Goal: Task Accomplishment & Management: Manage account settings

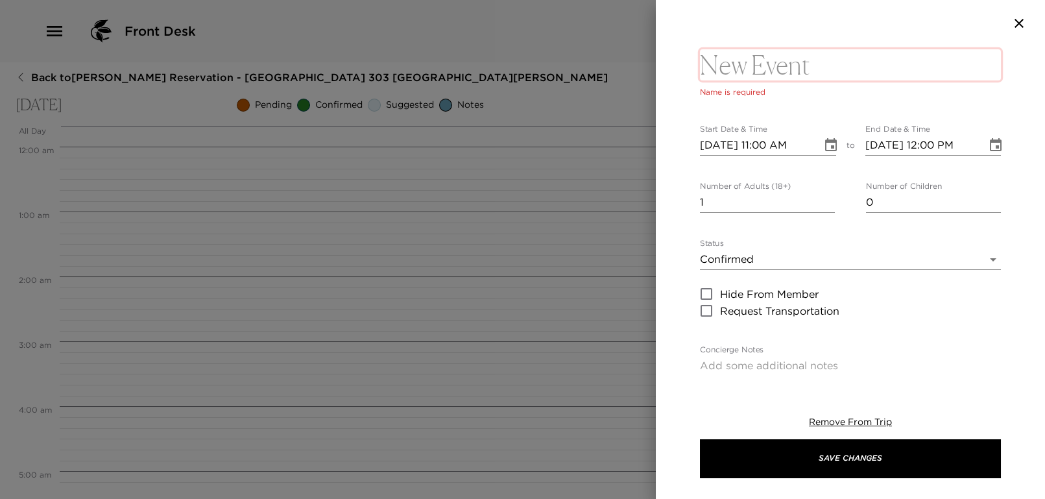
scroll to position [800, 0]
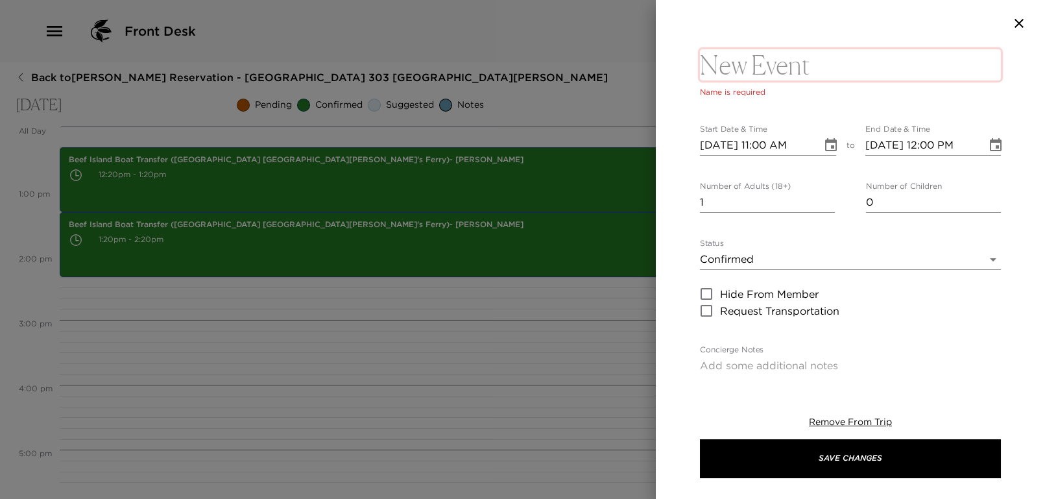
click at [746, 77] on textarea at bounding box center [850, 64] width 301 height 31
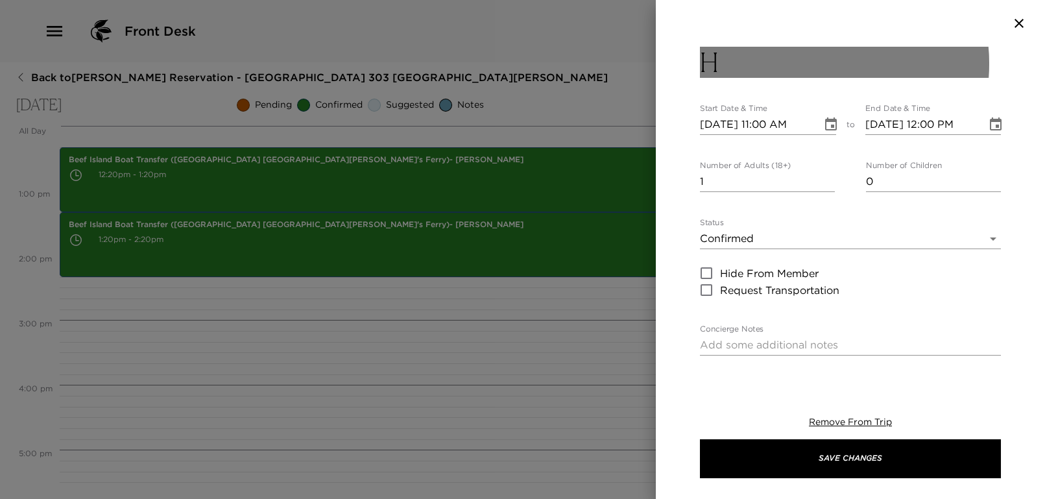
click at [747, 66] on button "H" at bounding box center [850, 62] width 301 height 31
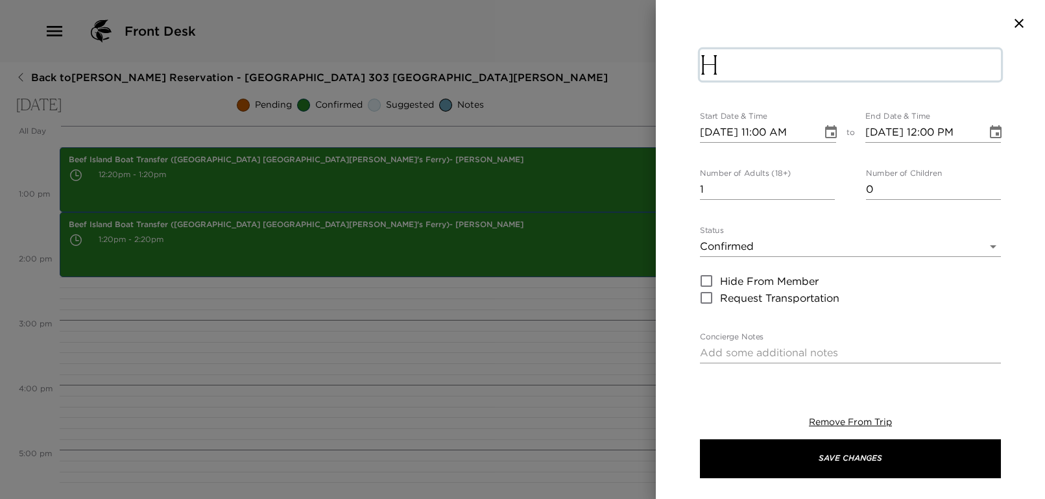
click at [747, 66] on textarea "H" at bounding box center [850, 64] width 301 height 31
click at [705, 62] on textarea "Housekeeping Service" at bounding box center [850, 64] width 301 height 31
type textarea "Daily Housekeeping Service"
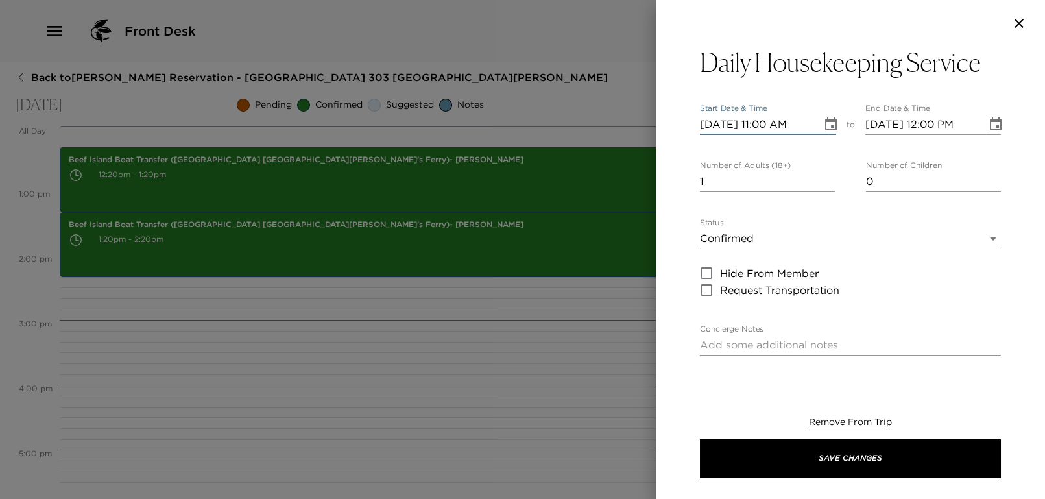
click at [765, 130] on input "[DATE] 11:00 AM" at bounding box center [756, 124] width 113 height 21
type input "[DATE] 02:30 PM"
type input "[DATE] 03:30 PM"
type input "[DATE] 02:30 PM"
click at [692, 210] on div "Daily Housekeeping Service Start Date & Time [DATE] 02:30 PM to End Date & Time…" at bounding box center [850, 211] width 389 height 328
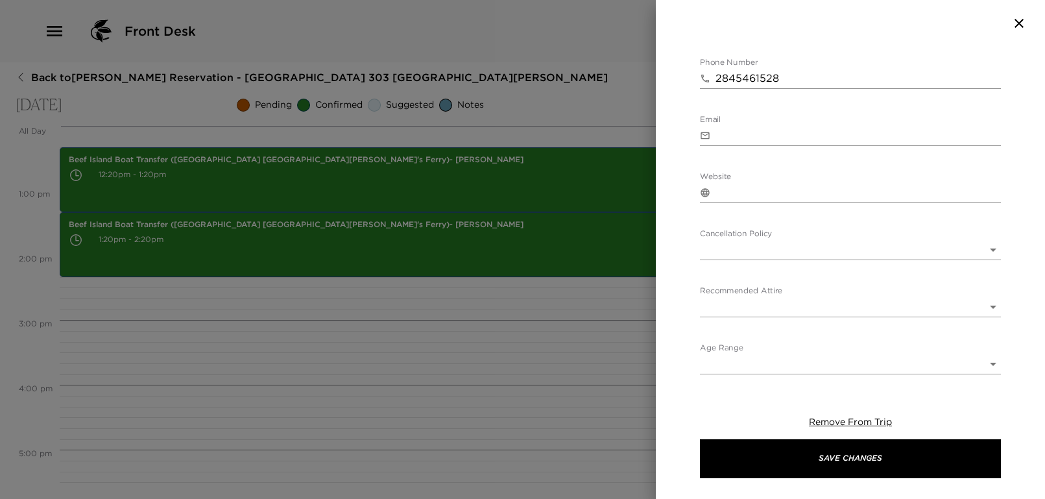
scroll to position [0, 0]
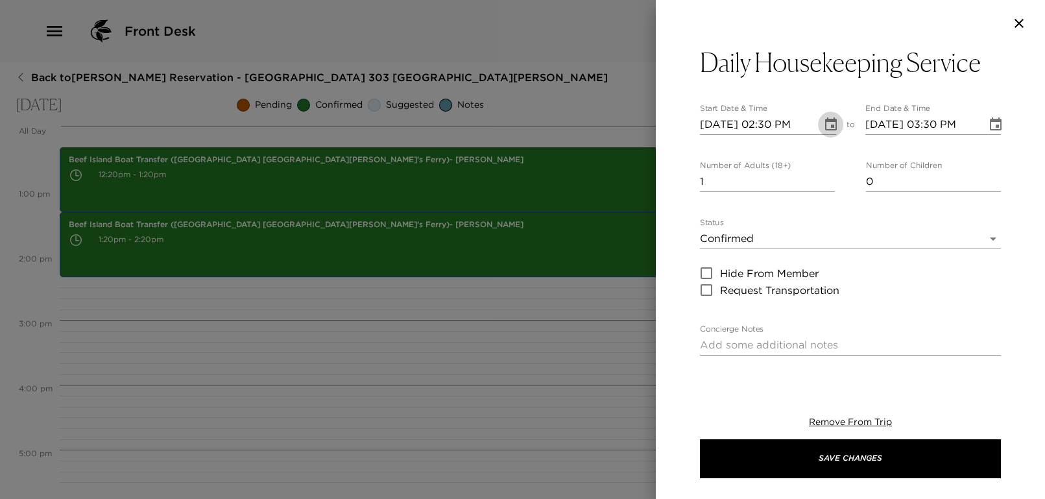
click at [825, 121] on icon "Choose date, selected date is Oct 11, 2025" at bounding box center [831, 123] width 12 height 13
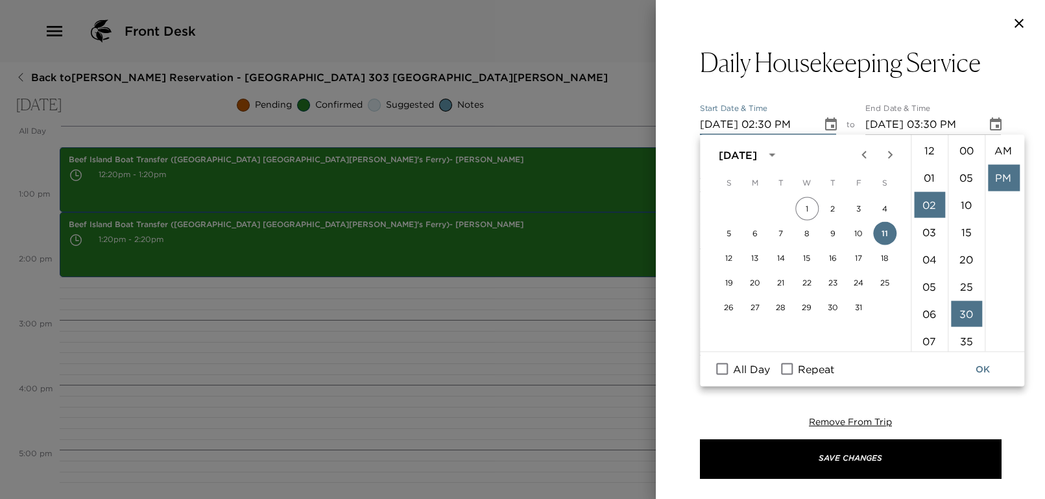
scroll to position [27, 0]
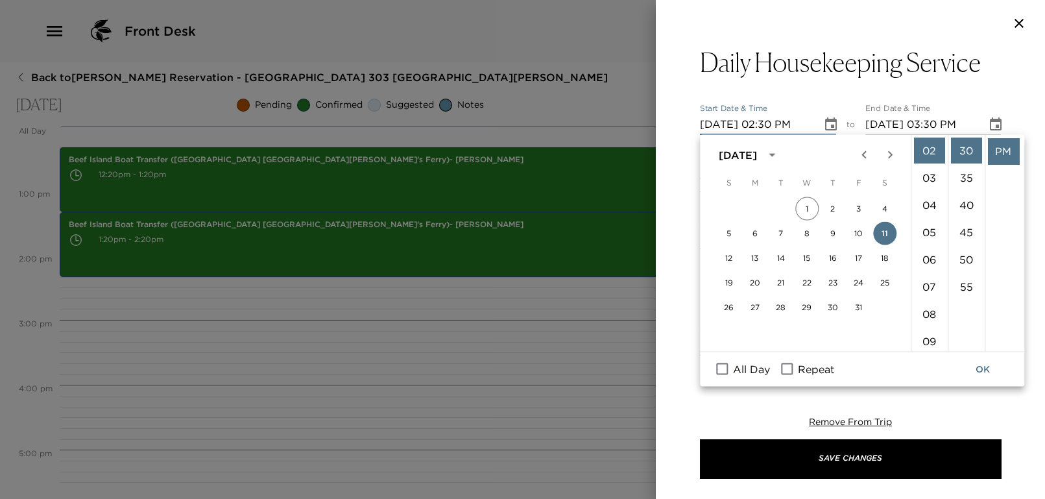
click at [808, 372] on span "Repeat" at bounding box center [816, 369] width 36 height 16
click at [800, 372] on input "Repeat" at bounding box center [786, 369] width 27 height 17
checkbox input "true"
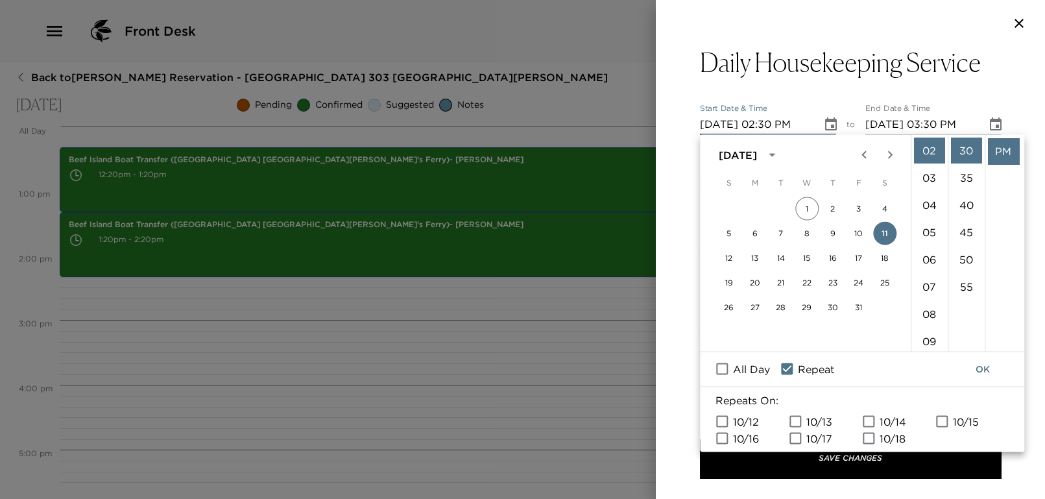
click at [749, 421] on span "10/12" at bounding box center [746, 421] width 26 height 16
click at [736, 421] on input "10/12" at bounding box center [721, 421] width 27 height 17
checkbox input "true"
click at [802, 426] on input "10/13" at bounding box center [795, 421] width 27 height 17
checkbox input "true"
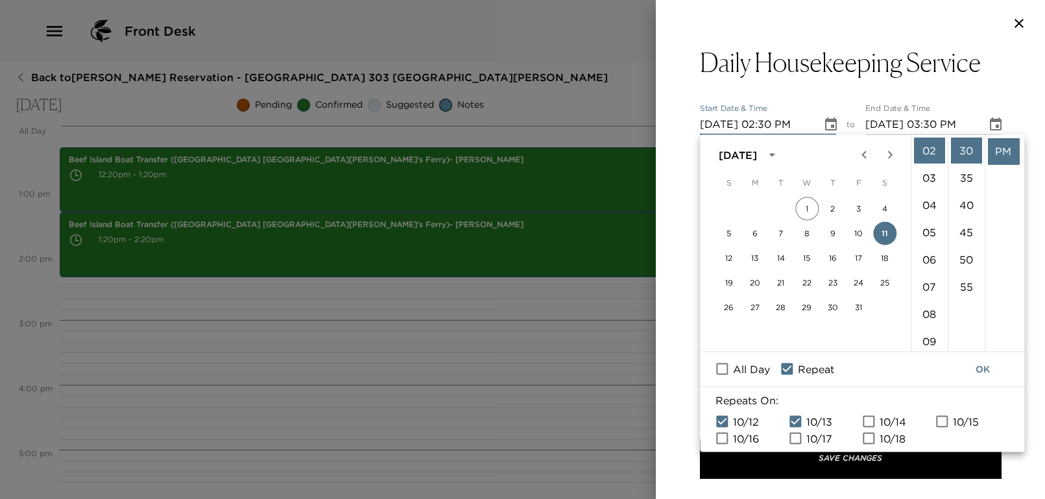
click at [882, 417] on input "10/14" at bounding box center [868, 421] width 27 height 17
checkbox input "true"
click at [950, 424] on input "10/15" at bounding box center [941, 421] width 27 height 17
checkbox input "true"
click at [743, 438] on span "10/16" at bounding box center [746, 438] width 26 height 16
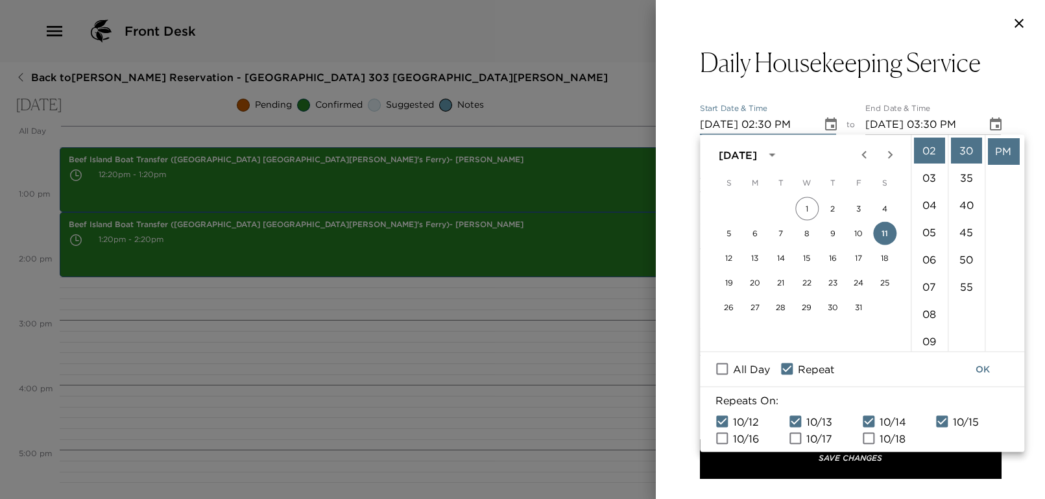
click at [736, 438] on input "10/16" at bounding box center [721, 437] width 27 height 17
checkbox input "true"
click at [806, 442] on input "10/17" at bounding box center [795, 437] width 27 height 17
checkbox input "true"
click at [717, 425] on input "10/12" at bounding box center [721, 421] width 27 height 17
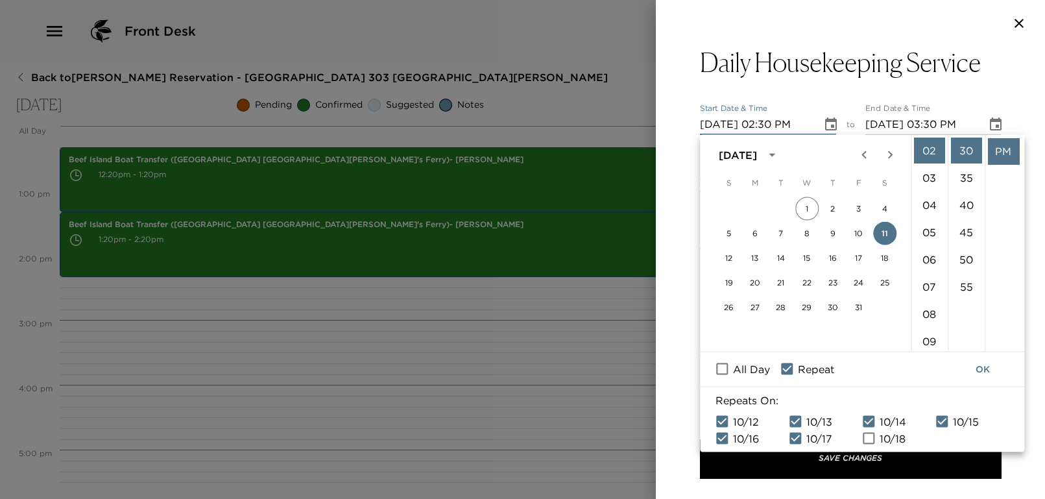
checkbox input "false"
click at [987, 370] on button "OK" at bounding box center [983, 369] width 42 height 24
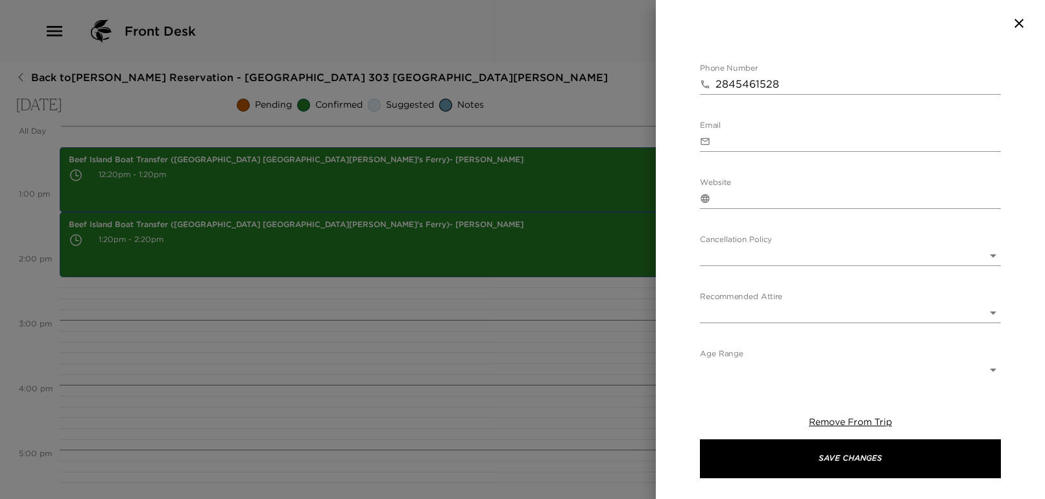
scroll to position [438, 0]
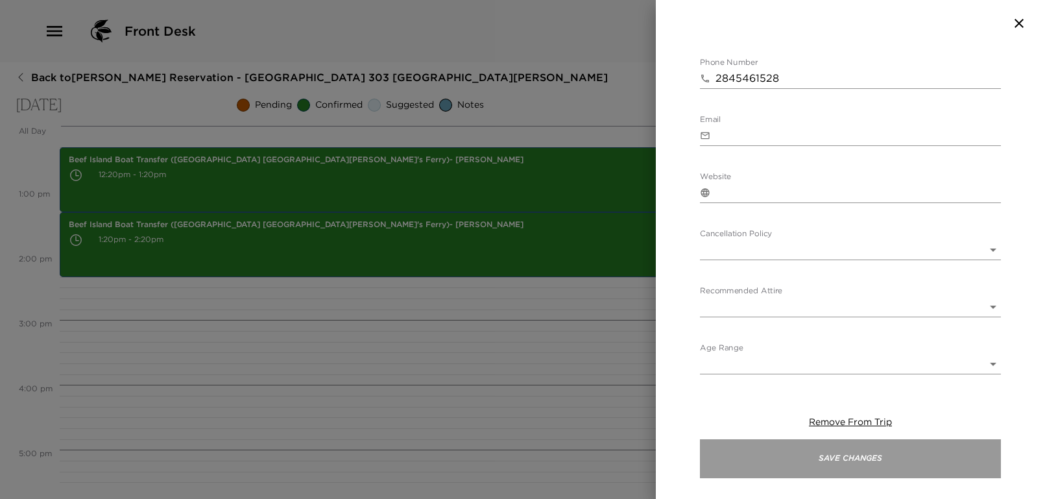
click at [861, 470] on button "Save Changes" at bounding box center [850, 458] width 301 height 39
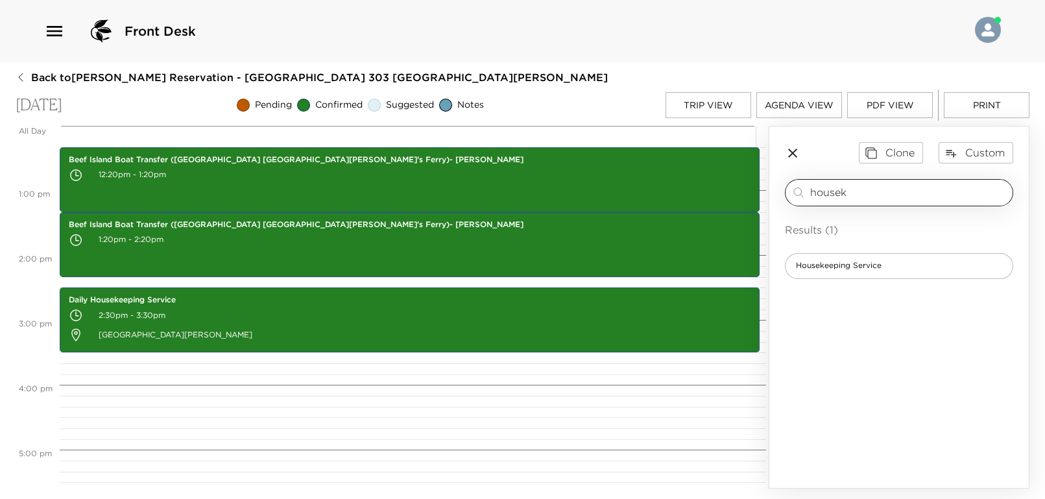
click at [853, 193] on input "housek" at bounding box center [908, 192] width 197 height 15
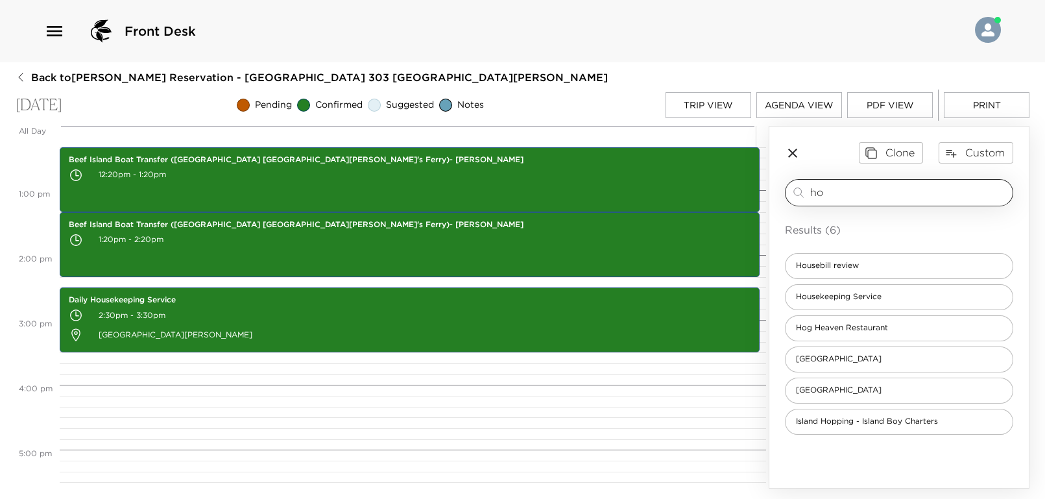
type input "h"
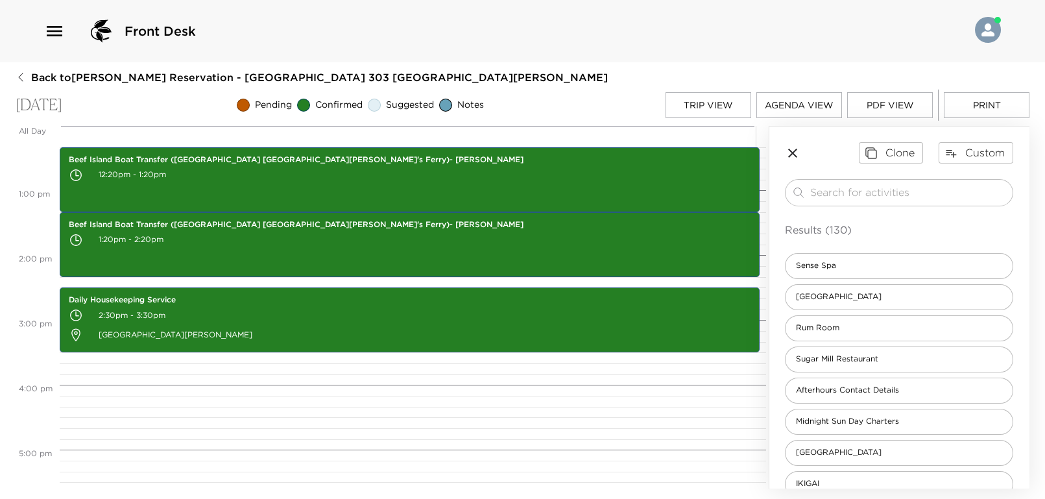
click at [793, 153] on icon "button" at bounding box center [792, 153] width 9 height 9
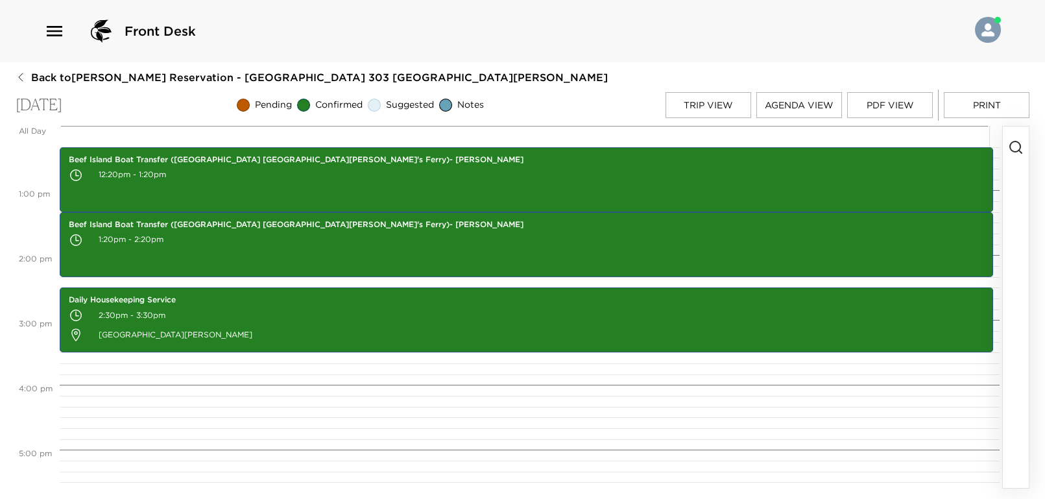
click at [737, 93] on button "Trip View" at bounding box center [708, 105] width 86 height 26
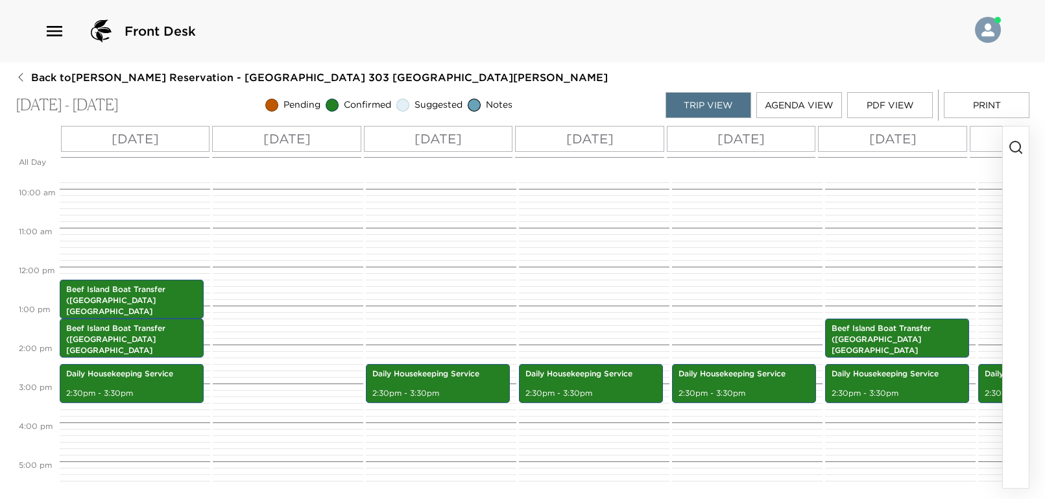
scroll to position [119, 0]
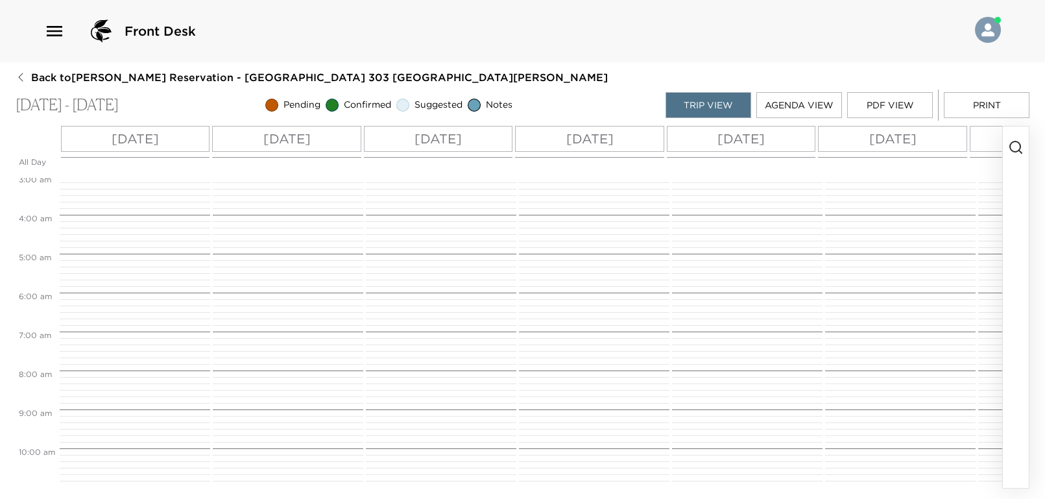
click at [152, 143] on p "[DATE]" at bounding box center [135, 138] width 47 height 19
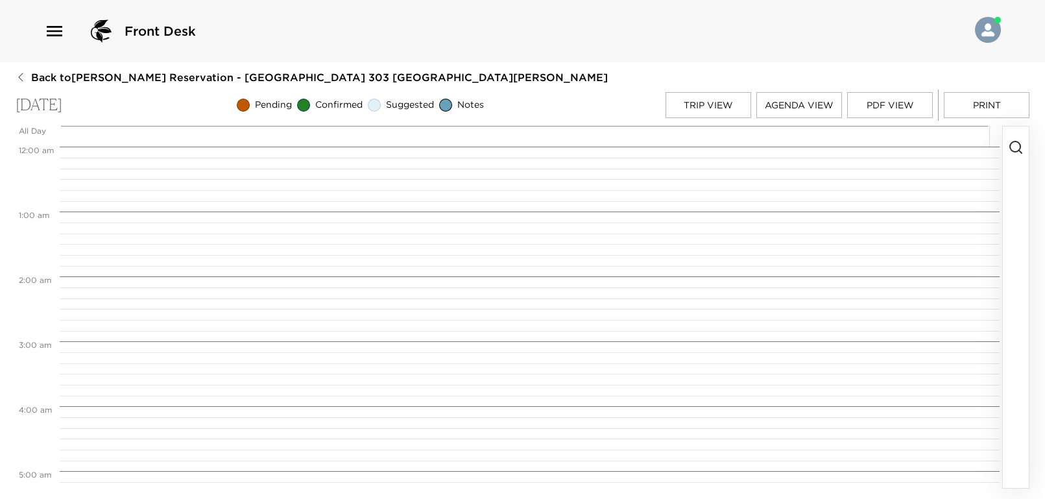
scroll to position [800, 0]
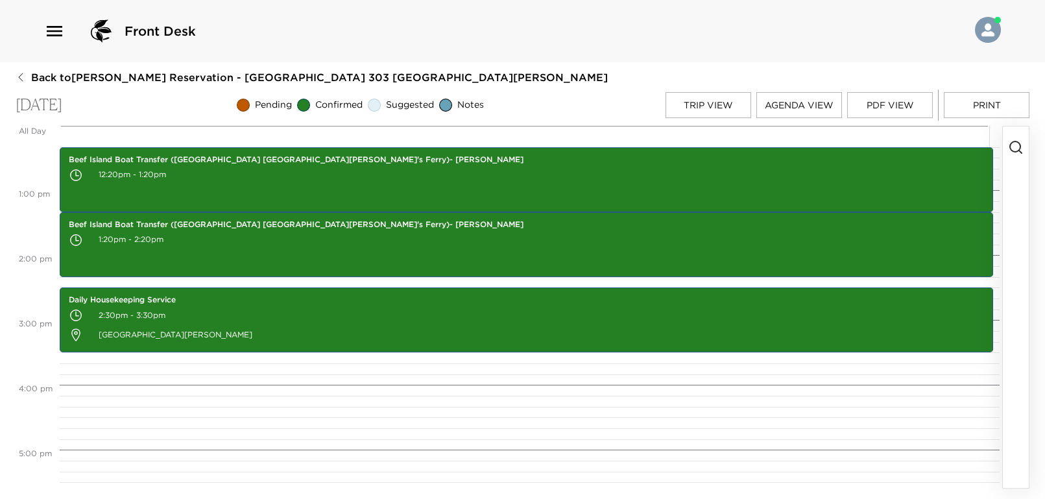
click at [1017, 144] on icon "button" at bounding box center [1016, 147] width 16 height 16
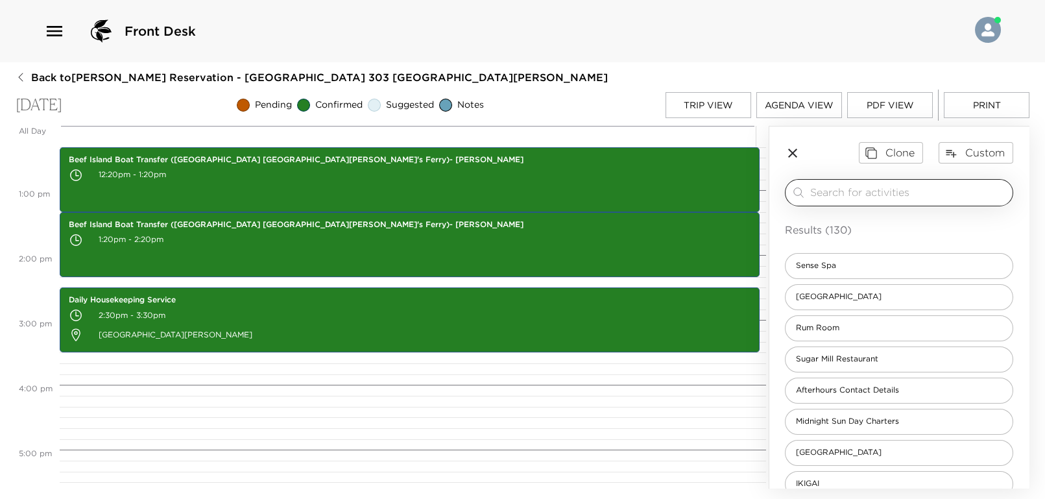
click at [837, 200] on div "​" at bounding box center [908, 193] width 197 height 16
click at [837, 191] on input "search" at bounding box center [908, 192] width 197 height 15
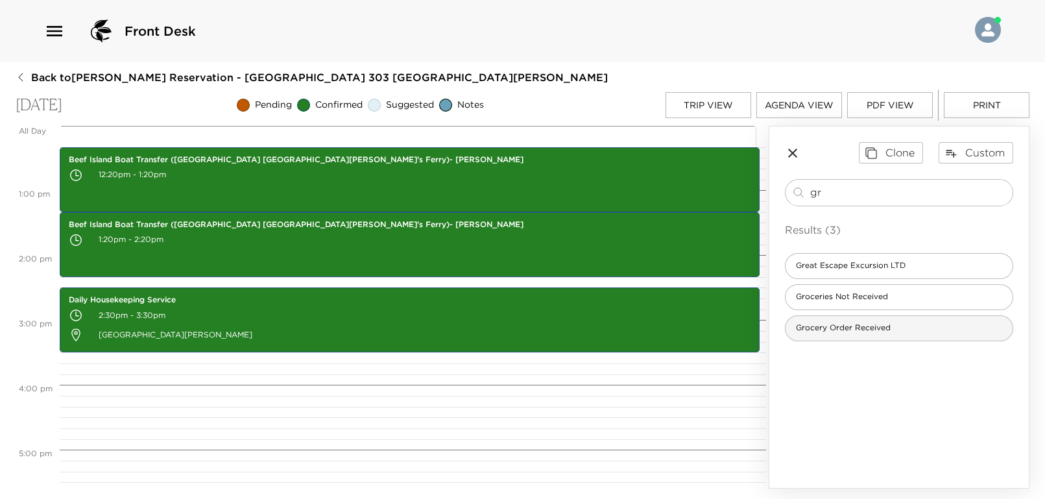
type input "gr"
click at [880, 320] on div "Grocery Order Received" at bounding box center [899, 328] width 228 height 26
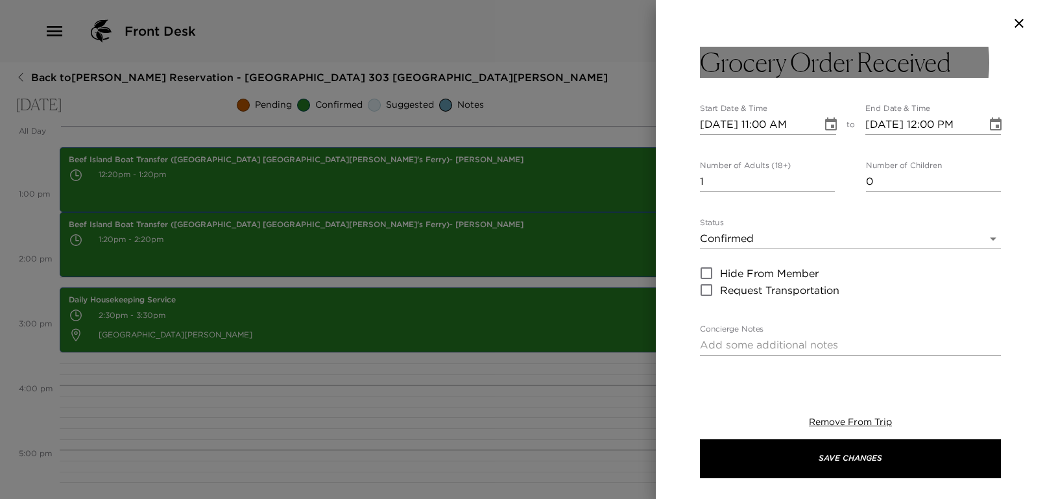
click at [830, 63] on h3 "Grocery Order Received" at bounding box center [825, 62] width 251 height 31
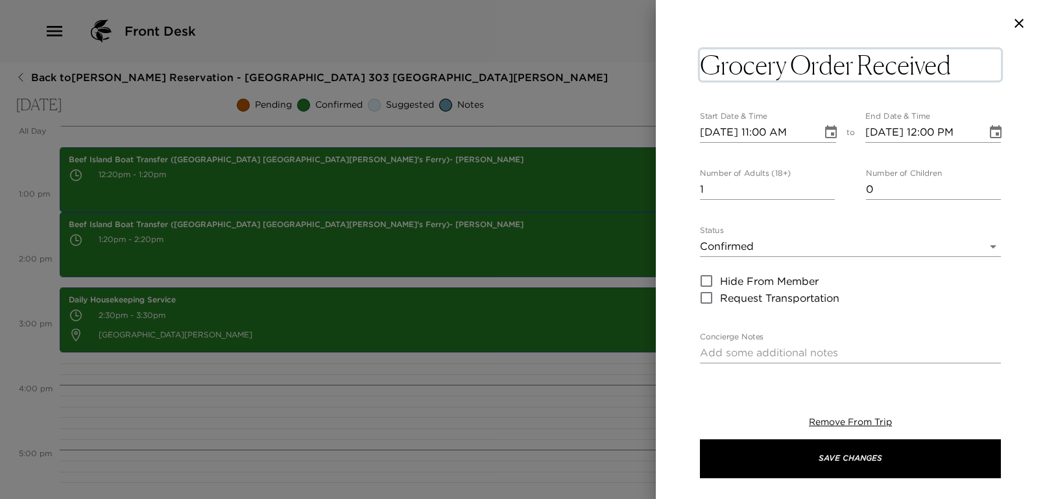
click at [849, 69] on textarea "Grocery Order Received" at bounding box center [850, 64] width 301 height 31
click at [854, 69] on textarea "Grocery Order Received" at bounding box center [850, 64] width 301 height 31
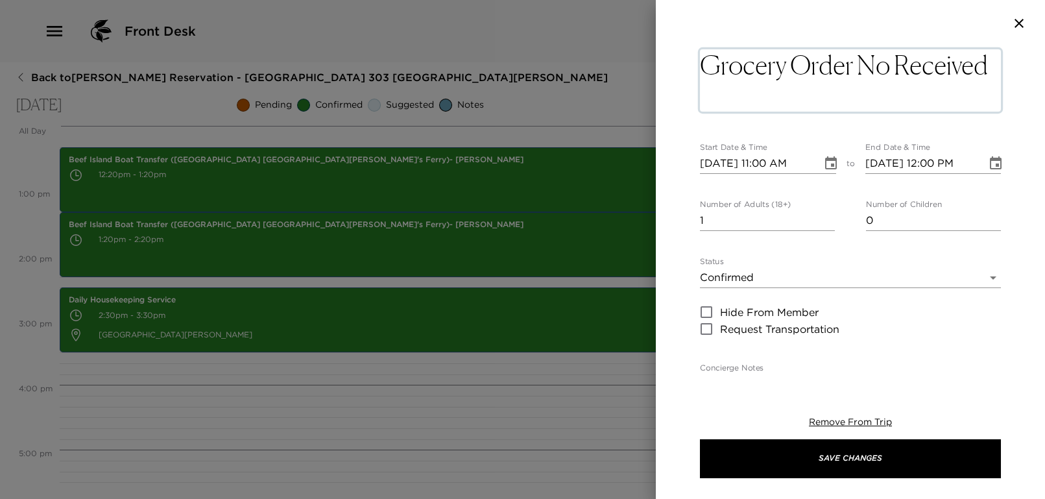
type textarea "Grocery Order Not Received"
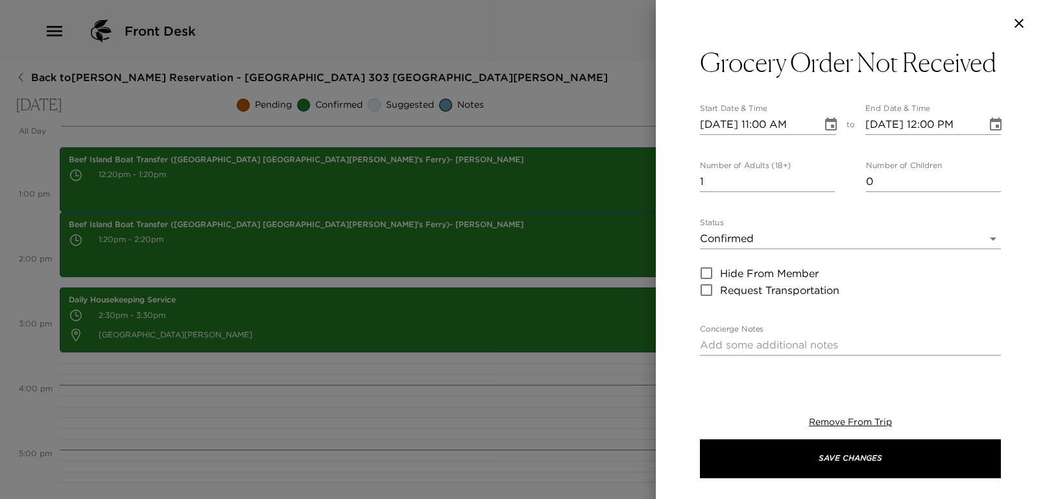
click at [1020, 102] on div "Grocery Order Not Received Start Date & Time [DATE] 11:00 AM to End Date & Time…" at bounding box center [850, 211] width 389 height 328
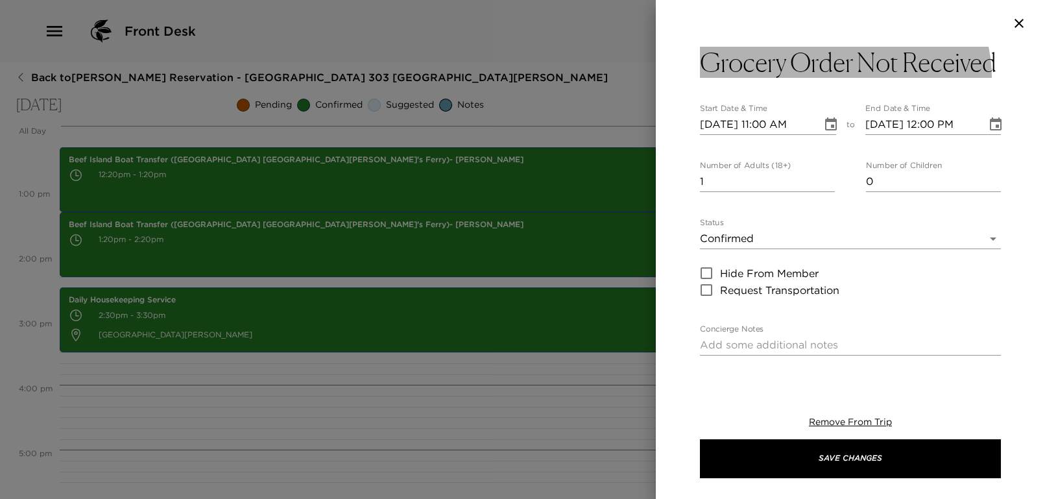
click at [843, 78] on h3 "Grocery Order Not Received" at bounding box center [848, 62] width 296 height 31
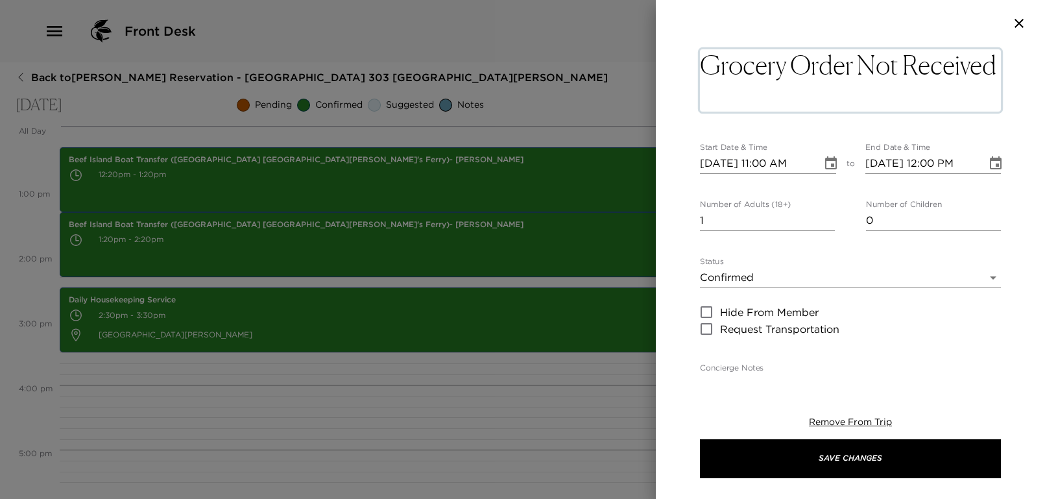
click at [843, 96] on textarea "Grocery Order Not Received" at bounding box center [850, 80] width 301 height 62
click at [1022, 125] on div "Grocery Order Not Received x Start Date & Time [DATE] 11:00 AM to End Date & Ti…" at bounding box center [850, 211] width 389 height 328
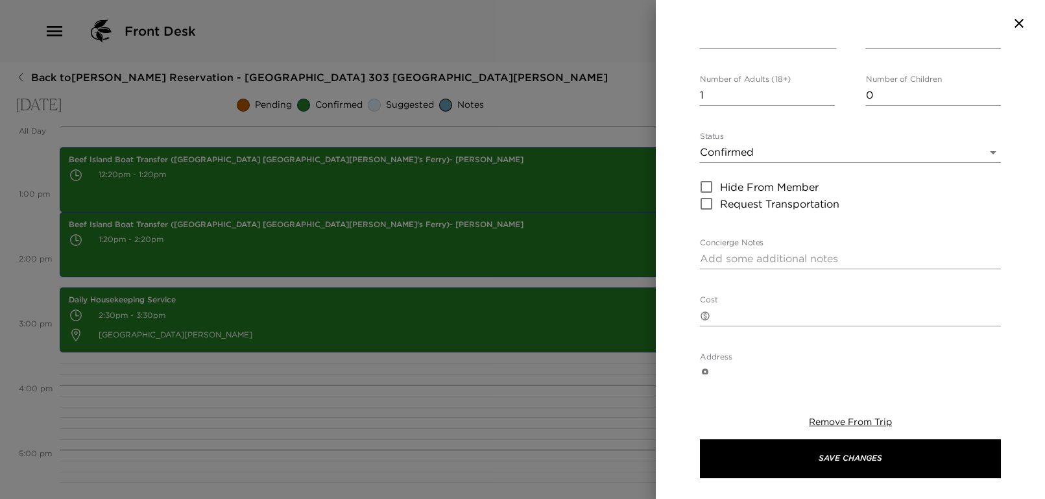
scroll to position [0, 0]
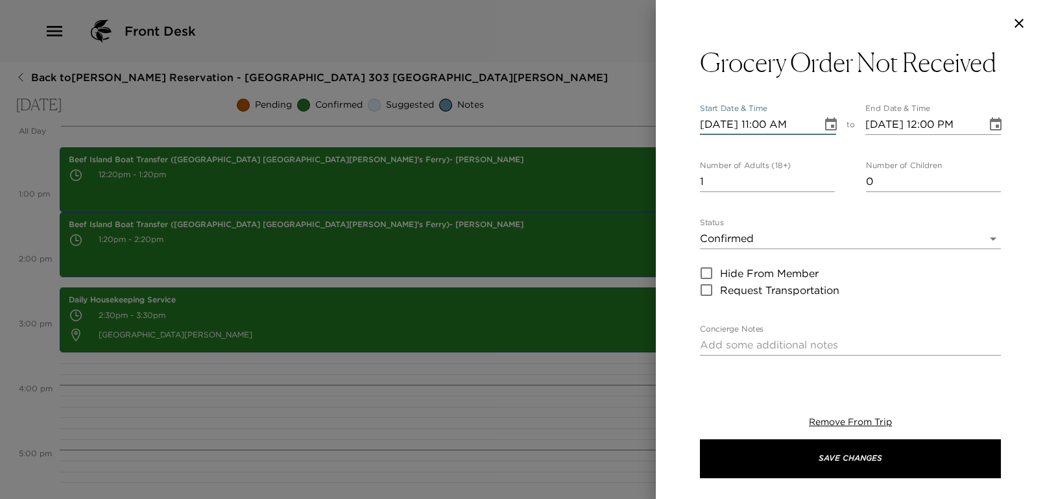
click at [766, 135] on input "[DATE] 11:00 AM" at bounding box center [756, 124] width 113 height 21
click at [745, 192] on input "1" at bounding box center [767, 181] width 135 height 21
type input "3"
click at [751, 262] on body "Front Desk Back to [PERSON_NAME] Reservation - [GEOGRAPHIC_DATA] 303 [GEOGRAPHI…" at bounding box center [522, 249] width 1045 height 499
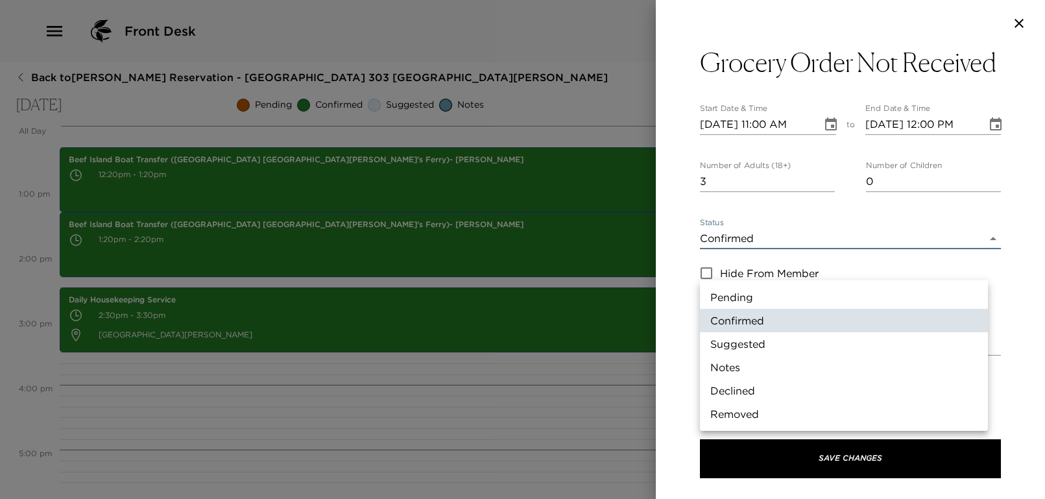
click at [745, 372] on li "Notes" at bounding box center [844, 366] width 288 height 23
type input "Concierge Note"
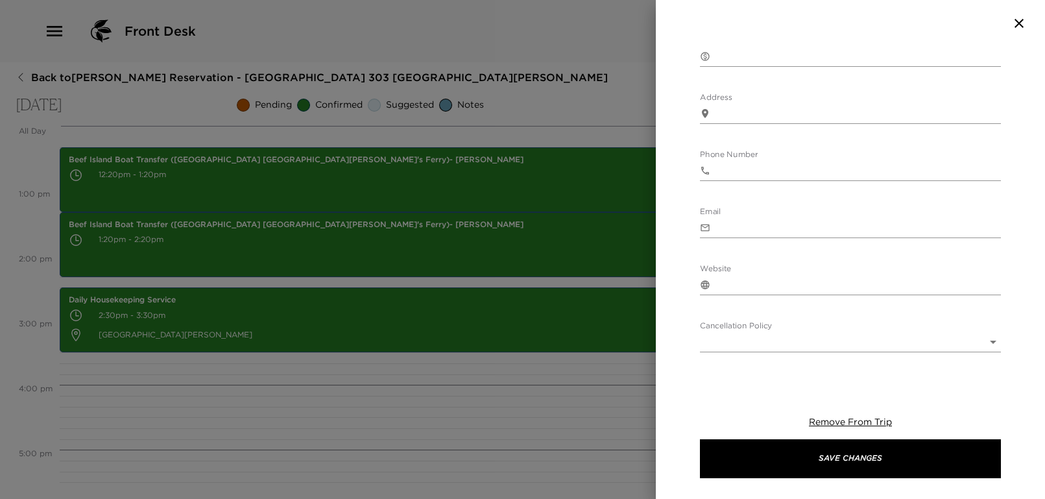
scroll to position [469, 0]
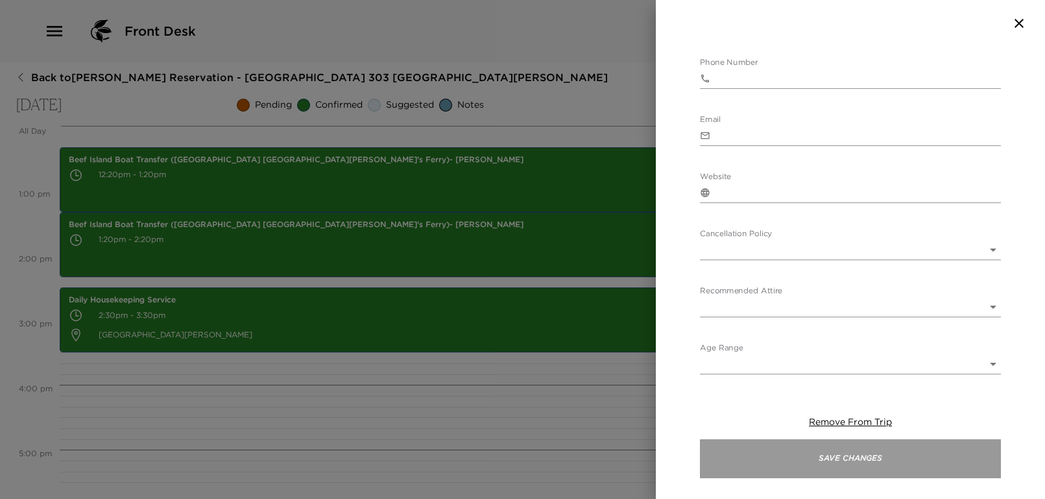
click at [824, 467] on button "Save Changes" at bounding box center [850, 458] width 301 height 39
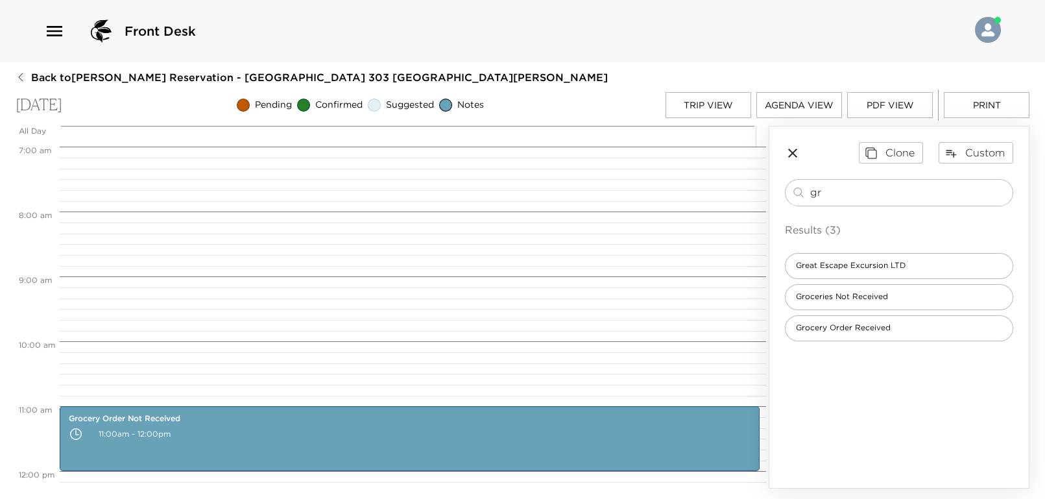
scroll to position [281, 0]
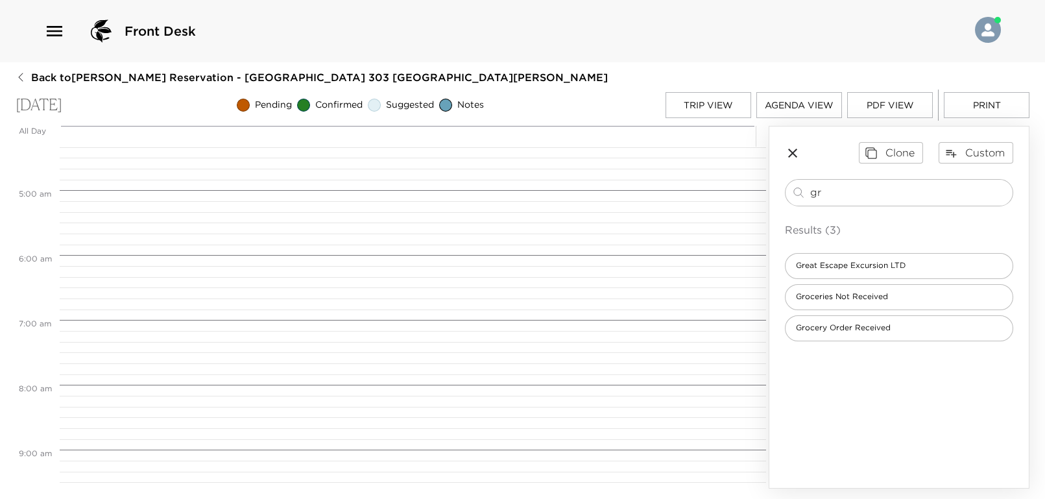
click at [796, 152] on icon "button" at bounding box center [793, 153] width 16 height 16
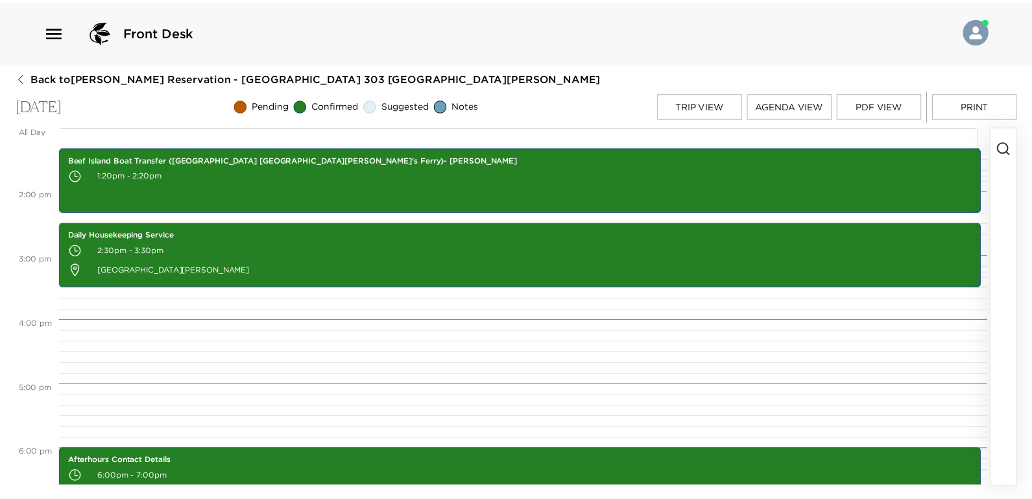
scroll to position [605, 0]
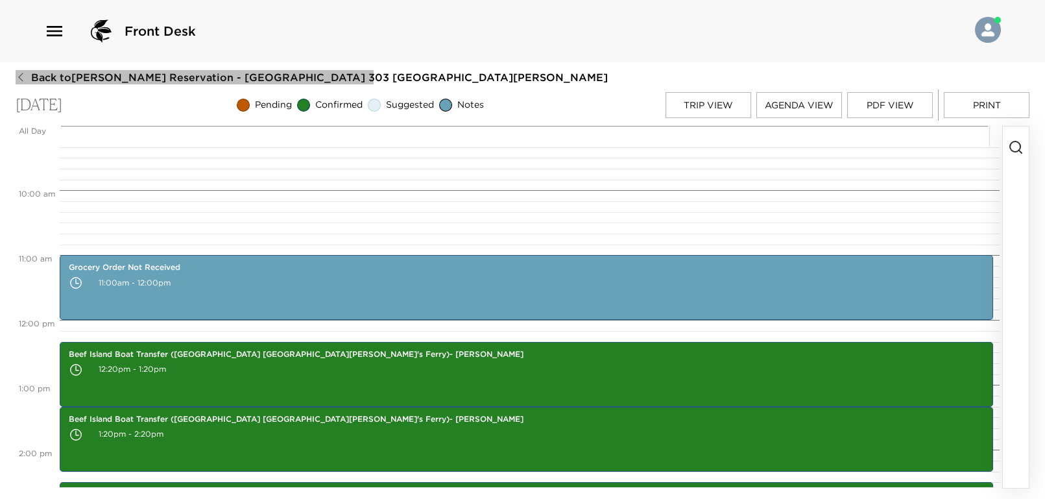
click at [25, 75] on icon "button" at bounding box center [21, 77] width 10 height 10
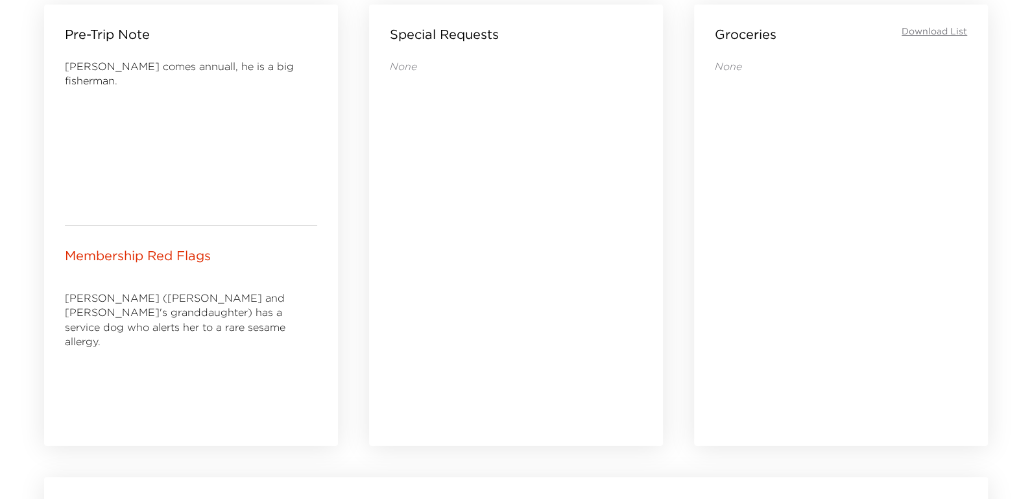
scroll to position [951, 0]
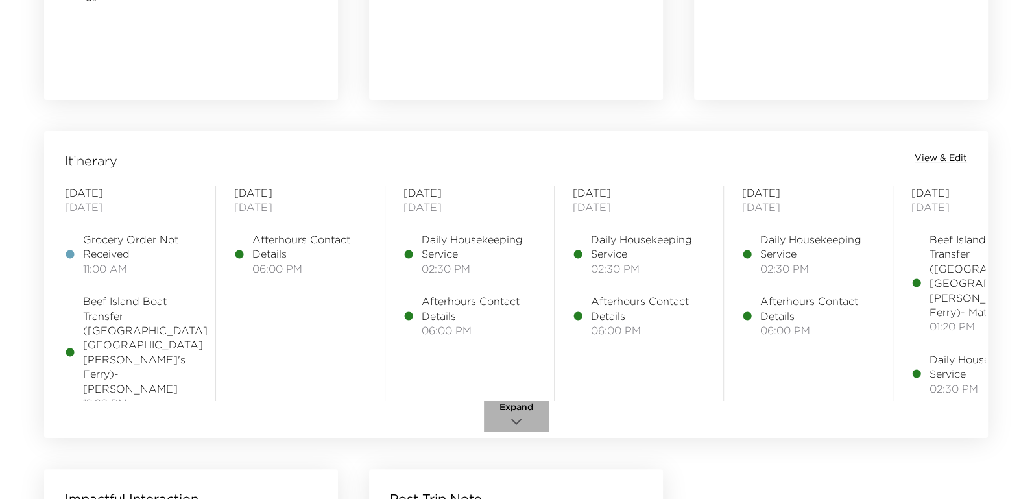
click at [519, 411] on span "Expand" at bounding box center [516, 407] width 34 height 13
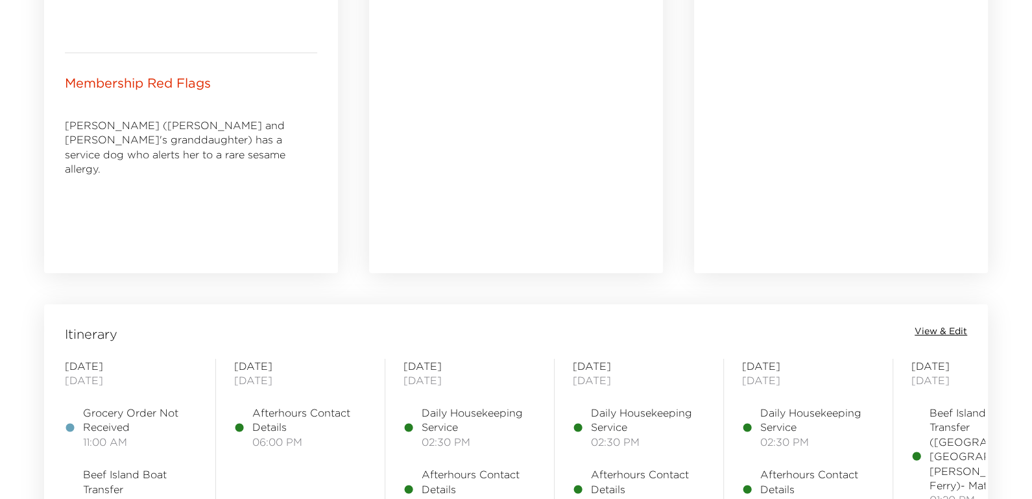
scroll to position [346, 0]
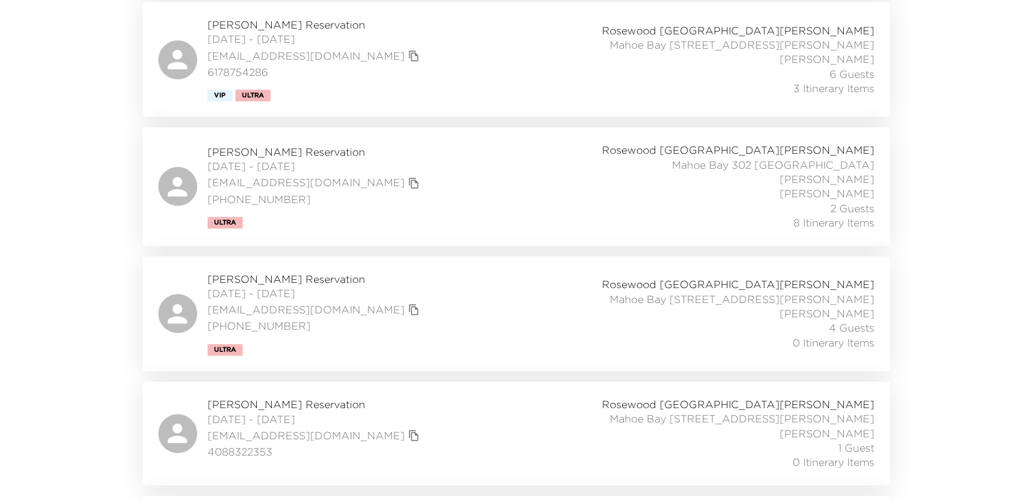
scroll to position [865, 0]
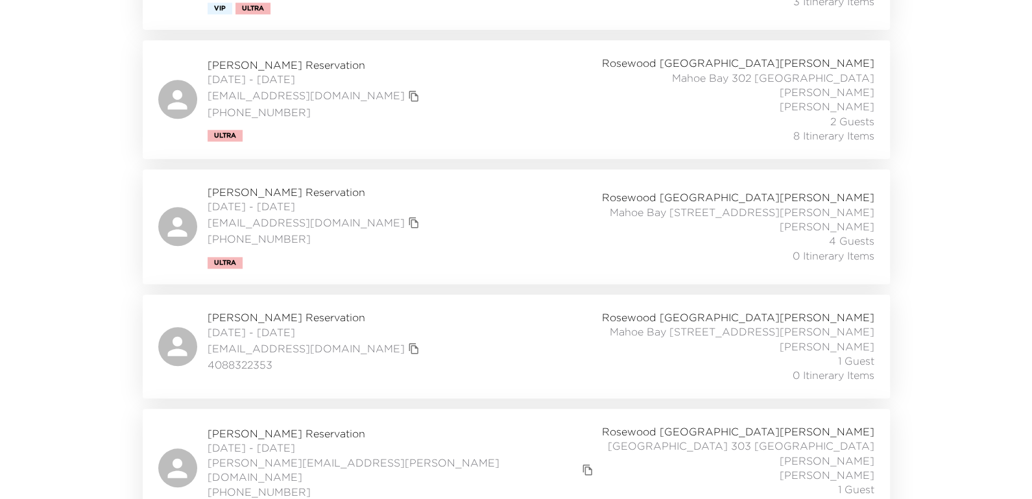
click at [268, 185] on span "[PERSON_NAME] Reservation" at bounding box center [315, 192] width 215 height 14
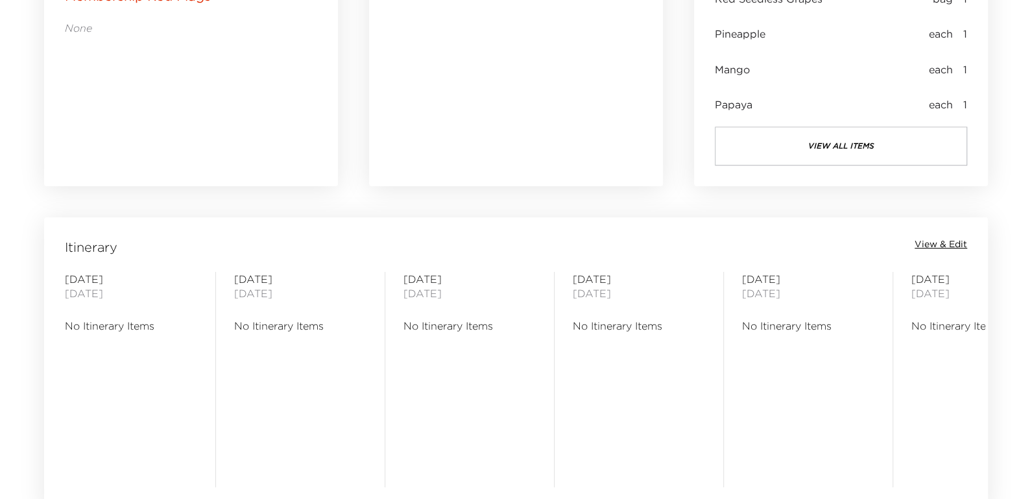
scroll to position [951, 0]
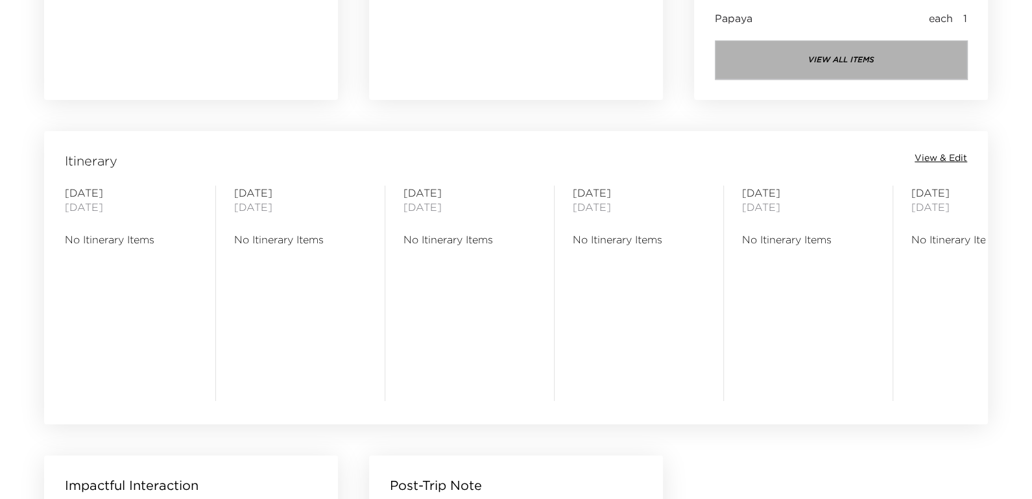
click at [838, 66] on button "view all items" at bounding box center [841, 59] width 252 height 39
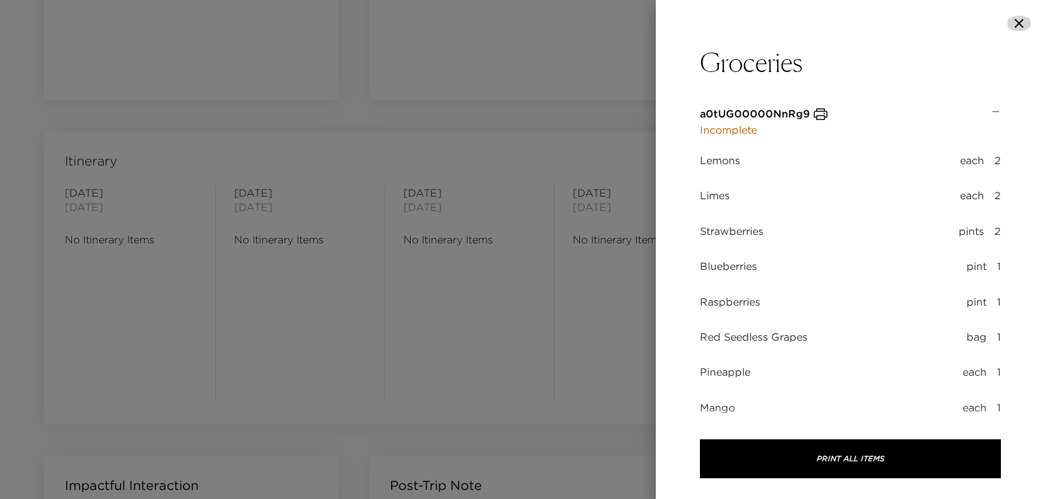
click at [1019, 25] on icon "button" at bounding box center [1019, 24] width 16 height 16
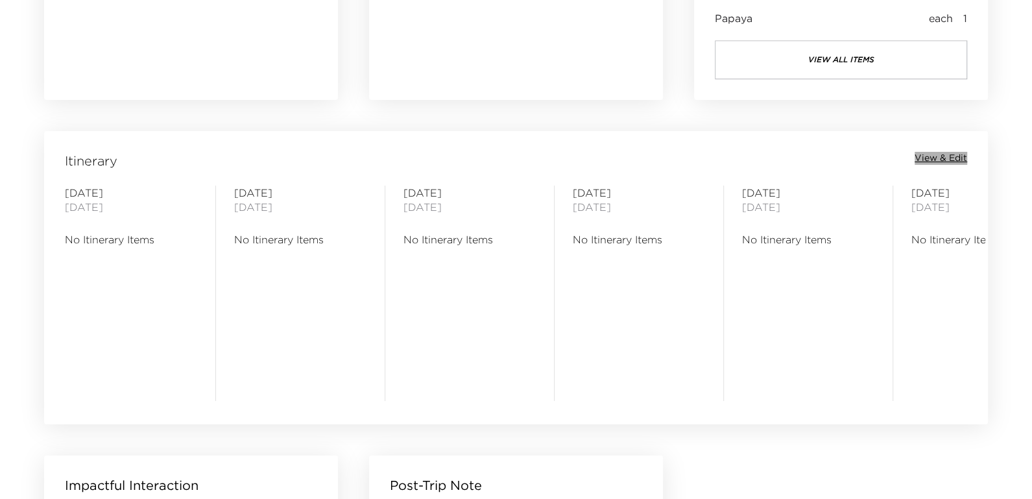
click at [952, 157] on span "View & Edit" at bounding box center [941, 158] width 53 height 13
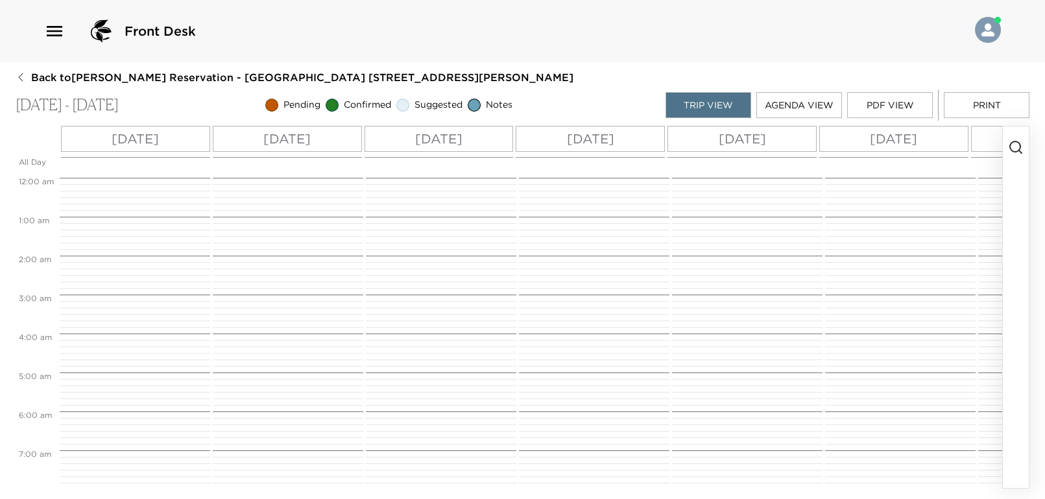
scroll to position [311, 0]
click at [140, 132] on p "[DATE]" at bounding box center [135, 138] width 47 height 19
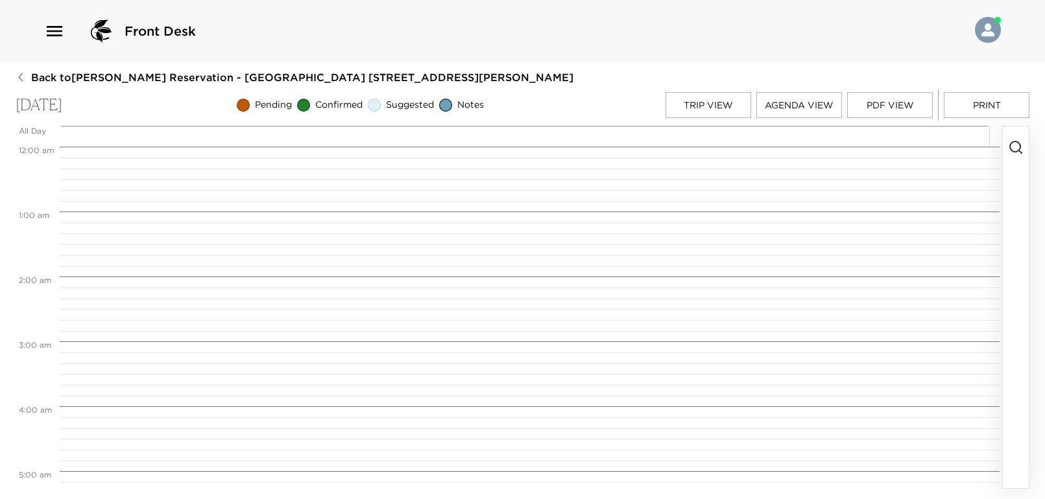
scroll to position [518, 0]
click at [1019, 150] on line "button" at bounding box center [1020, 151] width 3 height 3
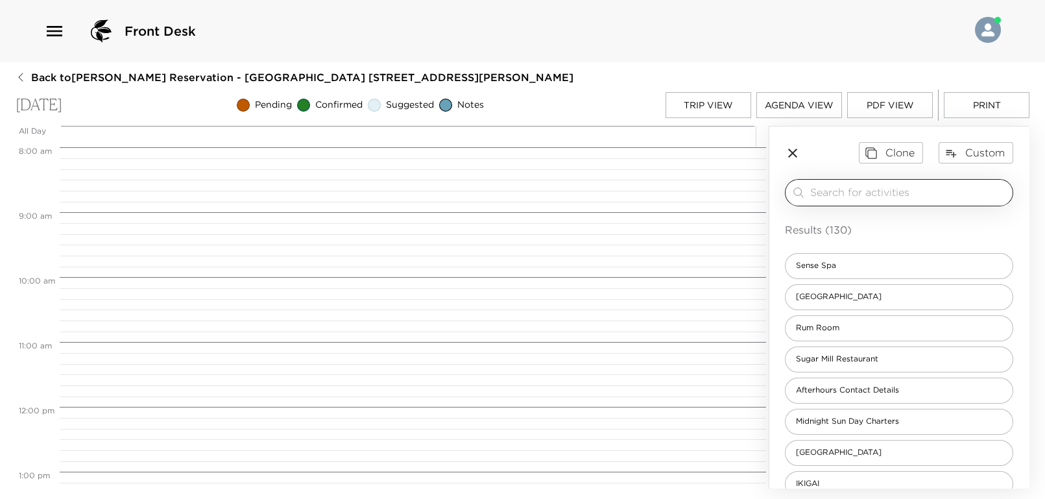
click at [824, 193] on input "search" at bounding box center [908, 192] width 197 height 15
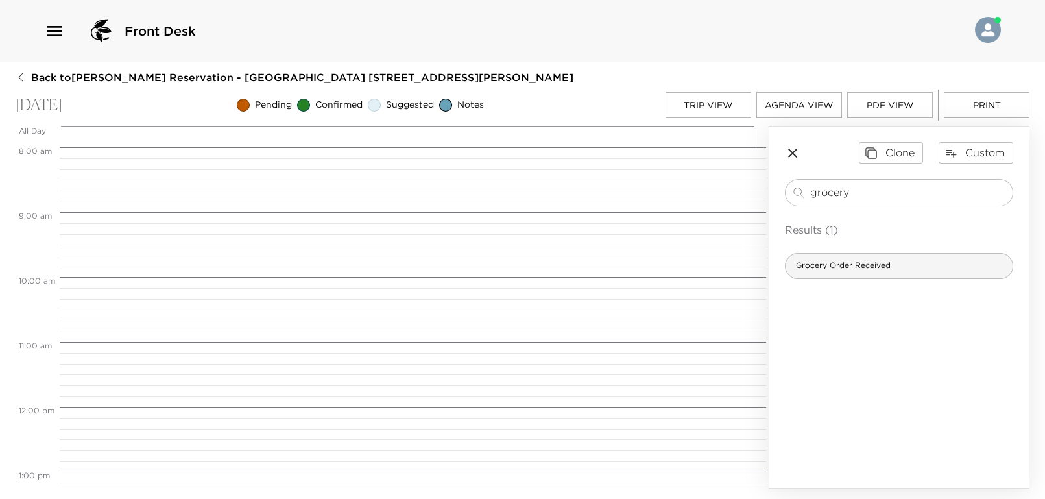
type input "grocery"
click at [904, 274] on div "Grocery Order Received" at bounding box center [899, 266] width 228 height 26
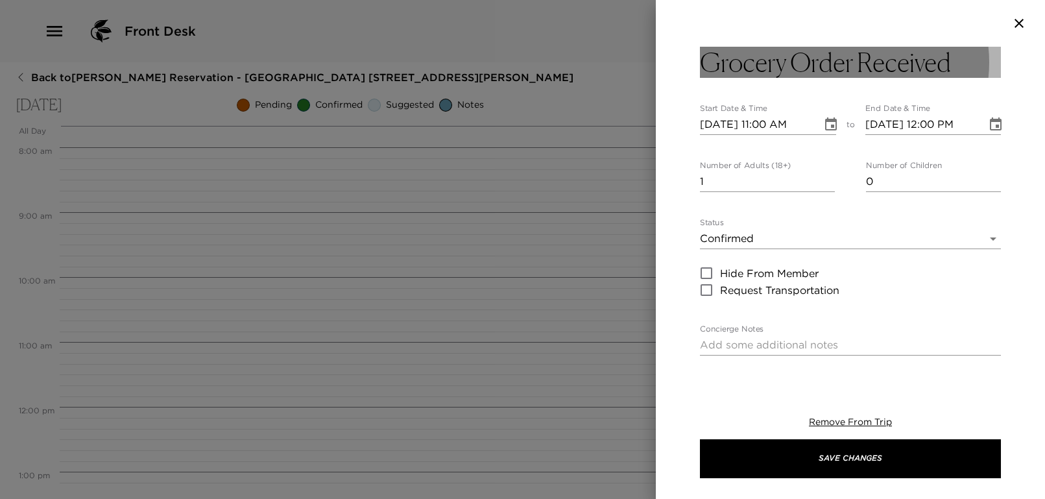
click at [854, 58] on h3 "Grocery Order Received" at bounding box center [825, 62] width 251 height 31
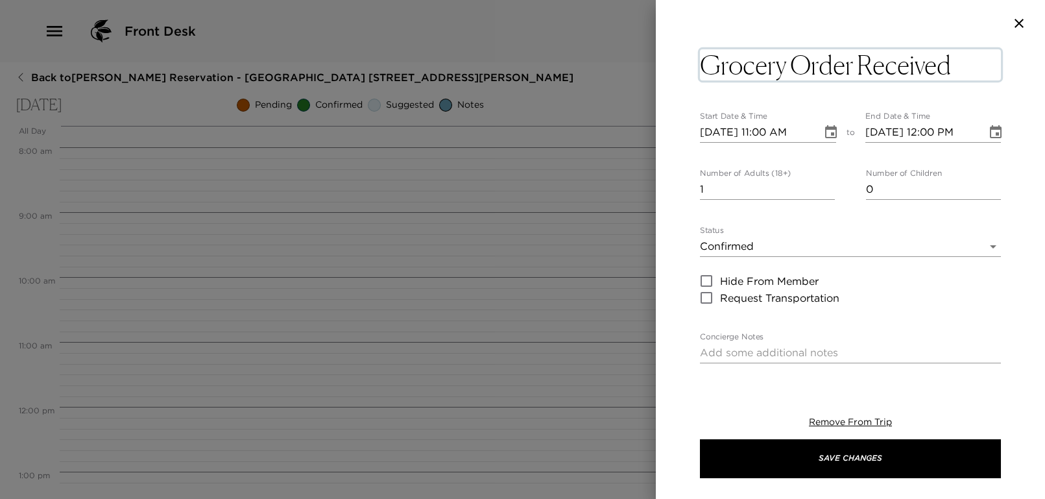
click at [856, 58] on textarea "Grocery Order Received" at bounding box center [850, 64] width 301 height 31
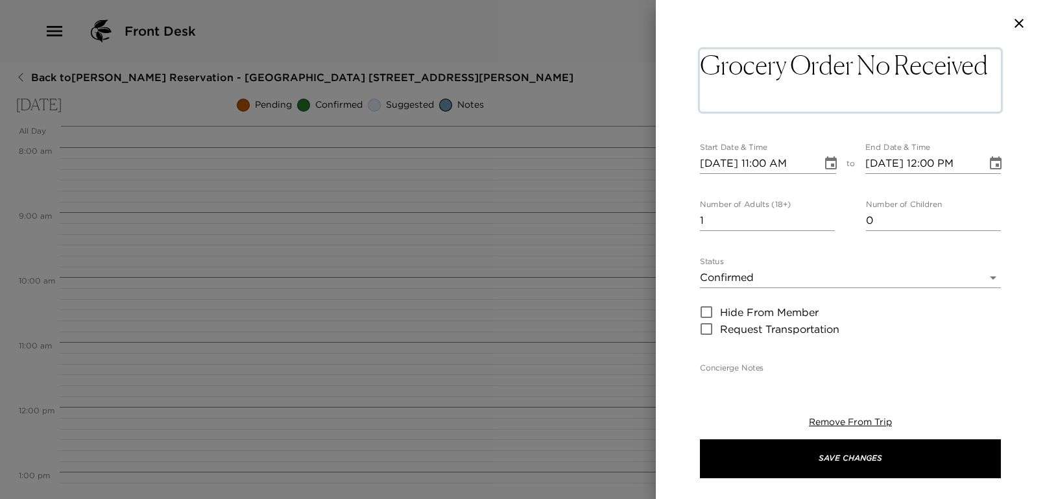
type textarea "Grocery Order Not Received"
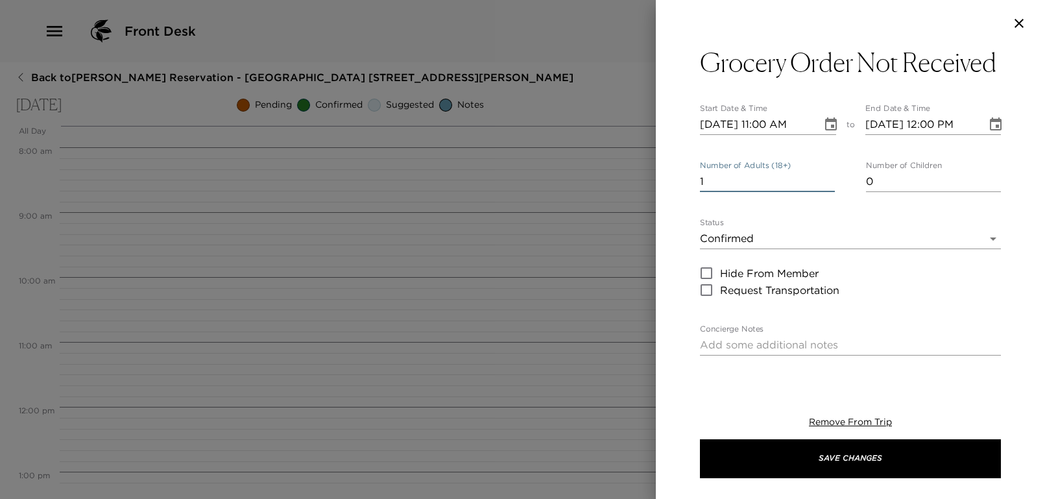
click at [770, 192] on input "1" at bounding box center [767, 181] width 135 height 21
type input "0"
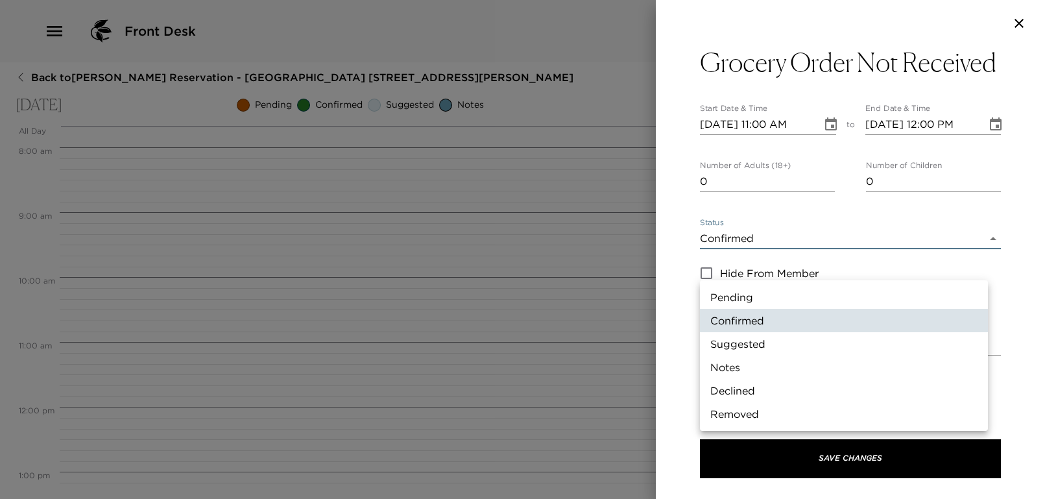
click at [792, 269] on body "Front Desk Back to Joseph Jenkins Reservation - Mahoe Bay 305 Little Dix Bay Th…" at bounding box center [522, 249] width 1045 height 499
click at [729, 365] on li "Notes" at bounding box center [844, 366] width 288 height 23
type input "Concierge Note"
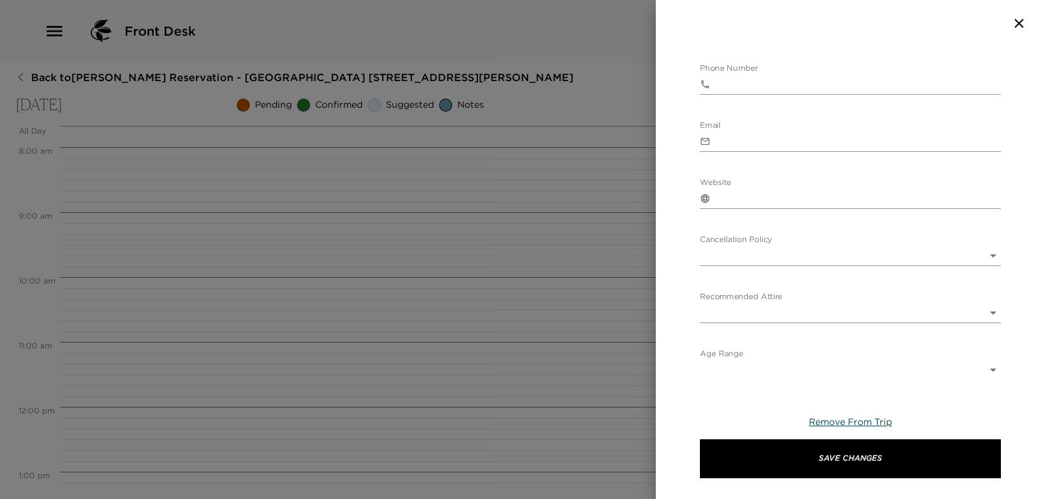
scroll to position [469, 0]
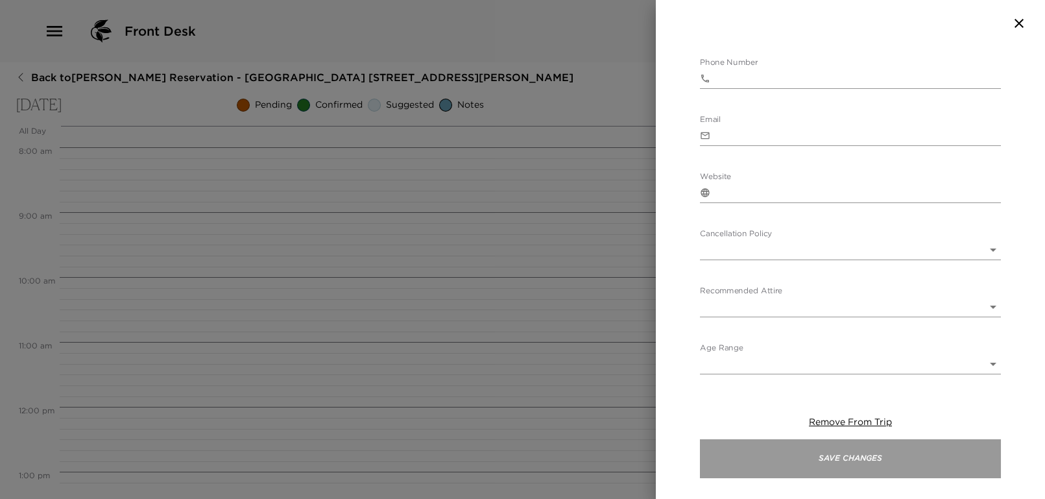
click at [845, 462] on button "Save Changes" at bounding box center [850, 458] width 301 height 39
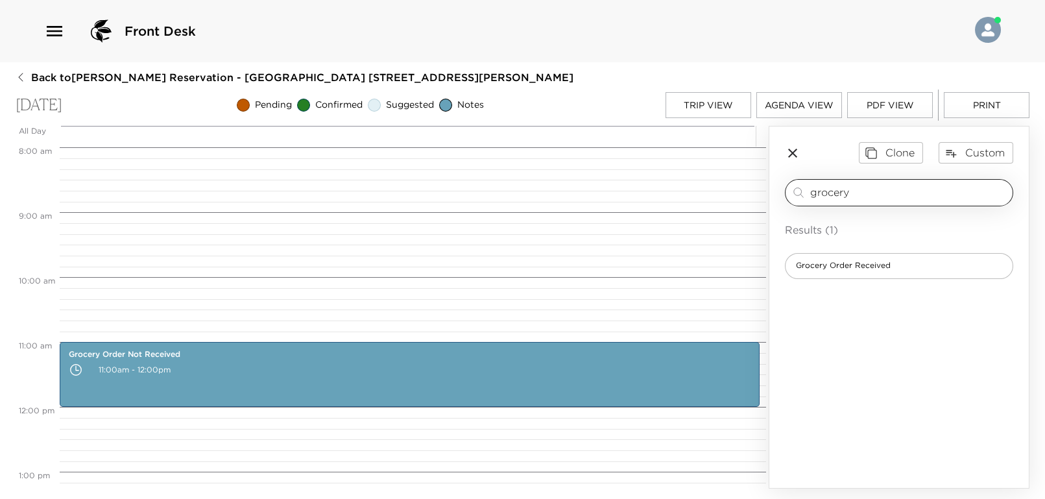
click at [889, 183] on div "grocery ​" at bounding box center [899, 192] width 228 height 27
click at [890, 189] on input "grocery" at bounding box center [908, 192] width 197 height 15
type input "g"
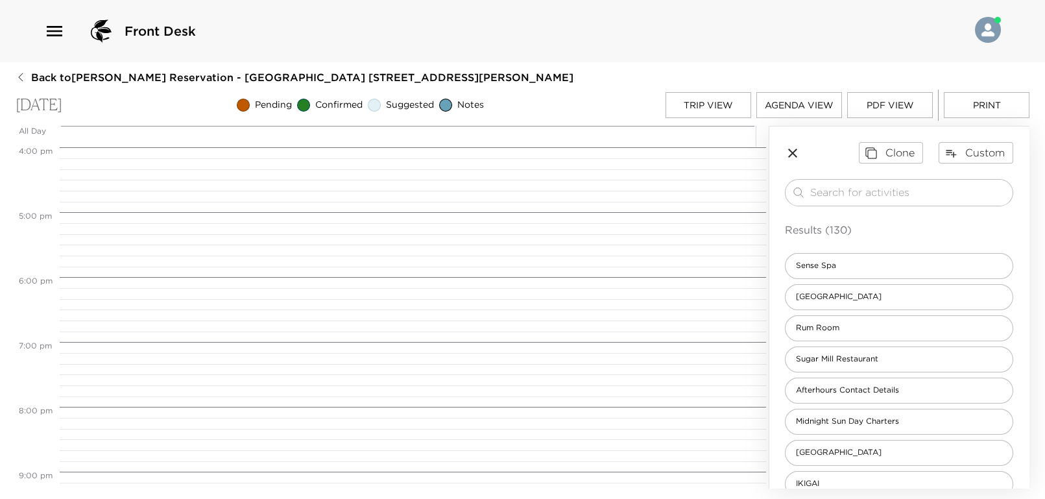
scroll to position [1216, 0]
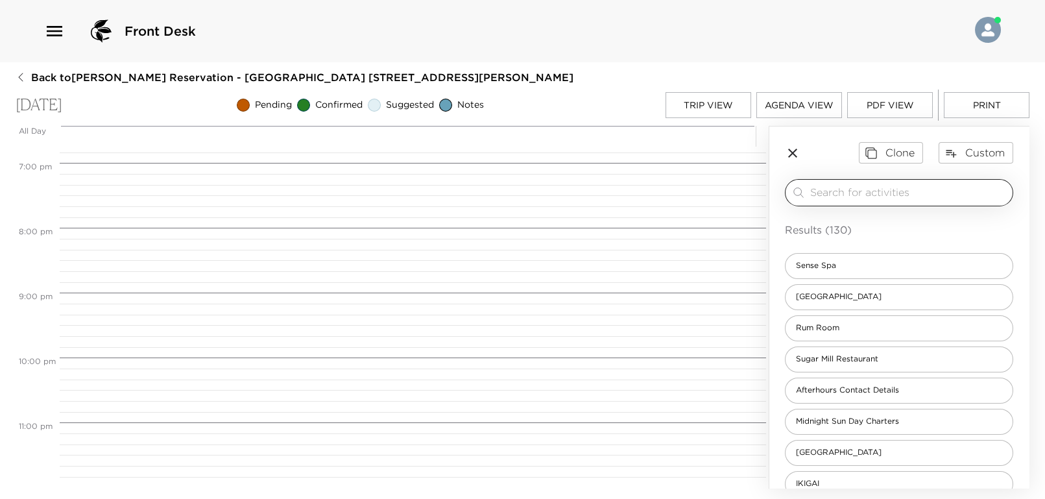
click at [843, 195] on input "search" at bounding box center [908, 192] width 197 height 15
click at [797, 153] on icon "button" at bounding box center [793, 153] width 16 height 16
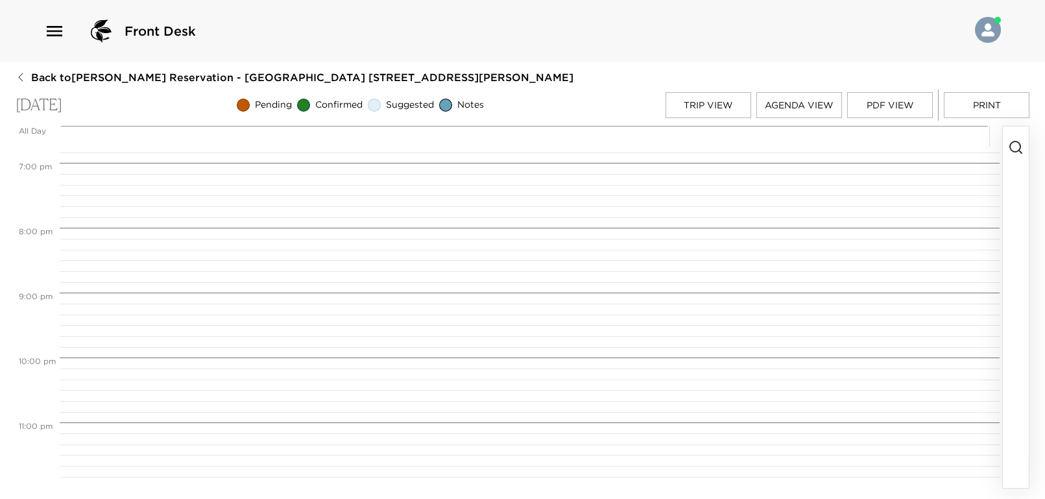
click at [696, 103] on button "Trip View" at bounding box center [708, 105] width 86 height 26
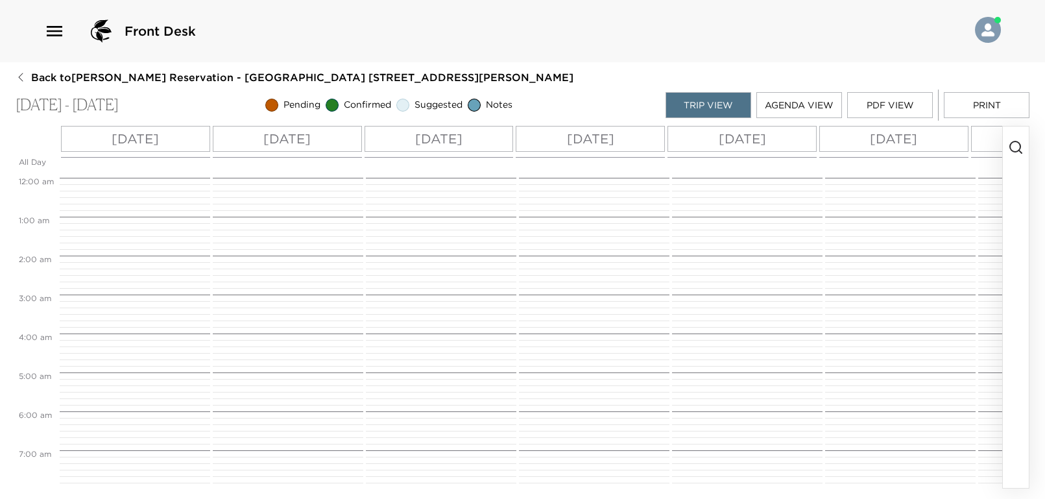
scroll to position [427, 0]
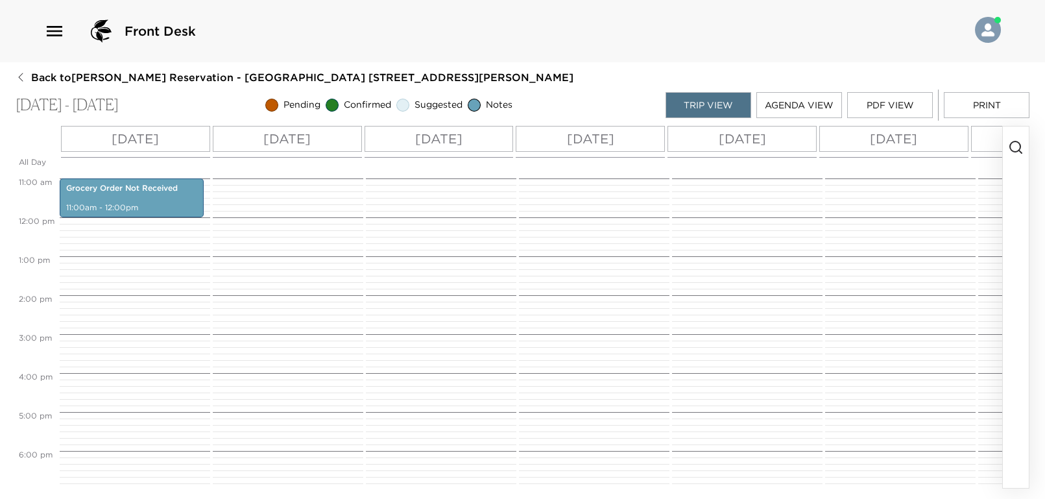
click at [123, 141] on p "[DATE]" at bounding box center [135, 138] width 47 height 19
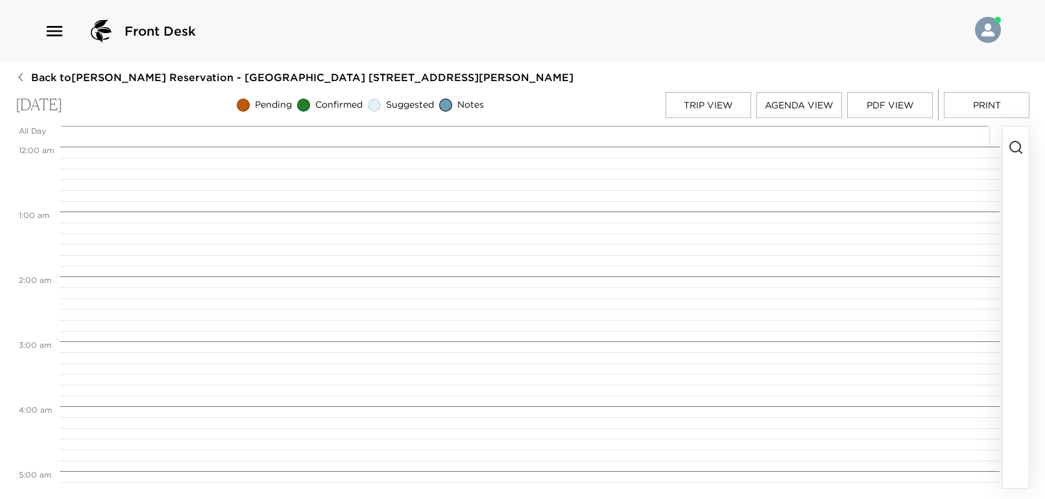
scroll to position [713, 0]
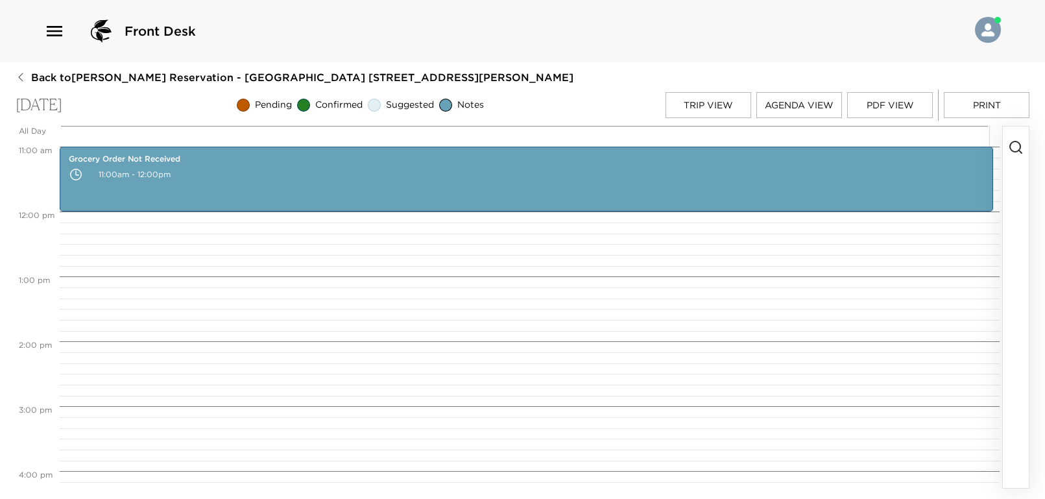
click at [1017, 148] on icon "button" at bounding box center [1016, 147] width 16 height 16
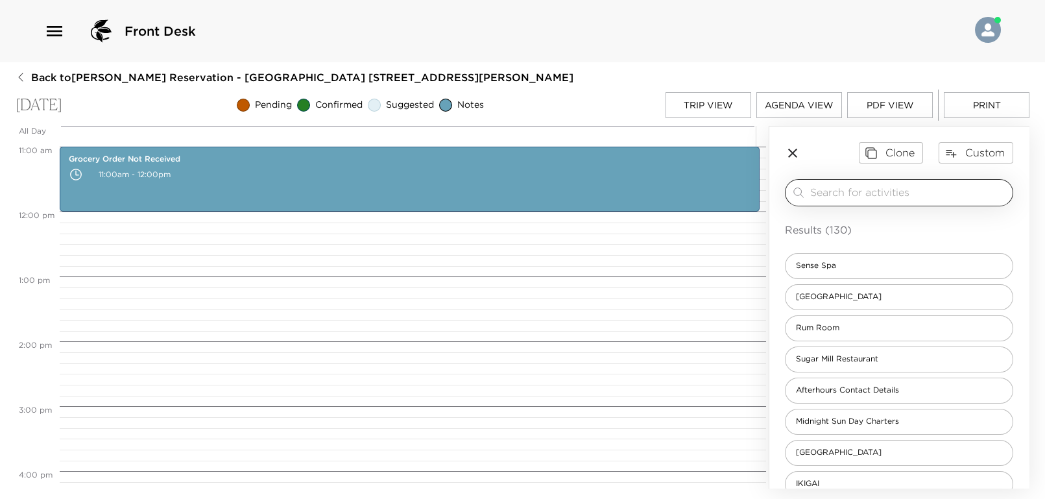
click at [910, 189] on input "search" at bounding box center [908, 192] width 197 height 15
click at [848, 186] on input "search" at bounding box center [908, 192] width 197 height 15
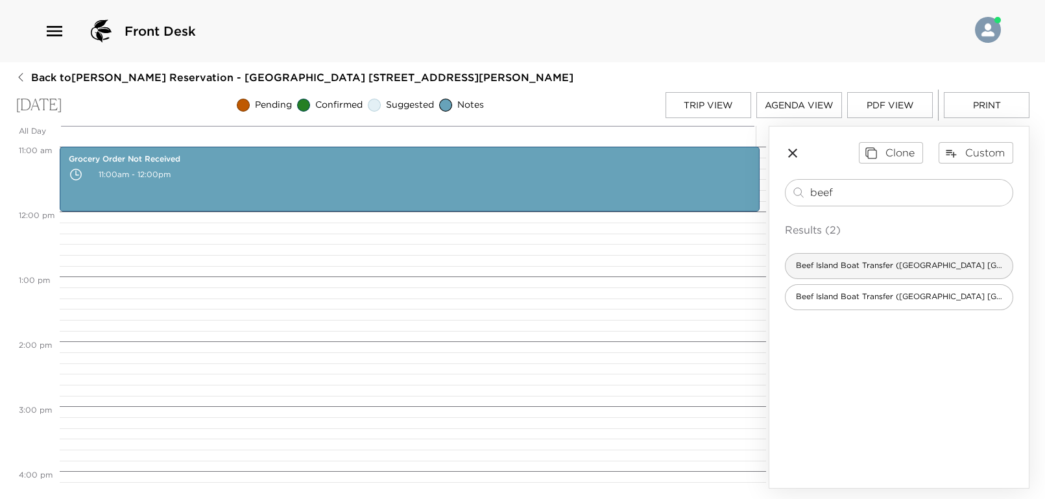
type input "beef"
click at [854, 261] on span "Beef Island Boat Transfer (Rosewood Little Dix Bay's Ferry)" at bounding box center [898, 265] width 227 height 11
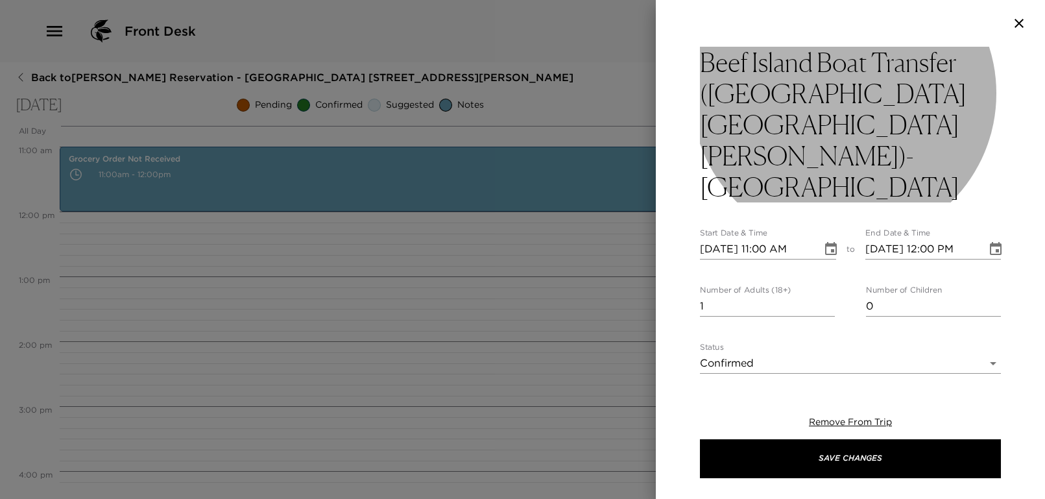
click at [770, 126] on h3 "Beef Island Boat Transfer (Rosewood Little Dix Bay's Ferry)- Confirmed" at bounding box center [850, 125] width 301 height 156
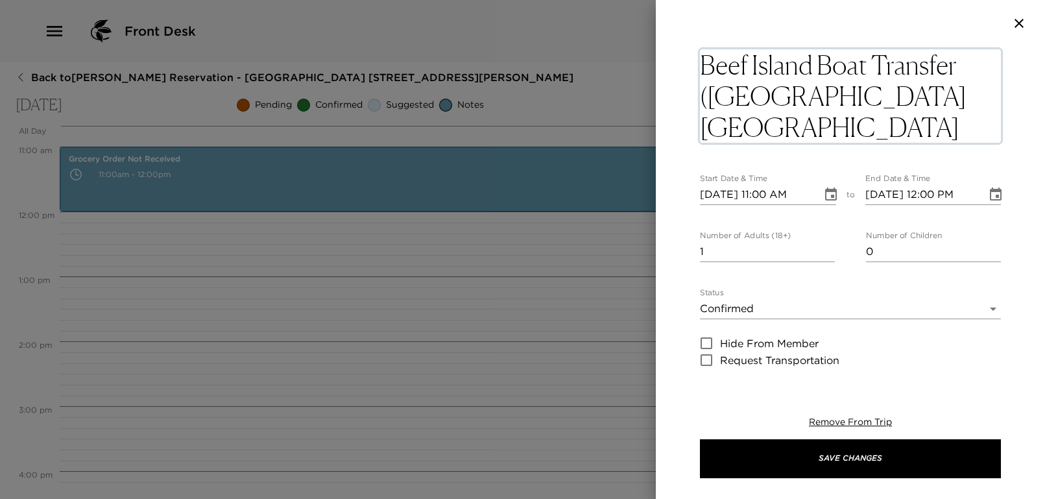
click at [763, 126] on textarea "Beef Island Boat Transfer (Rosewood Little Dix Bay's Ferry)- Confirmed" at bounding box center [850, 95] width 301 height 93
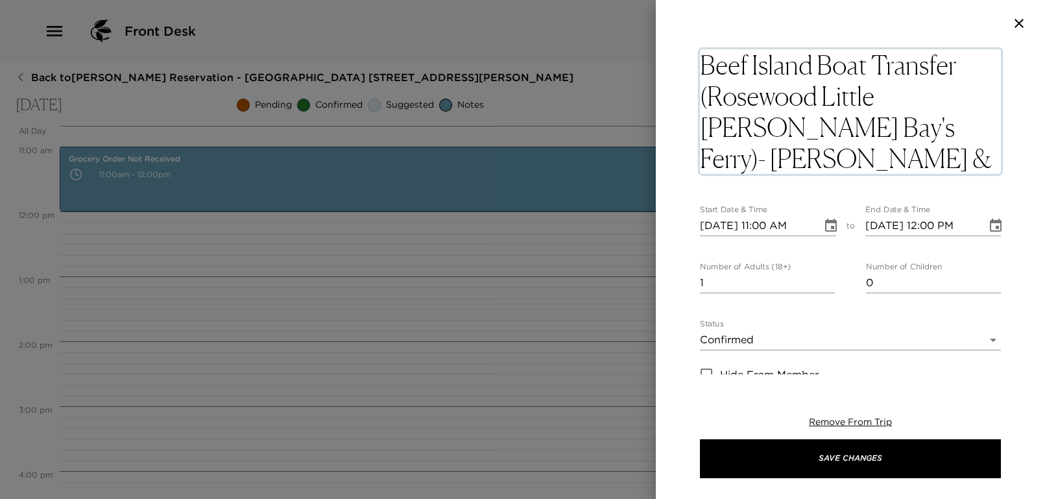
drag, startPoint x: 823, startPoint y: 163, endPoint x: 701, endPoint y: 155, distance: 122.2
click at [701, 155] on textarea "Beef Island Boat Transfer (Rosewood Little Dix Bay's Ferry)- Joe & Evelyn Confi…" at bounding box center [850, 111] width 301 height 125
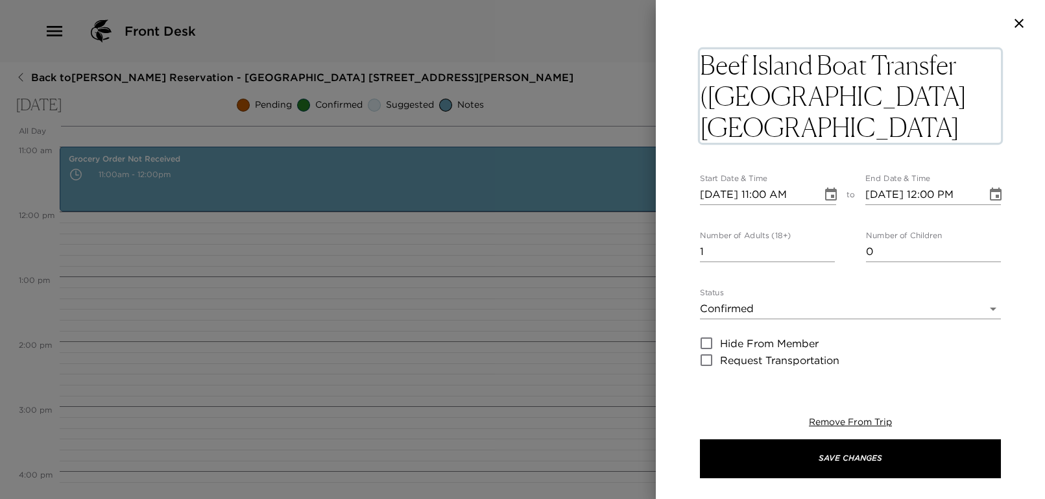
type textarea "Beef Island Boat Transfer (Rosewood Little Dix Bay's Ferry)- Joe & Evelyn AA4237"
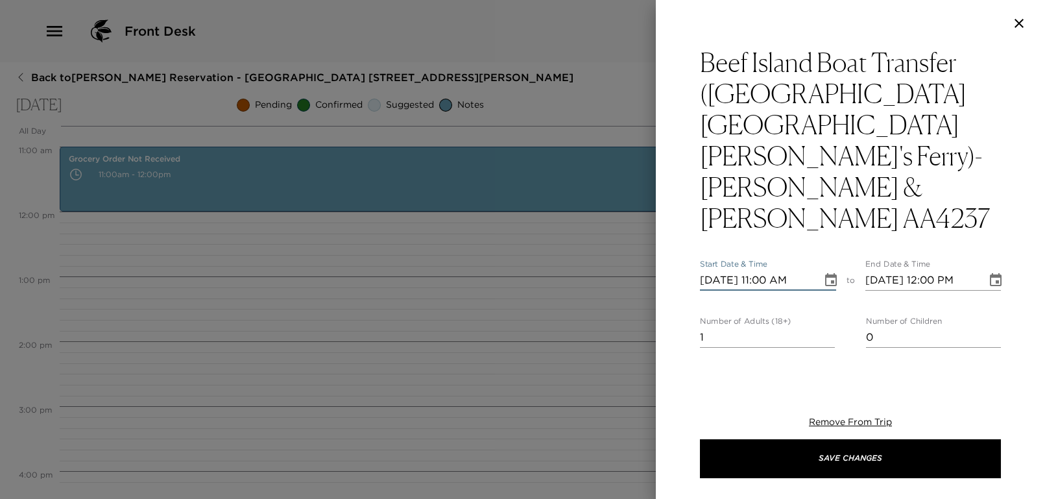
click at [769, 270] on input "10/16/2025 11:00 AM" at bounding box center [756, 280] width 113 height 21
click at [769, 270] on input "10/16/2025 12:00 AM" at bounding box center [756, 280] width 113 height 21
type input "10/16/2025 01:20 PM"
type input "10/16/2025 02:20 PM"
type input "10/16/2025 01:20 PM"
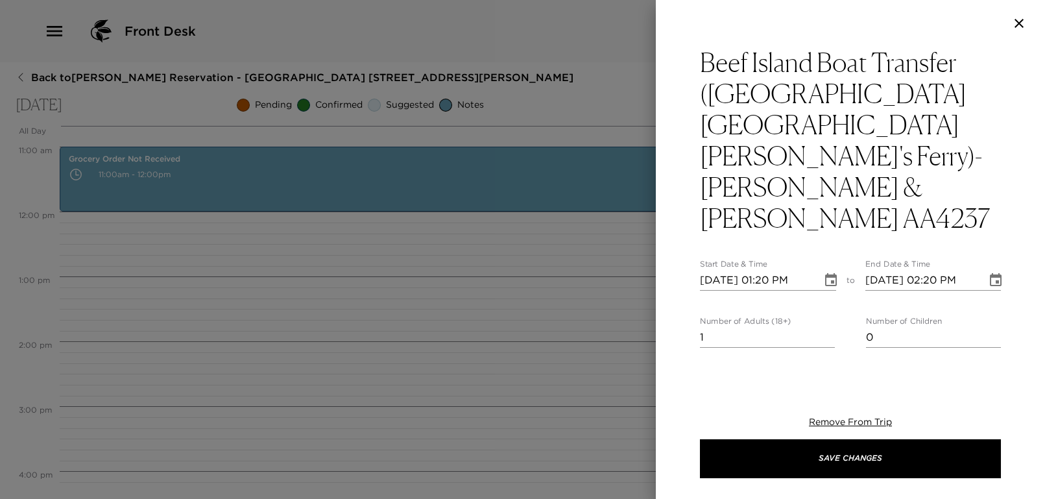
click at [809, 186] on div "Beef Island Boat Transfer (Rosewood Little Dix Bay's Ferry)- Joe & Evelyn AA423…" at bounding box center [850, 507] width 301 height 921
click at [725, 327] on input "1" at bounding box center [767, 337] width 135 height 21
type input "2"
click at [843, 177] on div "Beef Island Boat Transfer (Rosewood Little Dix Bay's Ferry)- Joe & Evelyn AA423…" at bounding box center [850, 507] width 301 height 921
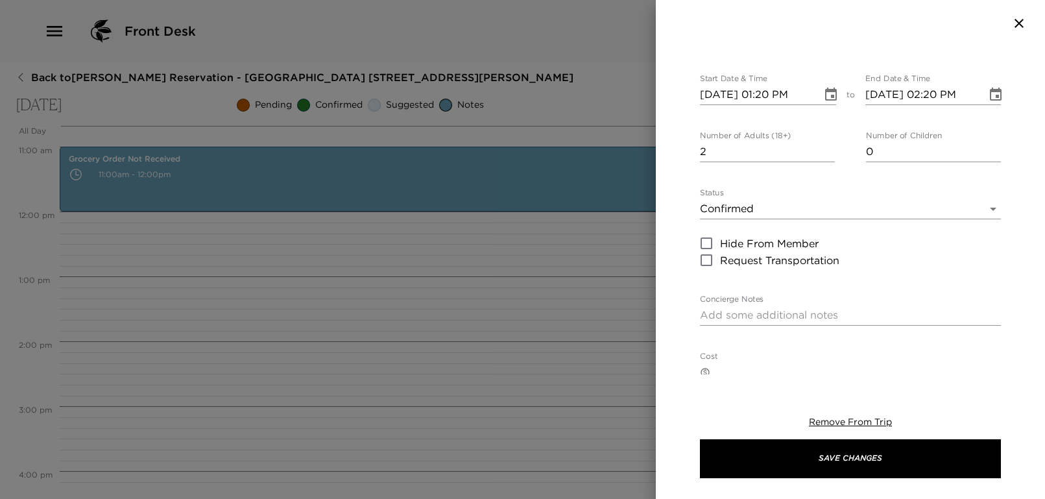
scroll to position [272, 0]
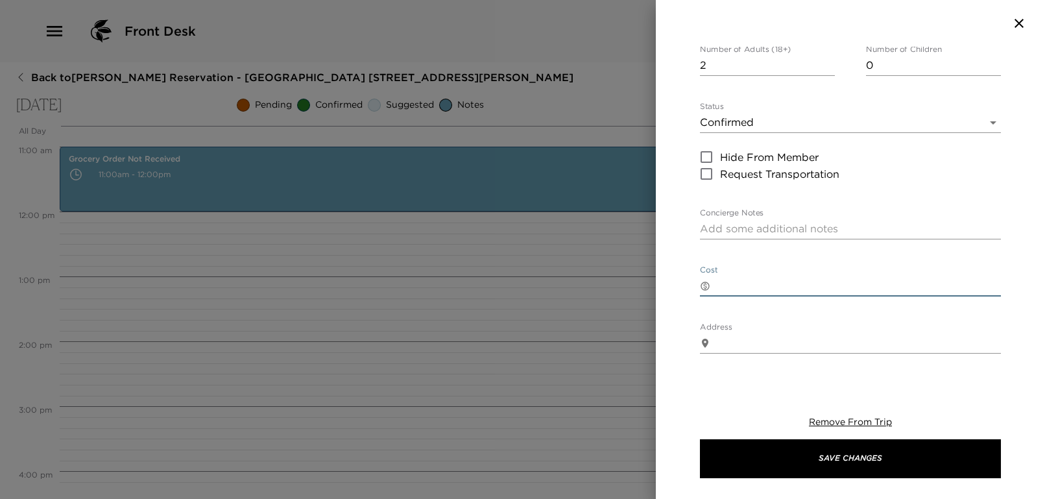
click at [739, 278] on textarea "Cost" at bounding box center [857, 285] width 285 height 15
type textarea "100 per person one way"
click at [684, 239] on div "Beef Island Boat Transfer (Rosewood Little Dix Bay's Ferry)- Joe & Evelyn AA423…" at bounding box center [850, 211] width 389 height 328
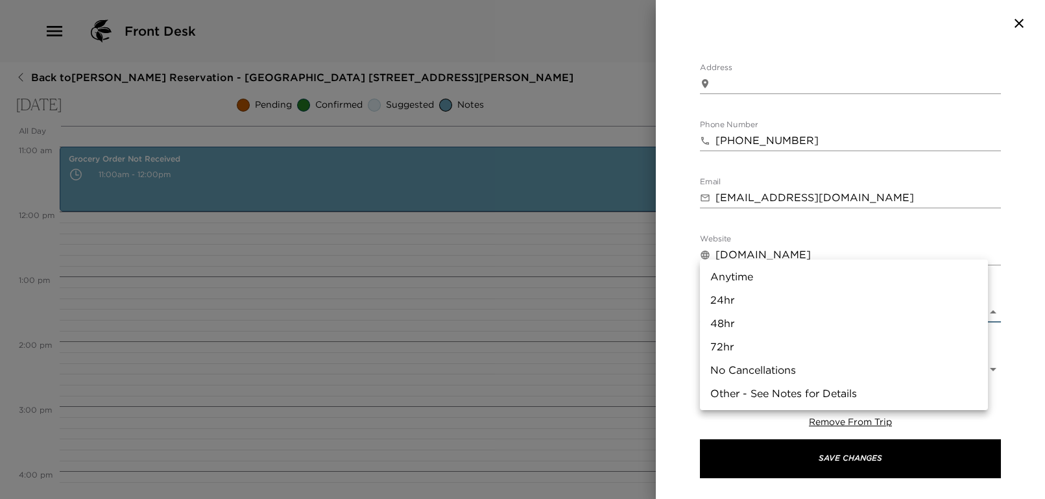
click at [769, 241] on body "Front Desk Back to Joseph Jenkins Reservation - Mahoe Bay 305 Little Dix Bay Th…" at bounding box center [522, 249] width 1045 height 499
click at [750, 317] on li "48hr" at bounding box center [844, 322] width 288 height 23
type input "48hr"
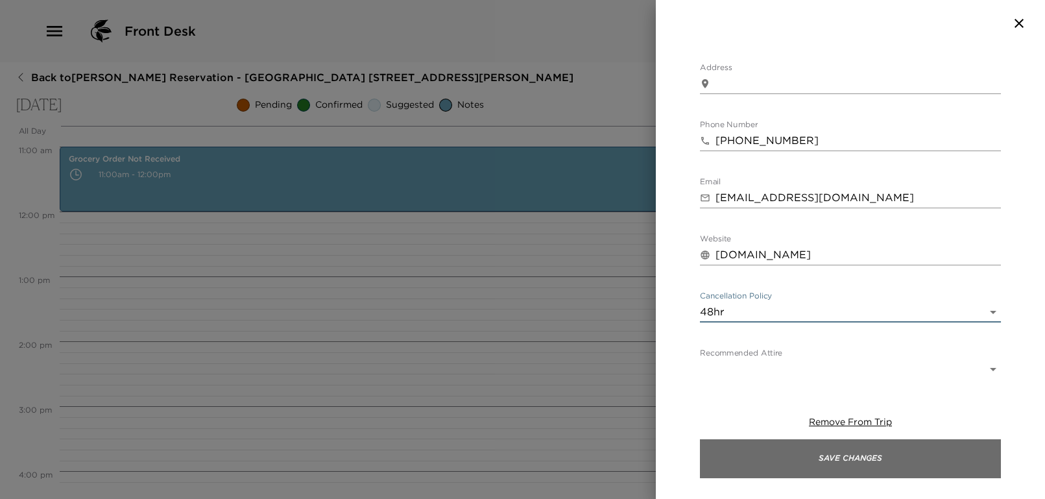
click at [867, 457] on button "Save Changes" at bounding box center [850, 458] width 301 height 39
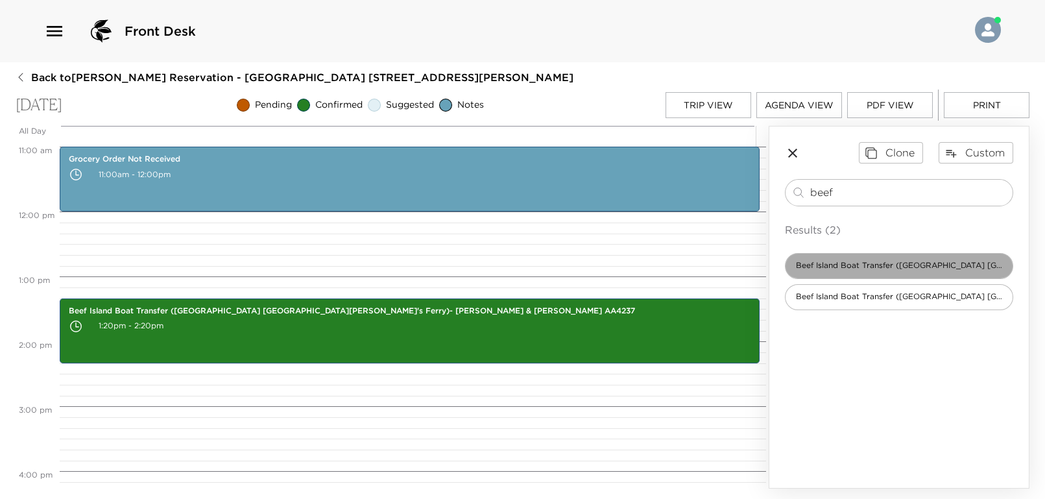
click at [859, 263] on span "Beef Island Boat Transfer (Rosewood Little Dix Bay's Ferry)" at bounding box center [898, 265] width 227 height 11
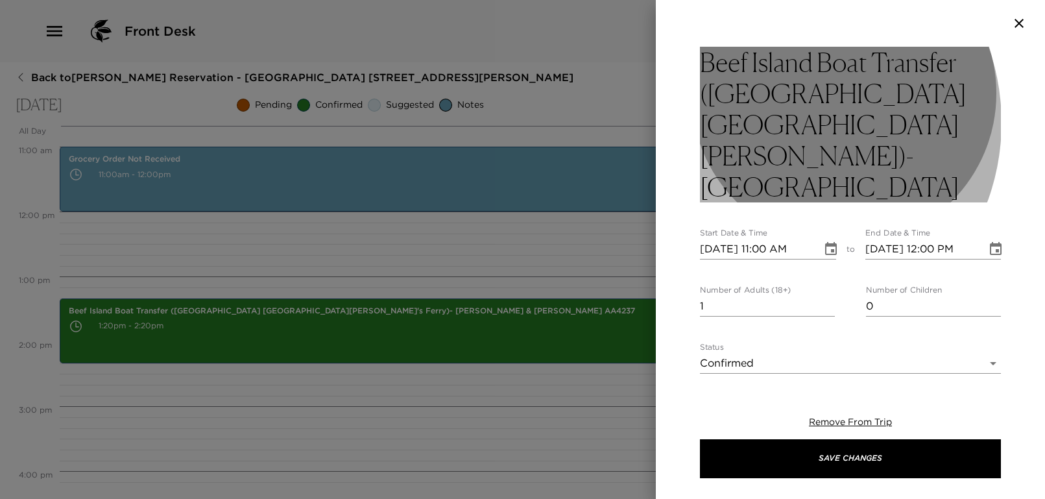
click at [773, 123] on h3 "Beef Island Boat Transfer (Rosewood Little Dix Bay's Ferry)- Confirmed" at bounding box center [850, 125] width 301 height 156
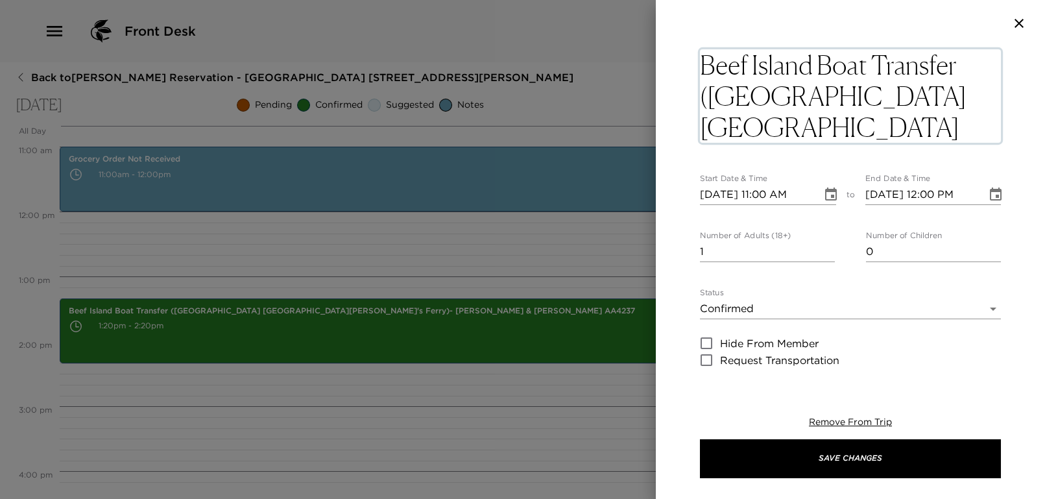
click at [769, 120] on textarea "Beef Island Boat Transfer (Rosewood Little Dix Bay's Ferry)- Confirmed" at bounding box center [850, 95] width 301 height 93
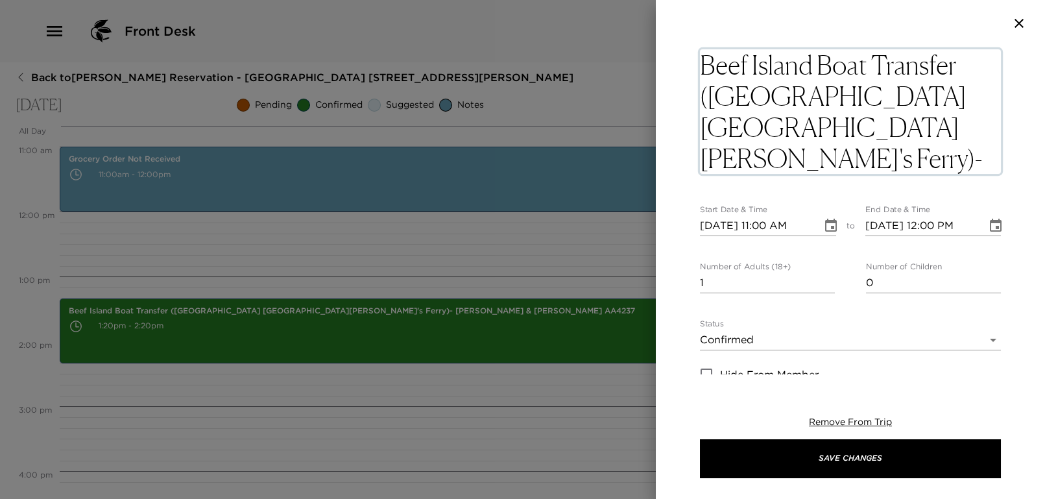
drag, startPoint x: 892, startPoint y: 153, endPoint x: 775, endPoint y: 155, distance: 116.8
click at [775, 155] on textarea "Beef Island Boat Transfer (Rosewood Little Dix Bay's Ferry)- Michele JenkinsCon…" at bounding box center [850, 111] width 301 height 125
type textarea "Beef Island Boat Transfer (Rosewood Little Dix Bay's Ferry)- Michele Jenkins AA…"
click at [766, 227] on input "10/16/2025 11:00 AM" at bounding box center [756, 225] width 113 height 21
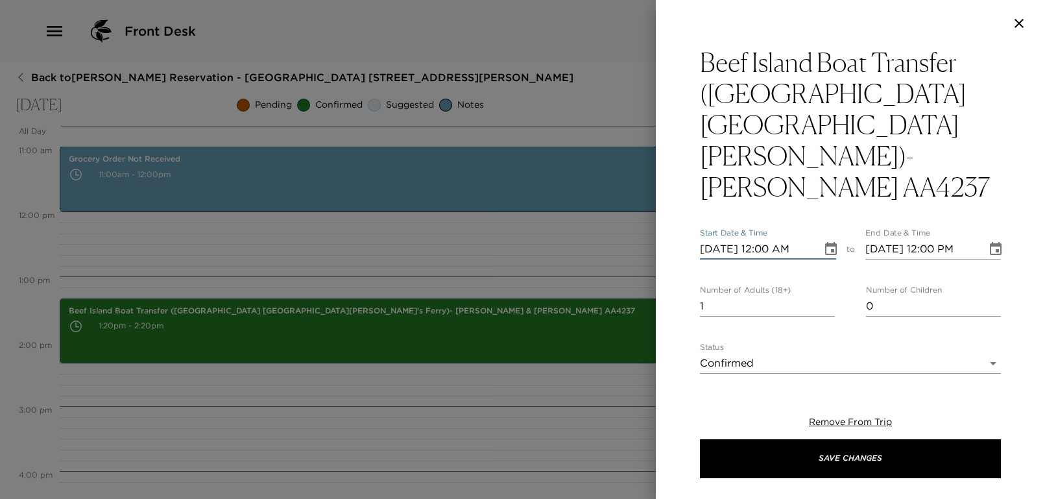
click at [766, 239] on input "10/16/2025 12:00 AM" at bounding box center [756, 249] width 113 height 21
type input "10/16/2025 01:20 PM"
type input "10/16/2025 02:20 PM"
type input "10/16/2025 01:20 PM"
click at [685, 242] on div "Beef Island Boat Transfer (Rosewood Little Dix Bay's Ferry)- Michele Jenkins AA…" at bounding box center [850, 211] width 389 height 328
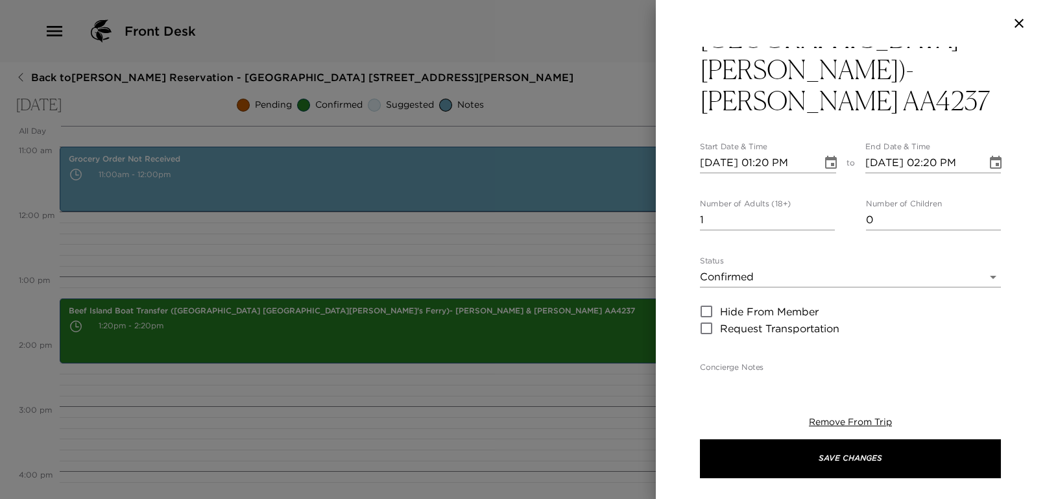
scroll to position [259, 0]
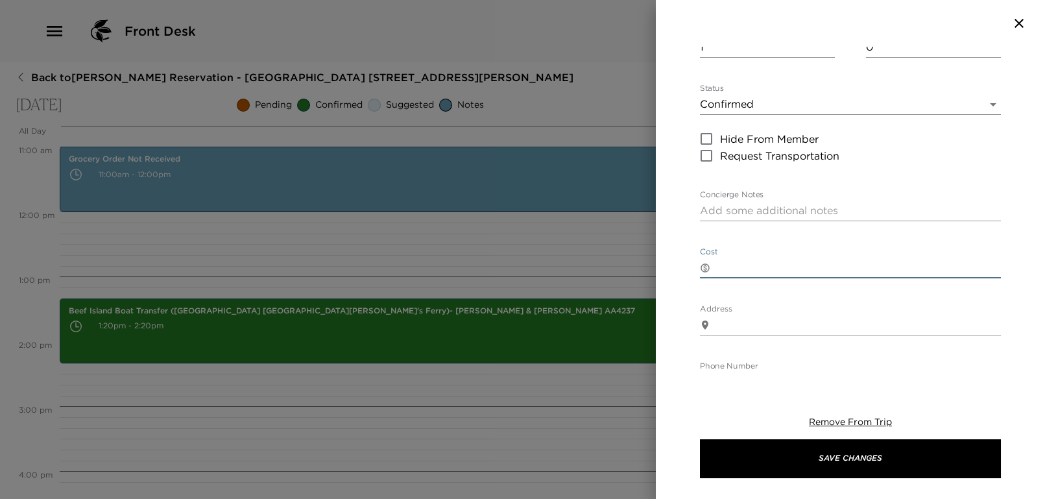
click at [758, 260] on textarea "Cost" at bounding box center [857, 267] width 285 height 15
type textarea "100 per person one way"
type textarea "Kindly contact Mrs. Beckie Felicien, Senior Operations Manager, for any emergen…"
type textarea "[GEOGRAPHIC_DATA][PERSON_NAME]"
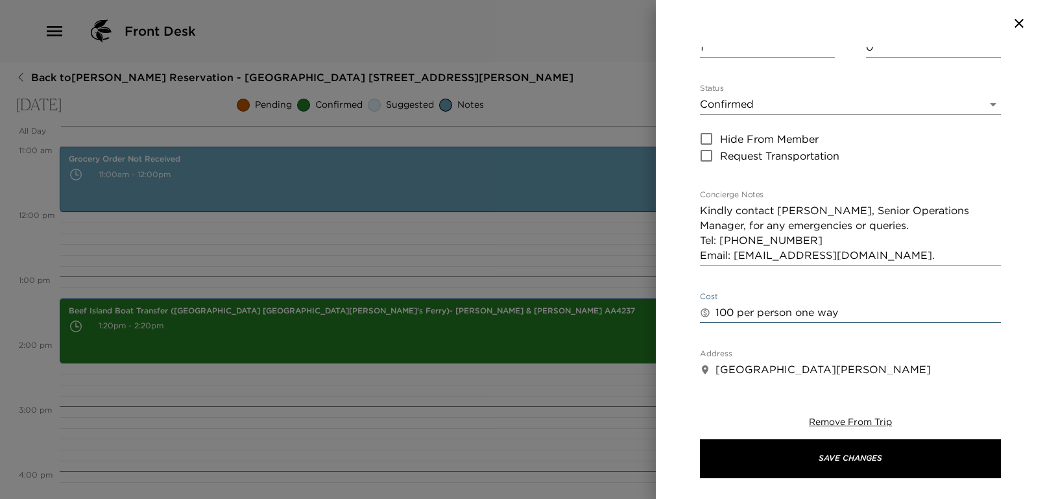
click at [960, 237] on div "Beef Island Boat Transfer (Rosewood Little Dix Bay's Ferry)- Michele Jenkins AA…" at bounding box center [850, 255] width 301 height 935
drag, startPoint x: 974, startPoint y: 221, endPoint x: 702, endPoint y: 182, distance: 274.5
click at [702, 203] on textarea "Kindly contact Mrs. Beckie Felicien, Senior Operations Manager, for any emergen…" at bounding box center [850, 233] width 301 height 60
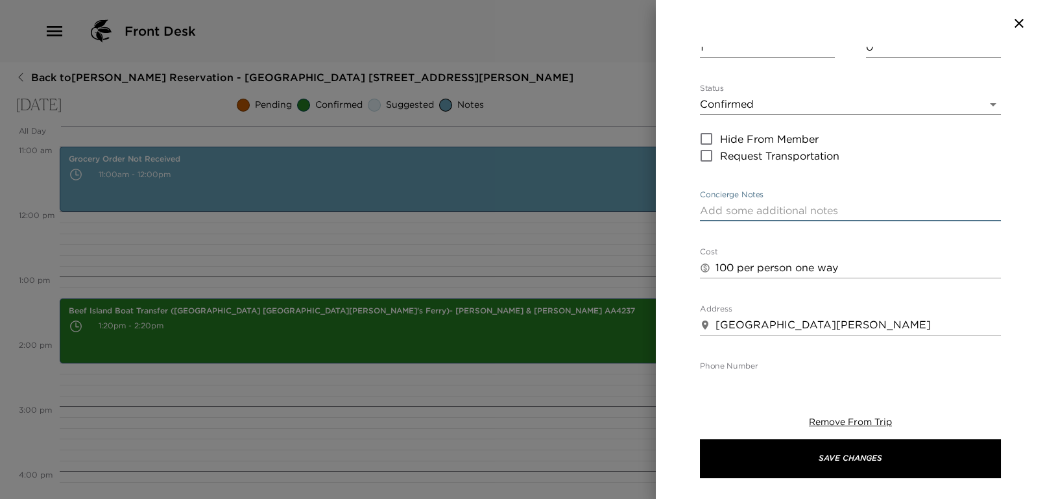
click at [693, 189] on div "Beef Island Boat Transfer (Rosewood Little Dix Bay's Ferry)- Michele Jenkins AA…" at bounding box center [850, 211] width 389 height 328
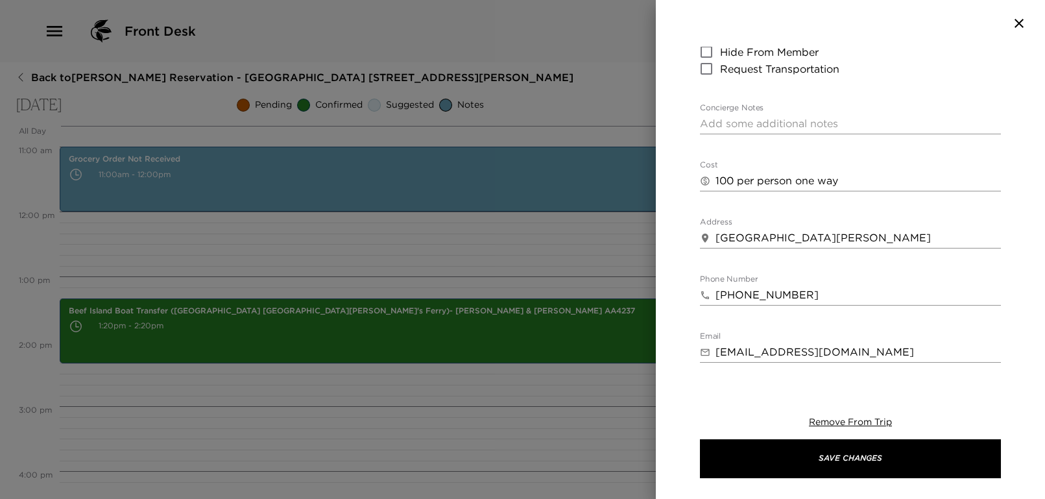
click at [816, 224] on div "Beef Island Boat Transfer (Rosewood Little Dix Bay's Ferry)- Michele Jenkins AA…" at bounding box center [850, 146] width 301 height 890
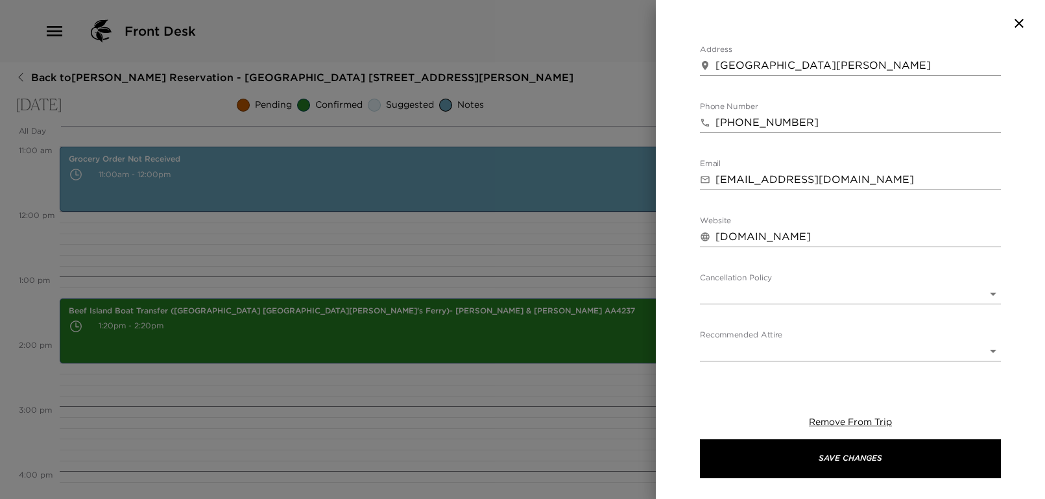
scroll to position [531, 0]
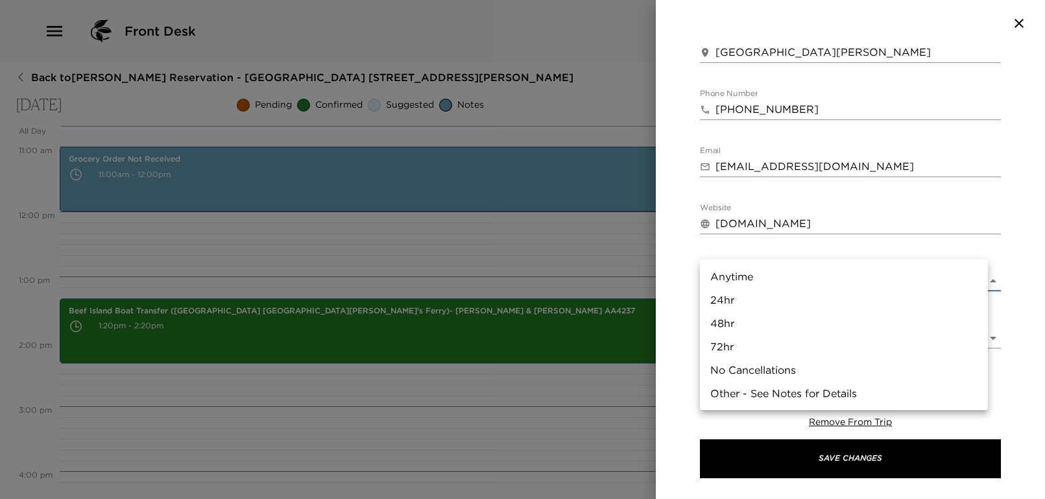
click at [796, 240] on body "Front Desk Back to Joseph Jenkins Reservation - Mahoe Bay 305 Little Dix Bay Th…" at bounding box center [522, 249] width 1045 height 499
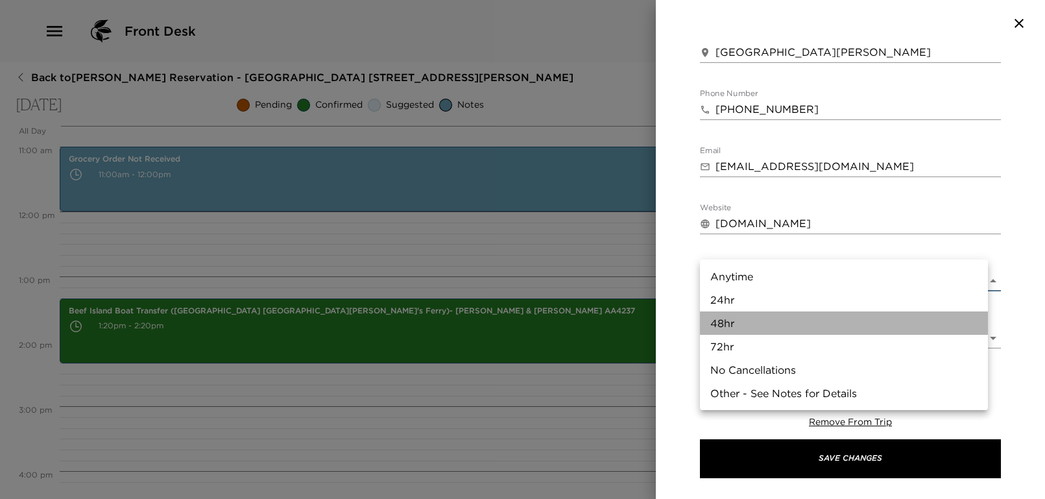
click at [789, 317] on li "48hr" at bounding box center [844, 322] width 288 height 23
type input "48hr"
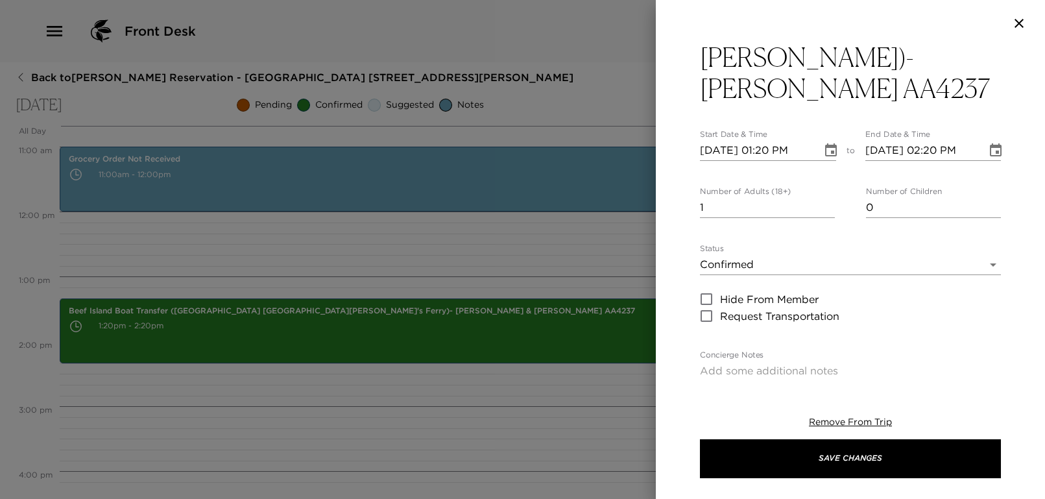
scroll to position [0, 0]
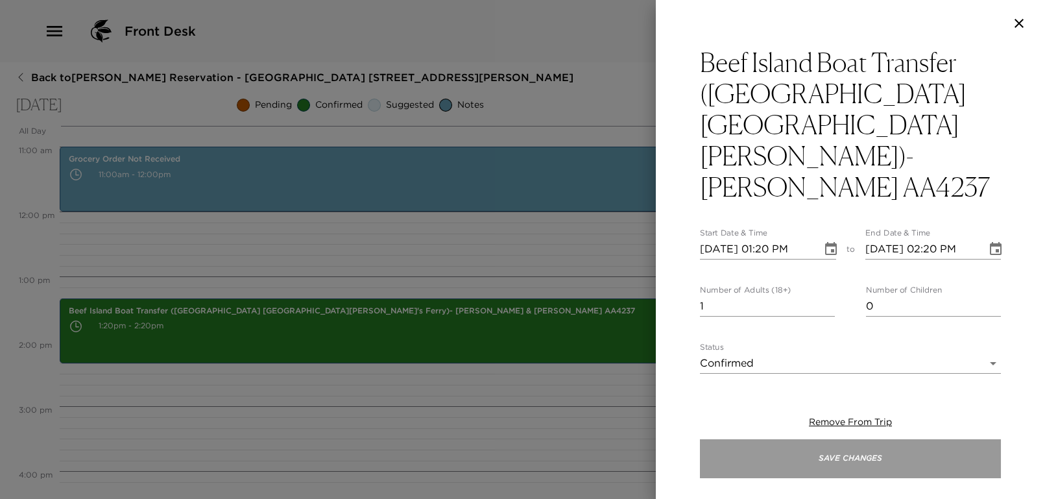
click at [838, 467] on button "Save Changes" at bounding box center [850, 458] width 301 height 39
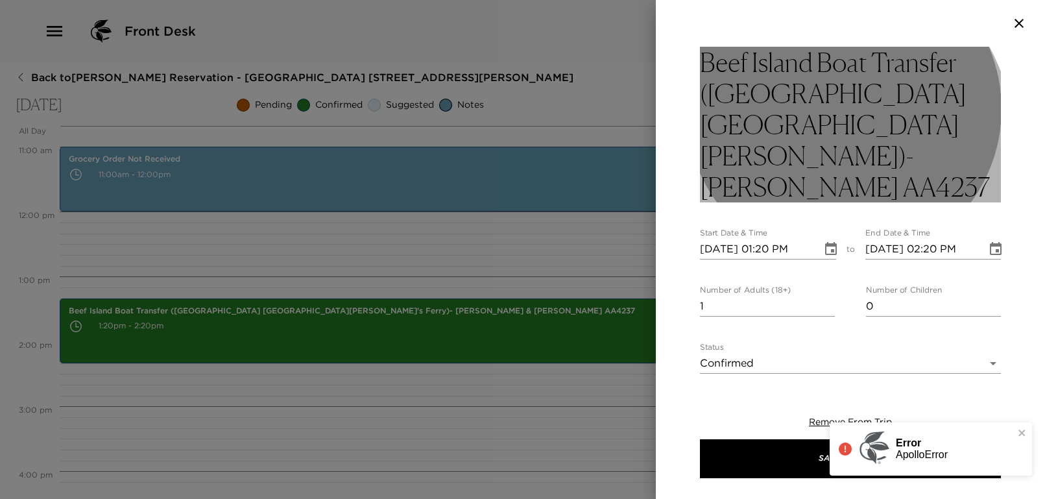
click at [795, 152] on h3 "Beef Island Boat Transfer (Rosewood Little Dix Bay's Ferry)- Michele Jenkins AA…" at bounding box center [850, 125] width 301 height 156
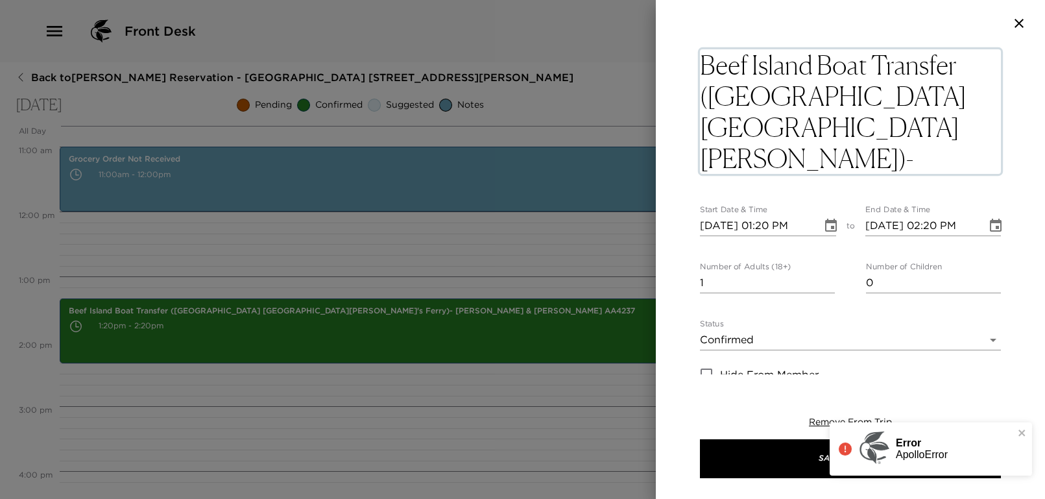
click at [773, 126] on textarea "Beef Island Boat Transfer (Rosewood Little Dix Bay's Ferry)- Michele Jenkins AA…" at bounding box center [850, 111] width 301 height 125
type textarea "Beef Island Boat Transfer (Rosewood Little Dix Bay's Ferry)-Michele Jenkins AA4…"
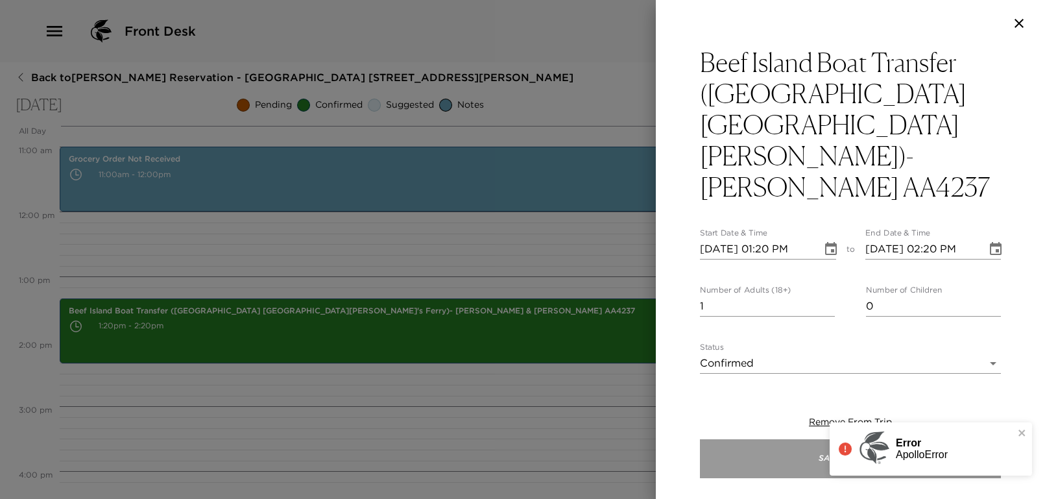
click at [755, 451] on button "Save Changes" at bounding box center [850, 458] width 301 height 39
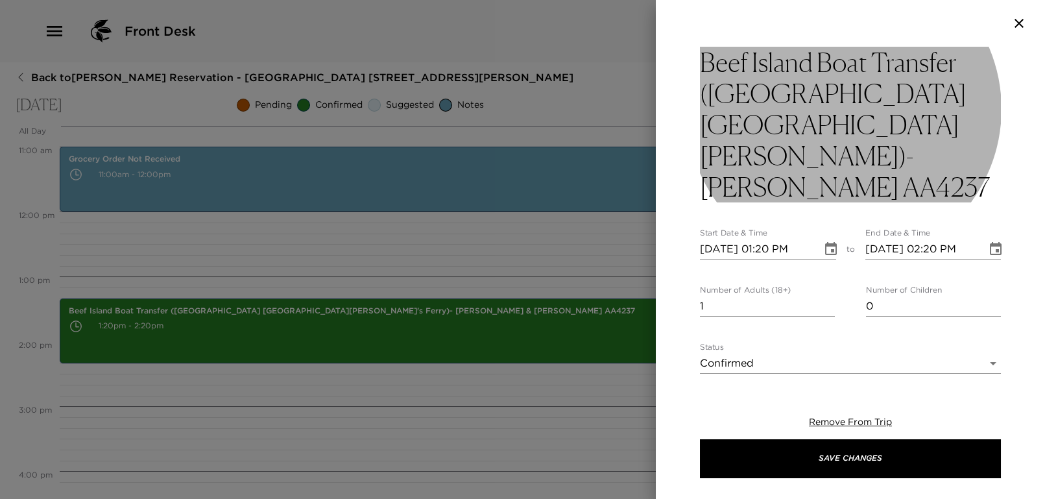
click at [854, 118] on h3 "Beef Island Boat Transfer (Rosewood Little Dix Bay's Ferry)-Michele Jenkins AA4…" at bounding box center [850, 125] width 301 height 156
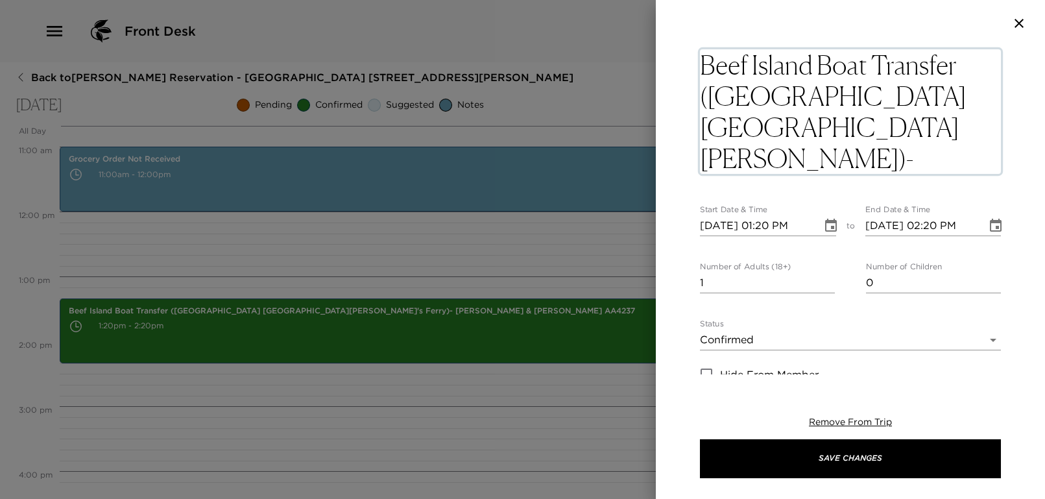
click at [856, 118] on textarea "Beef Island Boat Transfer (Rosewood Little Dix Bay's Ferry)-Michele Jenkins AA4…" at bounding box center [850, 111] width 301 height 125
type textarea "Beef Island Boat Transfer (Rosewood Little Dix Bay's Ferry)-MicheleJenkins AA42…"
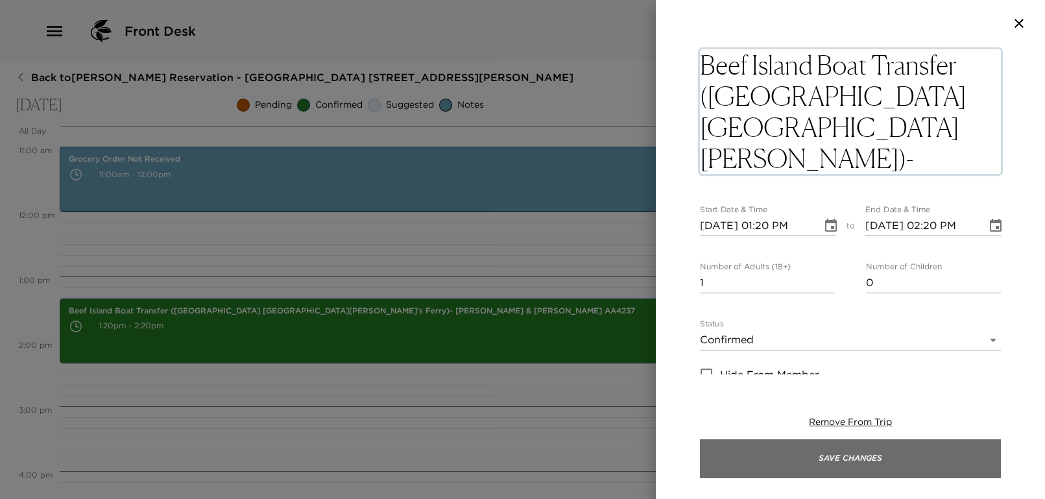
click at [883, 455] on button "Save Changes" at bounding box center [850, 458] width 301 height 39
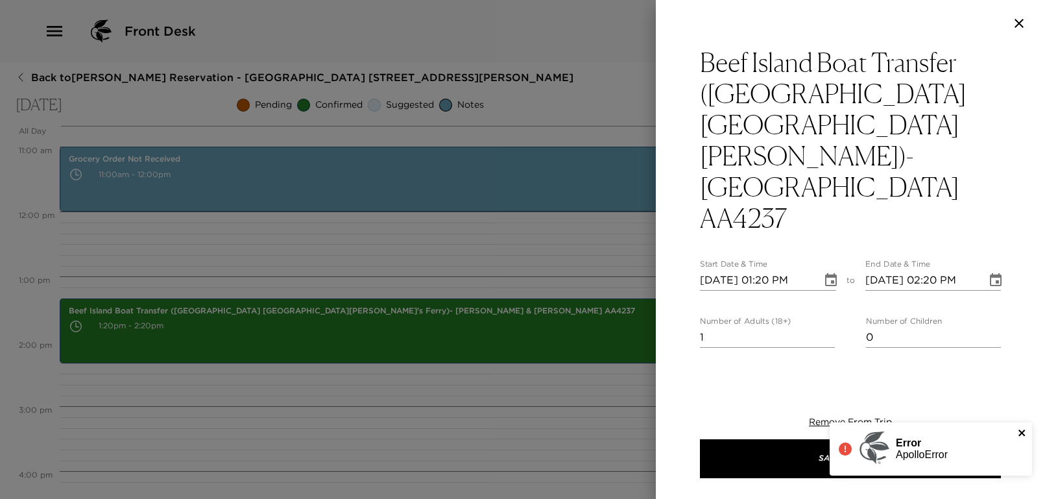
click at [1020, 431] on icon "close" at bounding box center [1021, 432] width 6 height 6
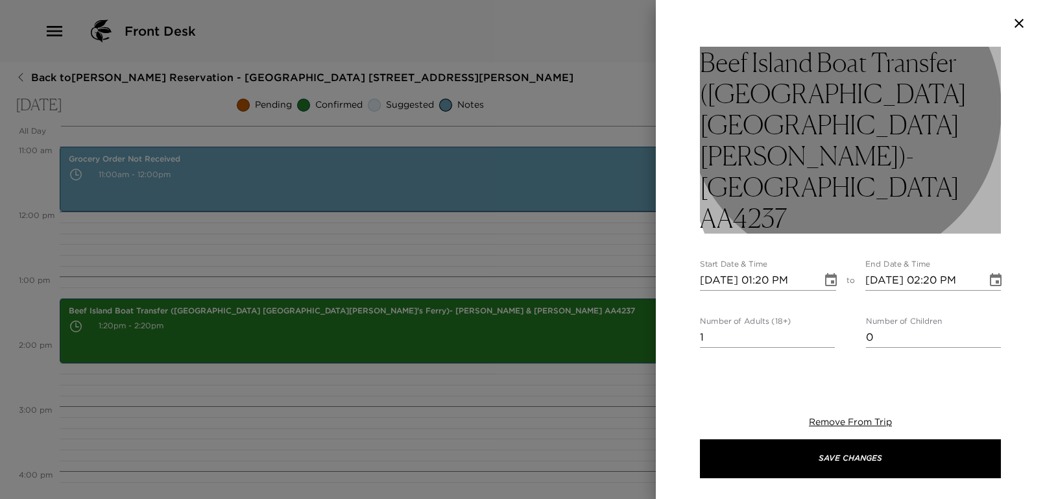
click at [955, 132] on h3 "Beef Island Boat Transfer (Rosewood Little Dix Bay's Ferry)-MicheleJenkins AA42…" at bounding box center [850, 140] width 301 height 187
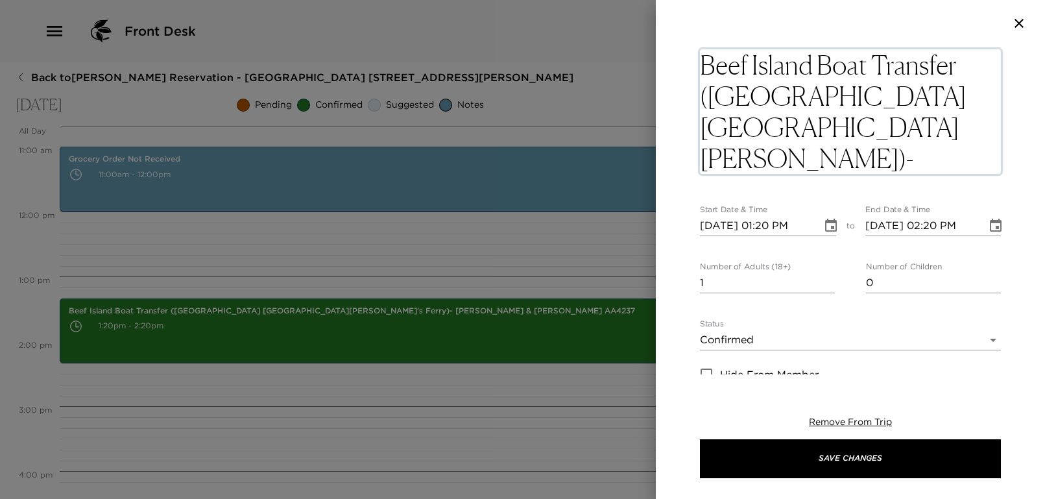
click at [944, 130] on textarea "Beef Island Boat Transfer (Rosewood Little Dix Bay's Ferry)-MicheleJenkins AA42…" at bounding box center [850, 111] width 301 height 125
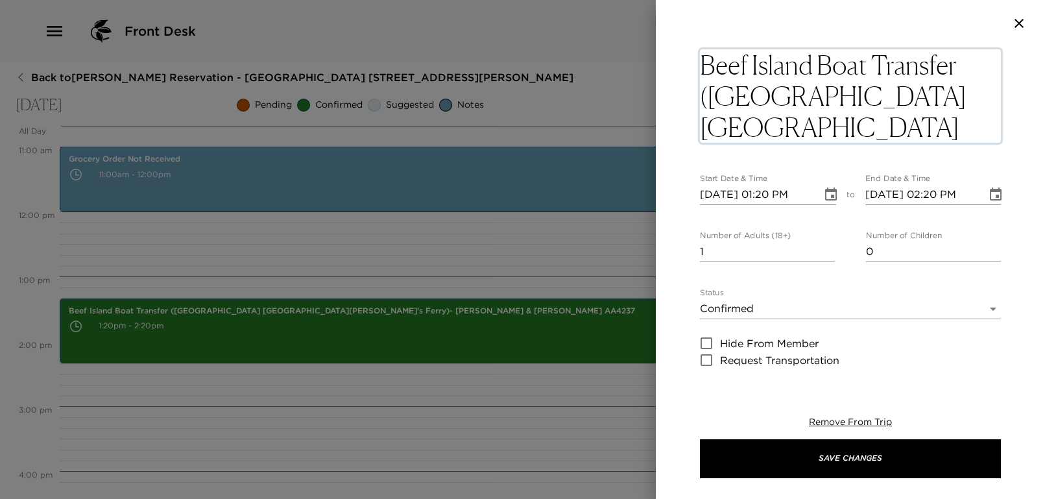
type textarea "Beef Island Boat Transfer (Rosewood Little Dix Bay's Ferry)-Michele AA4237"
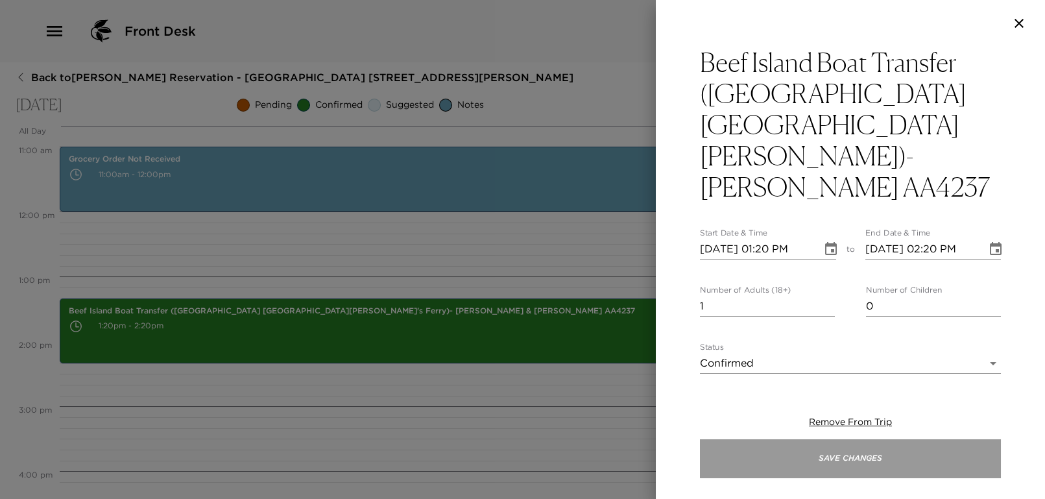
click at [862, 459] on button "Save Changes" at bounding box center [850, 458] width 301 height 39
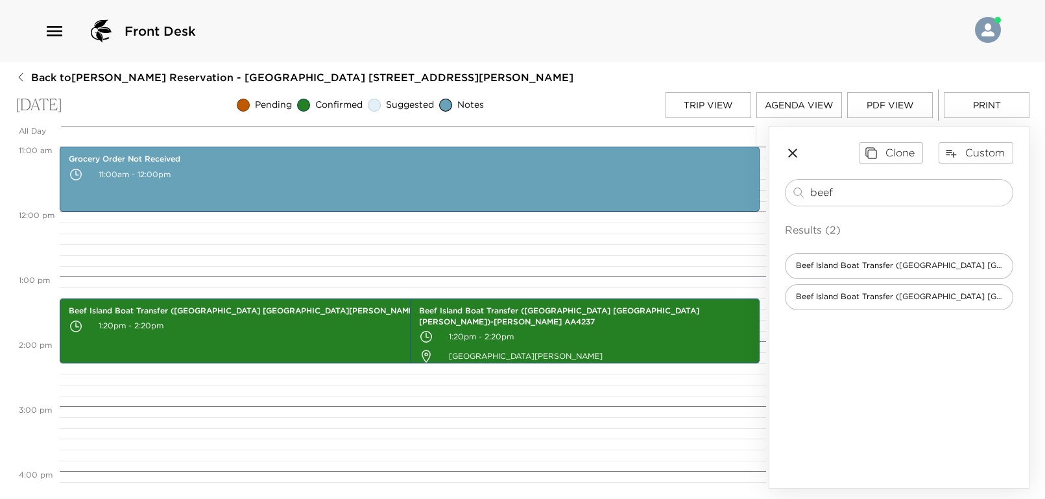
scroll to position [800, 0]
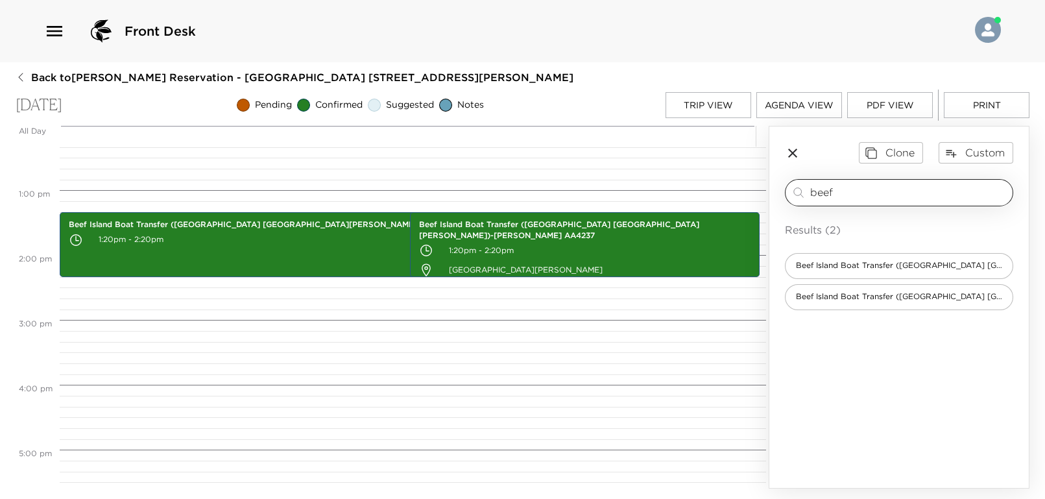
click at [845, 190] on input "beef" at bounding box center [908, 192] width 197 height 15
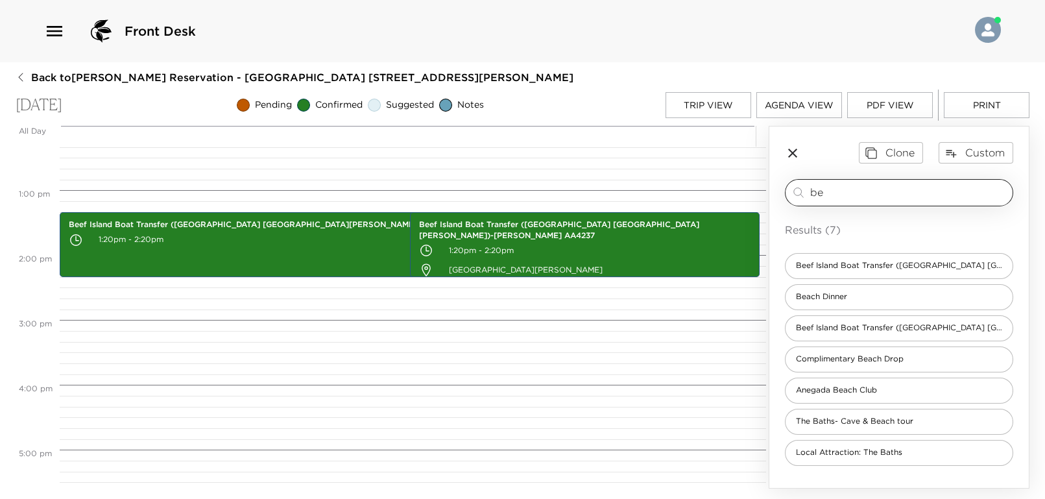
type input "b"
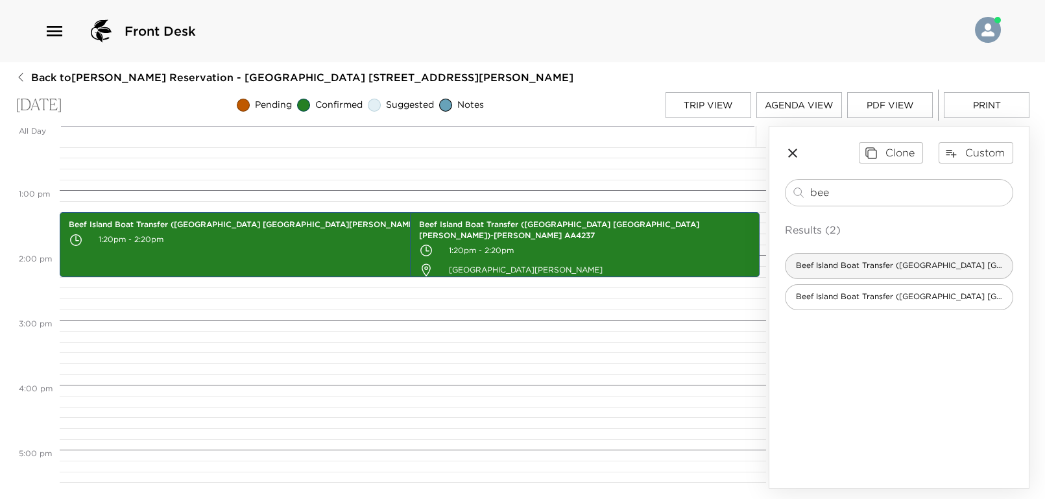
type input "bee"
click at [865, 265] on span "Beef Island Boat Transfer (Rosewood Little Dix Bay's Ferry)" at bounding box center [898, 265] width 227 height 11
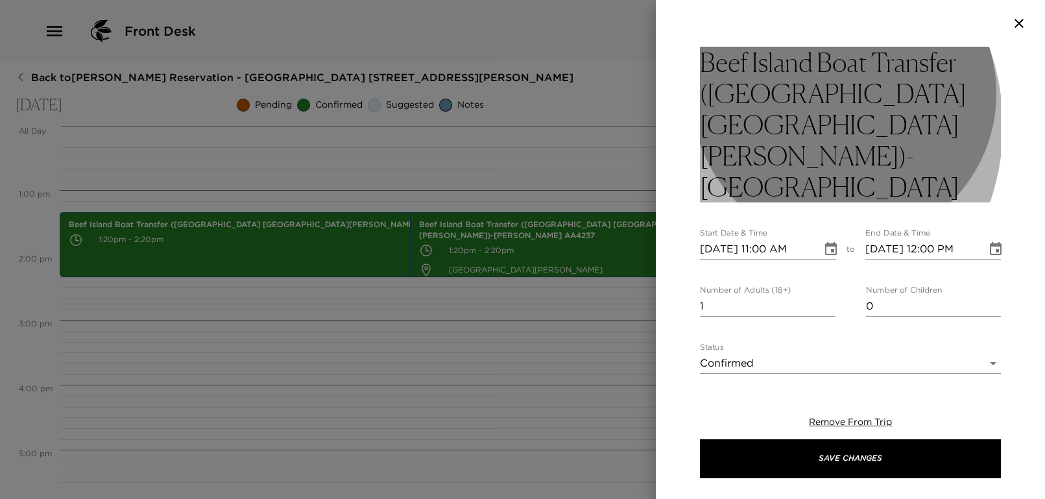
click at [770, 126] on h3 "Beef Island Boat Transfer (Rosewood Little Dix Bay's Ferry)- Confirmed" at bounding box center [850, 125] width 301 height 156
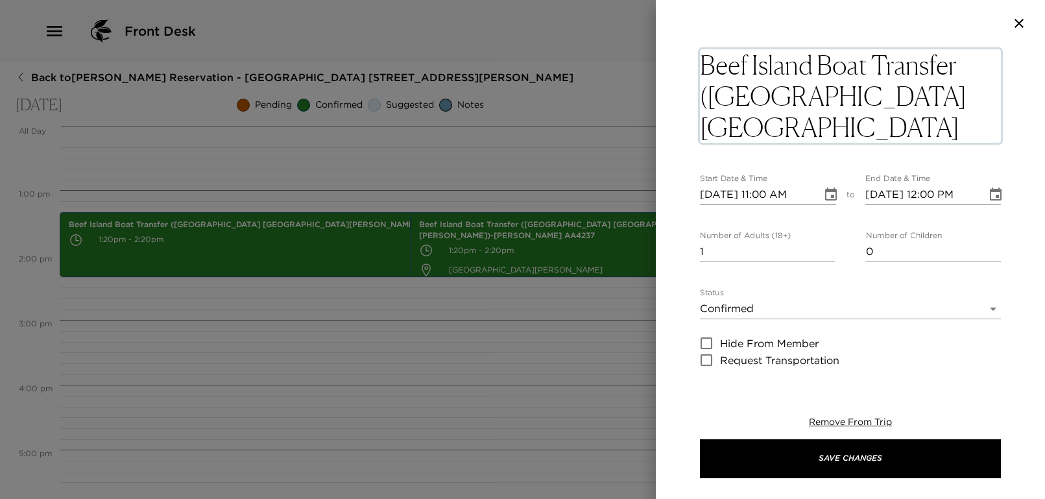
click at [767, 124] on textarea "Beef Island Boat Transfer (Rosewood Little Dix Bay's Ferry)- Confirmed" at bounding box center [850, 95] width 301 height 93
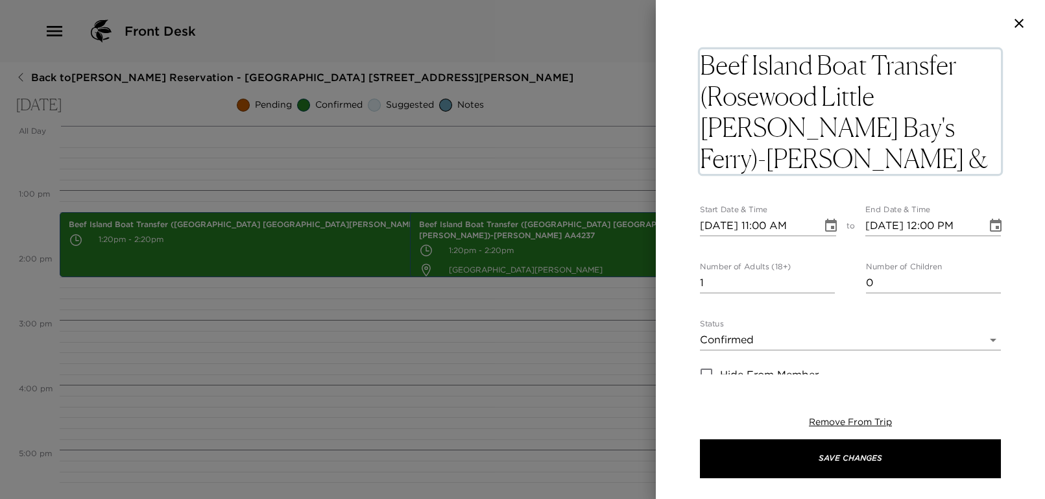
click at [826, 167] on textarea "Beef Island Boat Transfer (Rosewood Little Dix Bay's Ferry)-Greg & Carlene Conf…" at bounding box center [850, 111] width 301 height 125
type textarea "Beef Island Boat Transfer (Rosewood Little Dix Bay's Ferry)-Greg & Carlene AA43…"
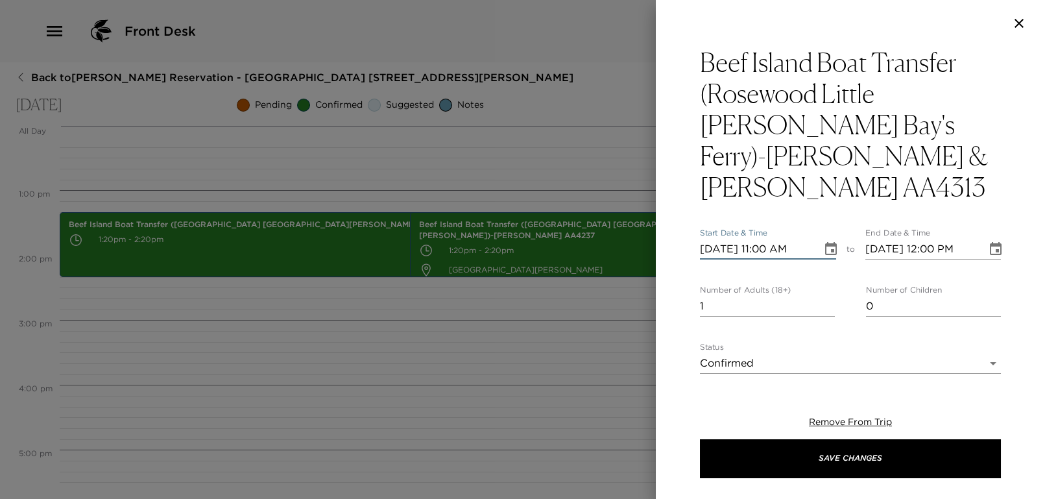
click at [764, 239] on input "10/16/2025 11:00 AM" at bounding box center [756, 249] width 113 height 21
type input "10/16/2025 03:17 PM"
type input "10/16/2025 04:17 PM"
type input "10/16/2025 03:17 PM"
click at [797, 246] on div "Beef Island Boat Transfer (Rosewood Little Dix Bay's Ferry)-Greg & Carlene AA43…" at bounding box center [850, 492] width 301 height 890
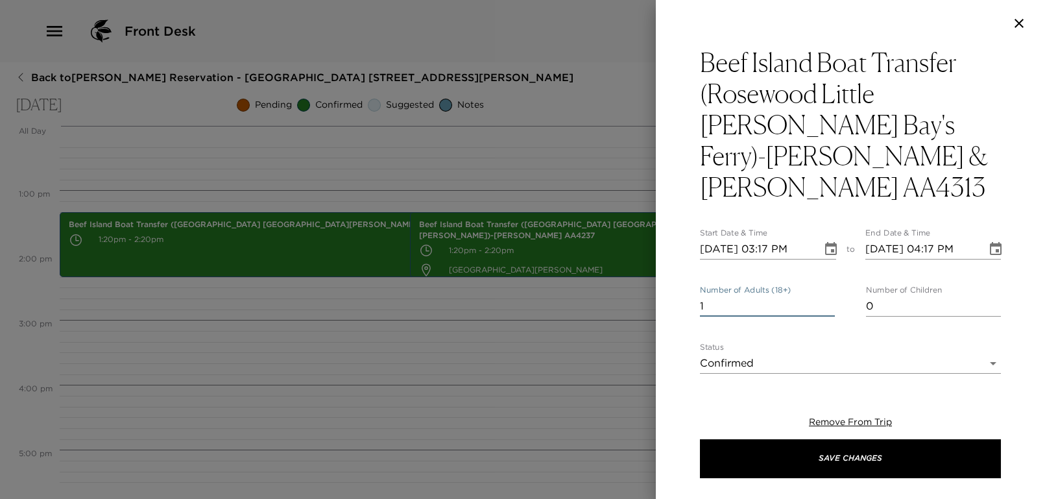
click at [745, 296] on input "1" at bounding box center [767, 306] width 135 height 21
type input "2"
click at [678, 246] on div "Beef Island Boat Transfer (Rosewood Little Dix Bay's Ferry)-Greg & Carlene AA43…" at bounding box center [850, 211] width 389 height 328
click at [785, 296] on input "2" at bounding box center [767, 306] width 135 height 21
click at [689, 318] on div "Beef Island Boat Transfer (Rosewood Little Dix Bay's Ferry)-Greg & Carlene AA43…" at bounding box center [850, 211] width 389 height 328
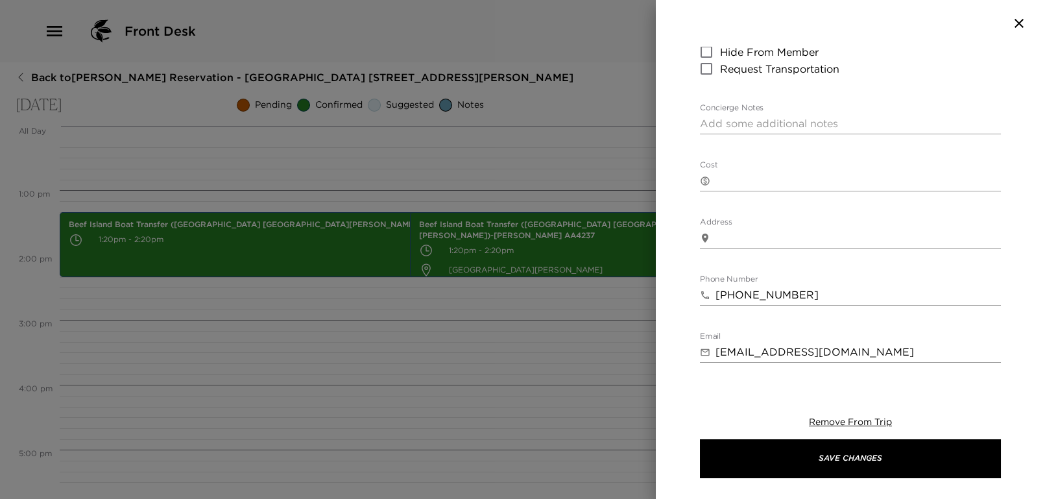
scroll to position [531, 0]
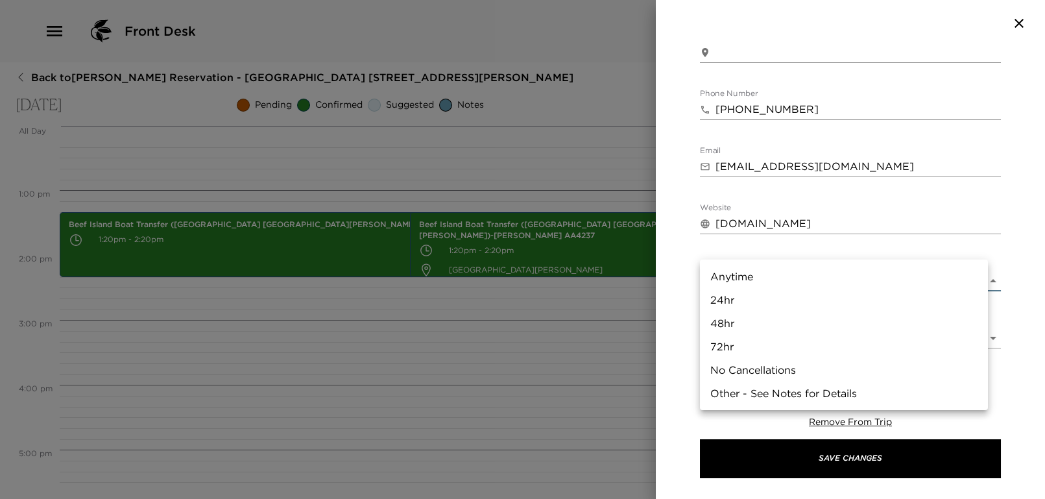
click at [758, 249] on body "Front Desk Back to Joseph Jenkins Reservation - Mahoe Bay 305 Little Dix Bay Th…" at bounding box center [522, 249] width 1045 height 499
click at [740, 324] on li "48hr" at bounding box center [844, 322] width 288 height 23
type input "48hr"
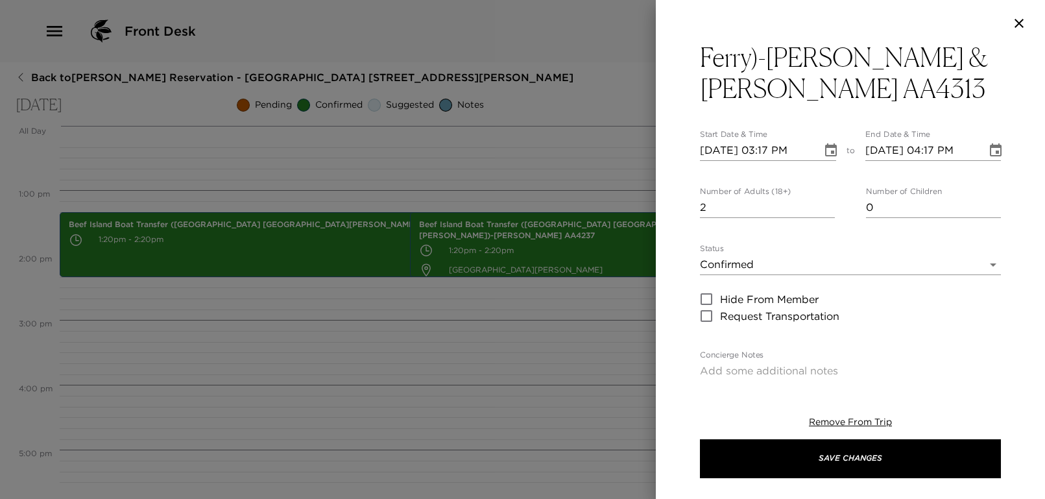
scroll to position [358, 0]
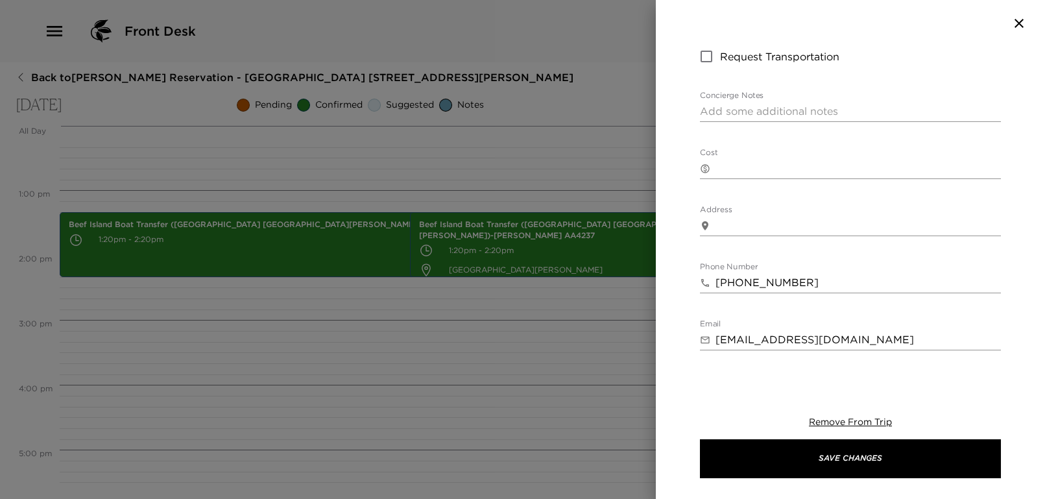
click at [719, 158] on div "​ x" at bounding box center [850, 168] width 301 height 21
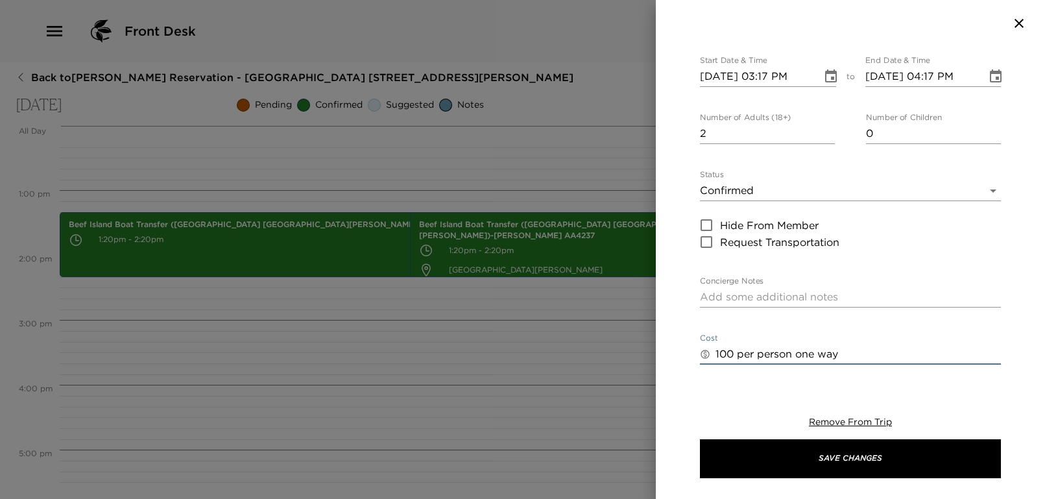
scroll to position [432, 0]
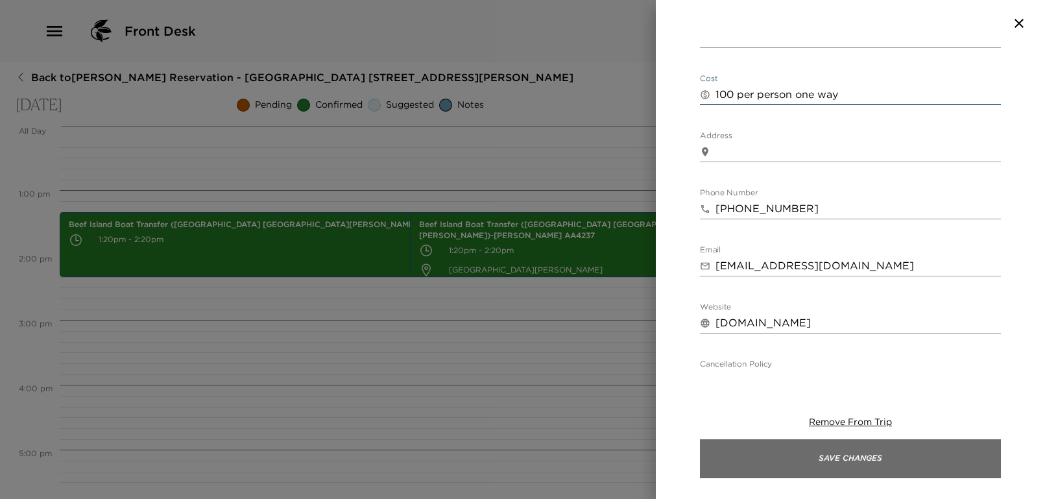
type textarea "100 per person one way"
click at [850, 459] on button "Save Changes" at bounding box center [850, 458] width 301 height 39
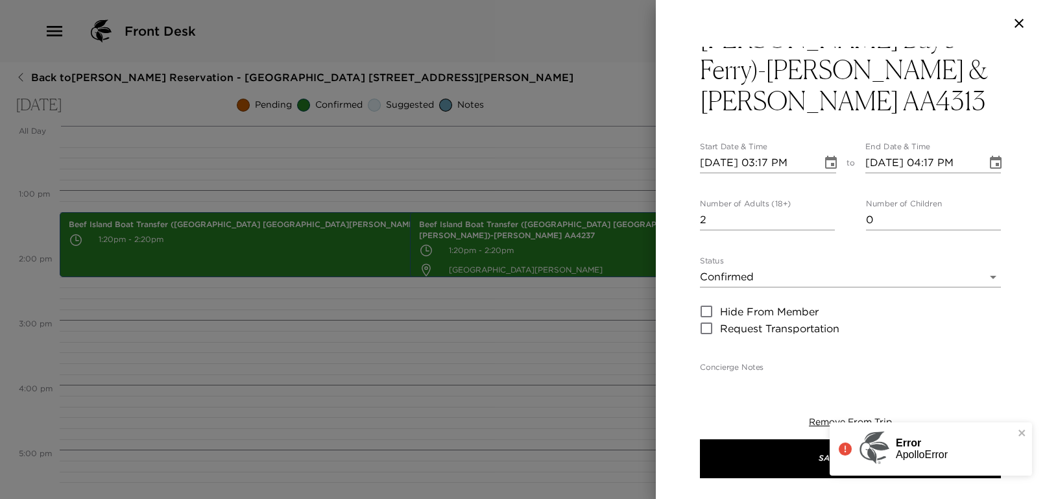
scroll to position [0, 0]
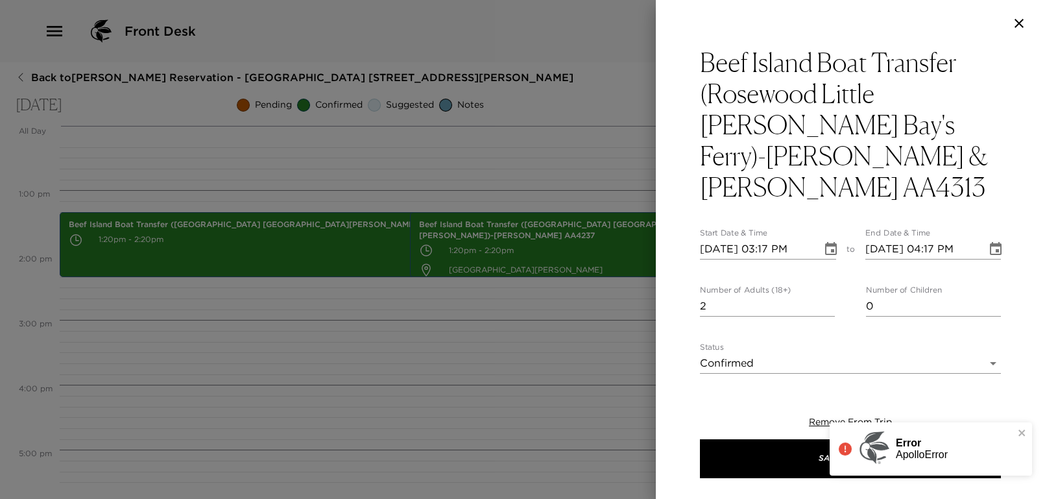
click at [942, 449] on p "ApolloError" at bounding box center [922, 455] width 52 height 12
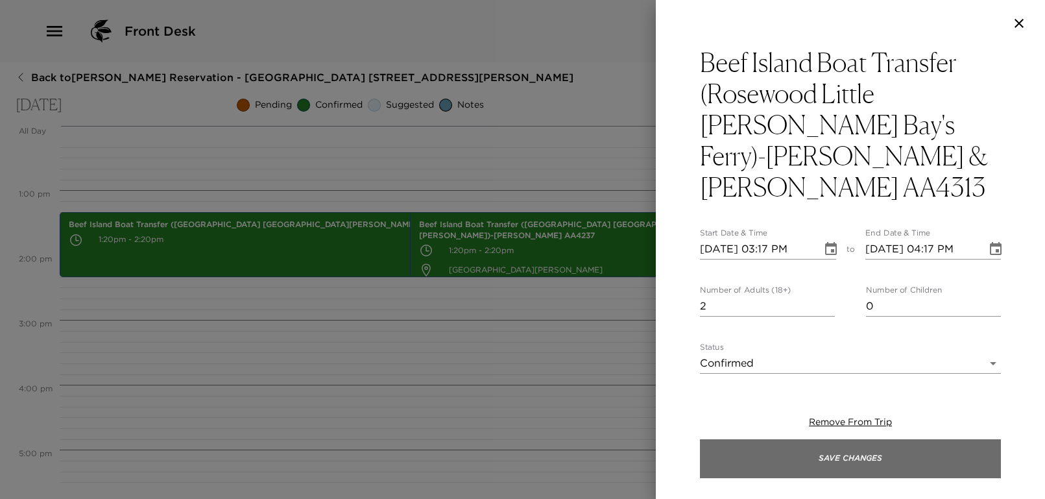
click at [890, 462] on button "Save Changes" at bounding box center [850, 458] width 301 height 39
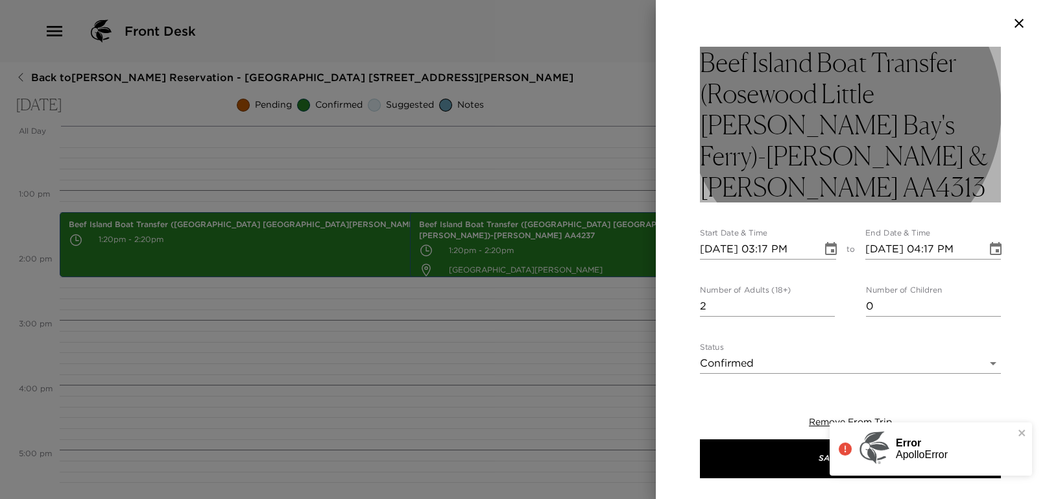
click at [855, 126] on h3 "Beef Island Boat Transfer (Rosewood Little Dix Bay's Ferry)-Greg & Carlene AA43…" at bounding box center [850, 125] width 301 height 156
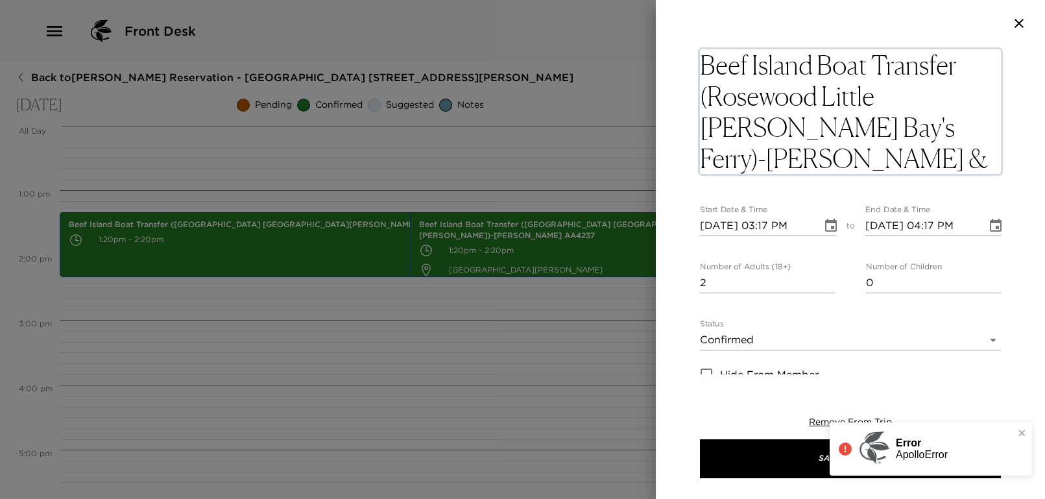
click at [851, 125] on textarea "Beef Island Boat Transfer (Rosewood Little Dix Bay's Ferry)-Greg & Carlene AA43…" at bounding box center [850, 111] width 301 height 125
click at [826, 125] on textarea "Beef Island Boat Transfer (Rosewood Little Dix Bay's Ferry)-Greg &Carlene AA4313" at bounding box center [850, 111] width 301 height 125
type textarea "Beef Island Boat Transfer (Rosewood Little Dix Bay's Ferry)-Greg&Carlene AA4313"
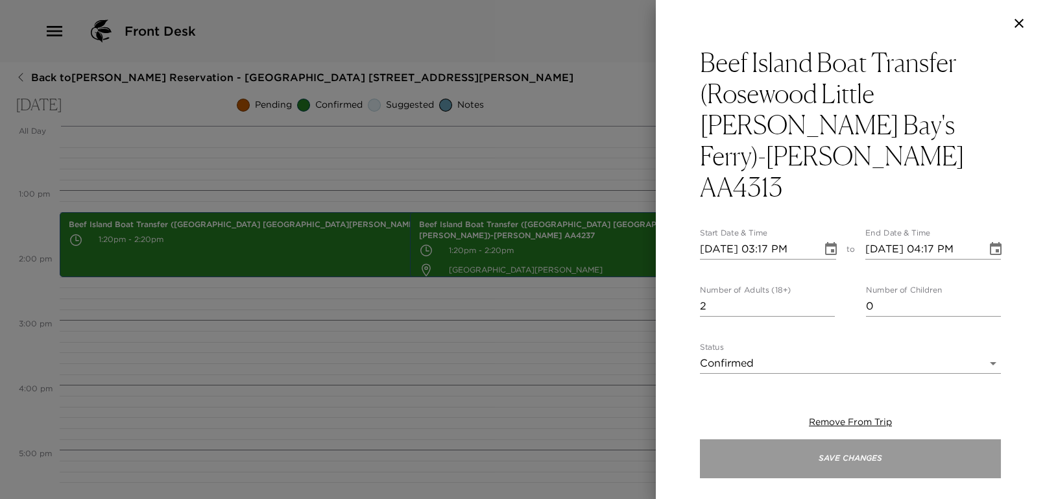
click at [874, 468] on button "Save Changes" at bounding box center [850, 458] width 301 height 39
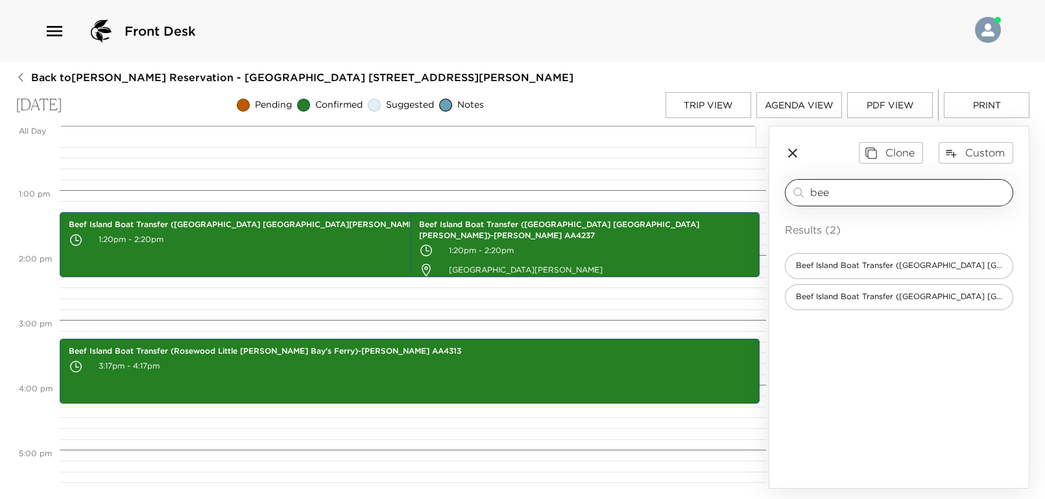
click at [837, 193] on input "bee" at bounding box center [908, 192] width 197 height 15
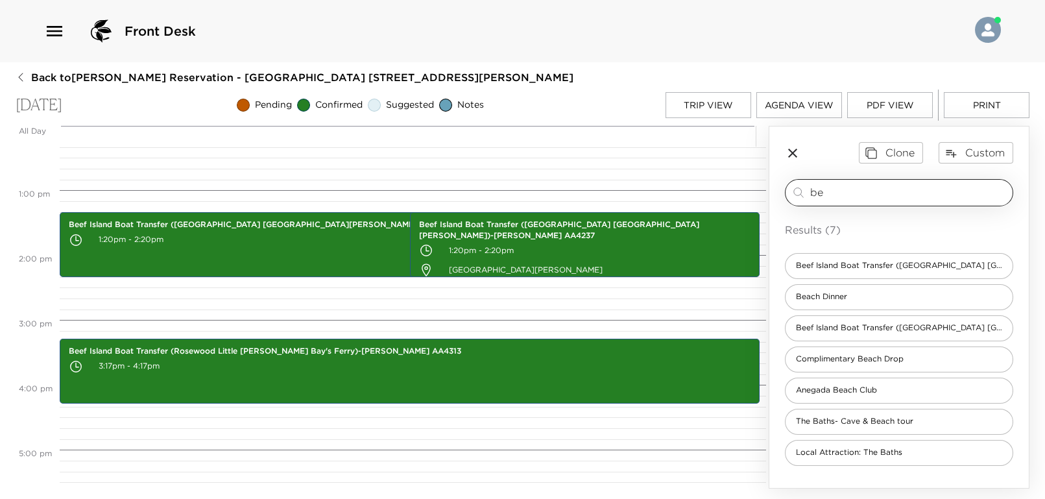
type input "b"
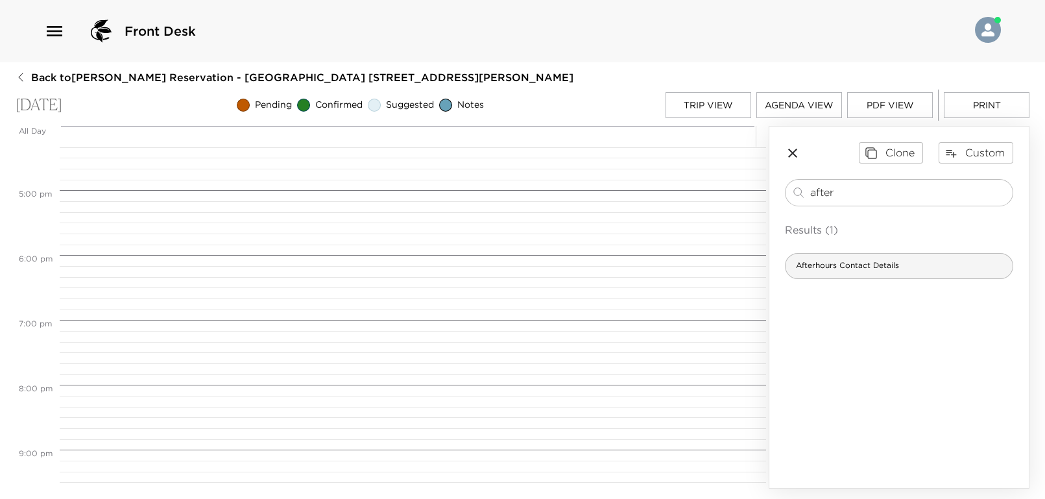
type input "after"
click at [830, 274] on div "Afterhours Contact Details" at bounding box center [899, 266] width 228 height 26
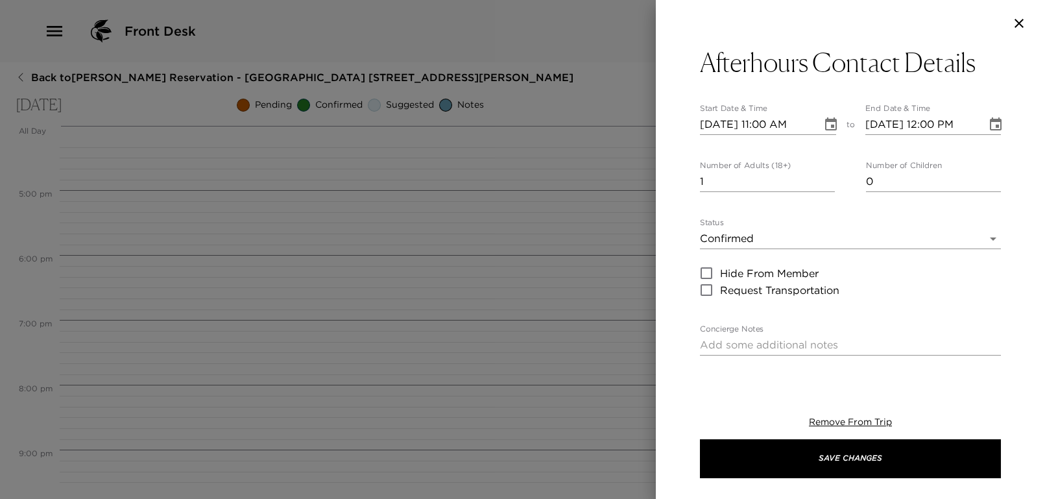
click at [763, 123] on input "10/16/2025 11:00 AM" at bounding box center [756, 124] width 113 height 21
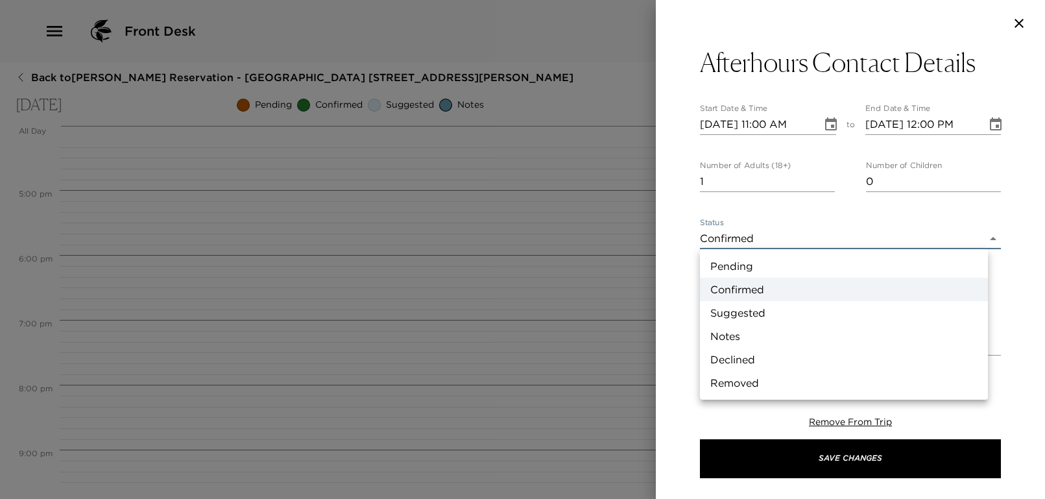
click at [763, 235] on body "Front Desk Back to Joseph Jenkins Reservation - Mahoe Bay 305 Little Dix Bay Th…" at bounding box center [522, 249] width 1045 height 499
click at [752, 330] on li "Notes" at bounding box center [844, 335] width 288 height 23
type input "Concierge Note"
type textarea "Kindly contact Mrs. Beckie Felicien, Senior Operations Manager, for any emergen…"
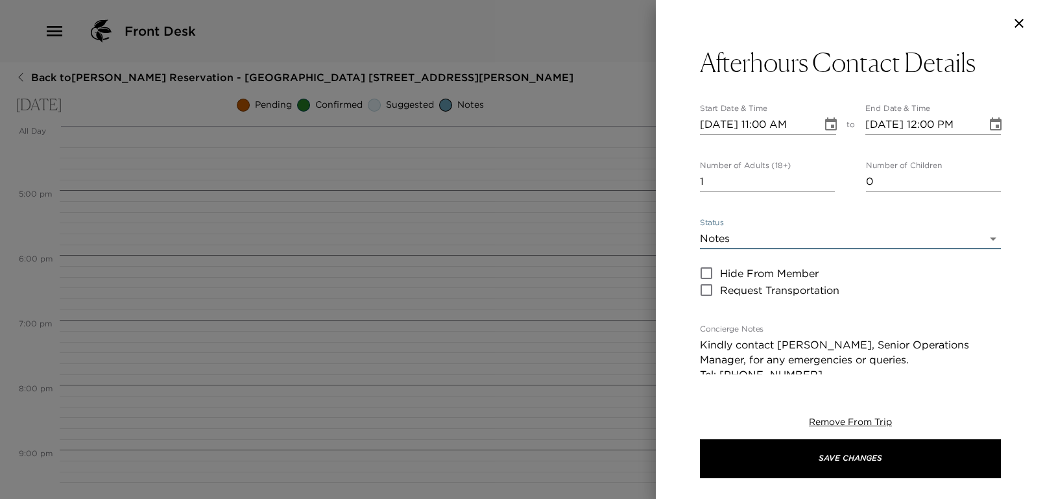
click at [767, 124] on input "10/16/2025 11:00 AM" at bounding box center [756, 124] width 113 height 21
type input "10/16/2025 06:00 PM"
type input "10/16/2025 07:00 PM"
type input "10/16/2025 06:00 PM"
click at [676, 181] on div "Afterhours Contact Details Start Date & Time 10/16/2025 06:00 PM to End Date & …" at bounding box center [850, 211] width 389 height 328
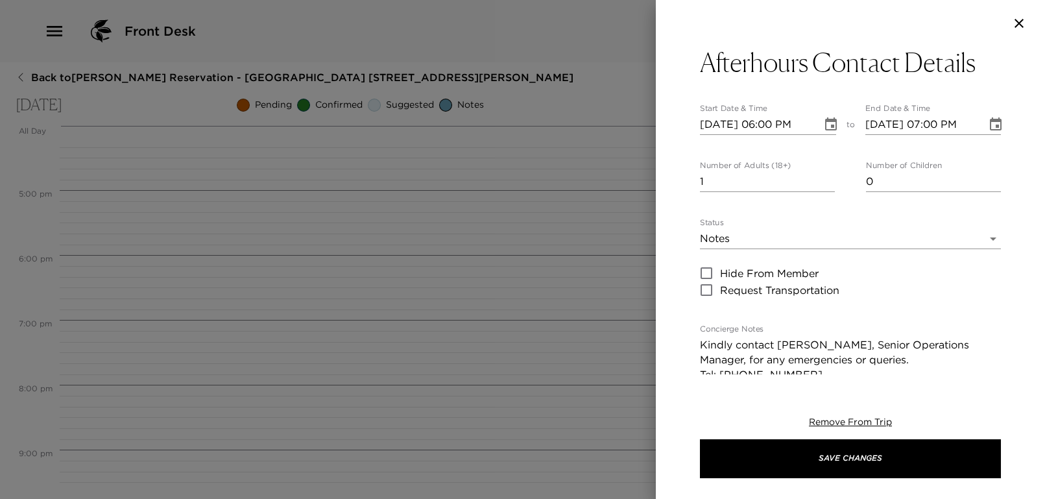
click at [725, 184] on input "1" at bounding box center [767, 181] width 135 height 21
type input "1"
click at [825, 121] on icon "Choose date, selected date is Oct 16, 2025" at bounding box center [831, 123] width 12 height 13
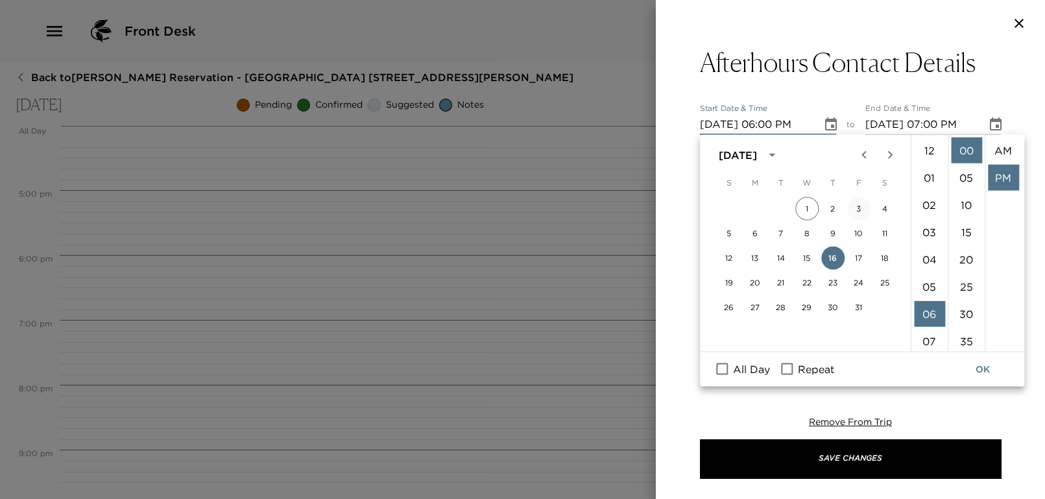
scroll to position [27, 0]
click at [815, 373] on span "Repeat" at bounding box center [816, 369] width 36 height 16
click at [800, 373] on input "Repeat" at bounding box center [786, 369] width 27 height 17
checkbox input "true"
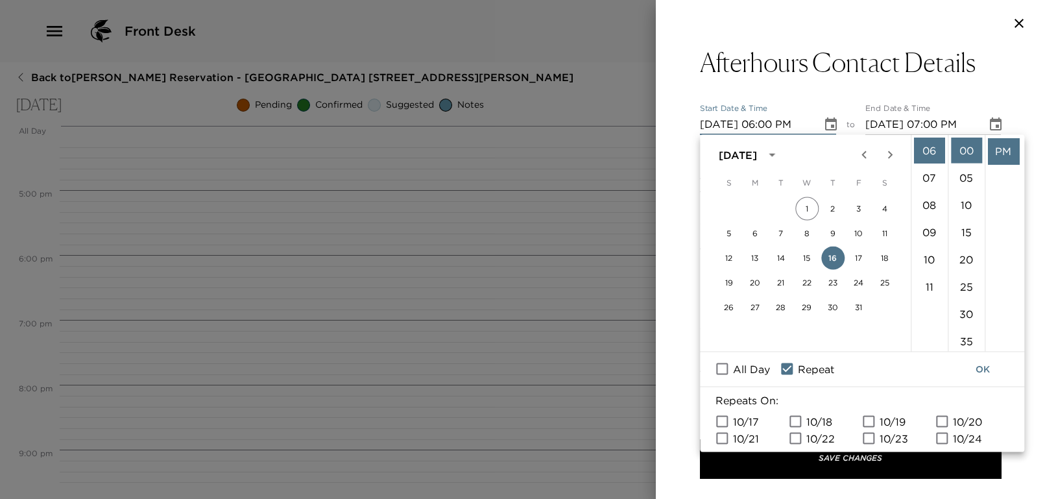
click at [752, 420] on span "10/17" at bounding box center [746, 421] width 26 height 16
click at [736, 420] on input "10/17" at bounding box center [721, 421] width 27 height 17
checkbox input "true"
click at [811, 423] on span "10/18" at bounding box center [819, 421] width 26 height 16
click at [809, 423] on input "10/18" at bounding box center [795, 421] width 27 height 17
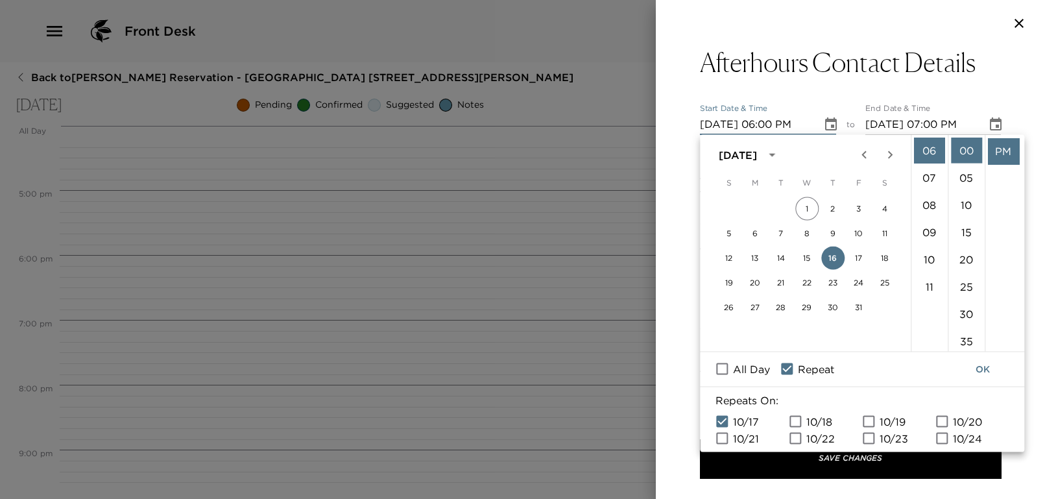
checkbox input "true"
click at [877, 420] on input "10/19" at bounding box center [868, 421] width 27 height 17
checkbox input "true"
click at [955, 419] on input "10/20" at bounding box center [941, 421] width 27 height 17
checkbox input "true"
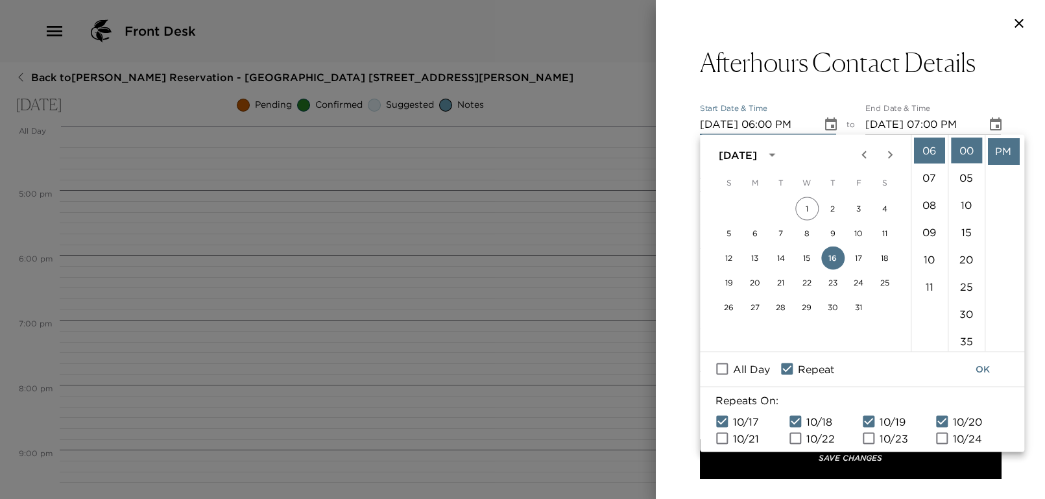
click at [743, 438] on span "10/21" at bounding box center [746, 438] width 26 height 16
click at [736, 438] on input "10/21" at bounding box center [721, 437] width 27 height 17
checkbox input "true"
click at [797, 436] on input "10/22" at bounding box center [795, 437] width 27 height 17
checkbox input "true"
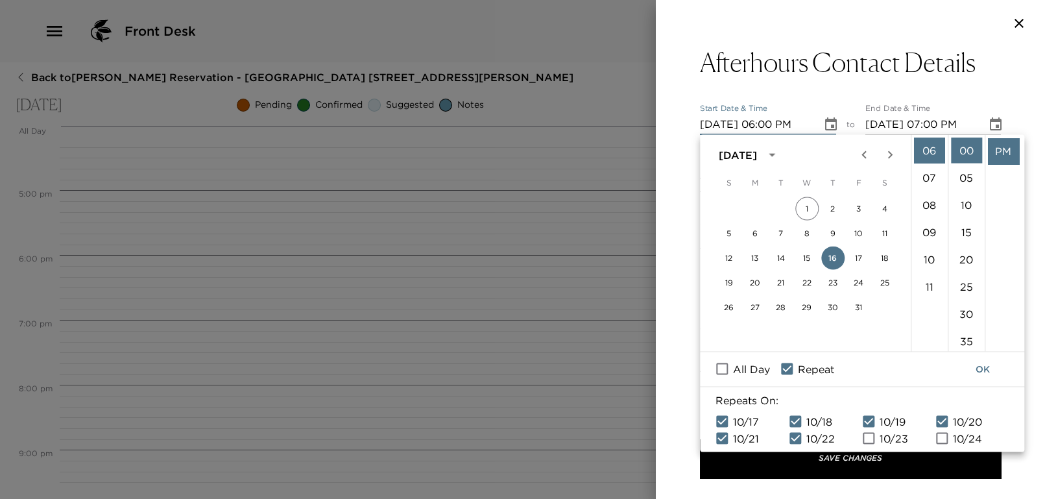
click at [884, 438] on span "10/23" at bounding box center [894, 438] width 29 height 16
click at [882, 438] on input "10/23" at bounding box center [868, 437] width 27 height 17
checkbox input "true"
click at [981, 369] on button "OK" at bounding box center [983, 369] width 42 height 24
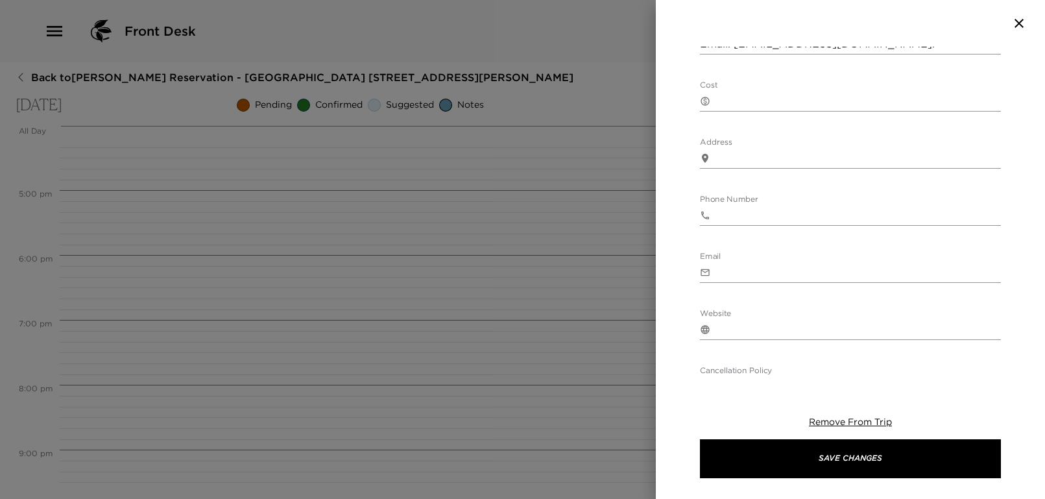
scroll to position [483, 0]
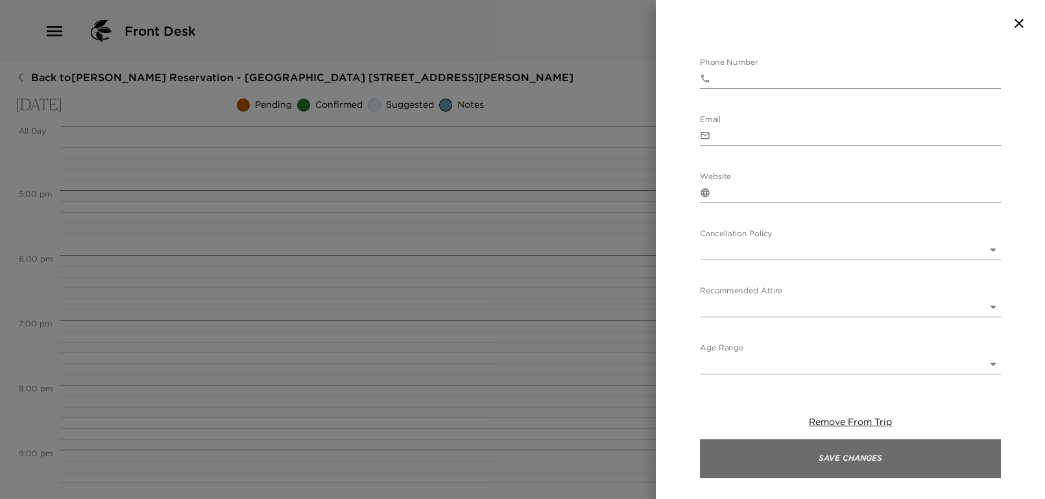
click at [846, 452] on button "Save Changes" at bounding box center [850, 458] width 301 height 39
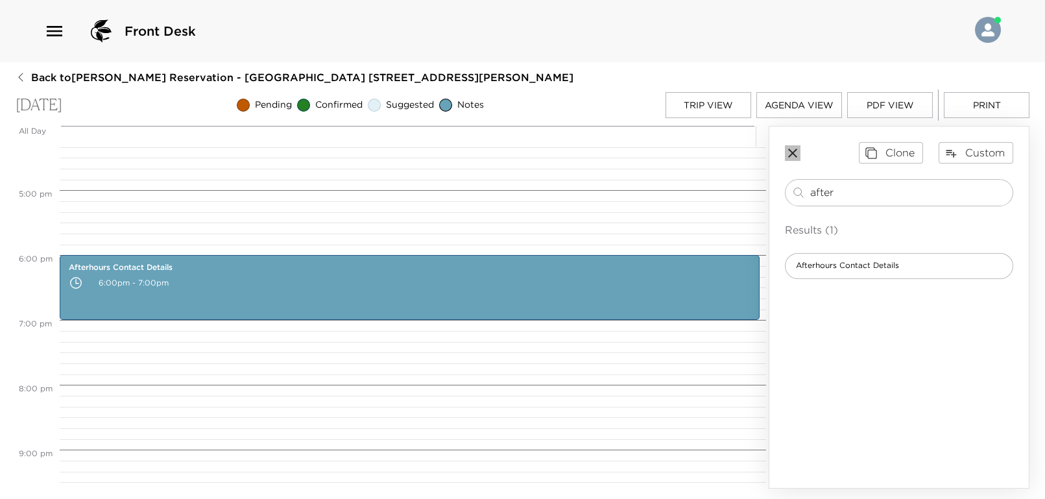
click at [790, 151] on icon "button" at bounding box center [793, 153] width 16 height 16
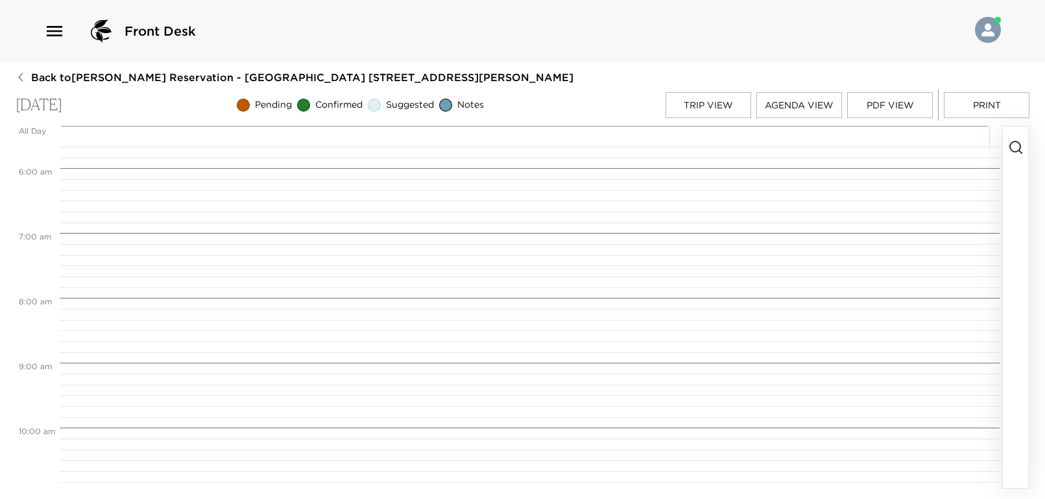
scroll to position [281, 0]
click at [706, 100] on button "Trip View" at bounding box center [708, 105] width 86 height 26
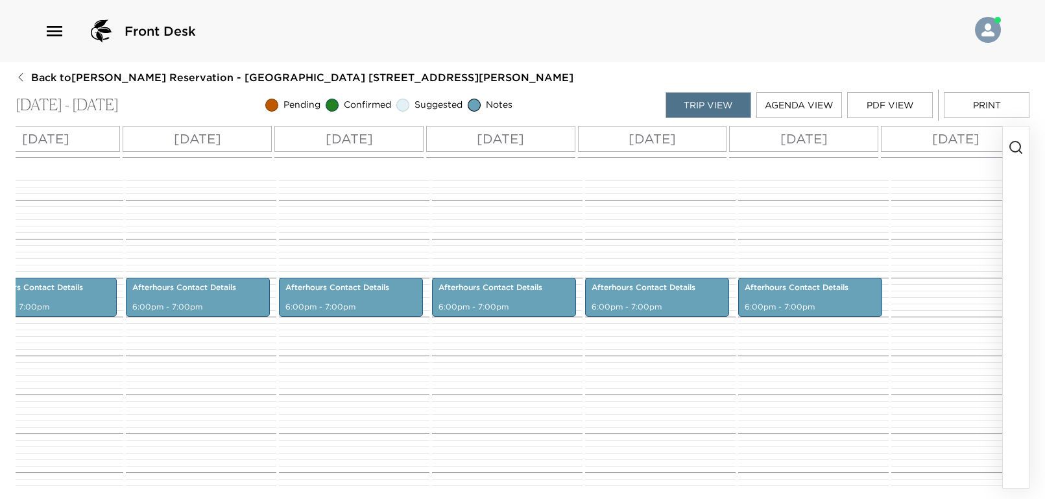
scroll to position [0, 444]
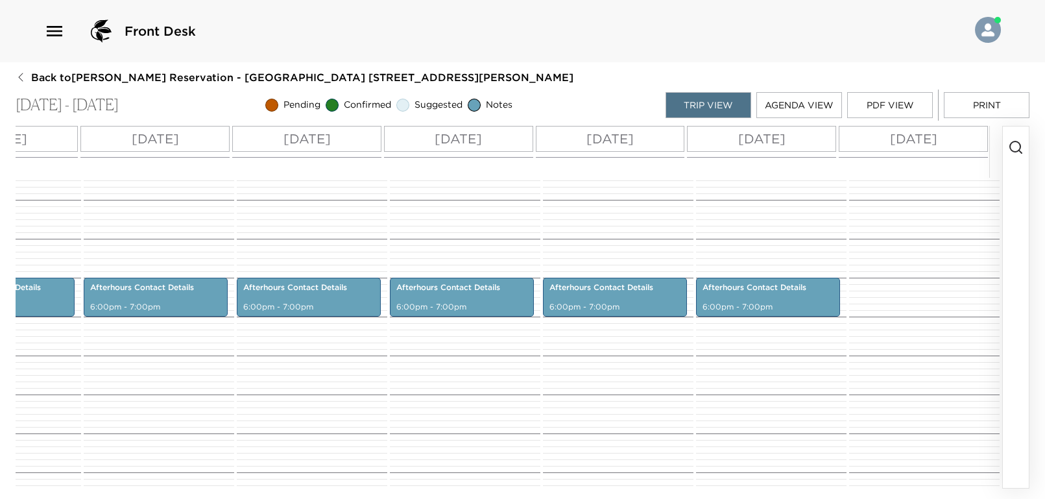
click at [634, 143] on p "Wed 10/22" at bounding box center [609, 138] width 47 height 19
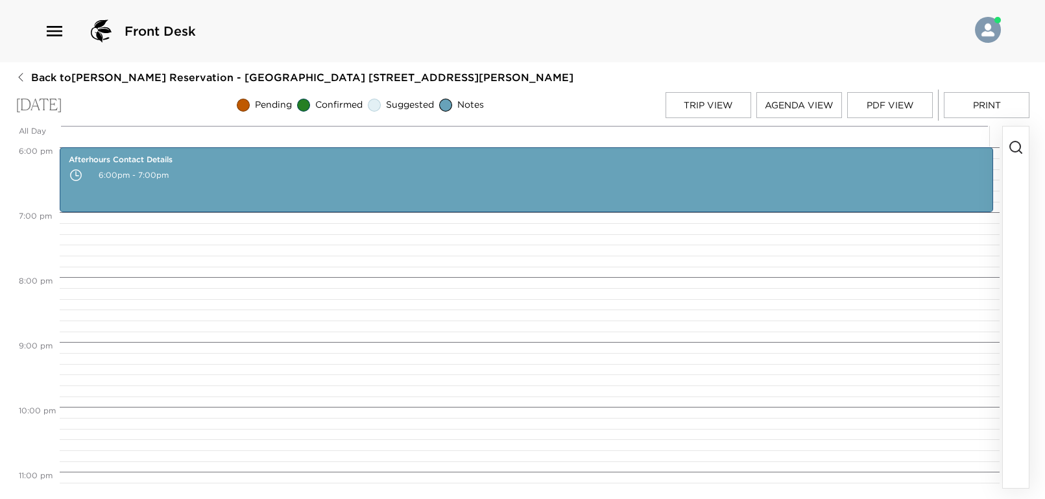
scroll to position [994, 0]
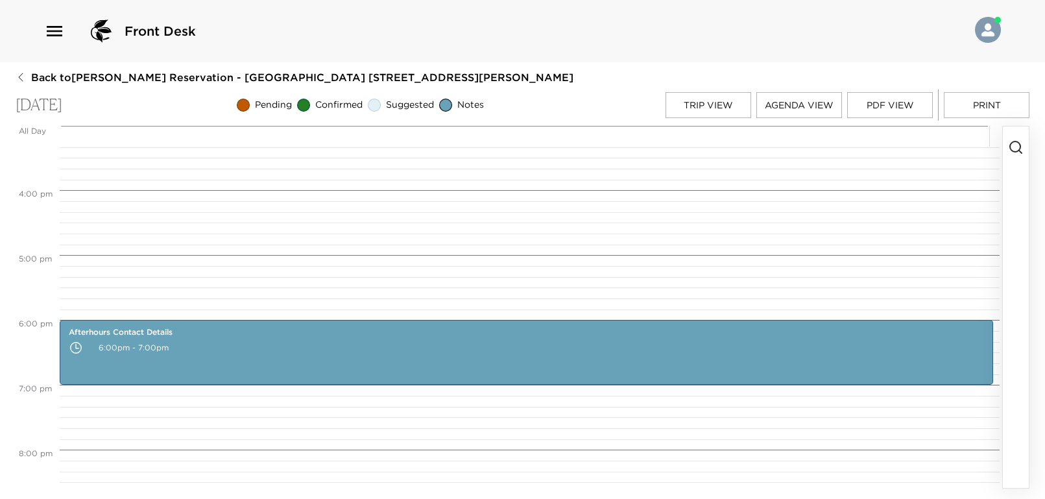
click at [1019, 150] on line "button" at bounding box center [1020, 151] width 3 height 3
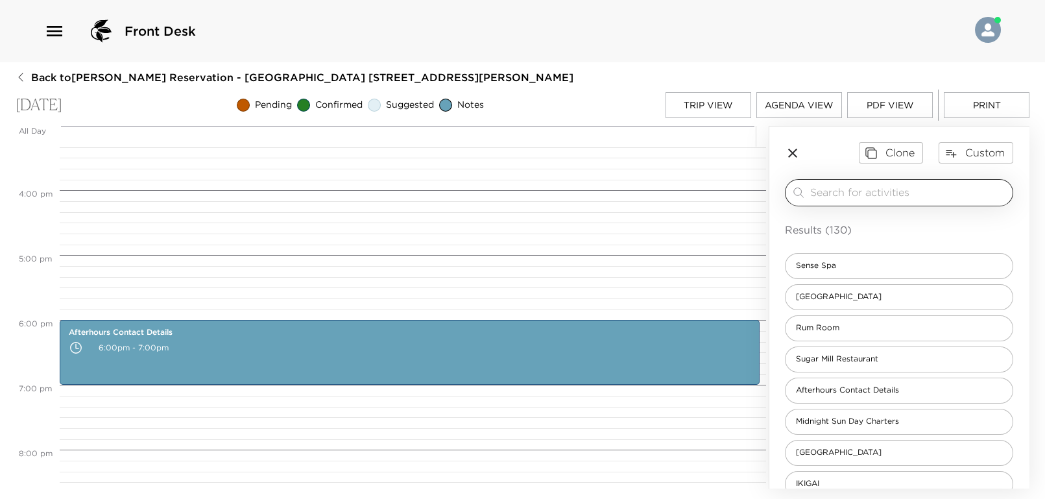
click at [854, 193] on input "search" at bounding box center [908, 192] width 197 height 15
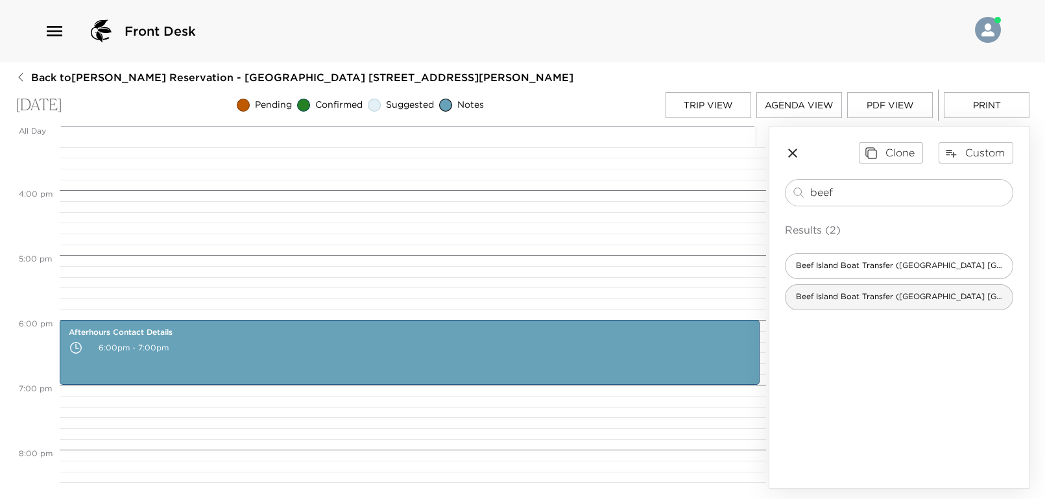
type input "beef"
click at [908, 306] on div "Beef Island Boat Transfer (Rosewood Little Dix Bay's Ferry)" at bounding box center [899, 297] width 228 height 26
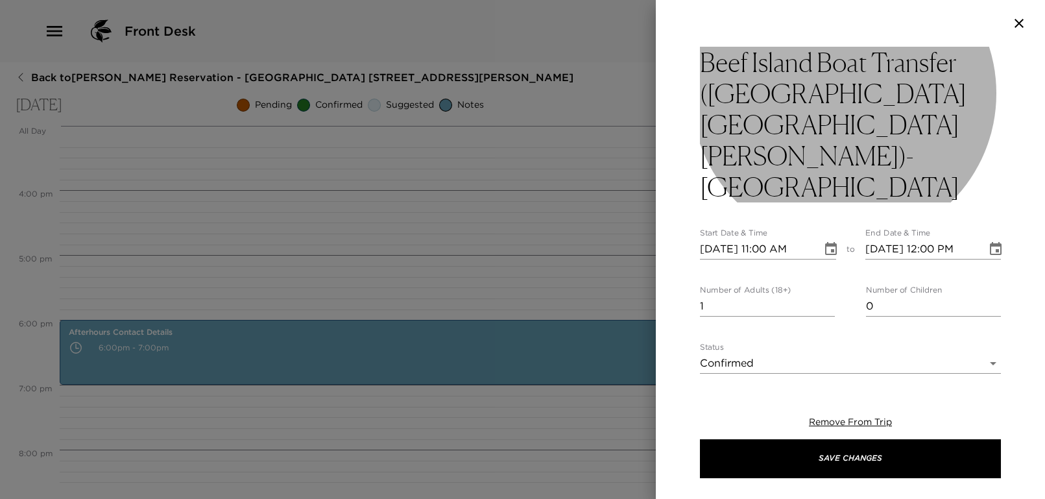
click at [896, 126] on h3 "Beef Island Boat Transfer (Rosewood Little Dix Bay's Ferry)- Confirmed" at bounding box center [850, 125] width 301 height 156
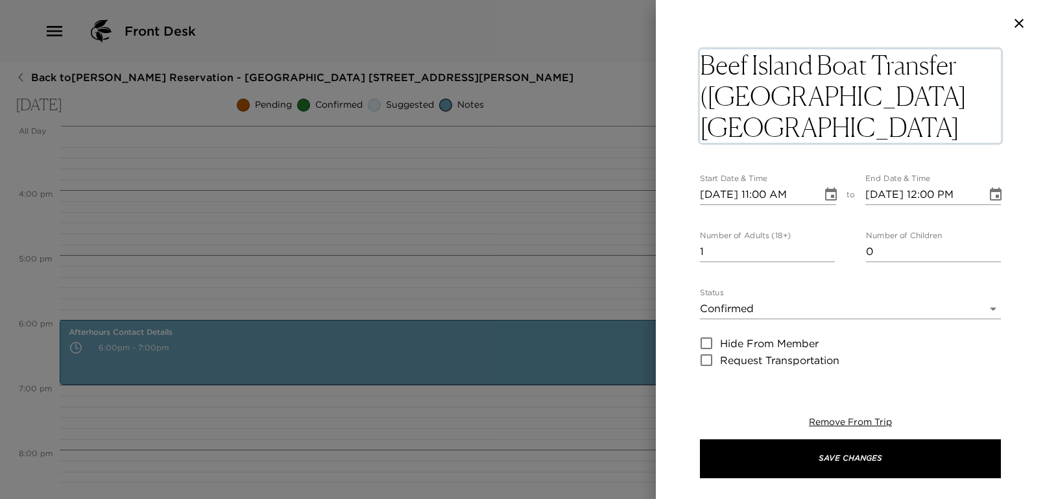
click at [896, 126] on textarea "Beef Island Boat Transfer (Rosewood Little Dix Bay's Ferry)- Confirmed" at bounding box center [850, 95] width 301 height 93
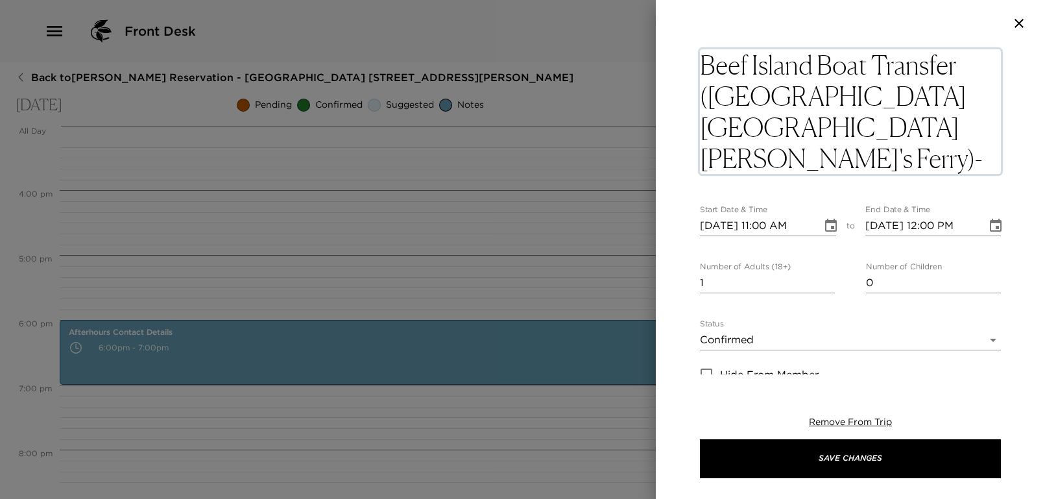
click at [735, 160] on textarea "Beef Island Boat Transfer (Rosewood Little Dix Bay's Ferry)- Greg&Carlene AA4801" at bounding box center [850, 111] width 301 height 125
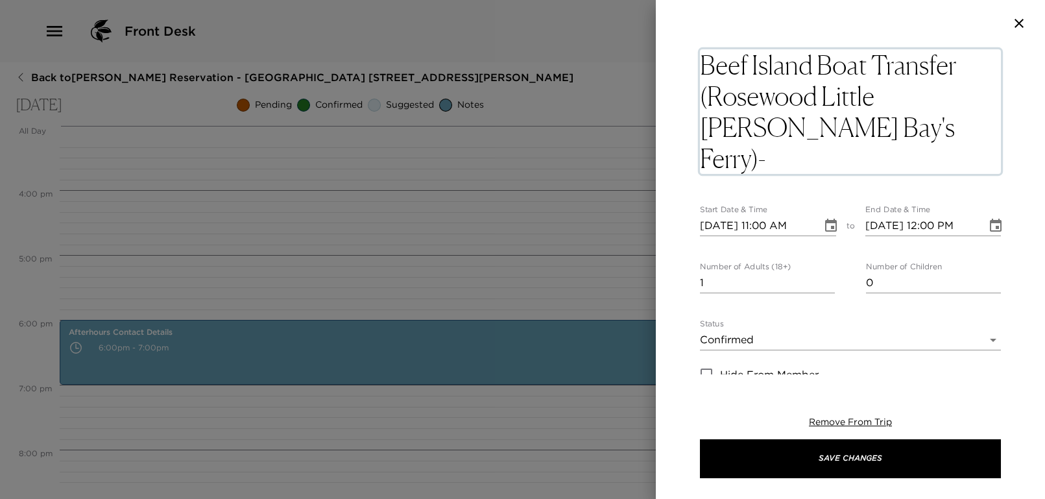
click at [701, 158] on textarea "Beef Island Boat Transfer (Rosewood Little Dix Bay's Ferry)- Greg&CarleneFLT4801" at bounding box center [850, 111] width 301 height 125
click at [850, 154] on textarea "Beef Island Boat Transfer (Rosewood Little Dix Bay's Ferry)-Greg&CarleneFLT4801" at bounding box center [850, 111] width 301 height 125
type textarea "Beef Island Boat Transfer (Rosewood Little Dix Bay's Ferry)-Greg&Carlene FLT4801"
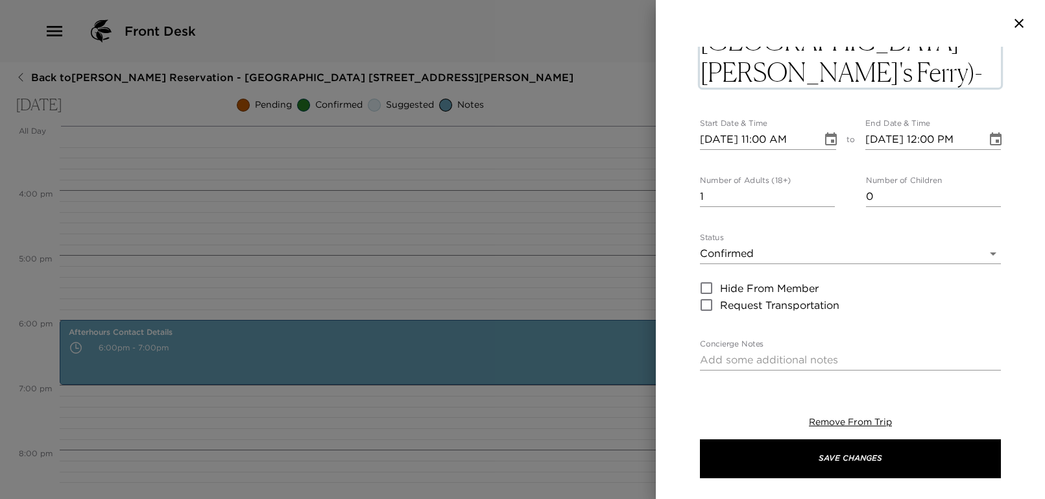
scroll to position [78, 0]
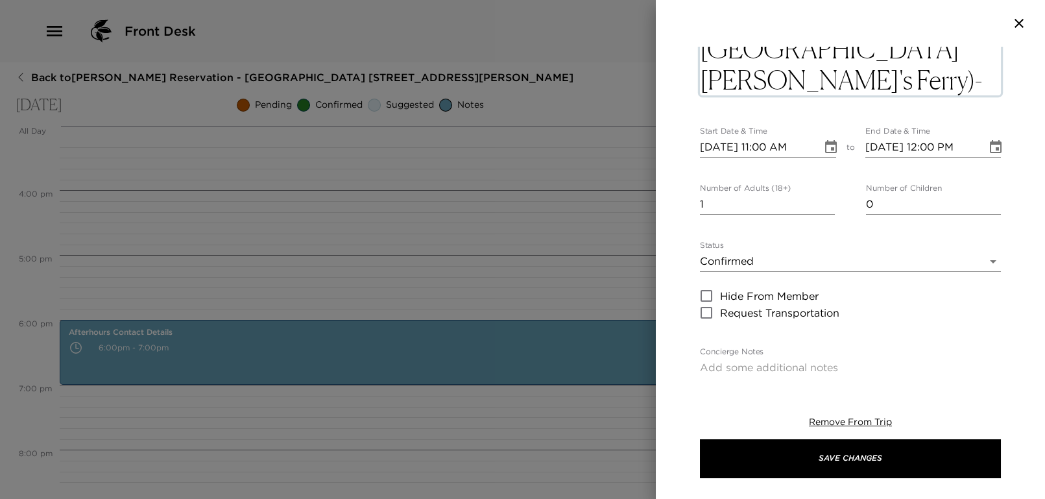
click at [769, 138] on input "10/22/2025 11:00 AM" at bounding box center [756, 147] width 113 height 21
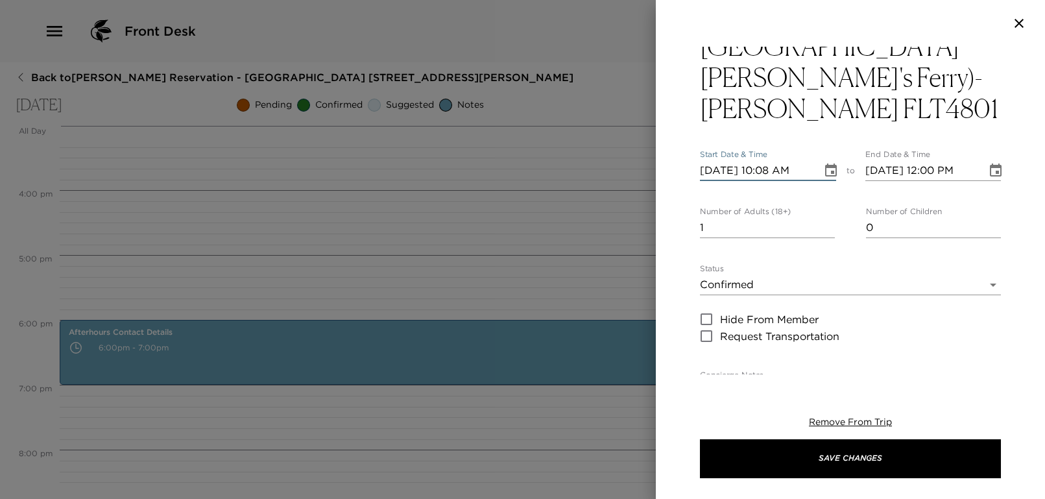
click at [774, 160] on input "10/22/2025 10:08 AM" at bounding box center [756, 170] width 113 height 21
click at [804, 160] on input "10/22/2025 01:08 AM" at bounding box center [756, 170] width 113 height 21
type input "10/22/2025 01:08 PM"
type input "10/22/2025 02:08 PM"
type input "10/22/2025 01:08 PM"
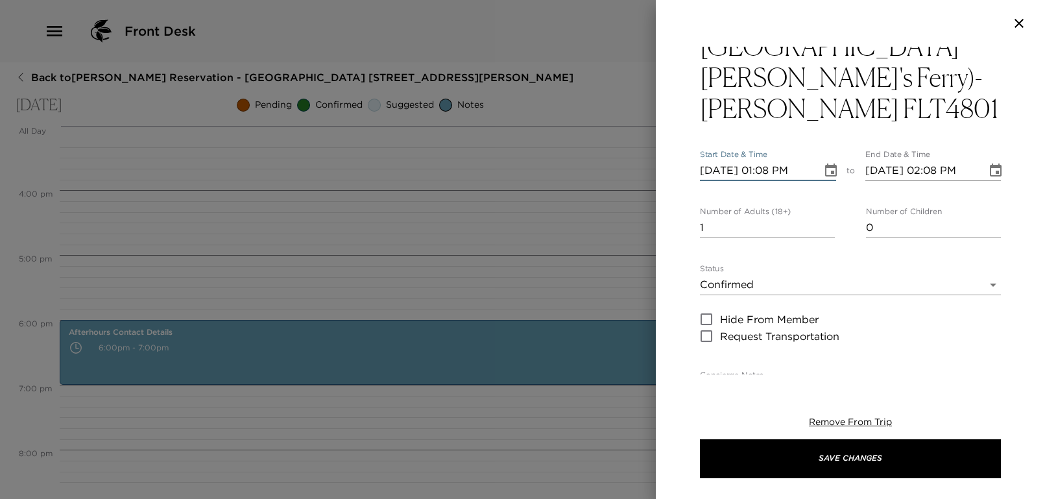
click at [699, 168] on div "Beef Island Boat Transfer (Rosewood Little Dix Bay's Ferry)-Greg&Carlene FLT480…" at bounding box center [850, 211] width 389 height 328
click at [712, 217] on input "1" at bounding box center [767, 227] width 135 height 21
type input "2"
click at [677, 229] on div "Beef Island Boat Transfer (Rosewood Little Dix Bay's Ferry)-Greg&Carlene FLT480…" at bounding box center [850, 211] width 389 height 328
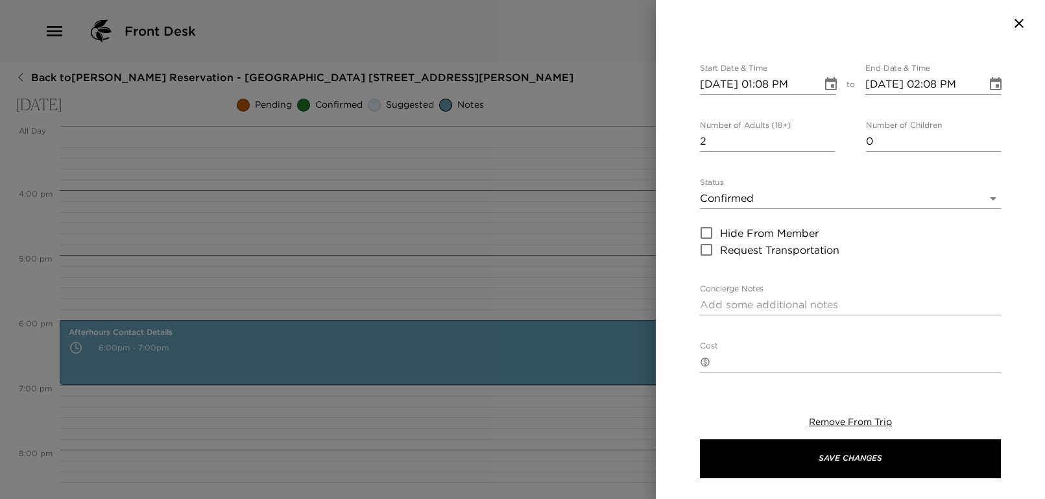
click at [735, 167] on body "Front Desk Back to Joseph Jenkins Reservation - Mahoe Bay 305 Little Dix Bay We…" at bounding box center [522, 249] width 1045 height 499
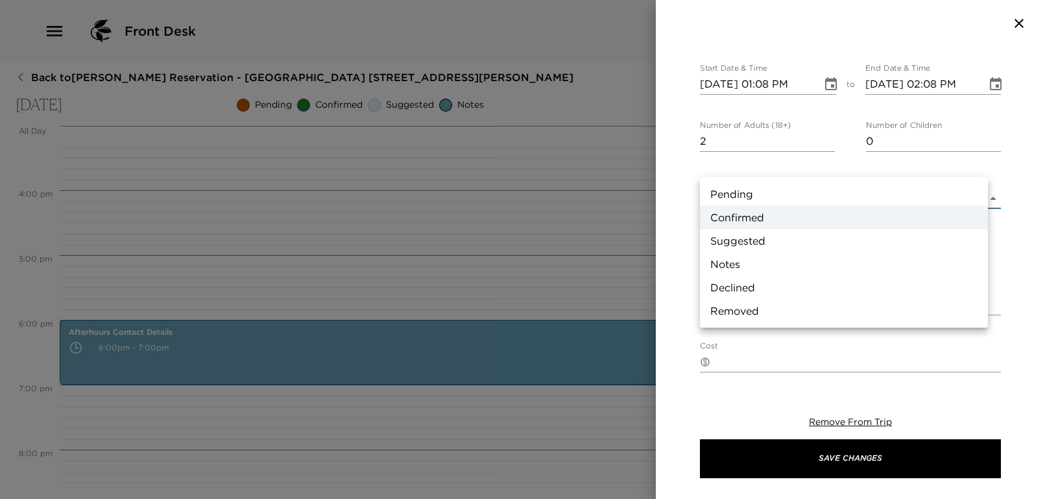
click at [728, 192] on li "Pending" at bounding box center [844, 193] width 288 height 23
type input "Pending"
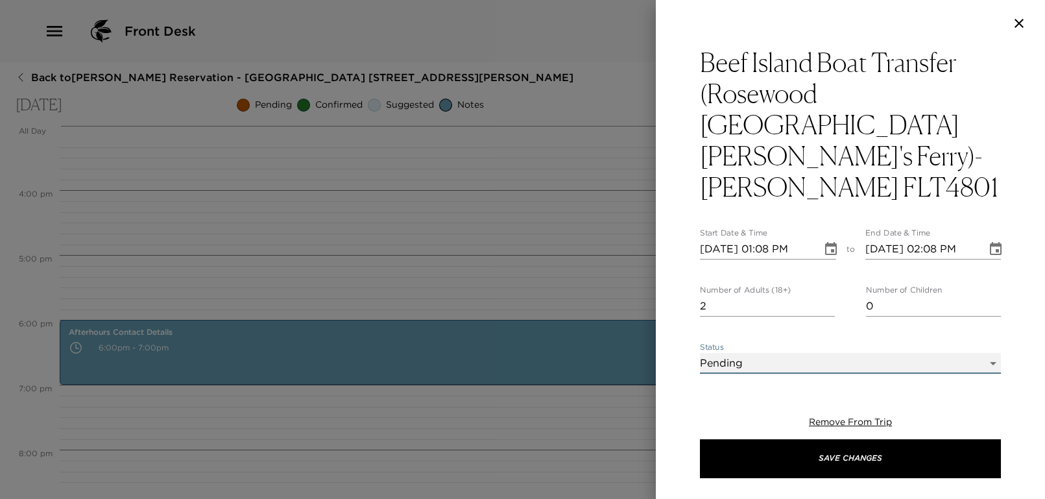
scroll to position [346, 0]
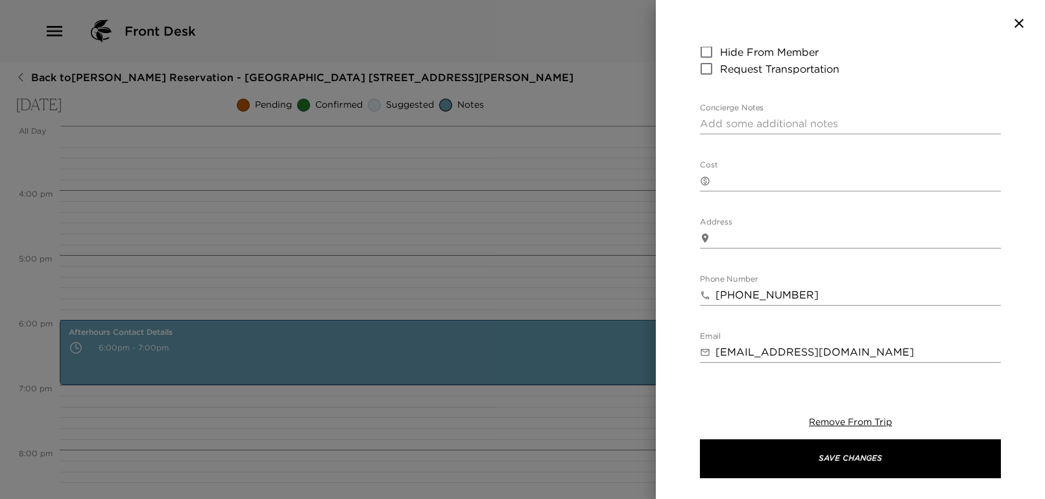
click at [713, 116] on textarea "Concierge Notes" at bounding box center [850, 123] width 301 height 15
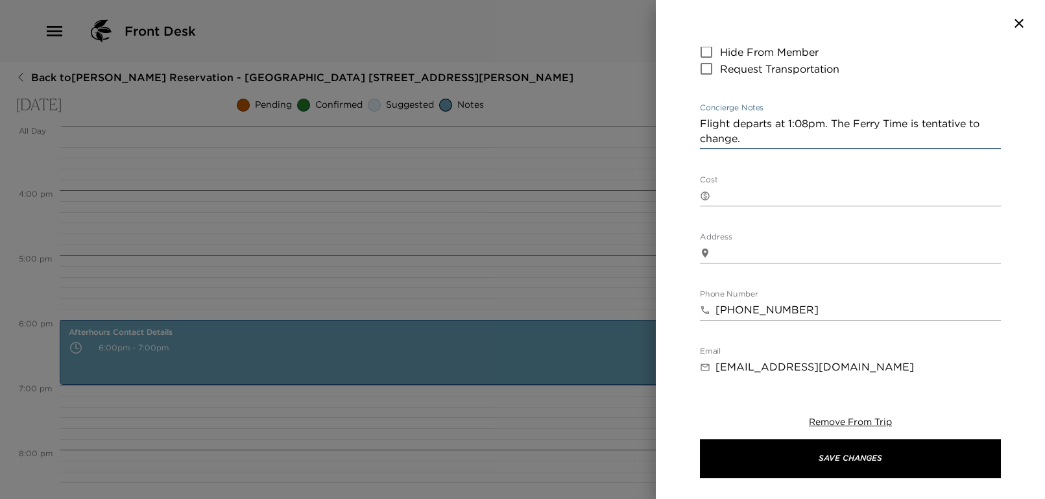
click at [802, 116] on textarea "Flight departs at 1:08pm. The Ferry Time is tentative to change." at bounding box center [850, 131] width 301 height 30
click at [944, 116] on textarea "Flight departs at 1:08 pm. The Ferry Time is tentative to change." at bounding box center [850, 131] width 301 height 30
click at [809, 116] on textarea "Flight departs at 1:08 pm. The Ferry Time is subject to change." at bounding box center [850, 131] width 301 height 30
click at [857, 116] on textarea "Flight departs at 1:08 pm. The Ferry Time is subject to change. Your final ferr…" at bounding box center [850, 131] width 301 height 30
click at [928, 116] on textarea "Flight departs at 1:08 pm. The Ferry Time is subject to change. Your final ferr…" at bounding box center [850, 131] width 301 height 30
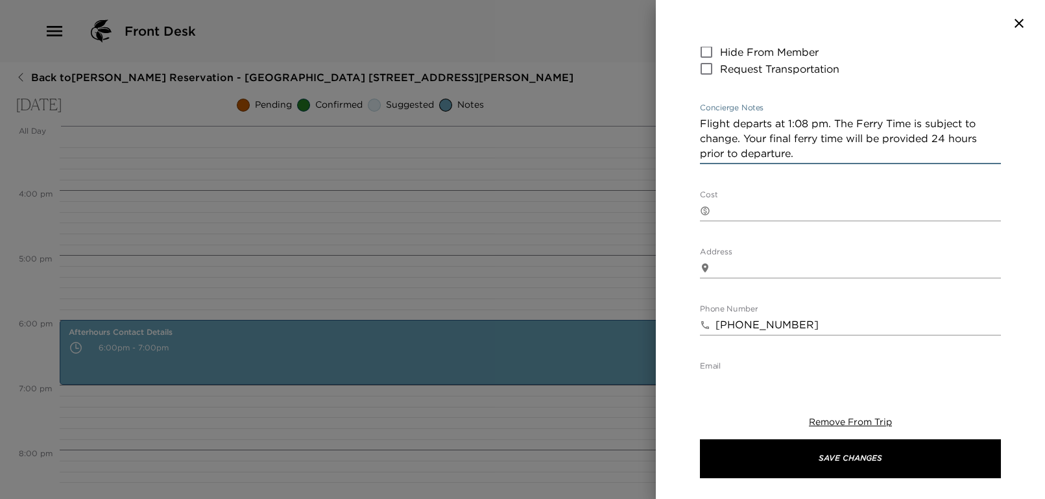
click at [726, 123] on textarea "Flight departs at 1:08 pm. The Ferry Time is subject to change. Your final ferr…" at bounding box center [850, 138] width 301 height 45
drag, startPoint x: 808, startPoint y: 119, endPoint x: 699, endPoint y: 86, distance: 114.7
click at [699, 86] on div "Beef Island Boat Transfer (Rosewood Little Dix Bay's Ferry)-Greg&Carlene FLT480…" at bounding box center [850, 211] width 389 height 328
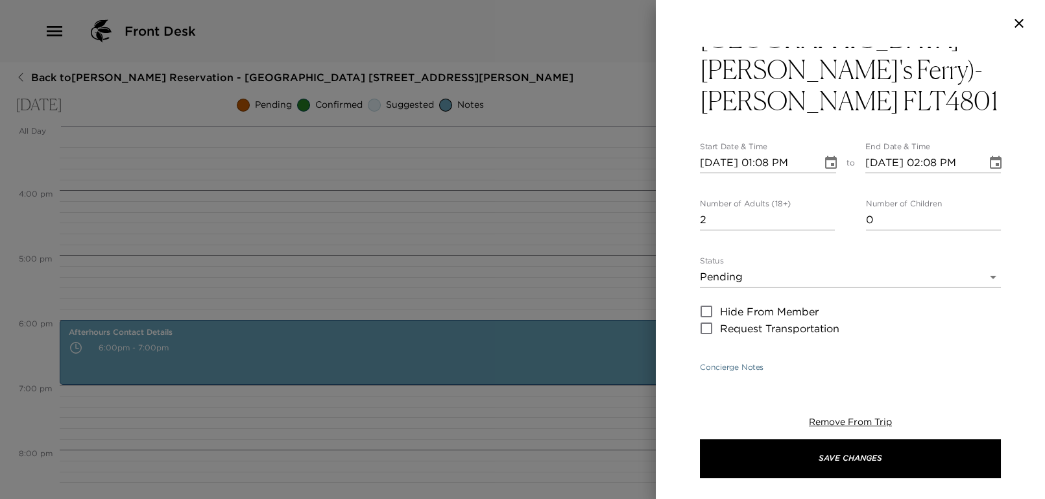
scroll to position [259, 0]
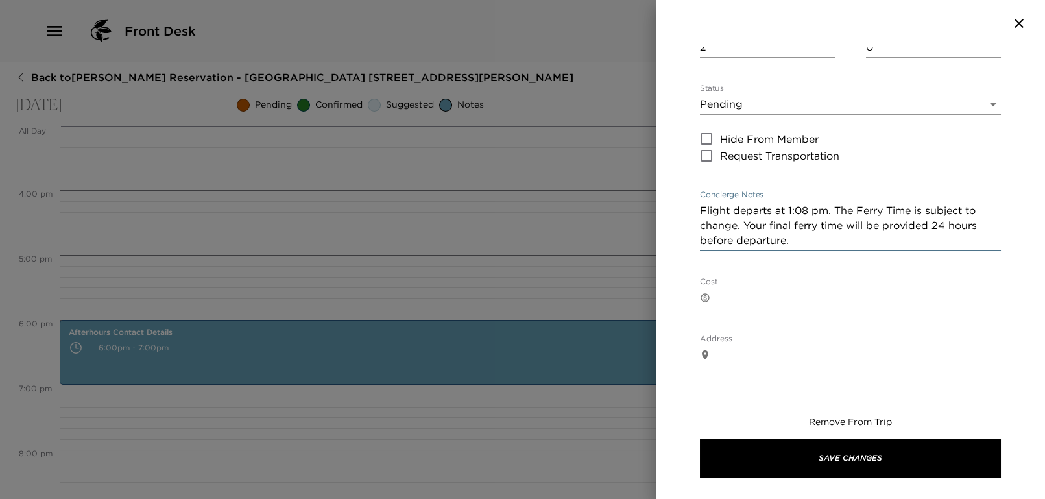
type textarea "Flight departs at 1:08 pm. The Ferry Time is subject to change. Your final ferr…"
click at [824, 232] on div "Beef Island Boat Transfer (Rosewood Little Dix Bay's Ferry)-Greg&Carlene FLT480…" at bounding box center [850, 248] width 301 height 920
click at [770, 290] on textarea "Cost" at bounding box center [857, 297] width 285 height 15
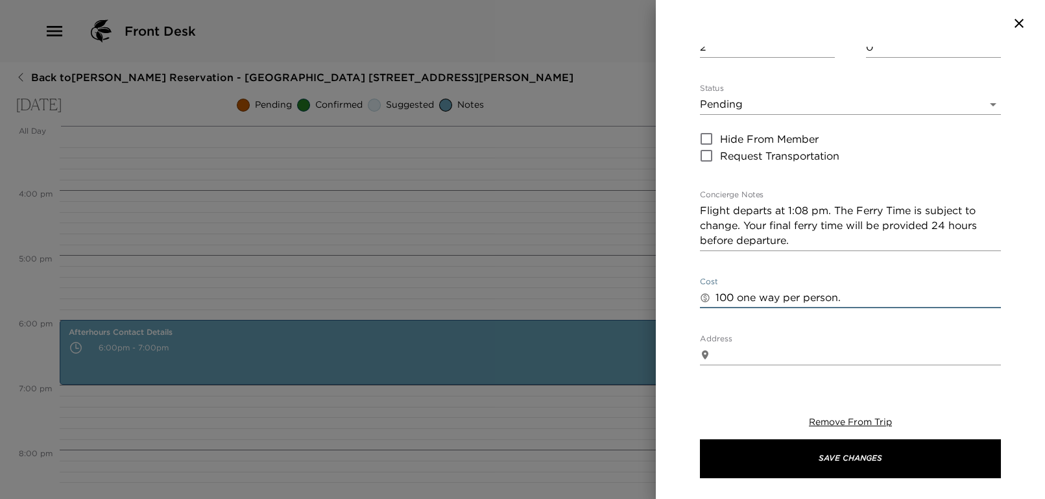
type textarea "100 one way per person."
click at [682, 286] on div "Beef Island Boat Transfer (Rosewood Little Dix Bay's Ferry)-Greg&Carlene FLT480…" at bounding box center [850, 211] width 389 height 328
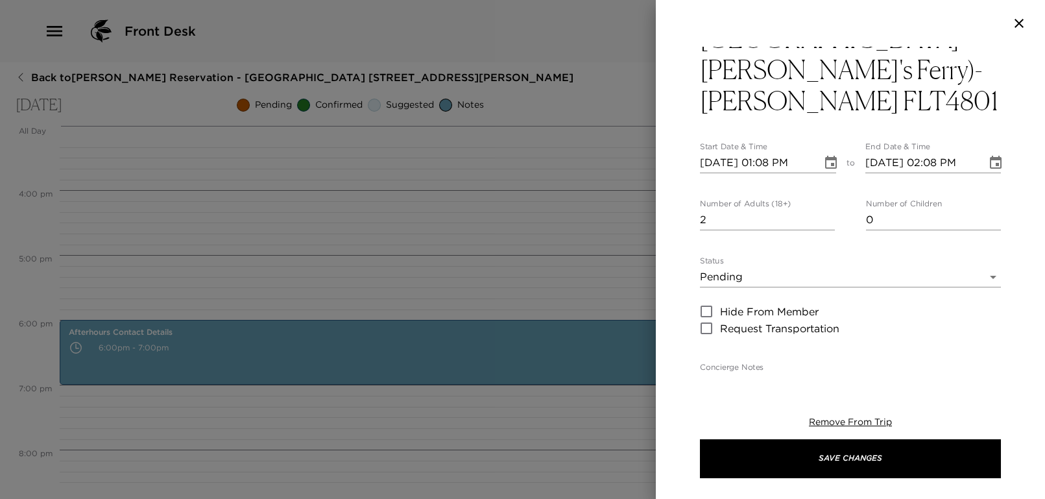
scroll to position [0, 0]
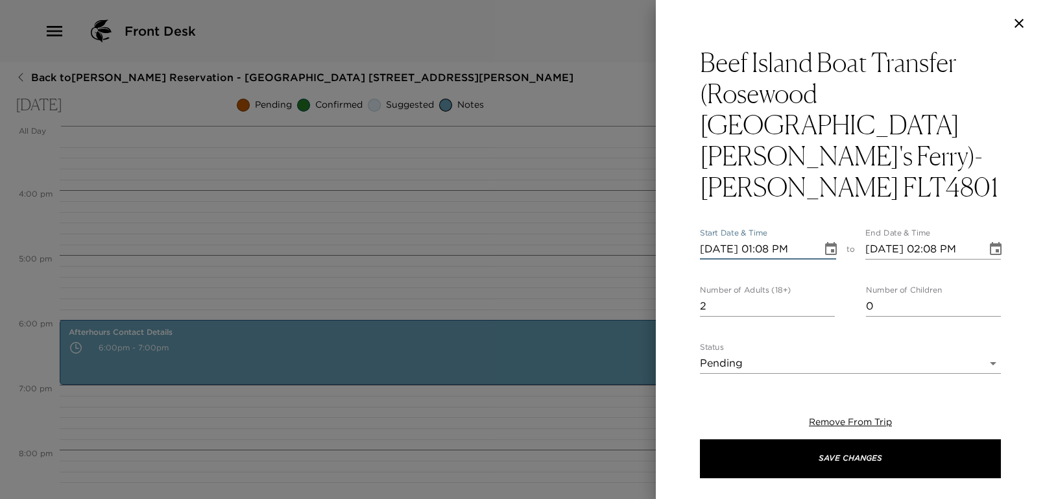
click at [771, 239] on input "10/22/2025 01:08 PM" at bounding box center [756, 249] width 113 height 21
type input "10/22/2025 10:08 PM"
type input "10/22/2025 11:08 PM"
click at [785, 239] on input "10/22/2025 10:30 PM" at bounding box center [756, 249] width 113 height 21
click at [802, 239] on input "10/22/2025 10:30 PM" at bounding box center [756, 249] width 113 height 21
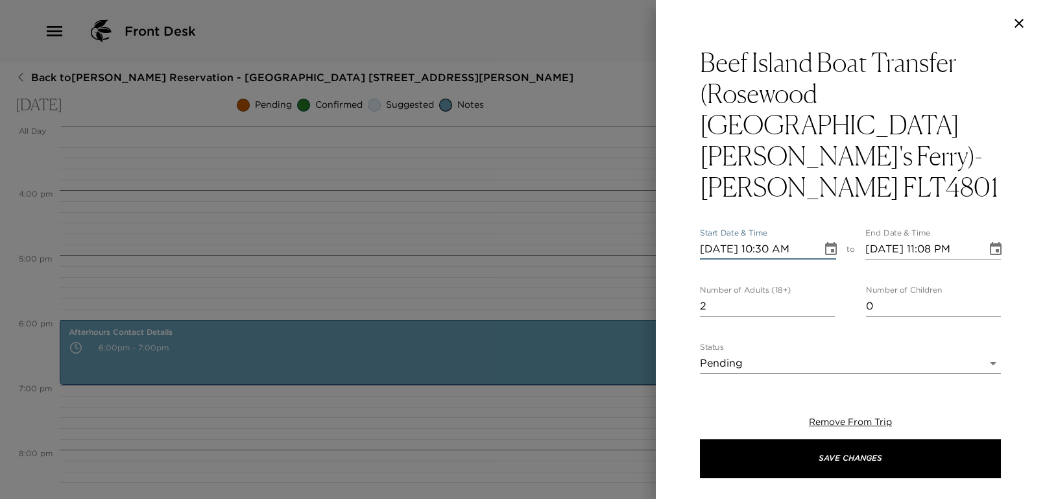
click at [785, 239] on input "10/22/2025 10:30 AM" at bounding box center [756, 249] width 113 height 21
type input "10/22/2025 10:00 AM"
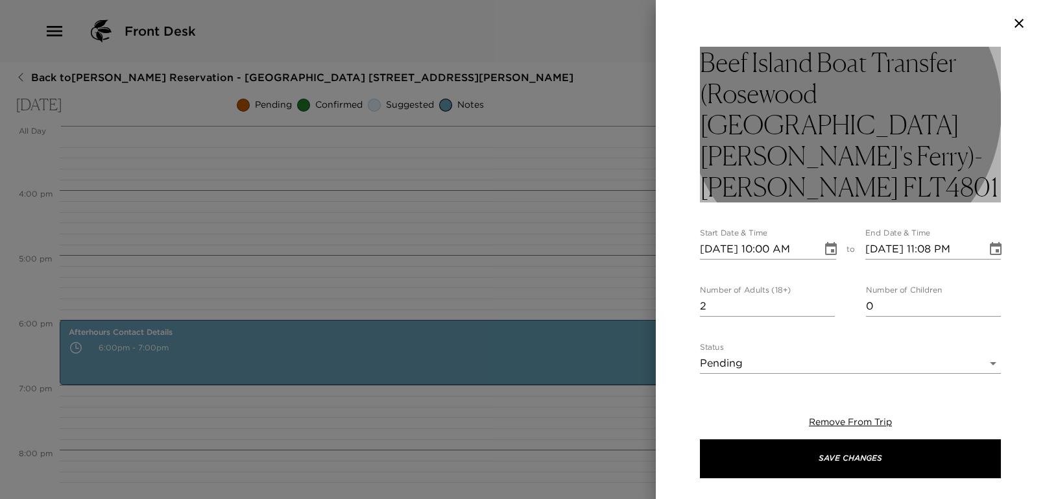
click at [854, 168] on h3 "Beef Island Boat Transfer (Rosewood Little Dix Bay's Ferry)-Greg&Carlene FLT4801" at bounding box center [850, 125] width 301 height 156
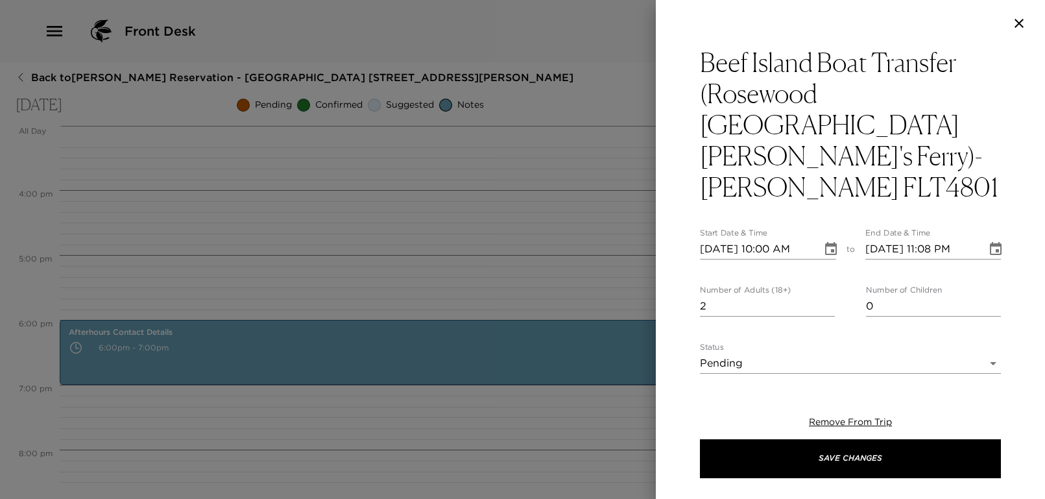
click at [680, 249] on div "Beef Island Boat Transfer (Rosewood Little Dix Bay's Ferry)-Greg&Carlene FLT480…" at bounding box center [850, 211] width 389 height 328
click at [691, 252] on div "Beef Island Boat Transfer (Rosewood Little Dix Bay's Ferry)-Greg&Carlene FLT480…" at bounding box center [850, 211] width 389 height 328
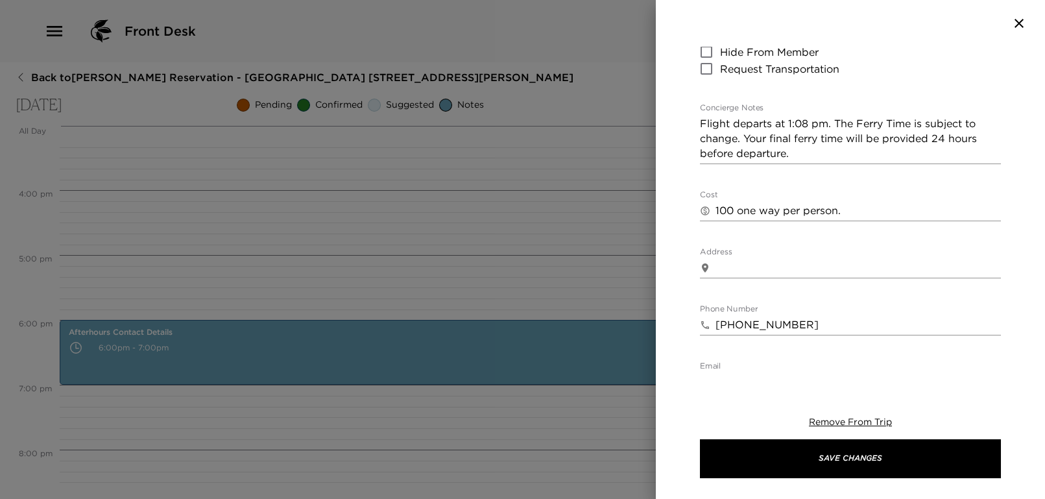
scroll to position [560, 0]
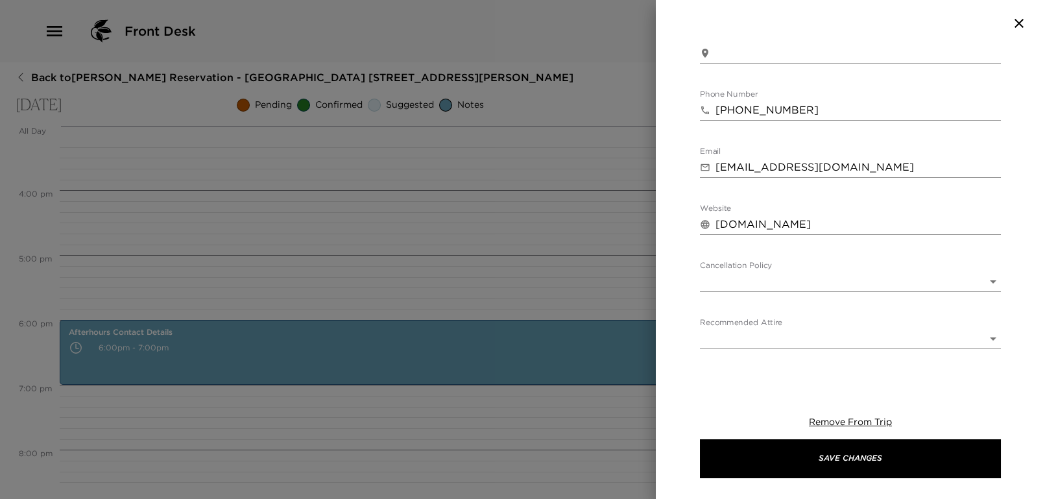
click at [745, 243] on body "Front Desk Back to Joseph Jenkins Reservation - Mahoe Bay 305 Little Dix Bay We…" at bounding box center [522, 249] width 1045 height 499
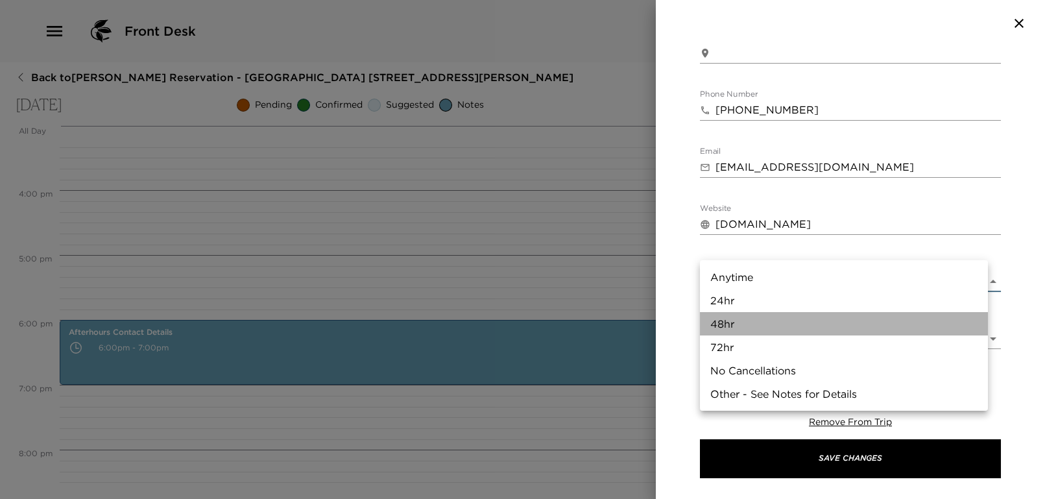
click at [742, 326] on li "48hr" at bounding box center [844, 323] width 288 height 23
type input "48hr"
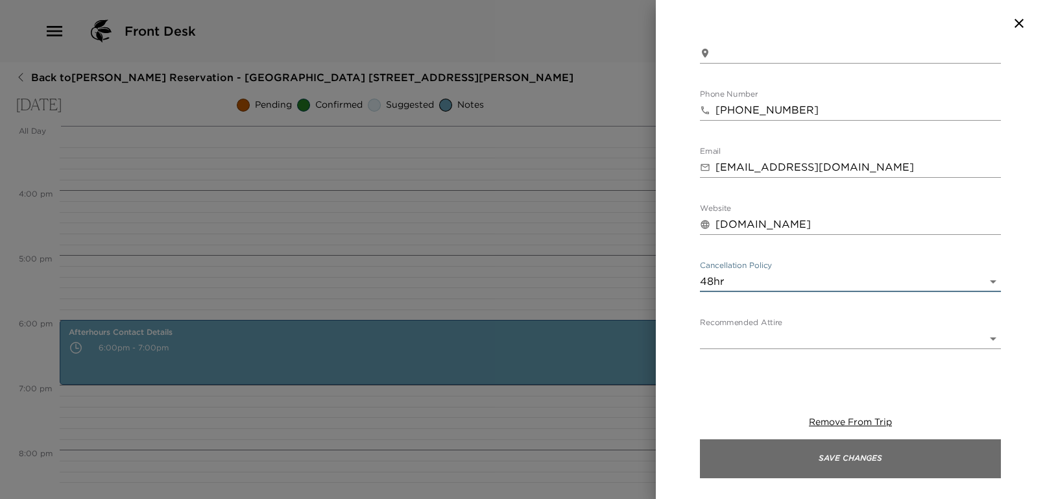
click at [867, 462] on button "Save Changes" at bounding box center [850, 458] width 301 height 39
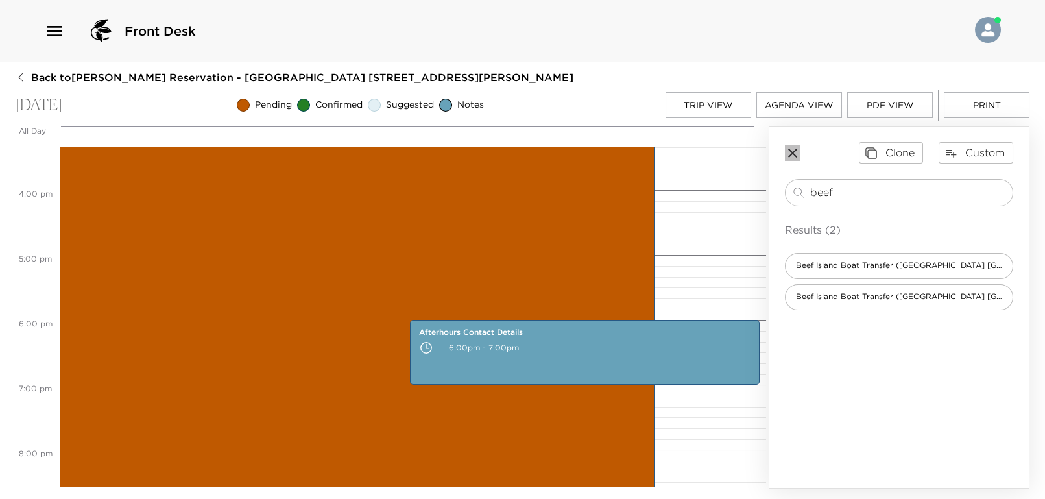
click at [793, 154] on icon "button" at bounding box center [793, 153] width 16 height 16
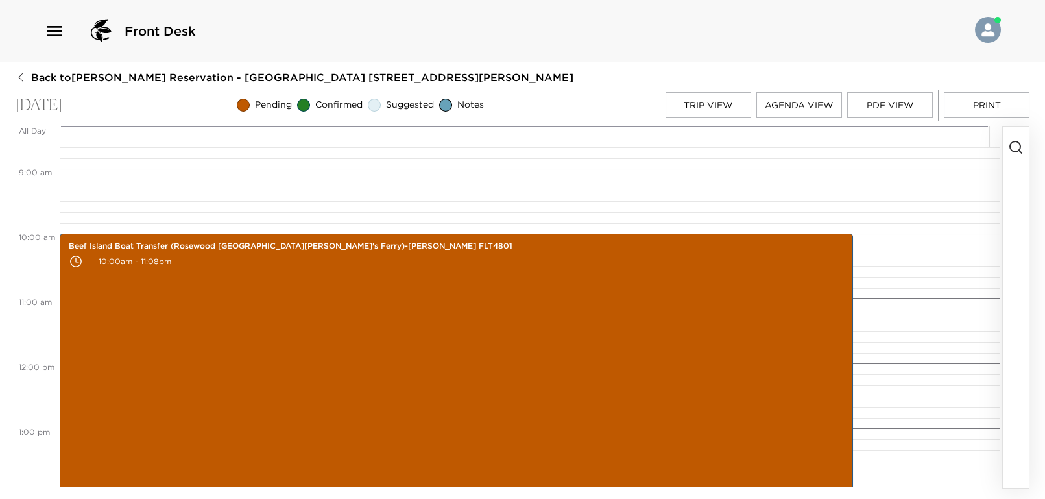
scroll to position [475, 0]
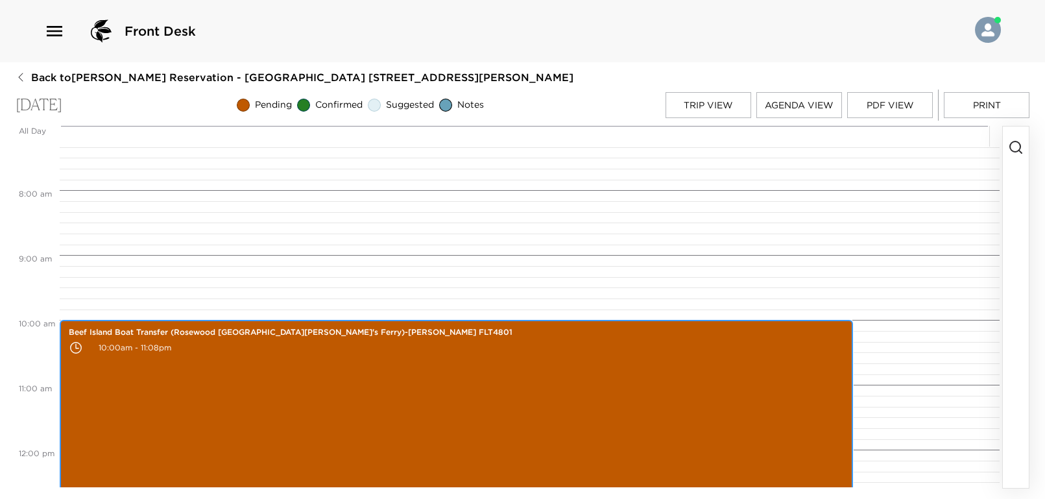
click at [483, 342] on p "10:00am - 11:08pm" at bounding box center [456, 347] width 775 height 19
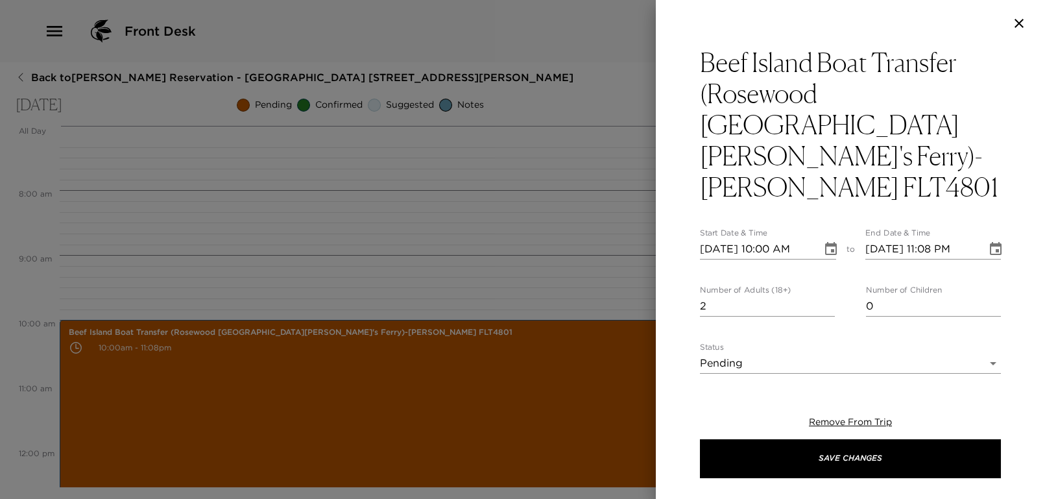
click at [952, 239] on input "10/22/2025 11:08 PM" at bounding box center [921, 249] width 113 height 21
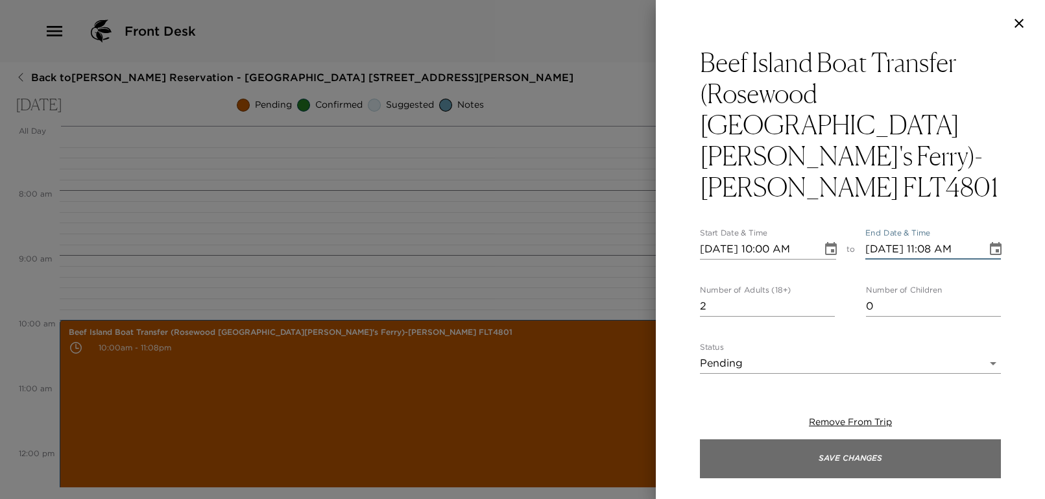
type input "10/22/2025 11:08 AM"
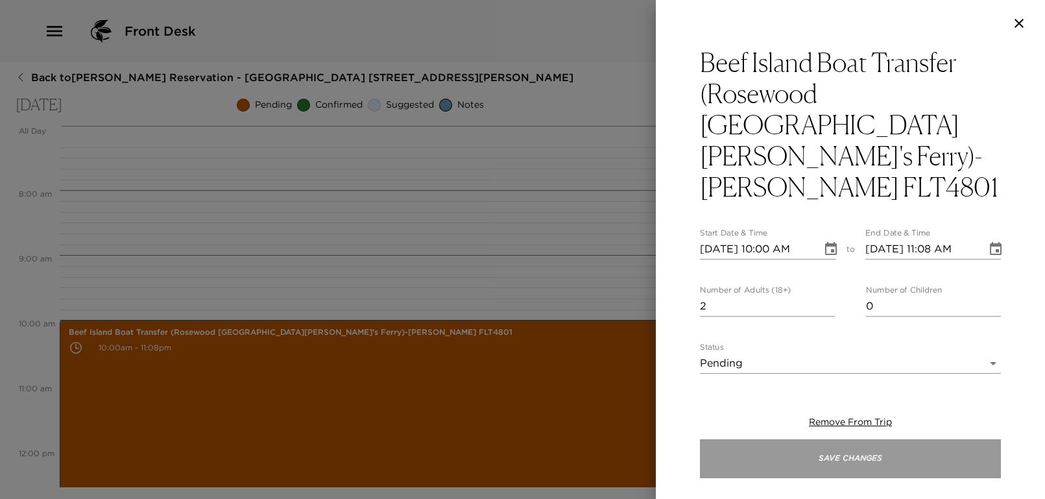
click at [856, 462] on button "Save Changes" at bounding box center [850, 458] width 301 height 39
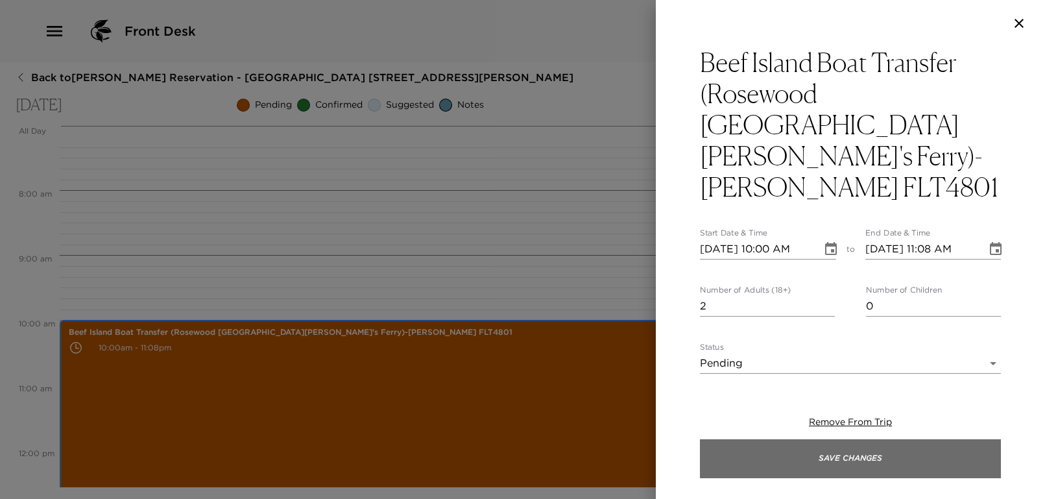
scroll to position [649, 0]
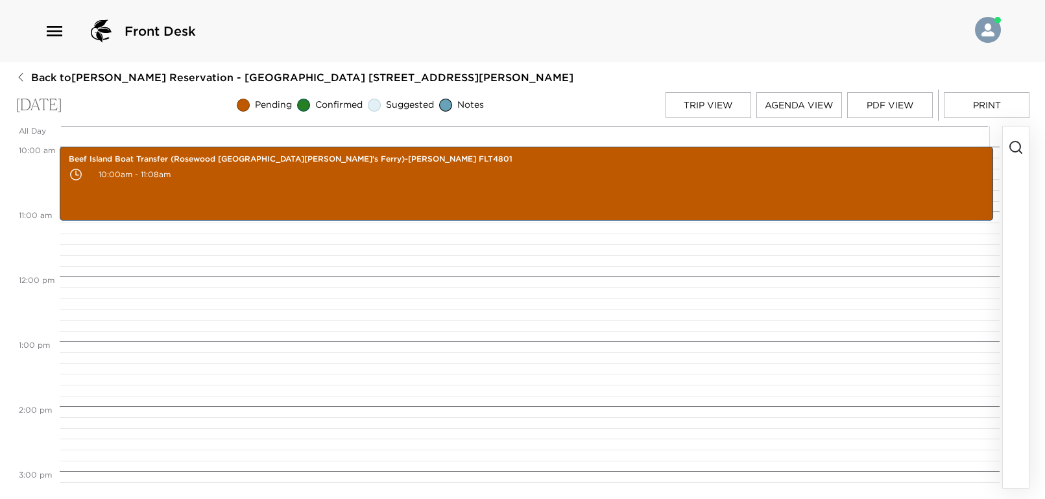
click at [579, 280] on div "Beef Island Boat Transfer (Rosewood Little Dix Bay's Ferry)-Greg&Carlene FLT480…" at bounding box center [528, 276] width 936 height 1557
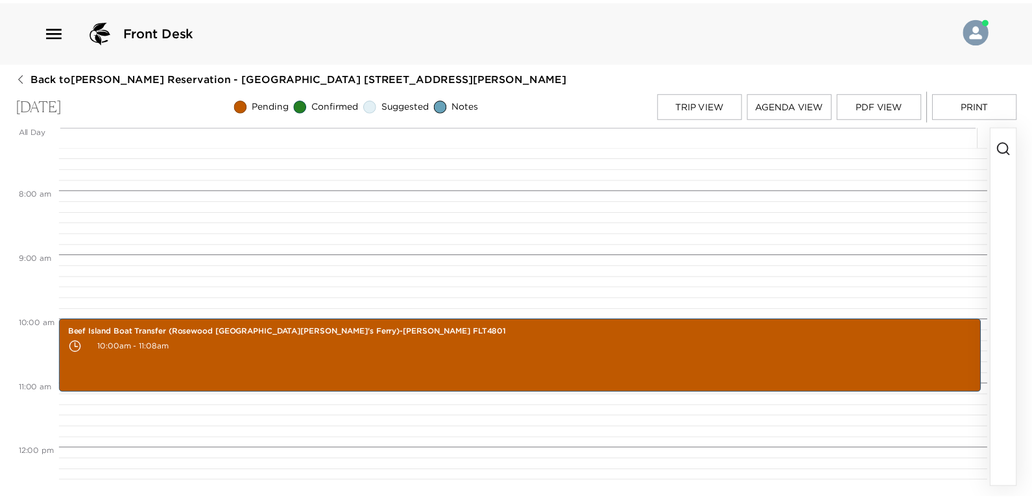
scroll to position [389, 0]
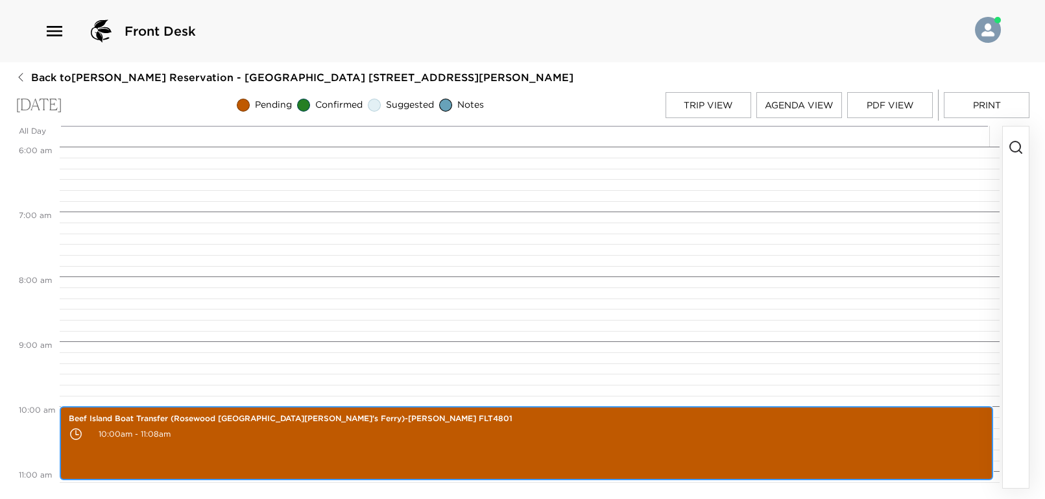
click at [375, 451] on div "Beef Island Boat Transfer (Rosewood Little Dix Bay's Ferry)-Greg&Carlene FLT480…" at bounding box center [527, 442] width 926 height 69
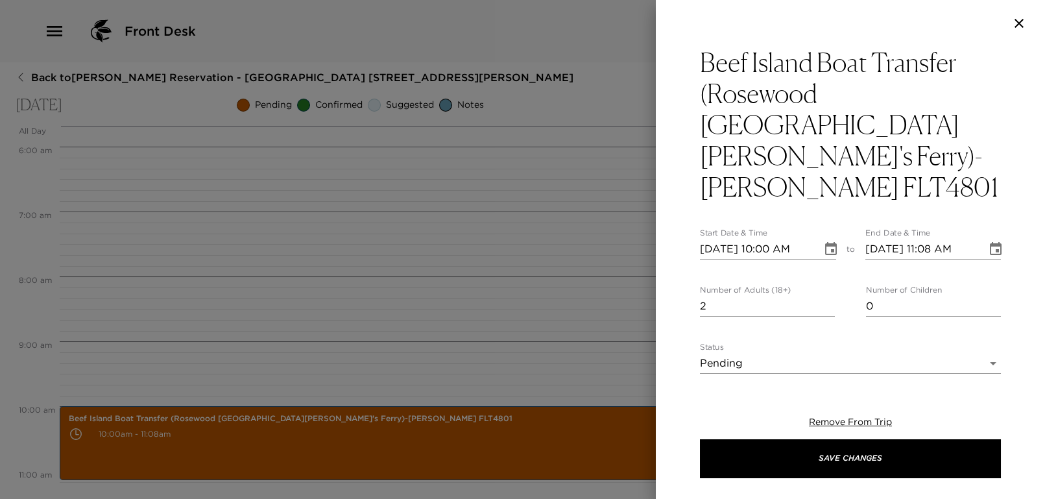
click at [121, 169] on div at bounding box center [522, 249] width 1045 height 499
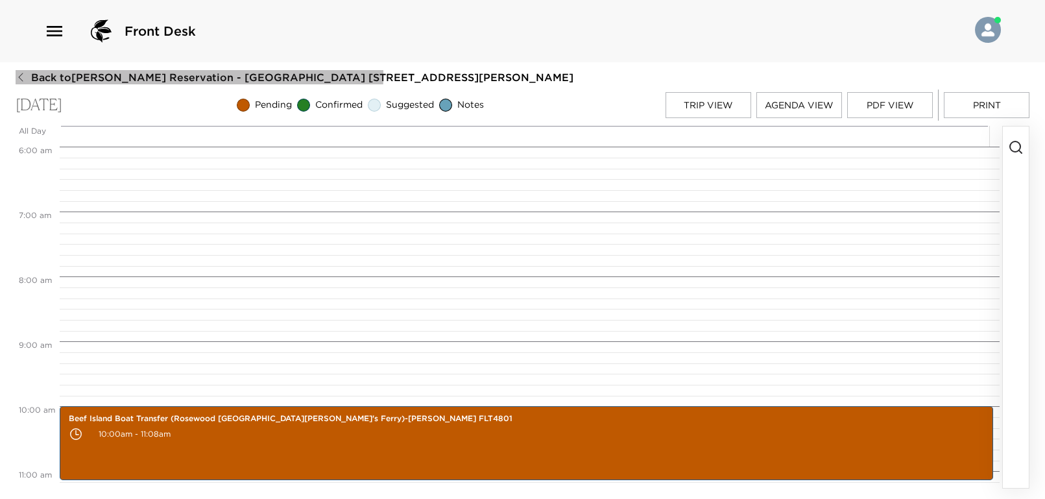
click at [23, 74] on icon "button" at bounding box center [21, 77] width 10 height 10
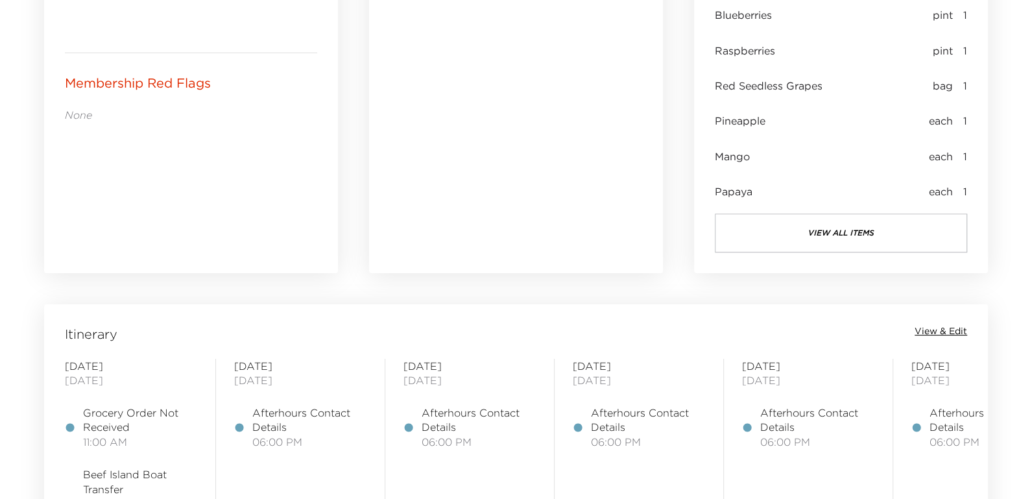
scroll to position [1124, 0]
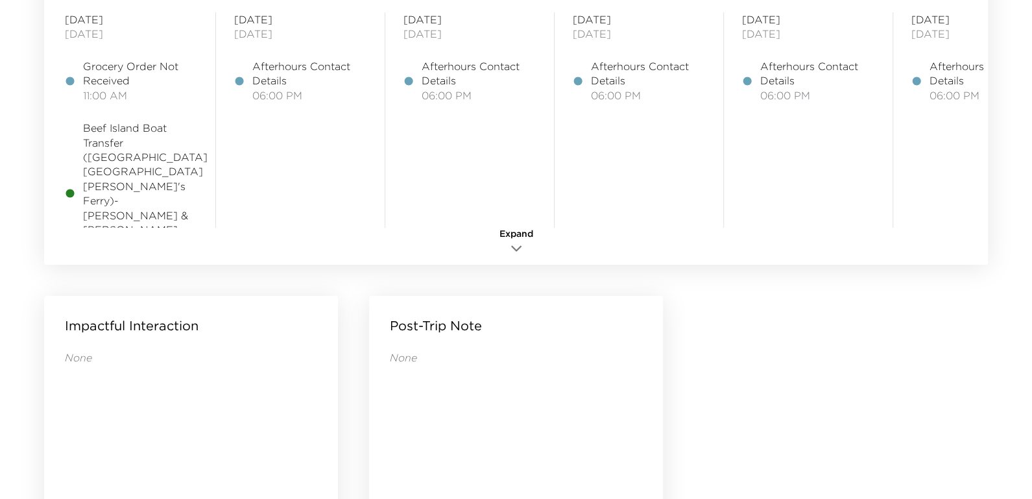
click at [513, 248] on icon "button" at bounding box center [517, 249] width 16 height 16
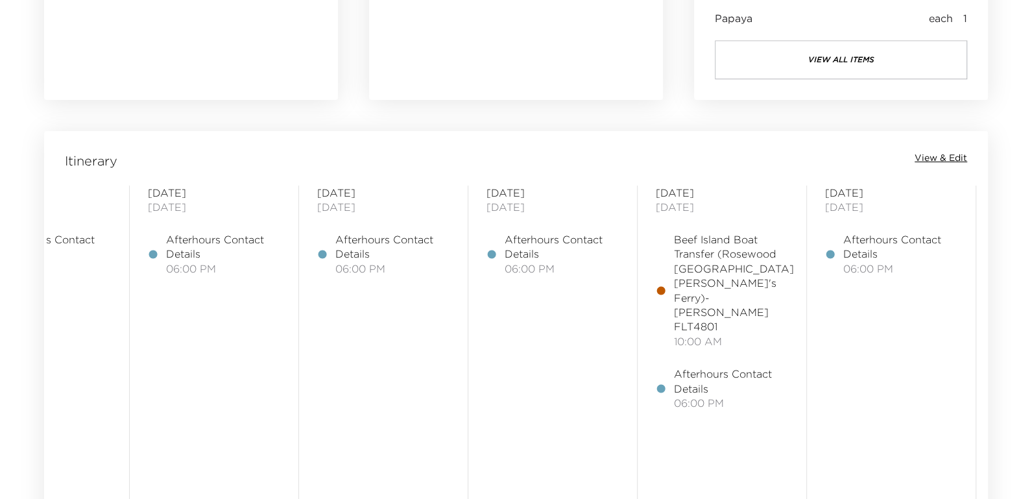
scroll to position [865, 0]
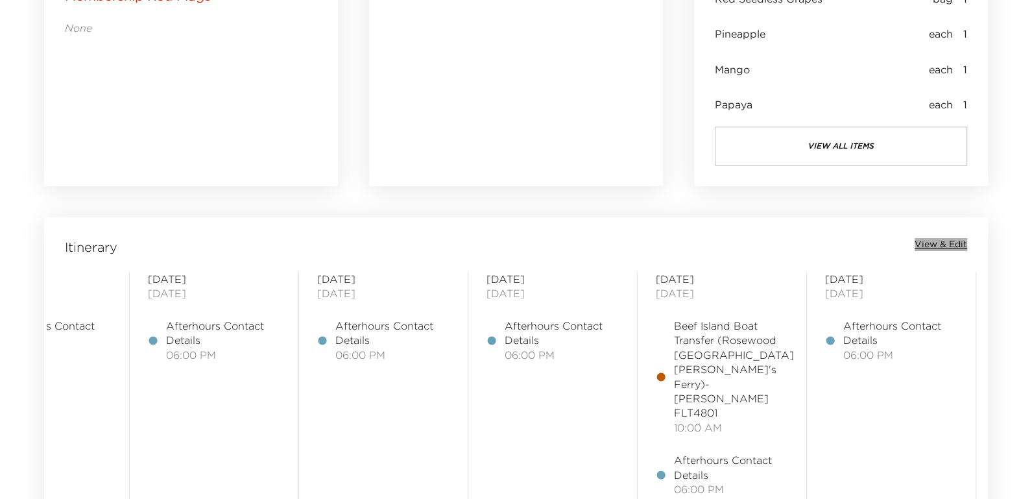
click at [955, 240] on span "View & Edit" at bounding box center [941, 244] width 53 height 13
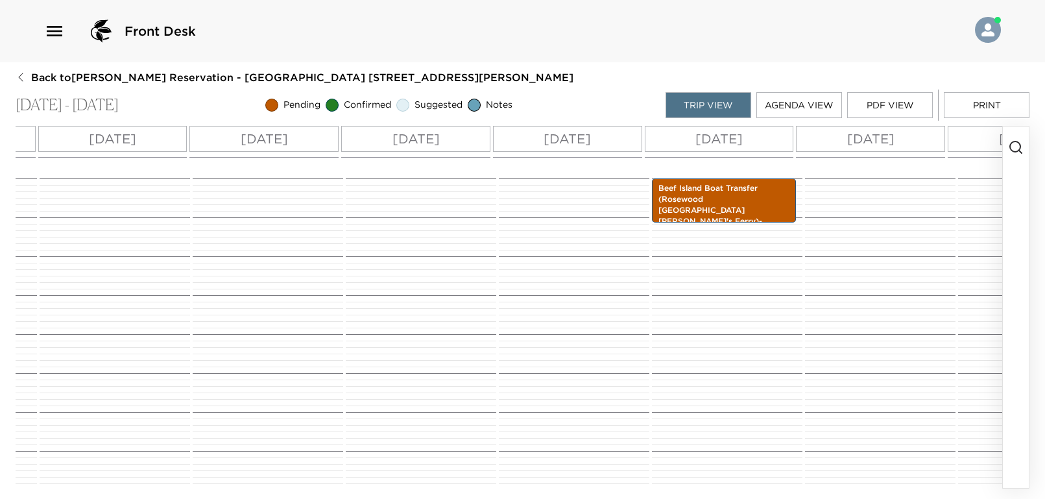
scroll to position [0, 382]
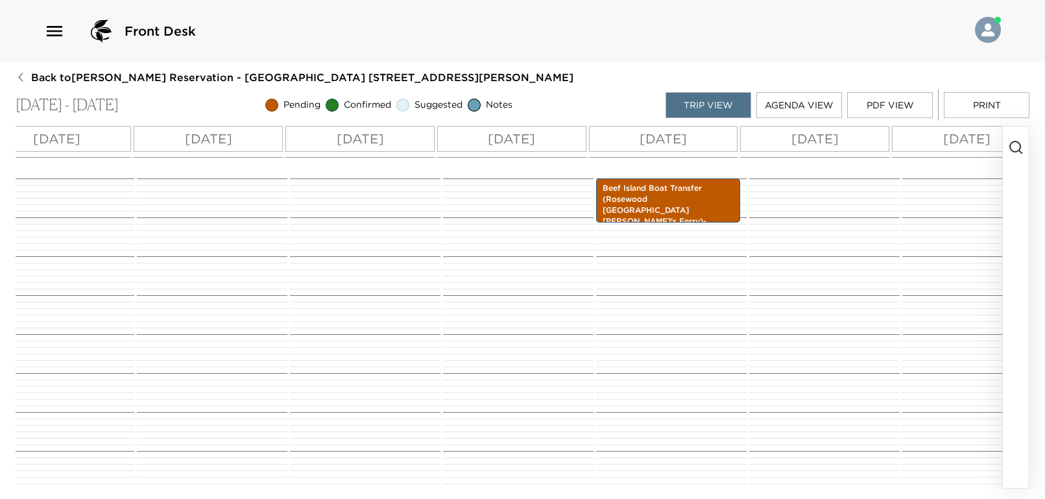
click at [683, 137] on p "Wed 10/22" at bounding box center [663, 138] width 47 height 19
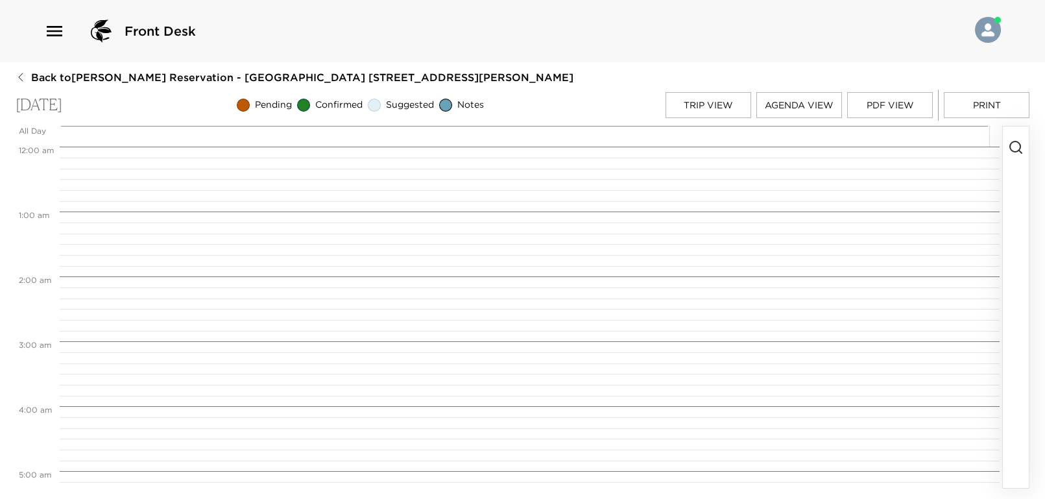
scroll to position [648, 0]
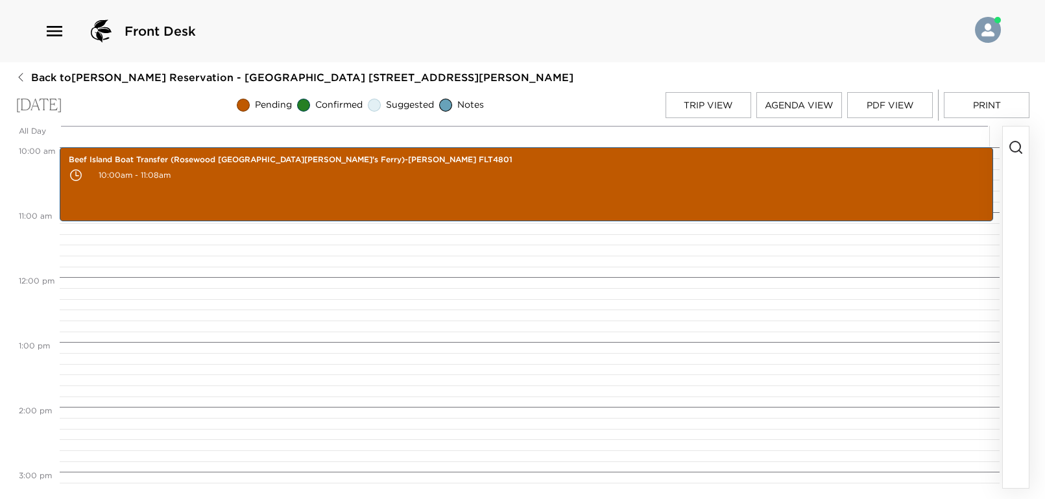
click at [1014, 145] on icon "button" at bounding box center [1016, 147] width 16 height 16
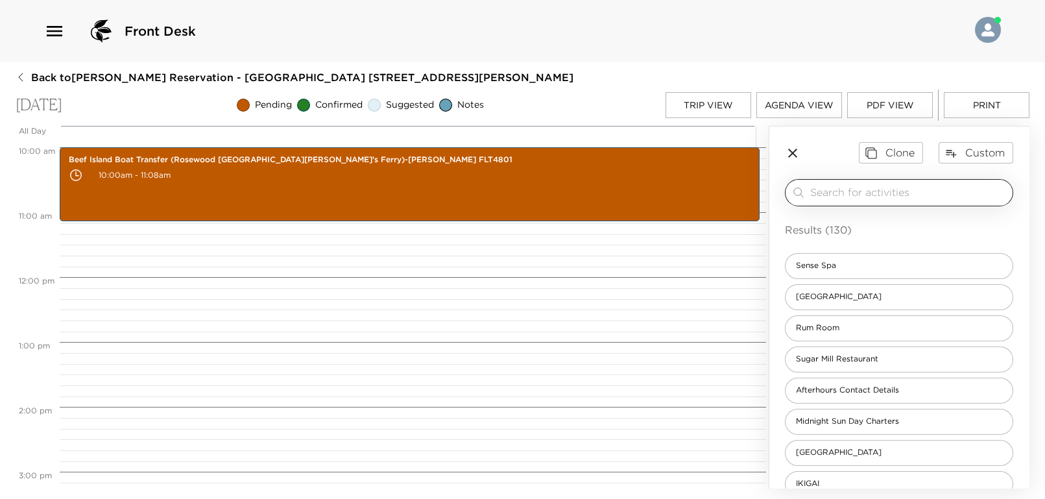
click at [896, 188] on input "search" at bounding box center [908, 192] width 197 height 15
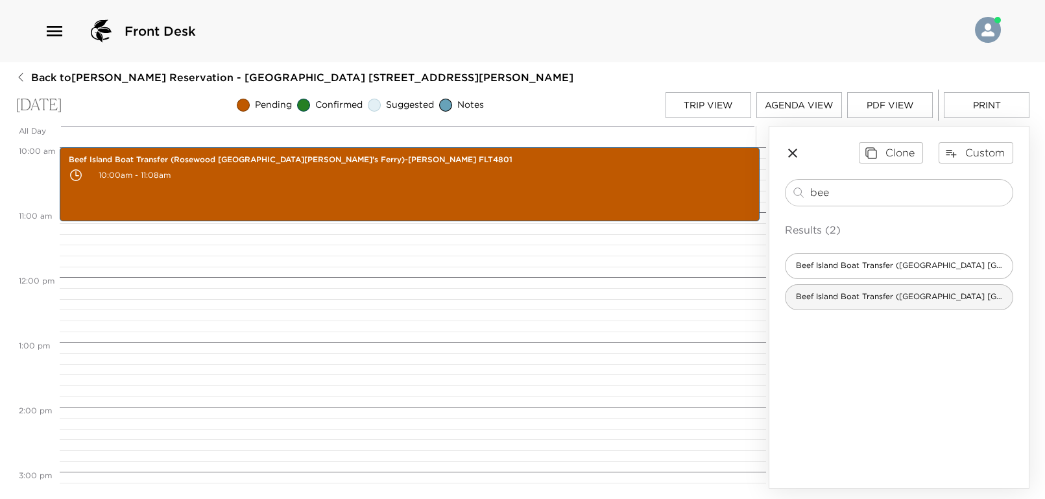
type input "bee"
click at [891, 293] on span "Beef Island Boat Transfer (Rosewood Little Dix Bay's Ferry)" at bounding box center [898, 296] width 227 height 11
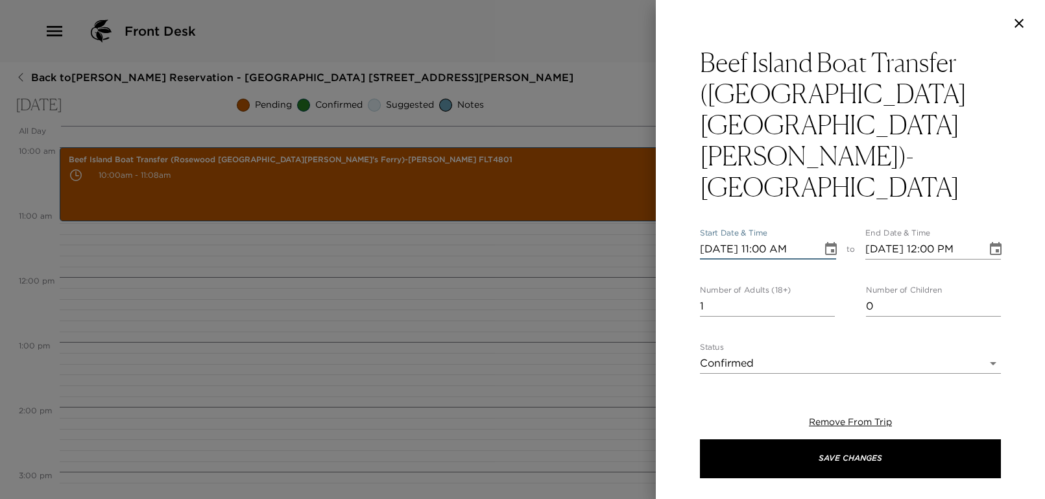
click at [771, 239] on input "10/22/2025 11:00 AM" at bounding box center [756, 249] width 113 height 21
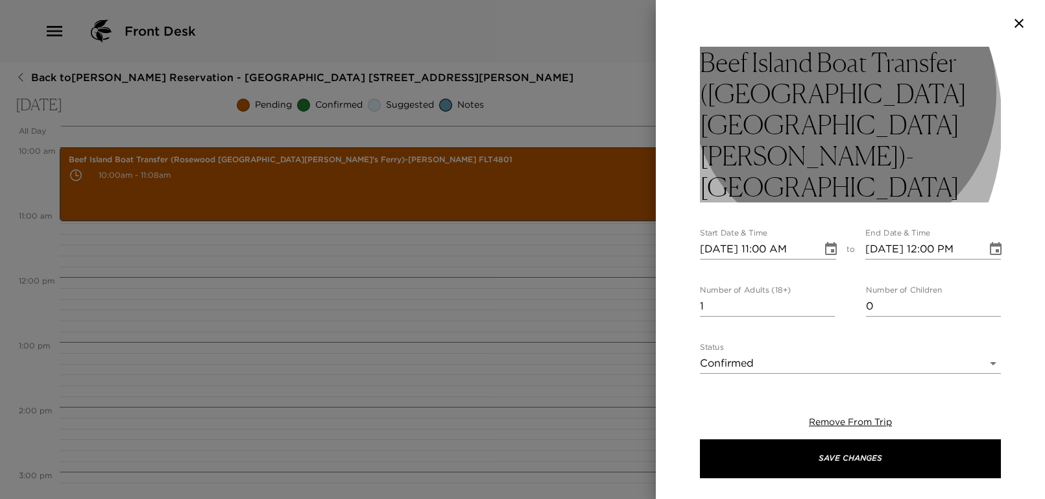
click at [773, 124] on h3 "Beef Island Boat Transfer (Rosewood Little Dix Bay's Ferry)- Confirmed" at bounding box center [850, 125] width 301 height 156
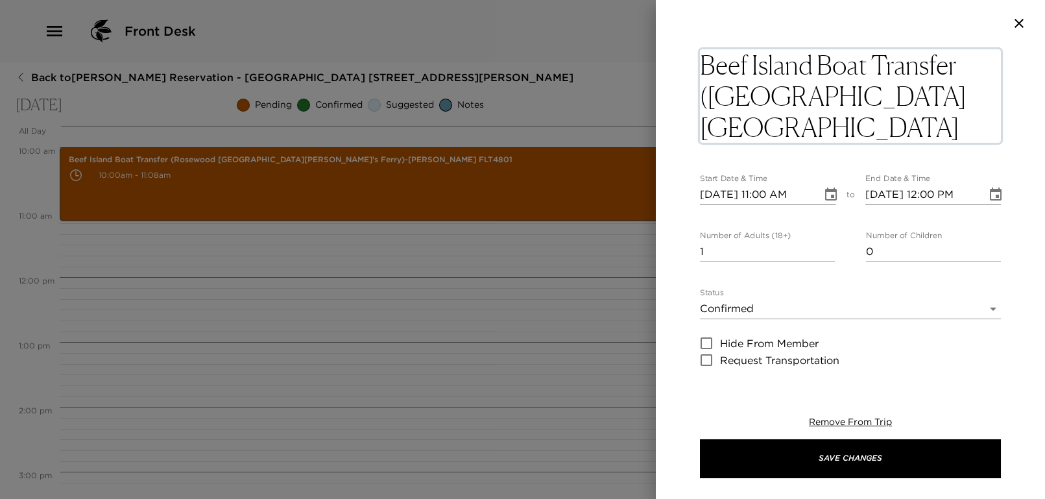
click at [769, 123] on textarea "Beef Island Boat Transfer (Rosewood Little Dix Bay's Ferry)- Confirmed" at bounding box center [850, 95] width 301 height 93
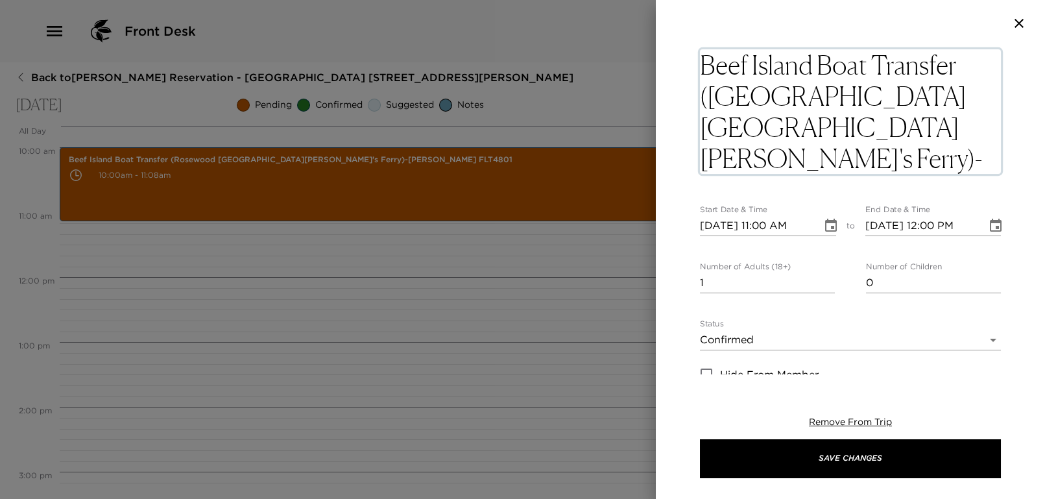
click at [745, 160] on textarea "Beef Island Boat Transfer (Rosewood Little Dix Bay's Ferry)- Michele JenknsConf…" at bounding box center [850, 111] width 301 height 125
drag, startPoint x: 894, startPoint y: 155, endPoint x: 778, endPoint y: 156, distance: 115.5
click at [778, 156] on textarea "Beef Island Boat Transfer (Rosewood Little Dix Bay's Ferry)- Michele JenkinsCon…" at bounding box center [850, 111] width 301 height 125
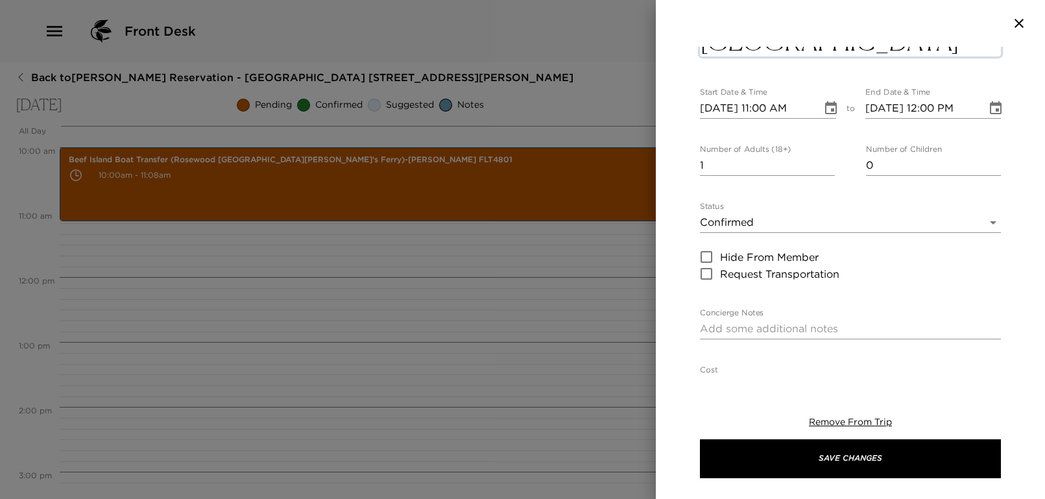
scroll to position [0, 0]
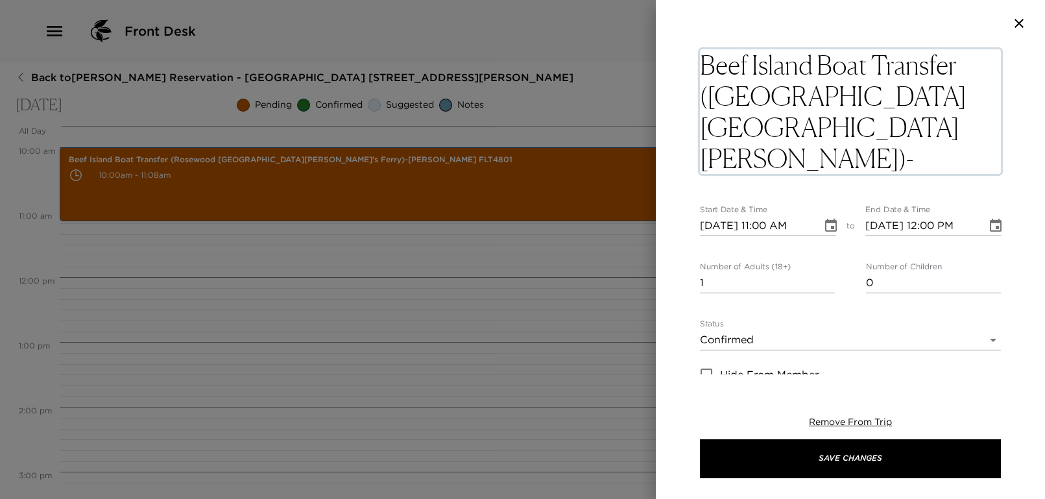
type textarea "Beef Island Boat Transfer (Rosewood Little Dix Bay's Ferry)- Michele Jenkins AA…"
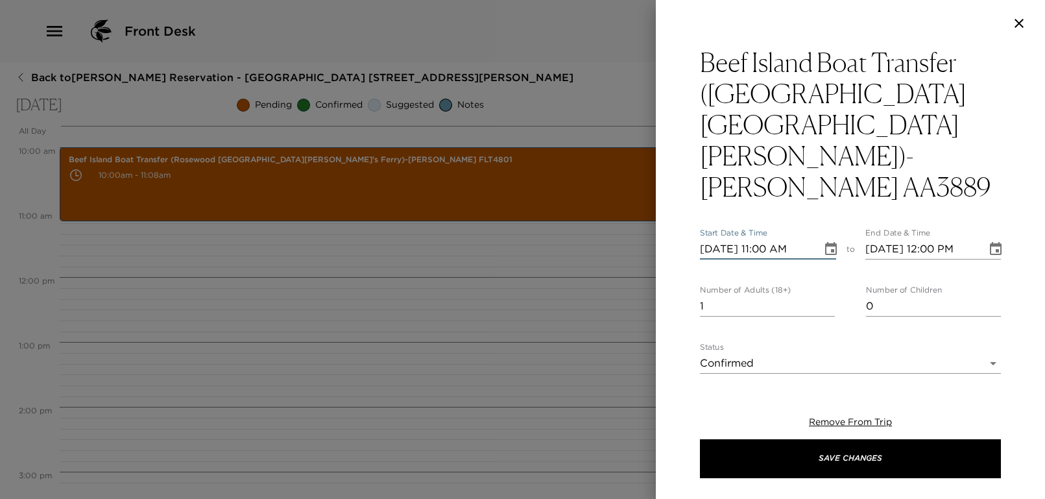
click at [769, 239] on input "10/22/2025 11:00 AM" at bounding box center [756, 249] width 113 height 21
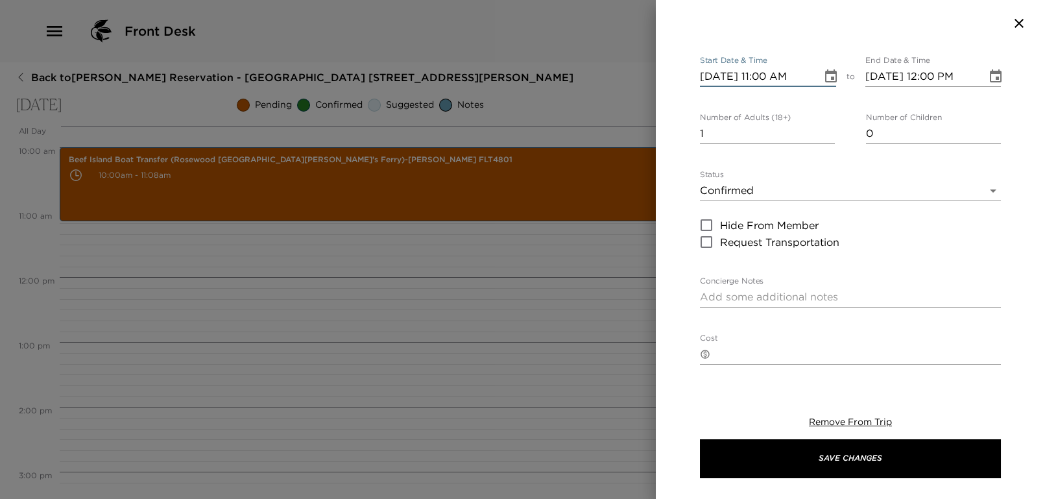
click at [755, 154] on body "Front Desk Back to Joseph Jenkins Reservation - Mahoe Bay 305 Little Dix Bay We…" at bounding box center [522, 249] width 1045 height 499
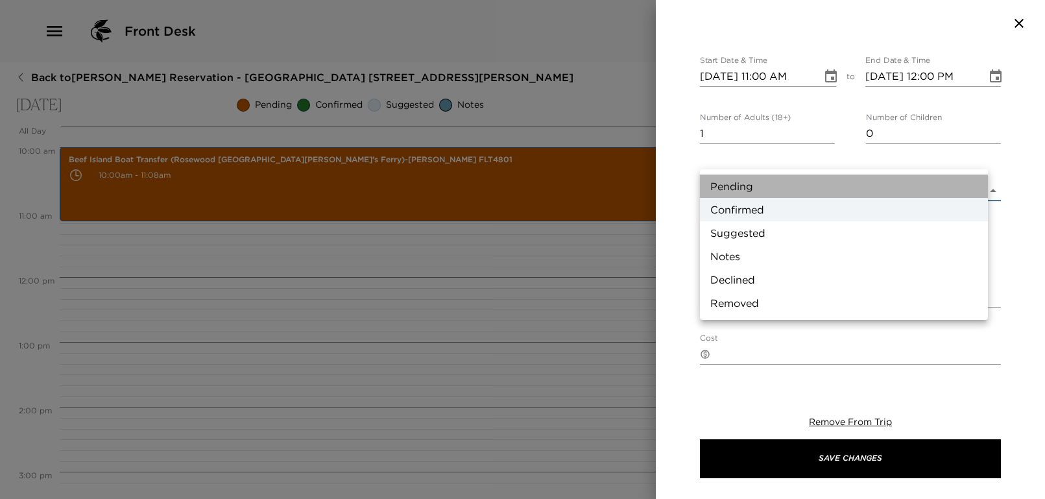
click at [735, 178] on li "Pending" at bounding box center [844, 185] width 288 height 23
type input "Pending"
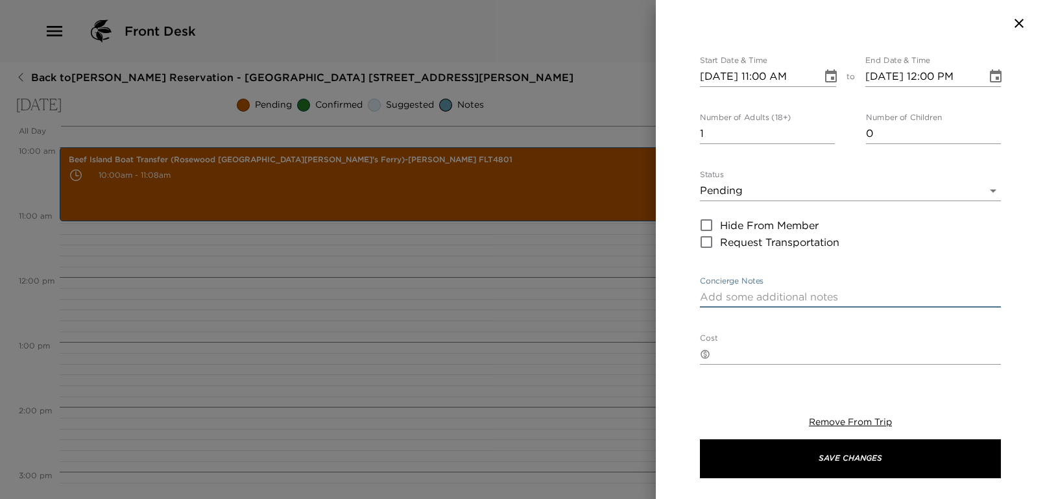
click at [731, 289] on textarea "Concierge Notes" at bounding box center [850, 296] width 301 height 15
paste textarea "Flight departs at 1:08 pm. The Ferry Time is subject to change. Your final ferr…"
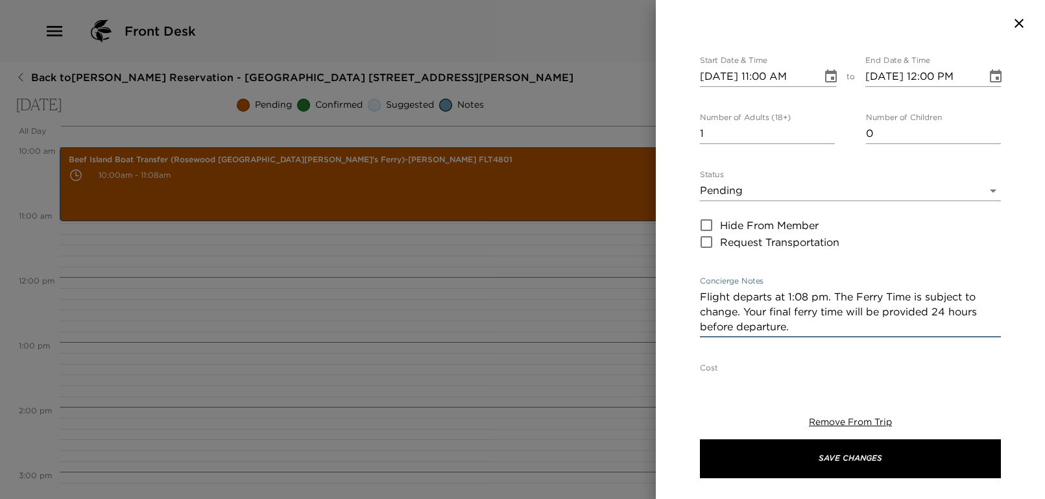
type textarea "Flight departs at 1:08 pm. The Ferry Time is subject to change. Your final ferr…"
click at [795, 363] on div "Cost ​ x" at bounding box center [850, 378] width 301 height 31
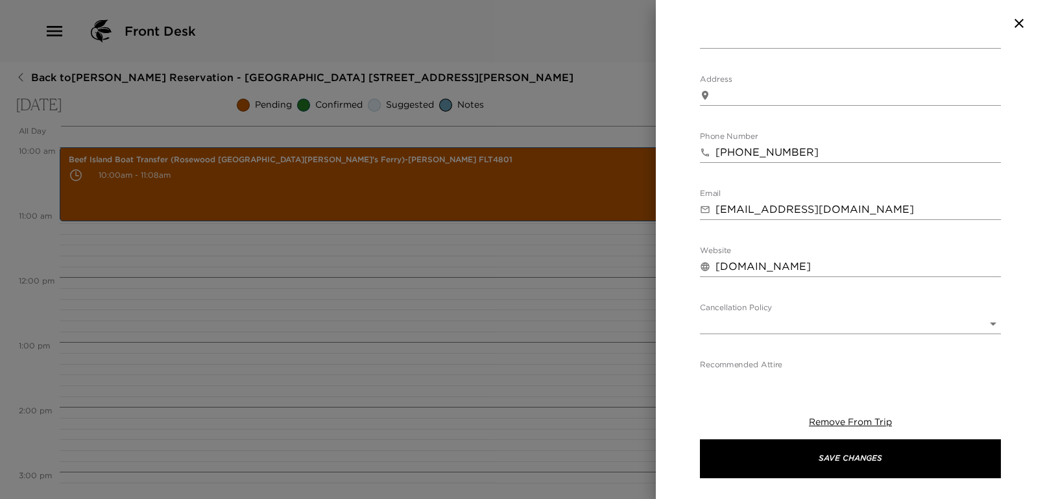
scroll to position [560, 0]
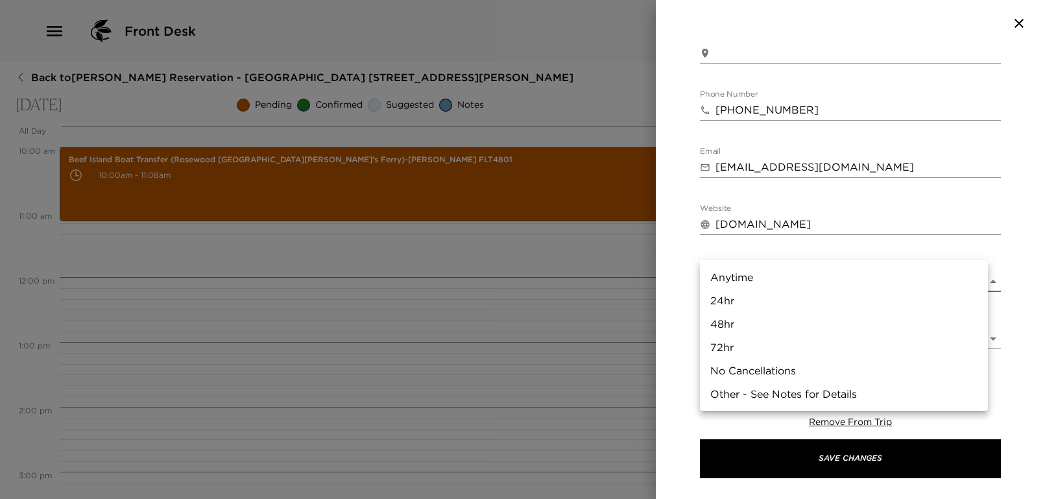
click at [741, 242] on body "Front Desk Back to Joseph Jenkins Reservation - Mahoe Bay 305 Little Dix Bay We…" at bounding box center [522, 249] width 1045 height 499
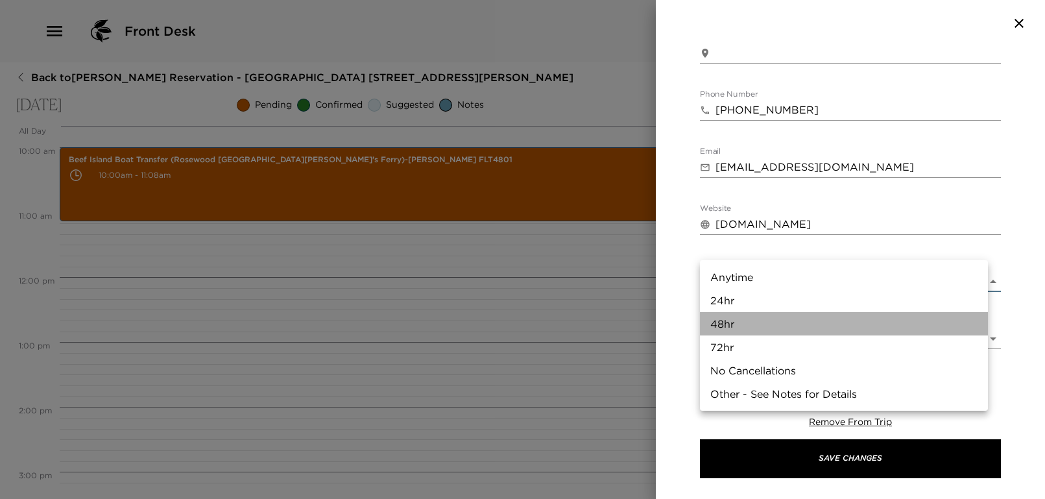
click at [736, 319] on li "48hr" at bounding box center [844, 323] width 288 height 23
type input "48hr"
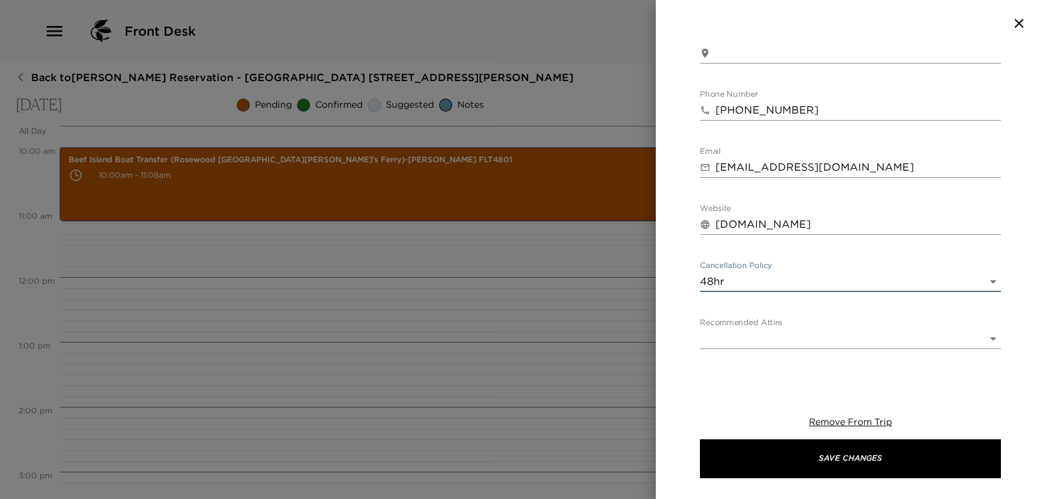
click at [761, 299] on body "Front Desk Back to Joseph Jenkins Reservation - Mahoe Bay 305 Little Dix Bay We…" at bounding box center [522, 249] width 1045 height 499
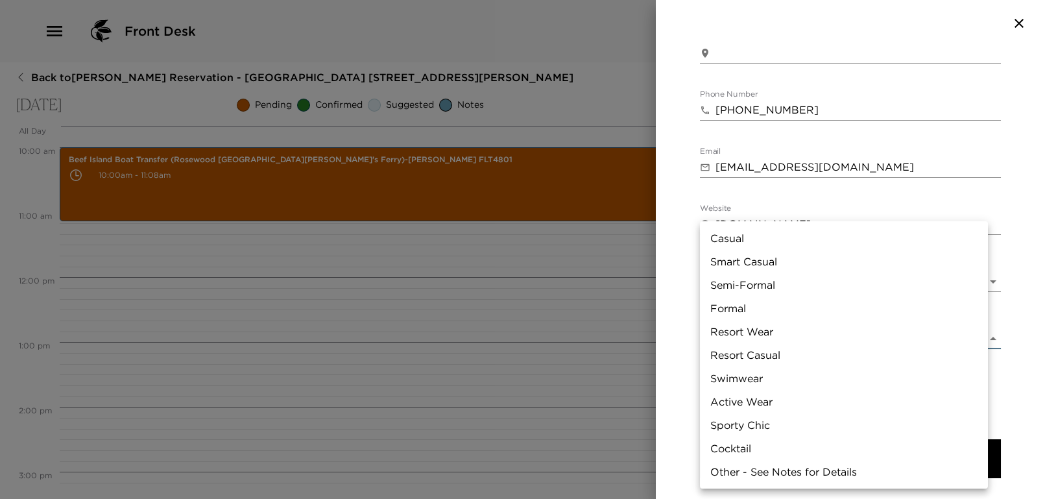
click at [686, 300] on div at bounding box center [522, 249] width 1045 height 499
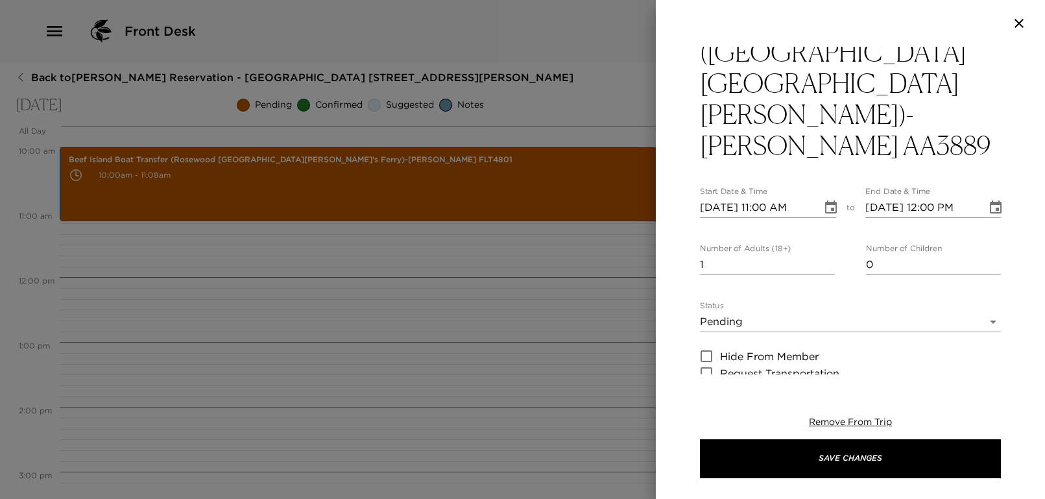
scroll to position [0, 0]
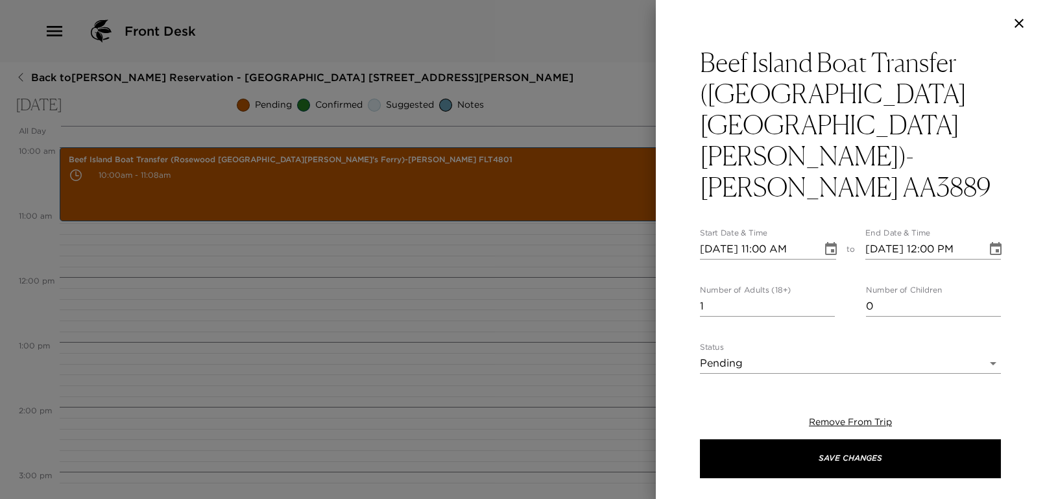
click at [955, 239] on input "10/22/2025 12:00 PM" at bounding box center [921, 249] width 113 height 21
type input "10/22/2025 12:00 PM"
click at [768, 239] on input "10/22/2025 11:00 AM" at bounding box center [756, 249] width 113 height 21
click at [685, 193] on div "Beef Island Boat Transfer (Rosewood Little Dix Bay's Ferry)- Michele Jenkins AA…" at bounding box center [850, 211] width 389 height 328
click at [769, 239] on input "10/22/2025 10:00 AM" at bounding box center [756, 249] width 113 height 21
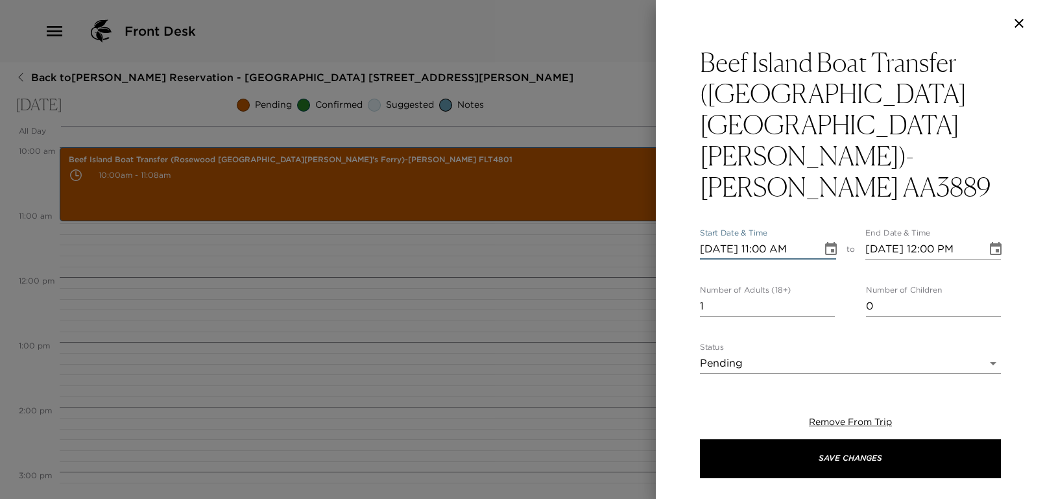
type input "10/22/2025 11:00 AM"
click at [729, 180] on div "Beef Island Boat Transfer (Rosewood Little Dix Bay's Ferry)- Michele Jenkins AA…" at bounding box center [850, 507] width 301 height 920
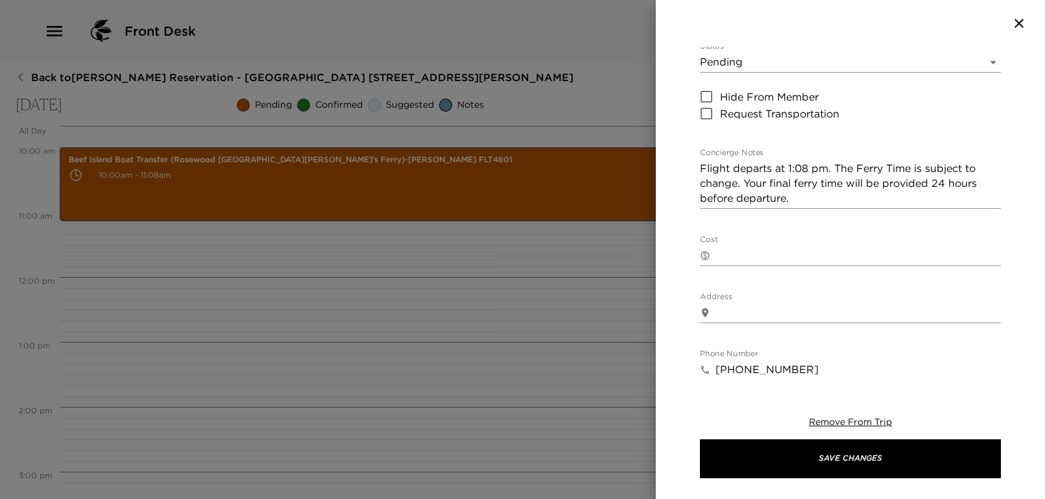
scroll to position [560, 0]
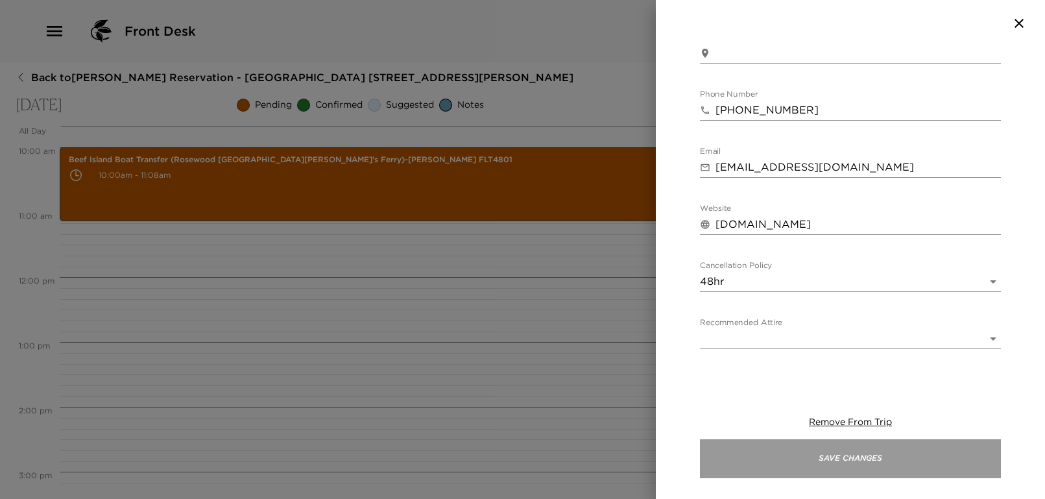
click at [875, 451] on button "Save Changes" at bounding box center [850, 458] width 301 height 39
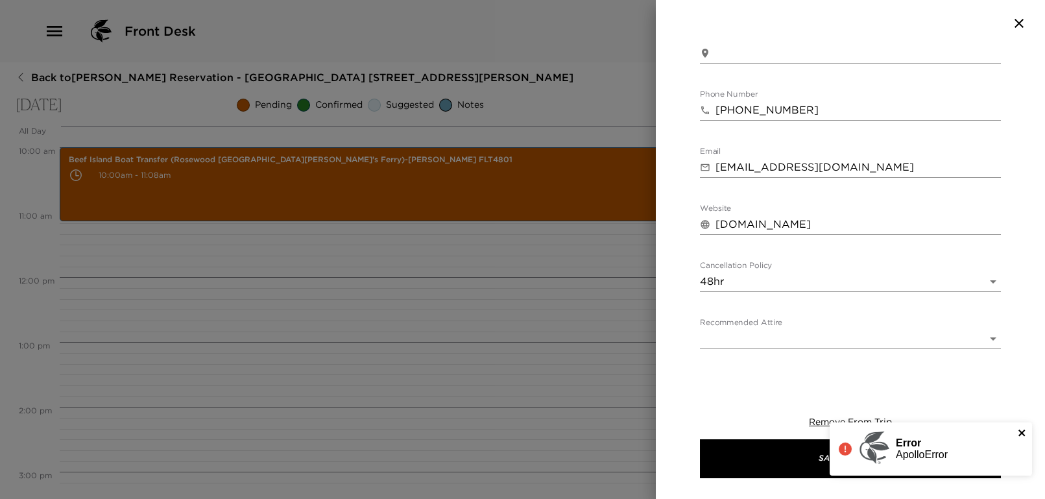
click at [1021, 429] on icon "close" at bounding box center [1022, 432] width 9 height 10
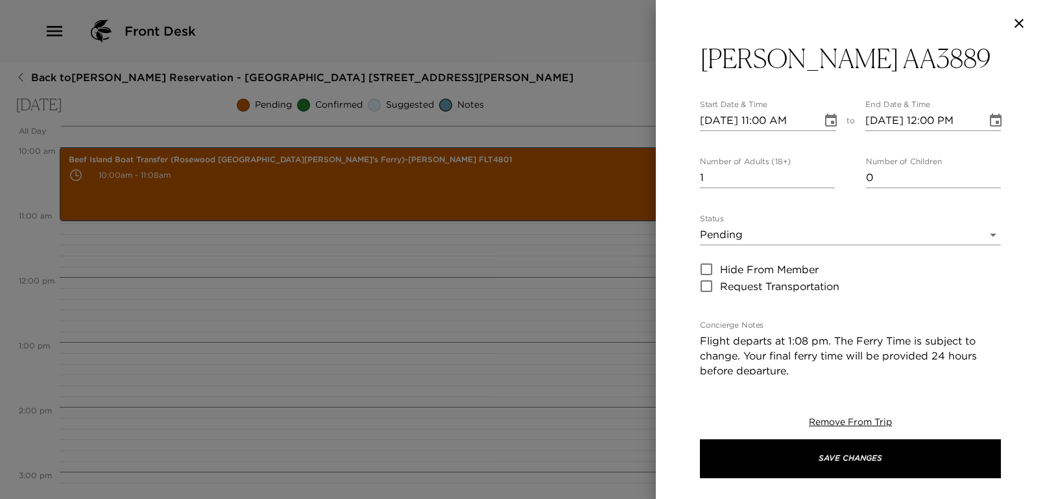
scroll to position [0, 0]
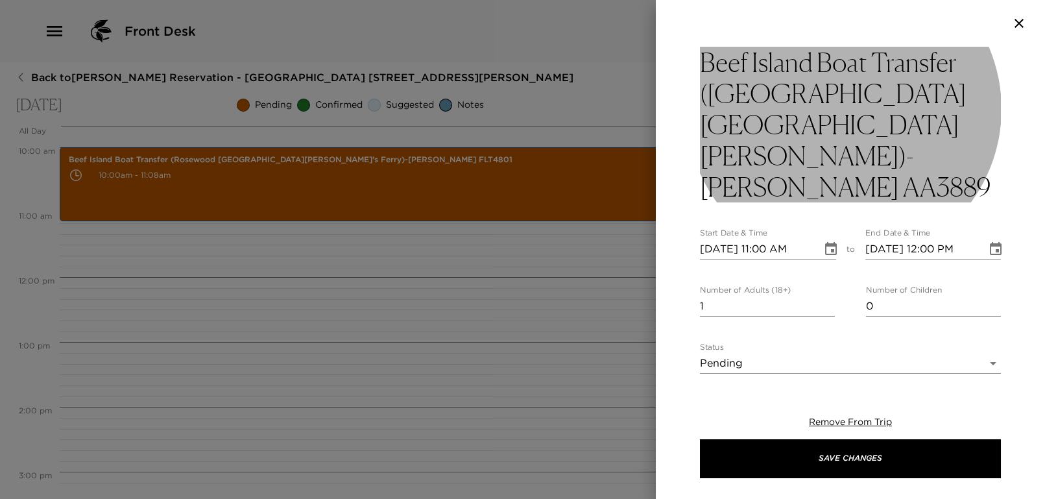
click at [770, 115] on h3 "Beef Island Boat Transfer (Rosewood Little Dix Bay's Ferry)- Michele Jenkins AA…" at bounding box center [850, 125] width 301 height 156
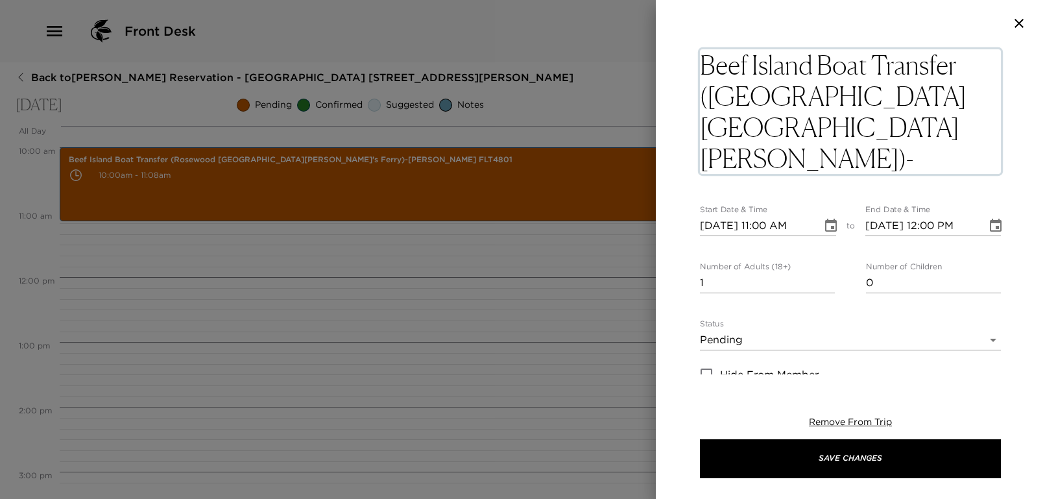
click at [770, 121] on textarea "Beef Island Boat Transfer (Rosewood Little Dix Bay's Ferry)- Michele Jenkins AA…" at bounding box center [850, 111] width 301 height 125
type textarea "Beef Island Boat Transfer (Rosewood Little Dix Bay's Ferry)-Michele Jenkins AA3…"
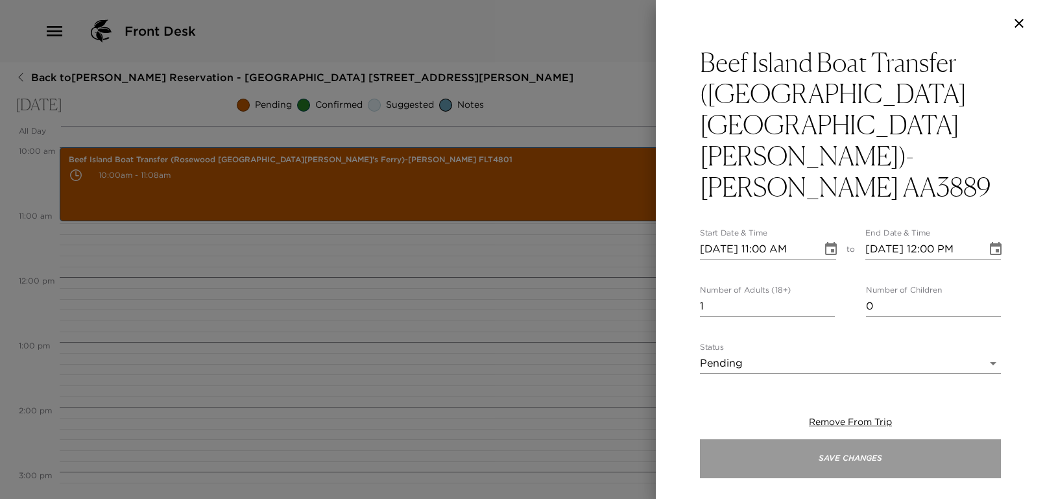
click at [870, 464] on button "Save Changes" at bounding box center [850, 458] width 301 height 39
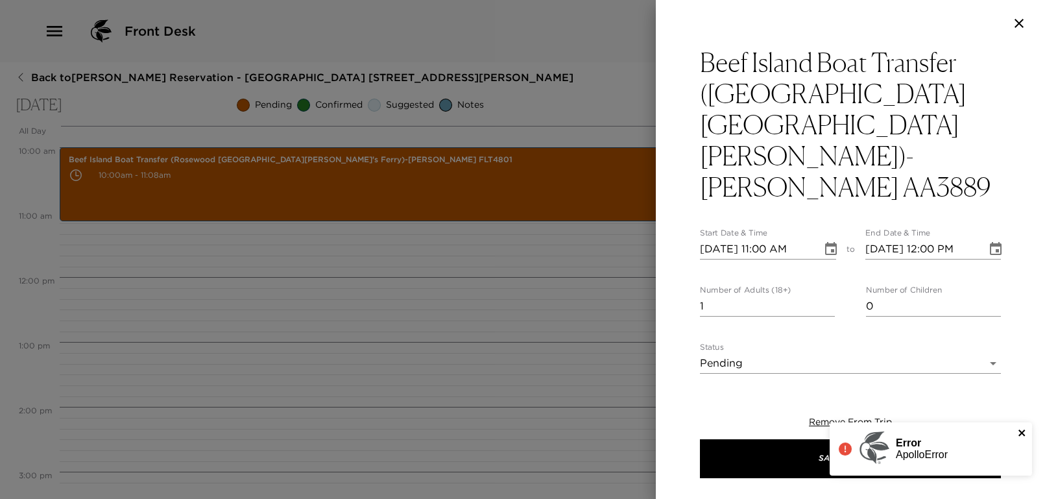
click at [1019, 430] on icon "close" at bounding box center [1021, 432] width 6 height 6
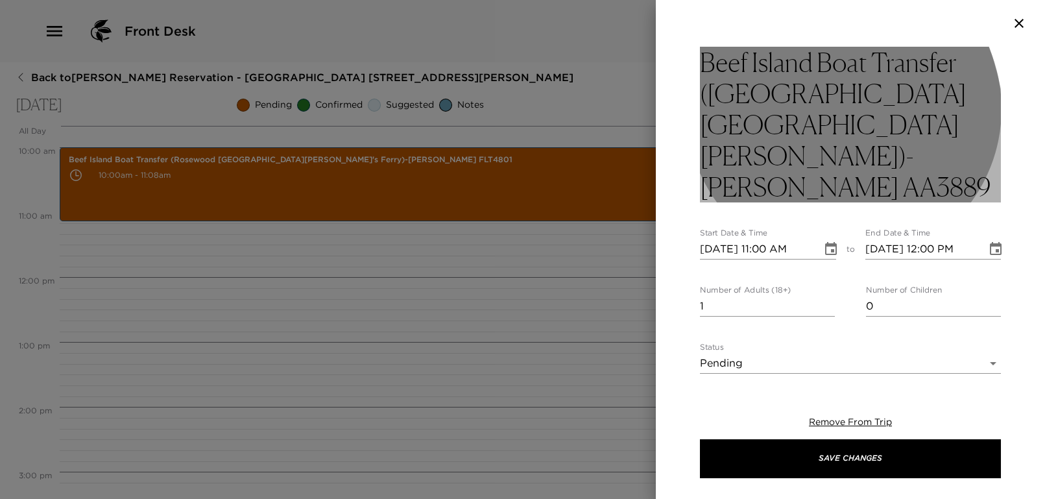
click at [705, 149] on h3 "Beef Island Boat Transfer (Rosewood Little Dix Bay's Ferry)-Michele Jenkins AA3…" at bounding box center [850, 125] width 301 height 156
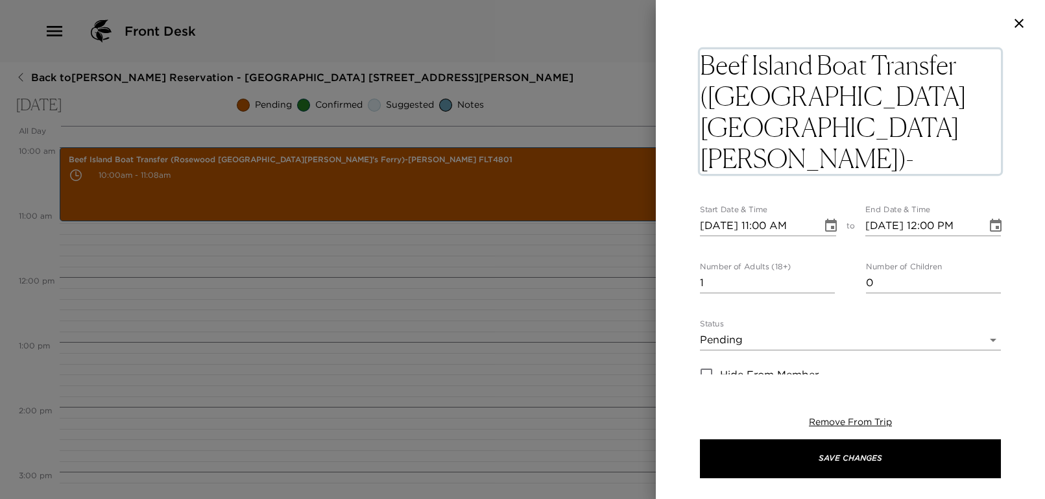
click at [707, 153] on textarea "Beef Island Boat Transfer (Rosewood Little Dix Bay's Ferry)-Michele Jenkins AA3…" at bounding box center [850, 111] width 301 height 125
type textarea "Beef Island Boat Transfer (Rosewood Little Dix Bay's Ferry)-Michele JenkinsAA38…"
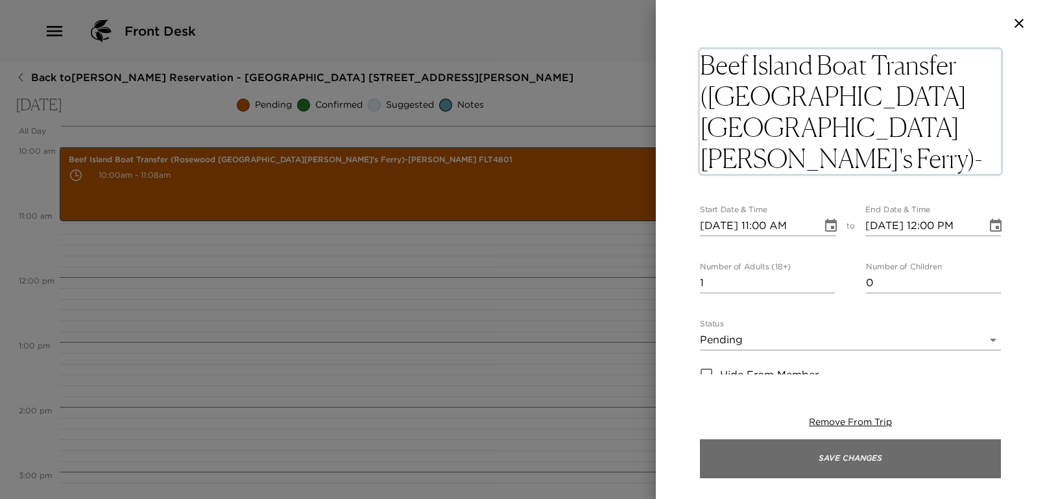
click at [837, 462] on button "Save Changes" at bounding box center [850, 458] width 301 height 39
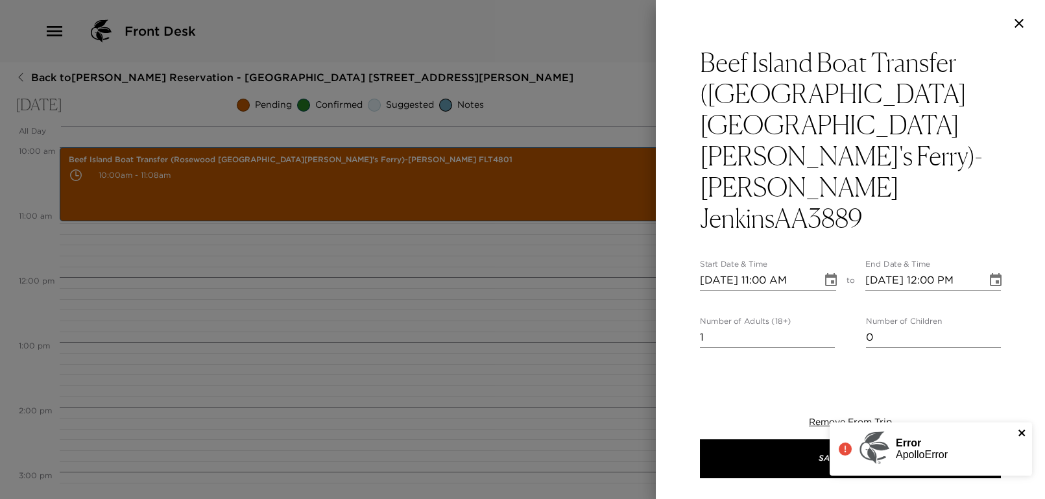
click at [1022, 432] on icon "close" at bounding box center [1021, 432] width 6 height 6
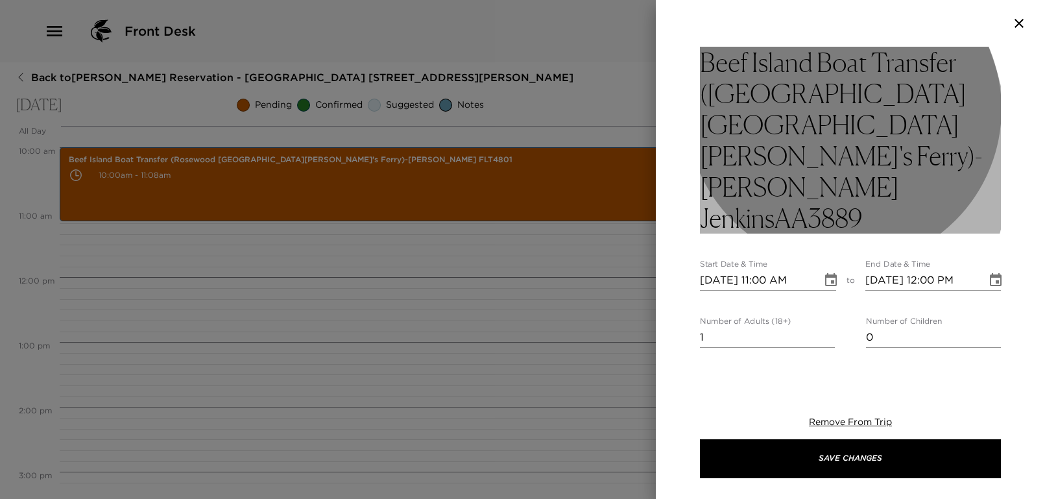
click at [702, 158] on h3 "Beef Island Boat Transfer (Rosewood Little Dix Bay's Ferry)-Michele JenkinsAA38…" at bounding box center [850, 140] width 301 height 187
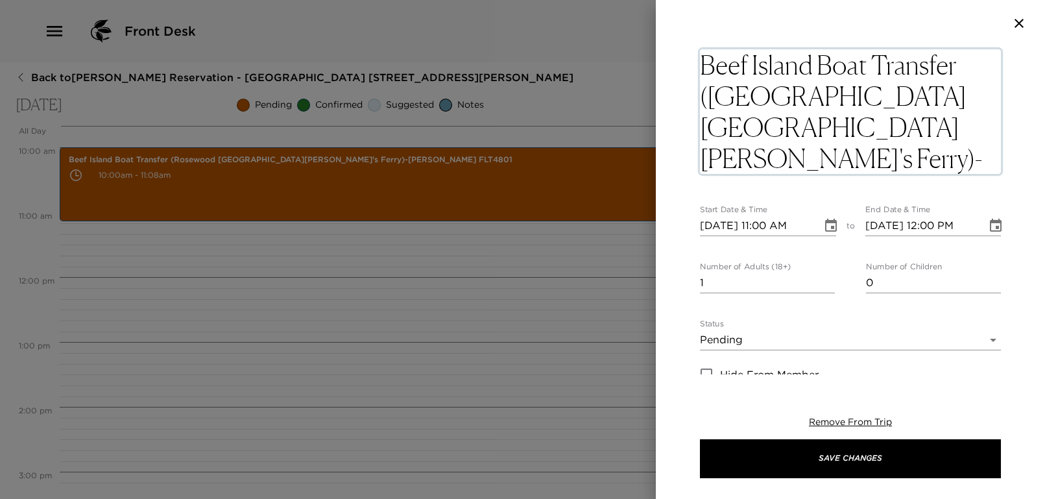
click at [703, 158] on textarea "Beef Island Boat Transfer (Rosewood Little Dix Bay's Ferry)-Michele JenkinsAA38…" at bounding box center [850, 111] width 301 height 125
type textarea "Beef Island Boat Transfer (Rosewood Little Dix Bay's Ferry)-MicheleJenkinsAA3889"
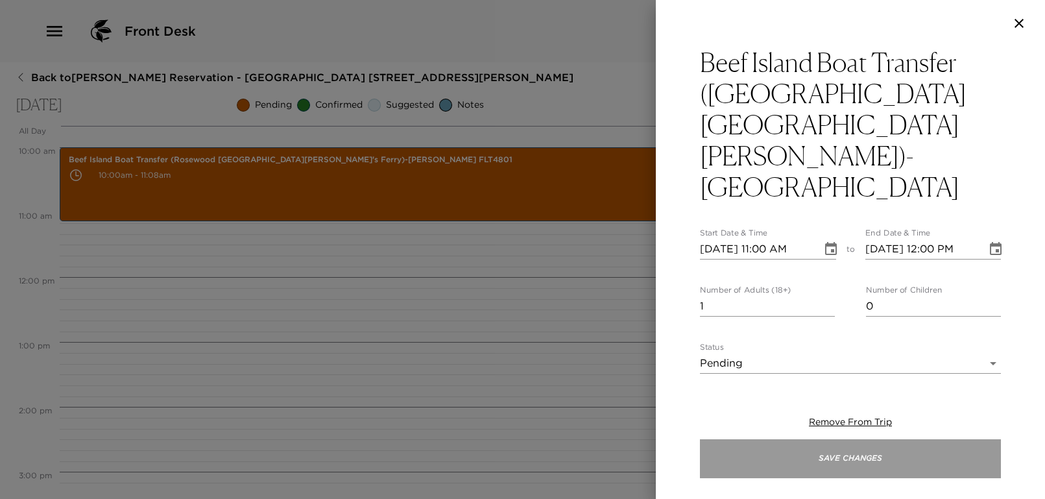
click at [854, 467] on button "Save Changes" at bounding box center [850, 458] width 301 height 39
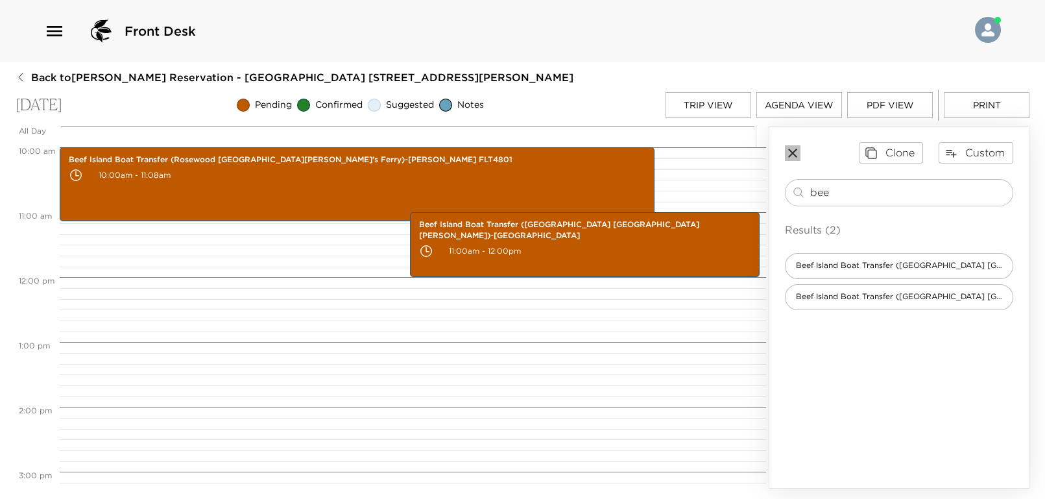
click at [793, 152] on icon "button" at bounding box center [792, 153] width 9 height 9
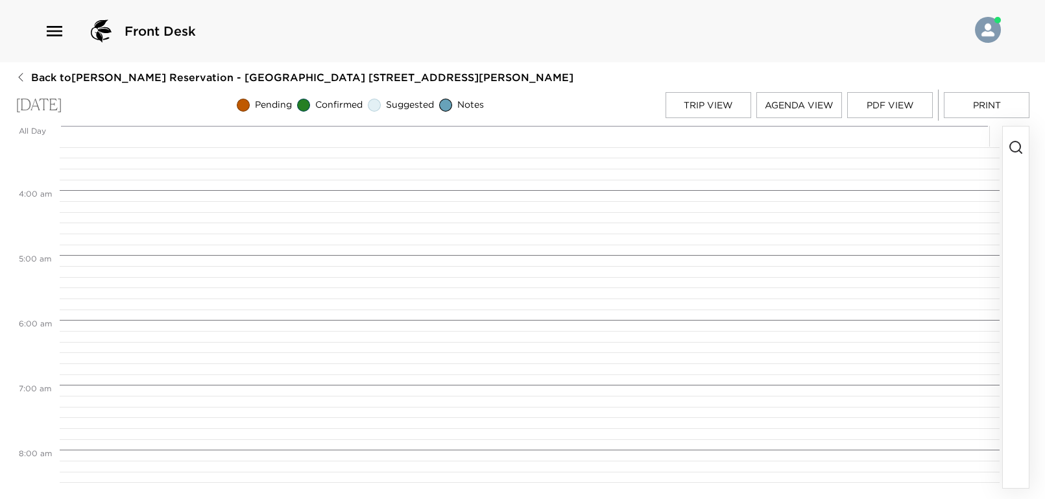
scroll to position [475, 0]
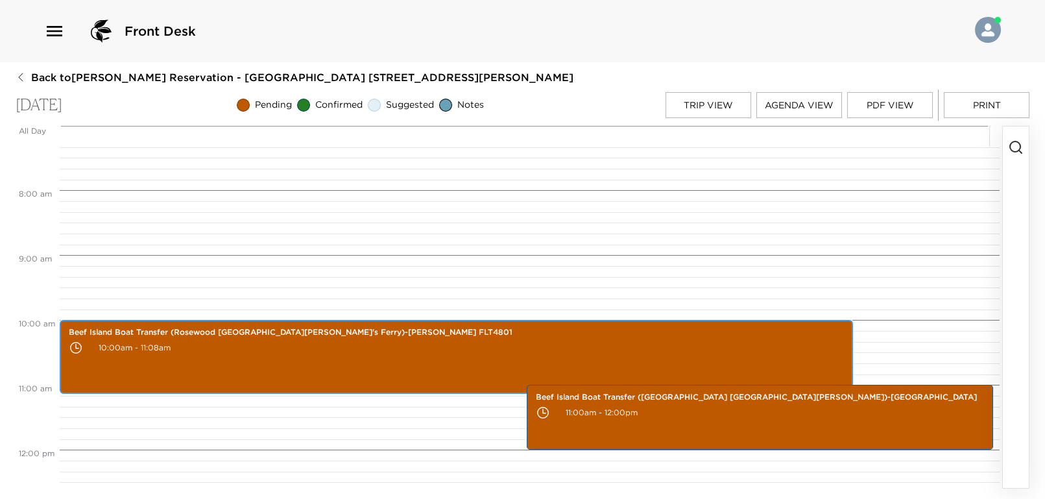
click at [547, 361] on div "Beef Island Boat Transfer (Rosewood Little Dix Bay's Ferry)-Greg&Carlene FLT480…" at bounding box center [456, 356] width 785 height 69
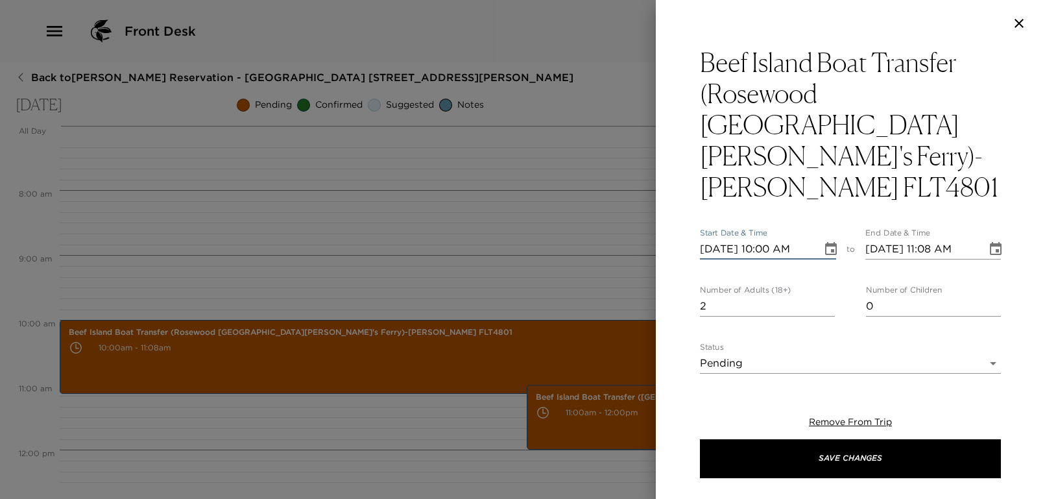
click at [784, 239] on input "10/22/2025 10:00 AM" at bounding box center [756, 249] width 113 height 21
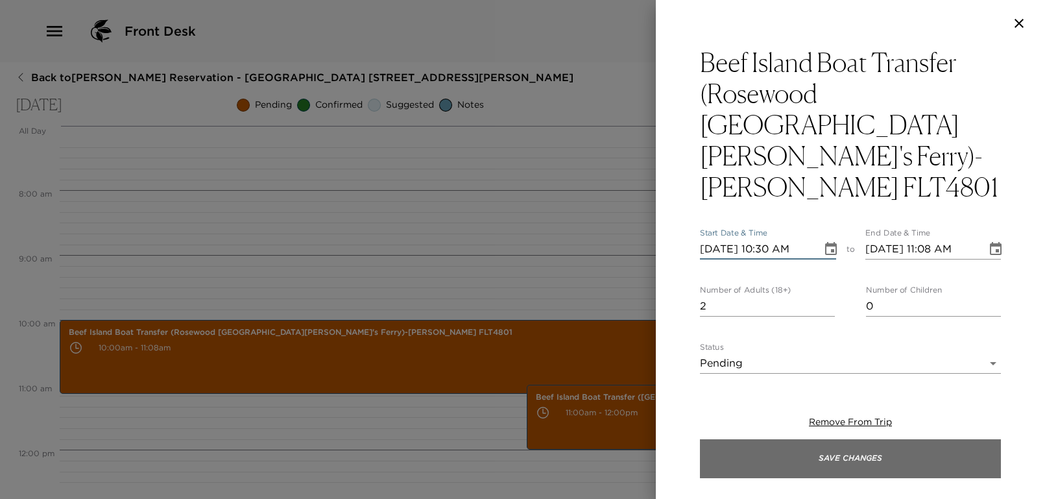
type input "10/22/2025 10:30 AM"
click at [803, 461] on button "Save Changes" at bounding box center [850, 458] width 301 height 39
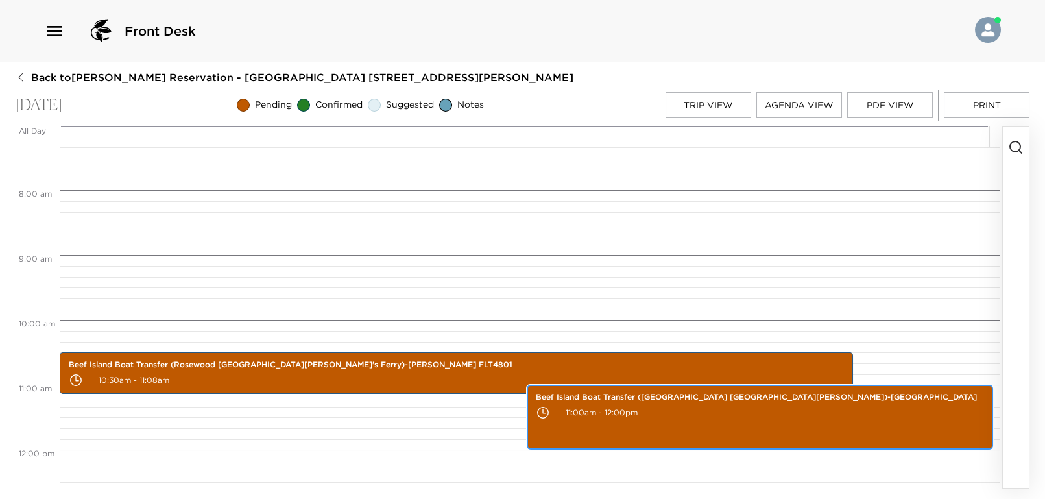
click at [683, 416] on p "11:00am - 12:00pm" at bounding box center [760, 412] width 449 height 19
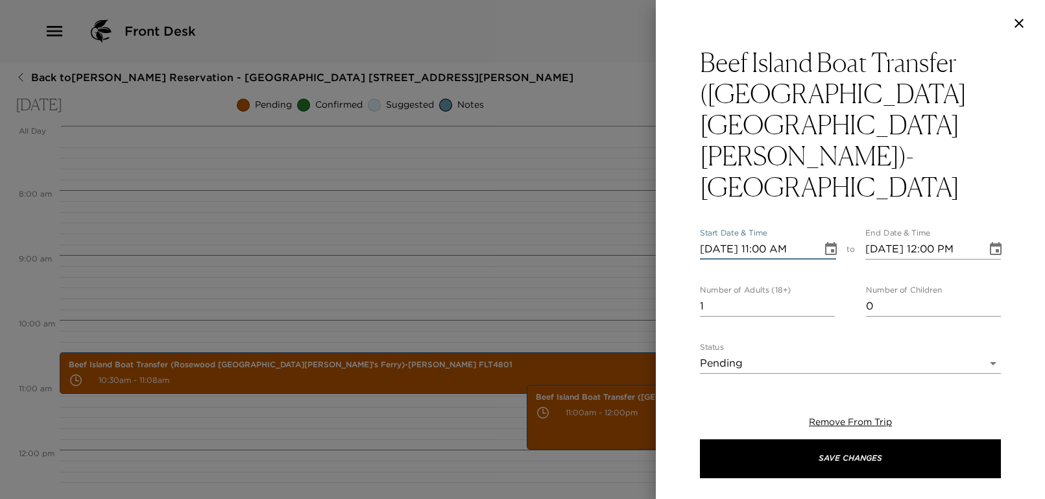
click at [765, 239] on input "10/22/2025 11:00 AM" at bounding box center [756, 249] width 113 height 21
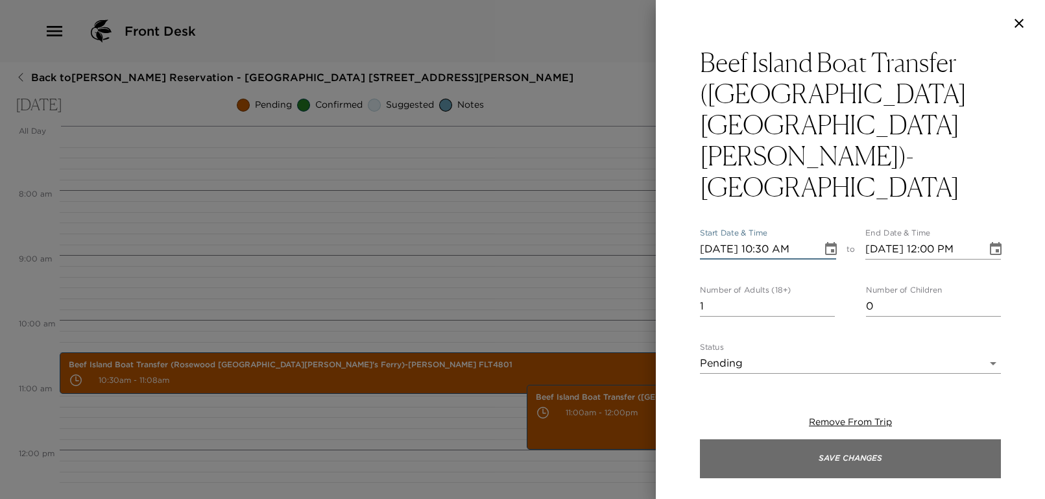
type input "10/22/2025 10:30 AM"
click at [866, 473] on button "Save Changes" at bounding box center [850, 458] width 301 height 39
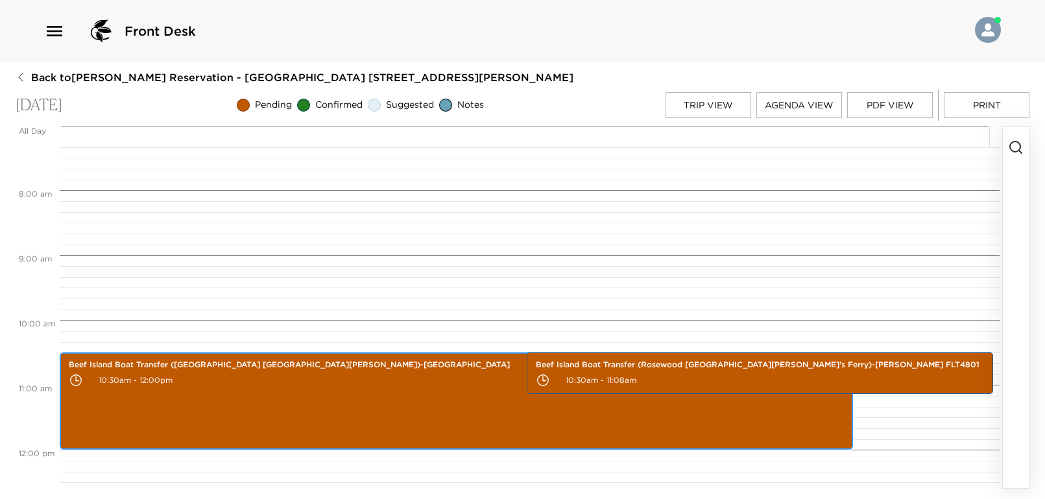
click at [346, 407] on div "Beef Island Boat Transfer (Rosewood Little Dix Bay's Ferry)-MicheleJenkinsAA388…" at bounding box center [456, 400] width 785 height 93
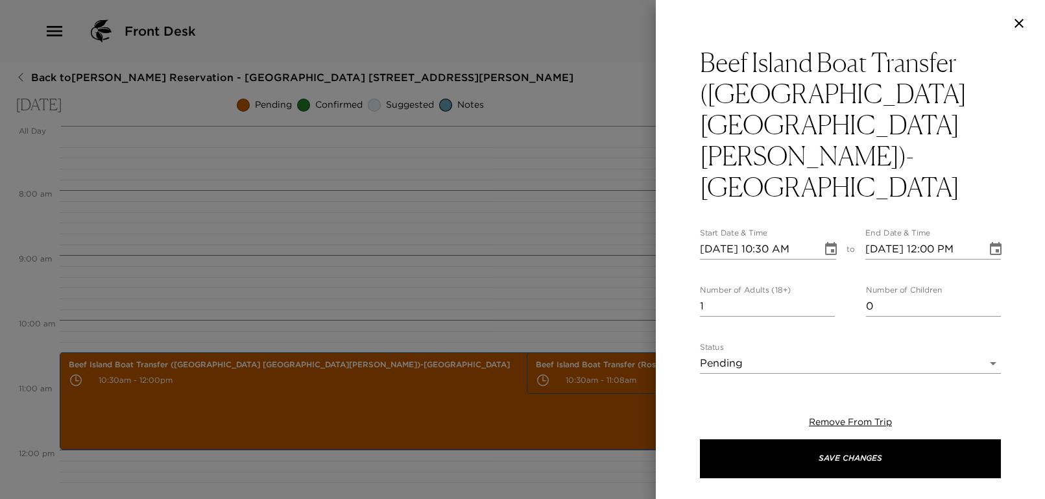
click at [923, 239] on input "10/22/2025 12:00 PM" at bounding box center [921, 249] width 113 height 21
click at [961, 239] on input "10/22/2025 10:00 PM" at bounding box center [921, 249] width 113 height 21
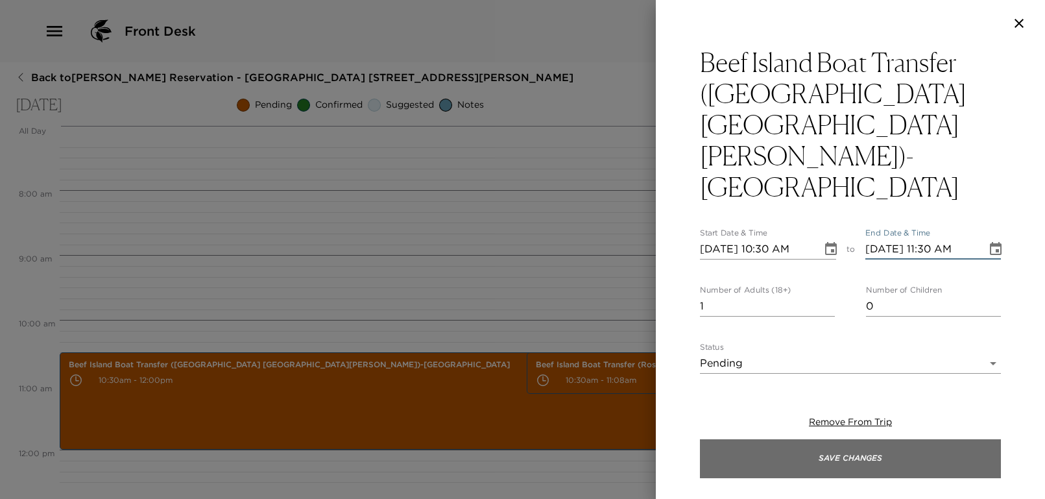
type input "10/22/2025 11:30 AM"
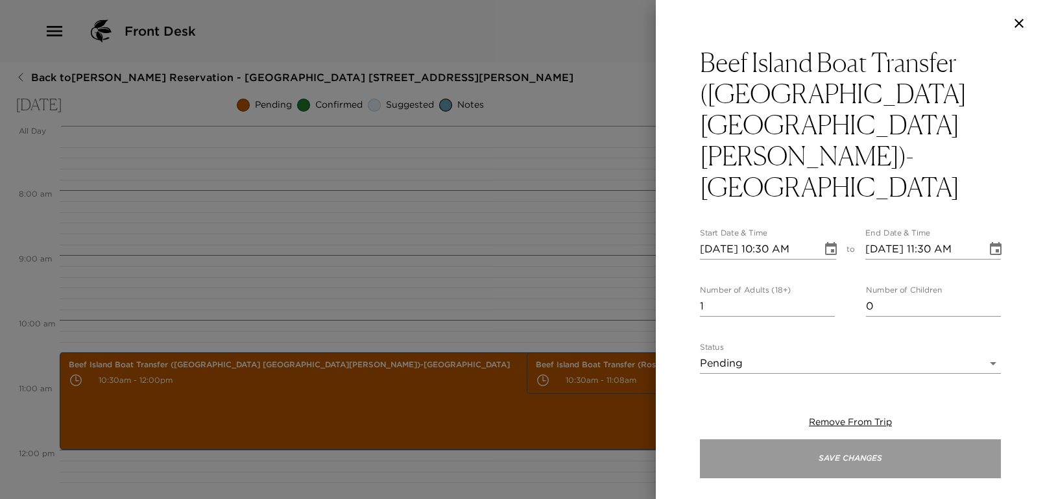
click at [895, 446] on button "Save Changes" at bounding box center [850, 458] width 301 height 39
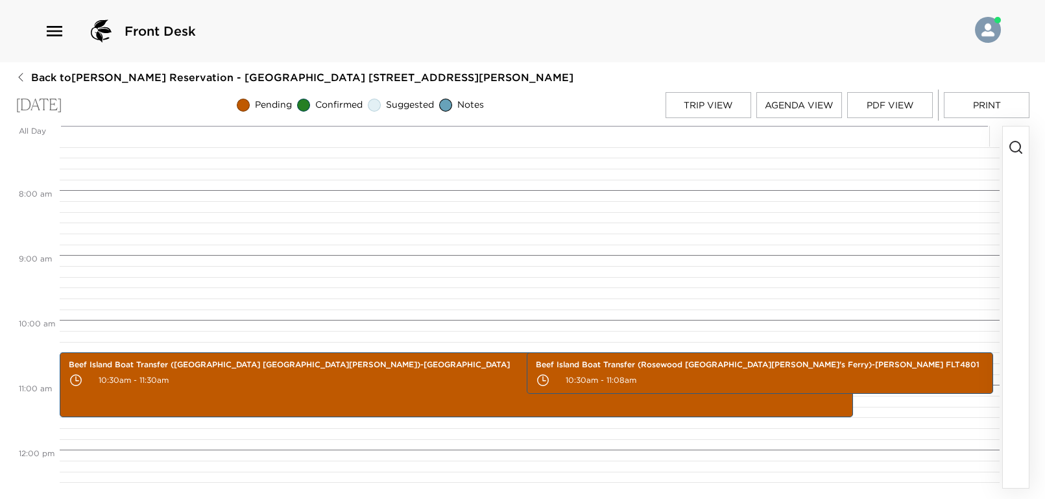
click at [530, 420] on div "Beef Island Boat Transfer (Rosewood Little Dix Bay's Ferry)-MicheleJenkinsAA388…" at bounding box center [528, 449] width 936 height 1557
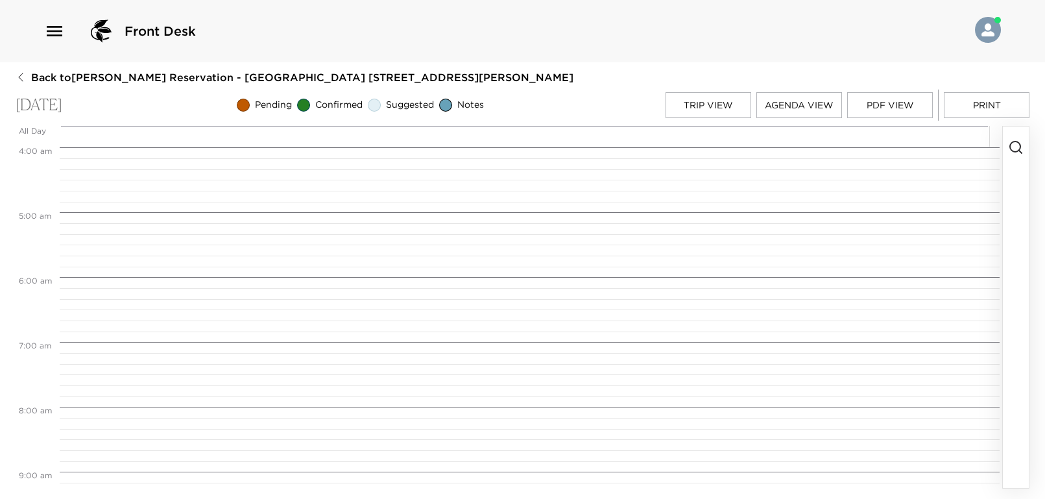
scroll to position [518, 0]
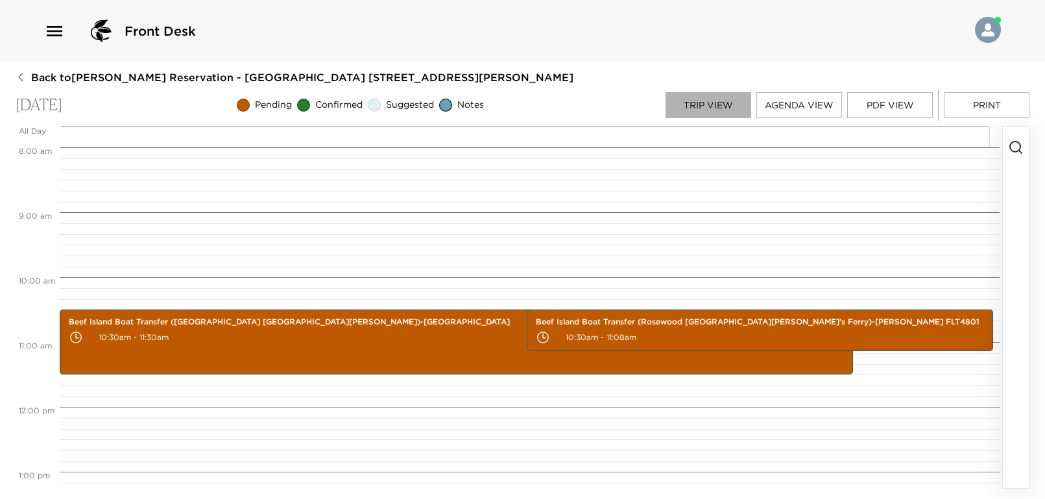
click at [704, 104] on button "Trip View" at bounding box center [708, 105] width 86 height 26
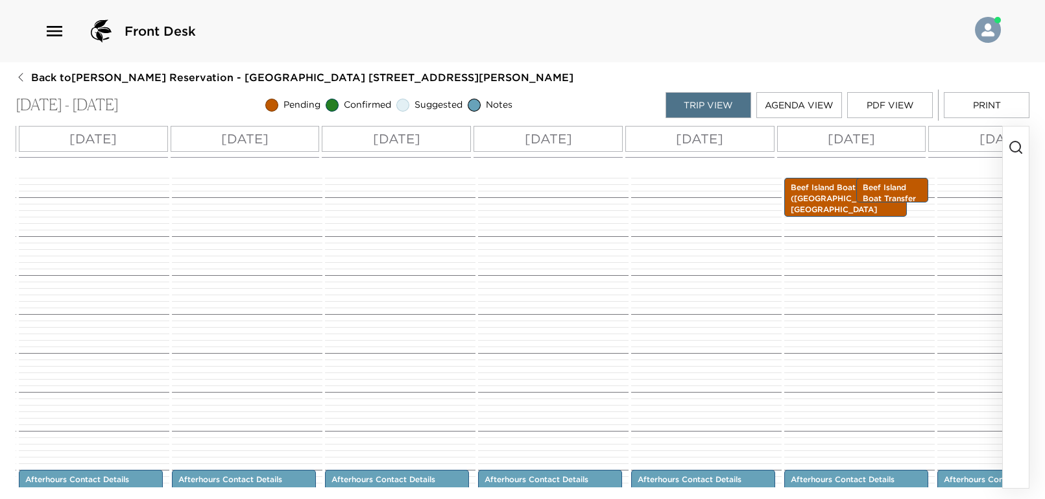
scroll to position [0, 444]
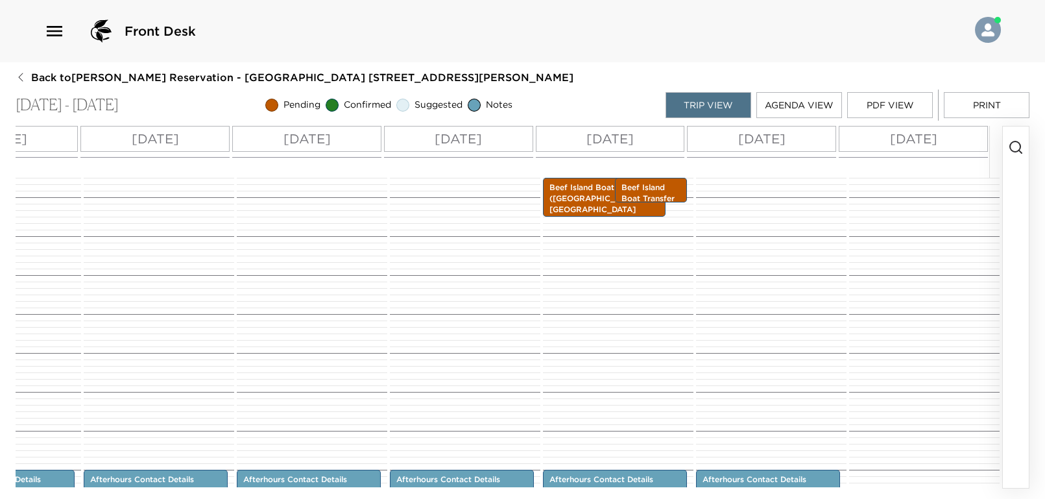
click at [923, 138] on p "Fri 10/24" at bounding box center [913, 138] width 47 height 19
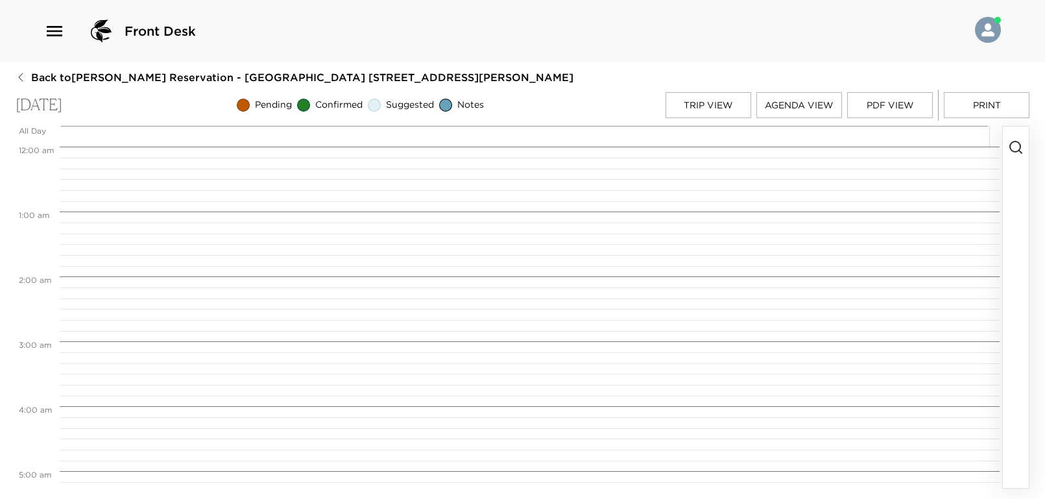
scroll to position [518, 0]
click at [1020, 147] on circle "button" at bounding box center [1015, 146] width 10 height 10
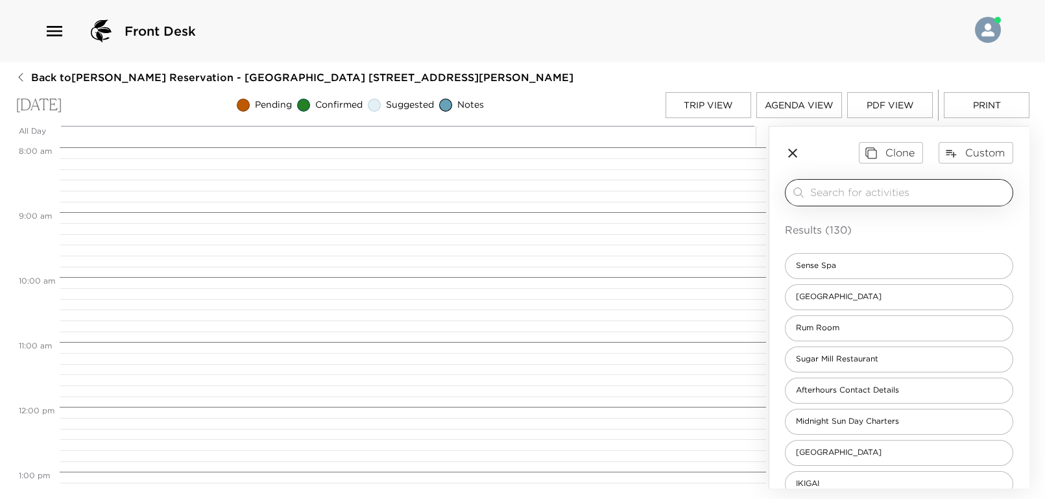
click at [867, 190] on input "search" at bounding box center [908, 192] width 197 height 15
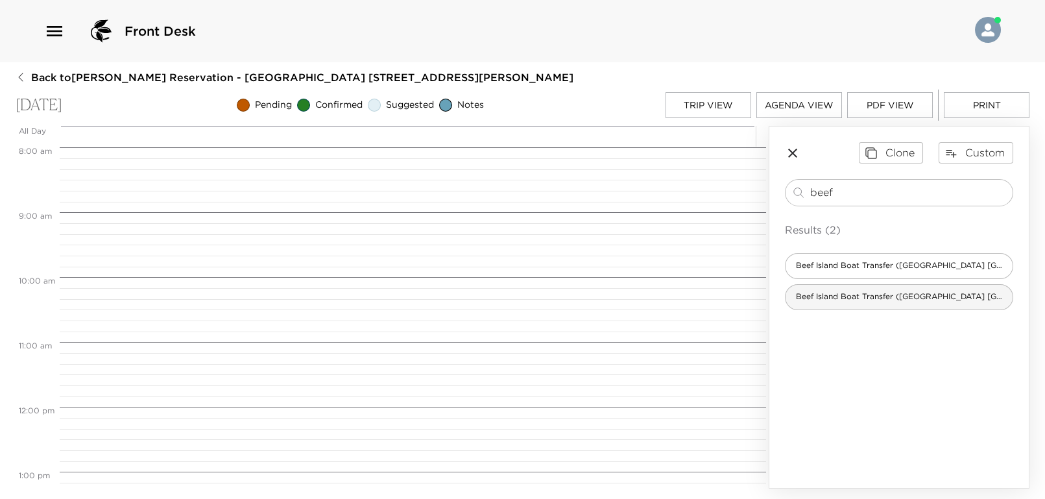
type input "beef"
click at [876, 288] on div "Beef Island Boat Transfer (Rosewood Little Dix Bay's Ferry)" at bounding box center [899, 297] width 228 height 26
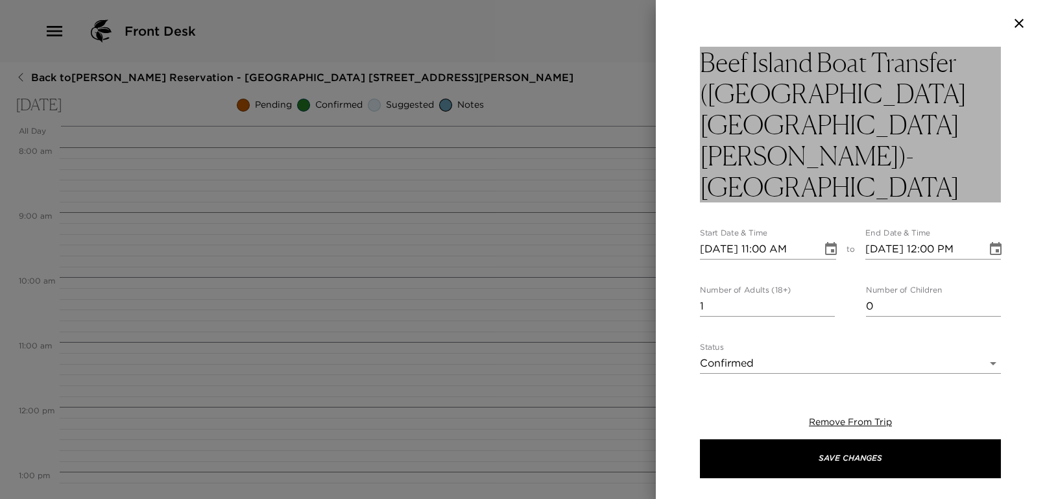
click at [876, 125] on h3 "Beef Island Boat Transfer (Rosewood Little Dix Bay's Ferry)- Confirmed" at bounding box center [850, 125] width 301 height 156
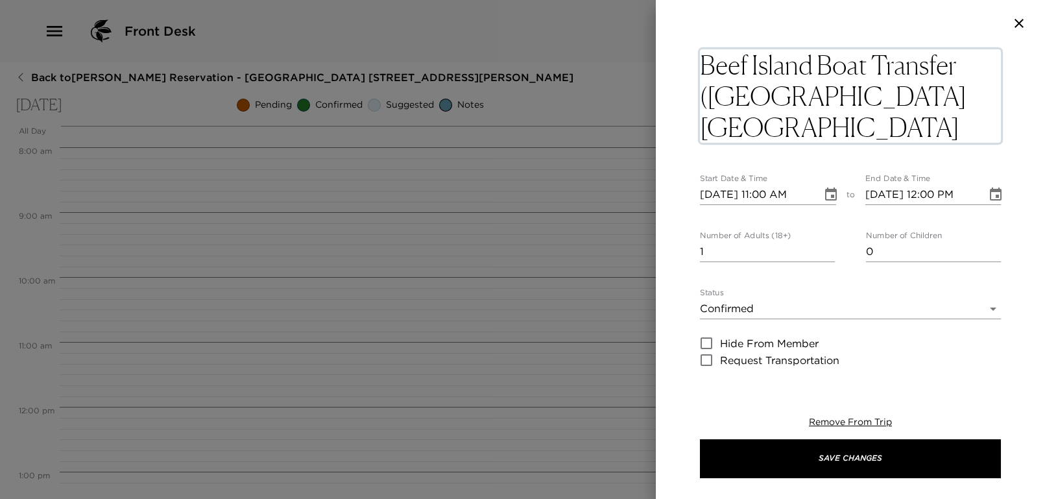
click at [886, 126] on textarea "Beef Island Boat Transfer (Rosewood Little Dix Bay's Ferry)- Confirmed" at bounding box center [850, 95] width 301 height 93
type textarea "Beef Island Boat Transfer (Rosewood Little Dix Bay's Ferry)- Joe&EvelynAA3889"
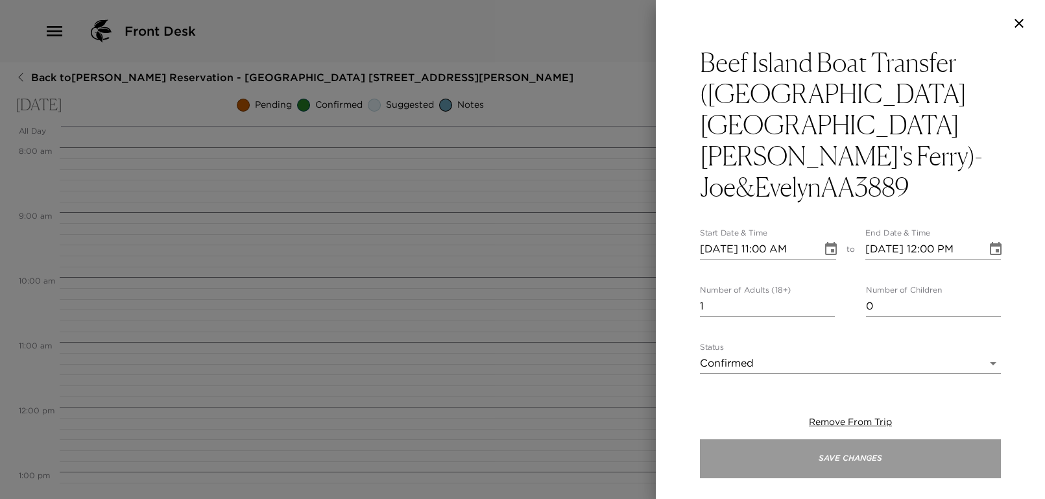
click at [795, 462] on button "Save Changes" at bounding box center [850, 458] width 301 height 39
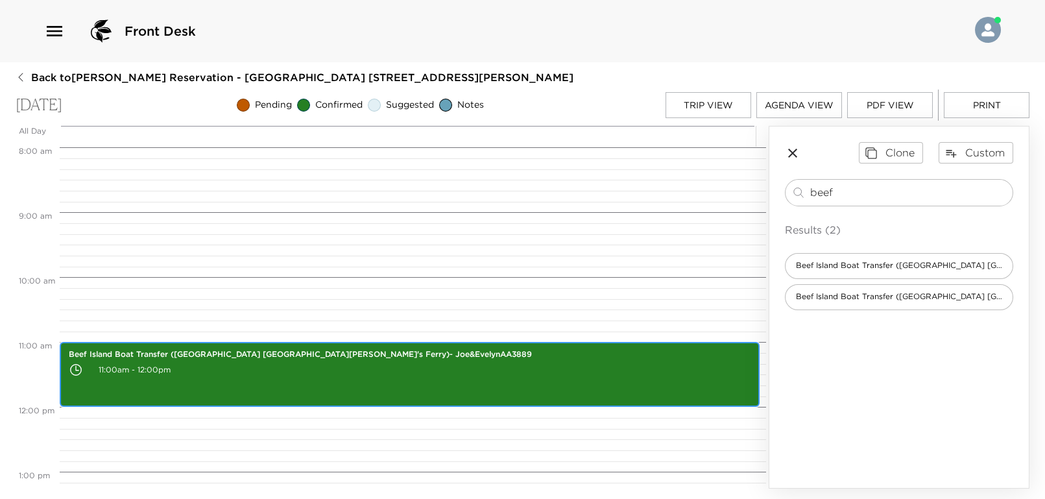
click at [483, 394] on div "Beef Island Boat Transfer (Rosewood Little Dix Bay's Ferry)- Joe&EvelynAA3889 1…" at bounding box center [410, 374] width 692 height 61
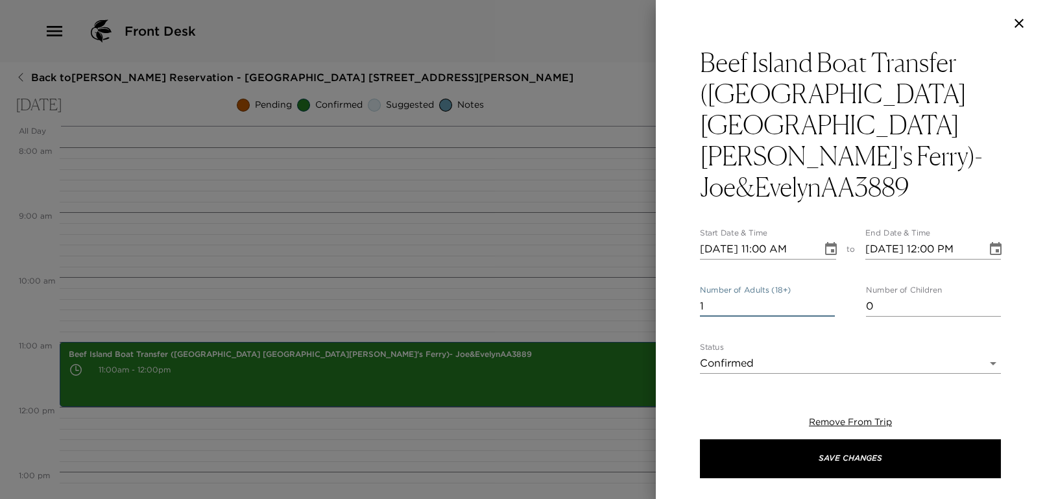
click at [768, 296] on input "1" at bounding box center [767, 306] width 135 height 21
type input "2"
drag, startPoint x: 670, startPoint y: 287, endPoint x: 696, endPoint y: 294, distance: 26.9
click at [682, 288] on div "Beef Island Boat Transfer (Rosewood Little Dix Bay's Ferry)- Joe&EvelynAA3889 S…" at bounding box center [850, 211] width 389 height 328
click at [734, 304] on body "Front Desk Back to Joseph Jenkins Reservation - Mahoe Bay 305 Little Dix Bay Fr…" at bounding box center [522, 249] width 1045 height 499
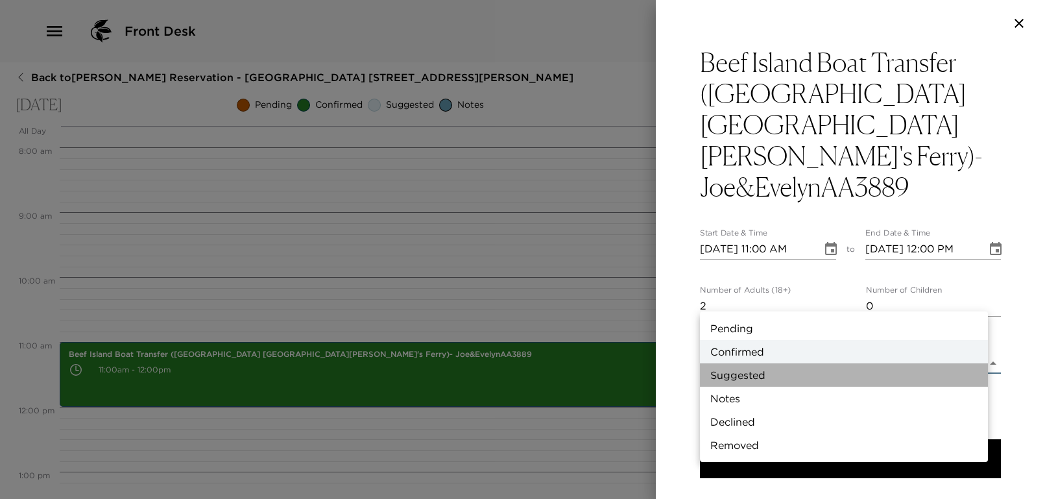
click at [738, 374] on li "Suggested" at bounding box center [844, 374] width 288 height 23
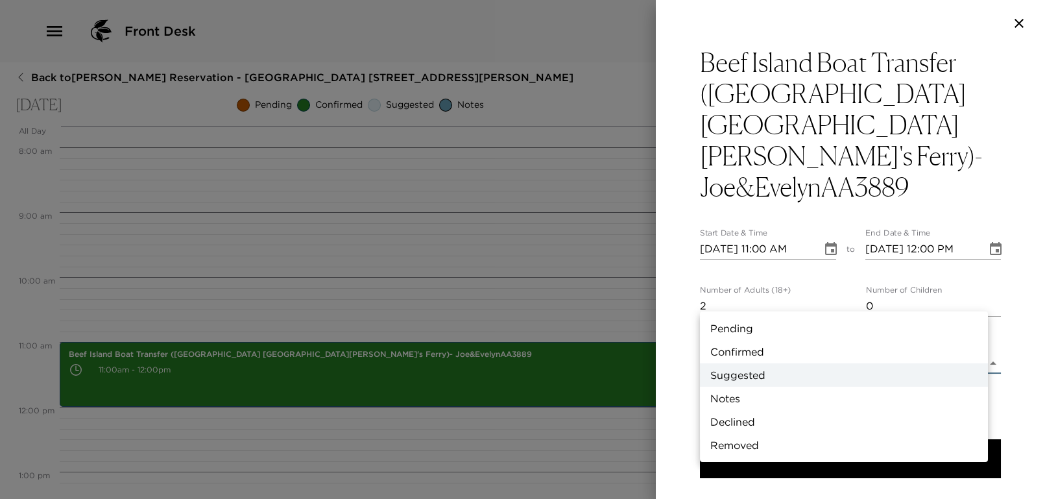
click at [738, 301] on body "Front Desk Back to Joseph Jenkins Reservation - Mahoe Bay 305 Little Dix Bay Fr…" at bounding box center [522, 249] width 1045 height 499
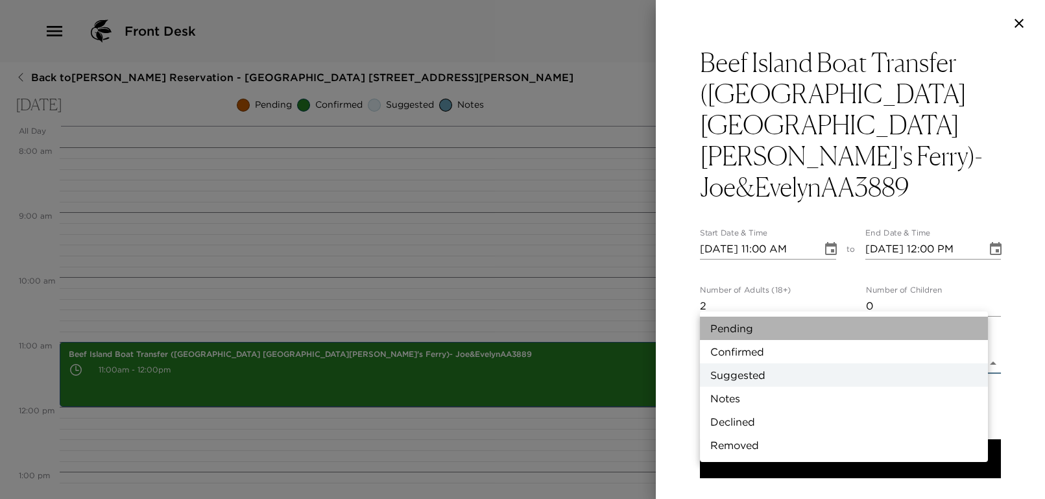
click at [741, 326] on li "Pending" at bounding box center [844, 328] width 288 height 23
type input "Pending"
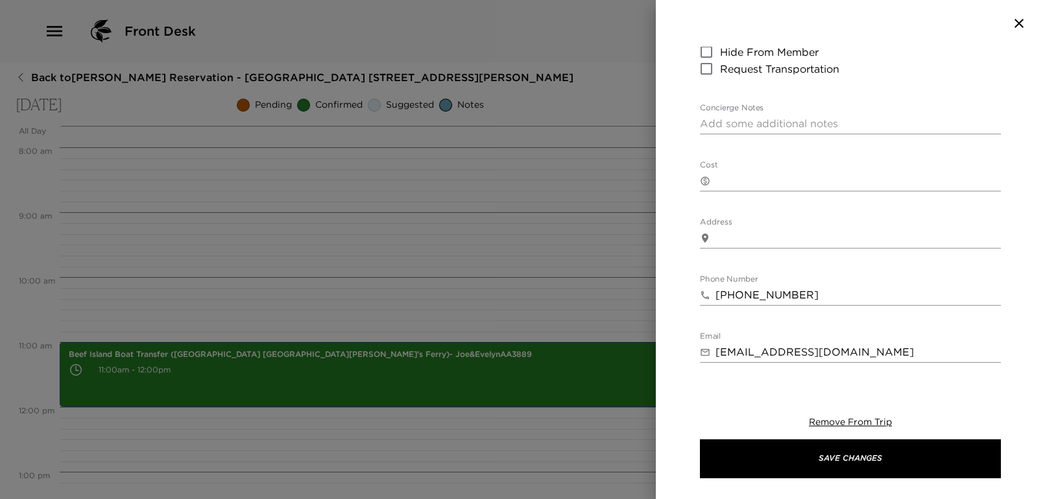
scroll to position [173, 0]
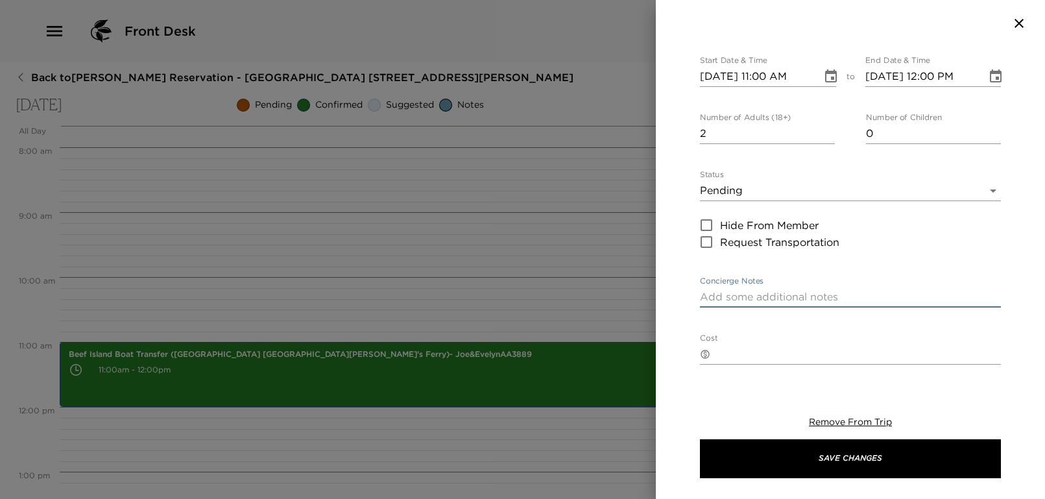
paste textarea "Flight departs at 1:08 pm. The Ferry Time is subject to change. Your final ferr…"
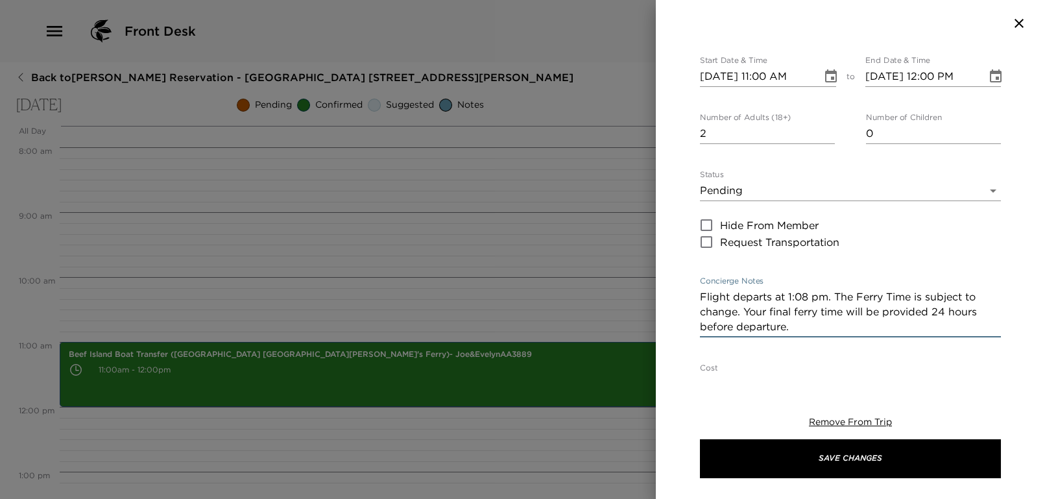
type textarea "Flight departs at 1:08 pm. The Ferry Time is subject to change. Your final ferr…"
click at [749, 376] on textarea "Cost" at bounding box center [857, 383] width 285 height 15
type textarea "100 per person one way"
click at [675, 328] on div "Beef Island Boat Transfer (Rosewood Little Dix Bay's Ferry)- Joe&EvelynAA3889 S…" at bounding box center [850, 211] width 389 height 328
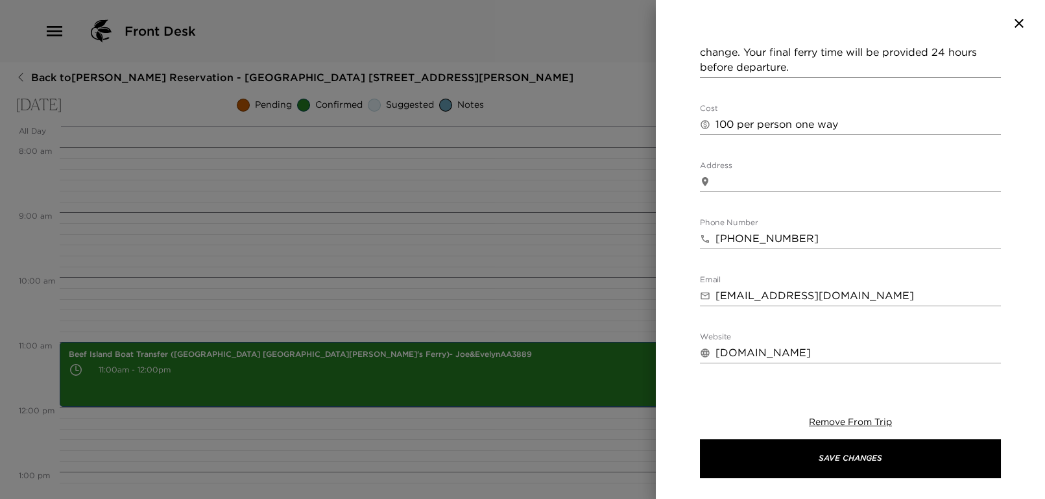
scroll to position [529, 0]
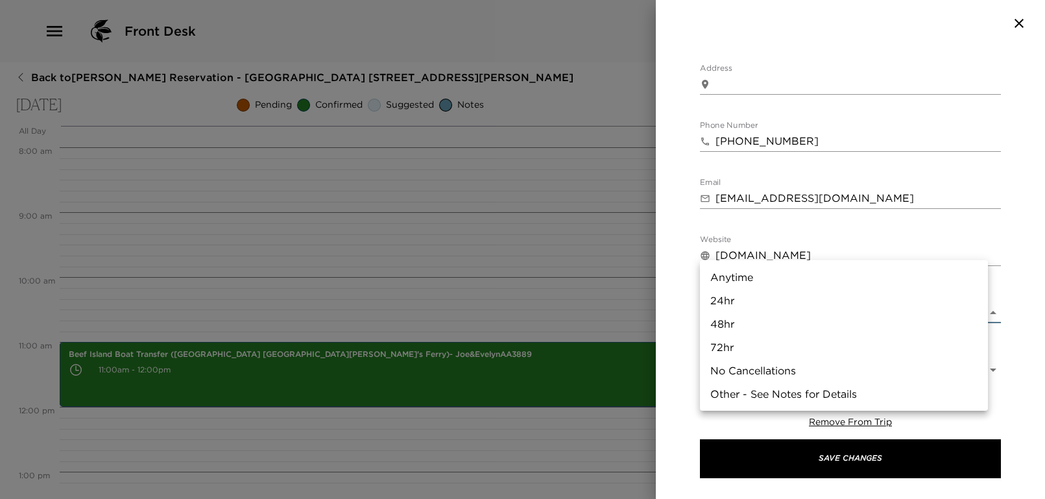
click at [750, 245] on body "Front Desk Back to Joseph Jenkins Reservation - Mahoe Bay 305 Little Dix Bay Fr…" at bounding box center [522, 249] width 1045 height 499
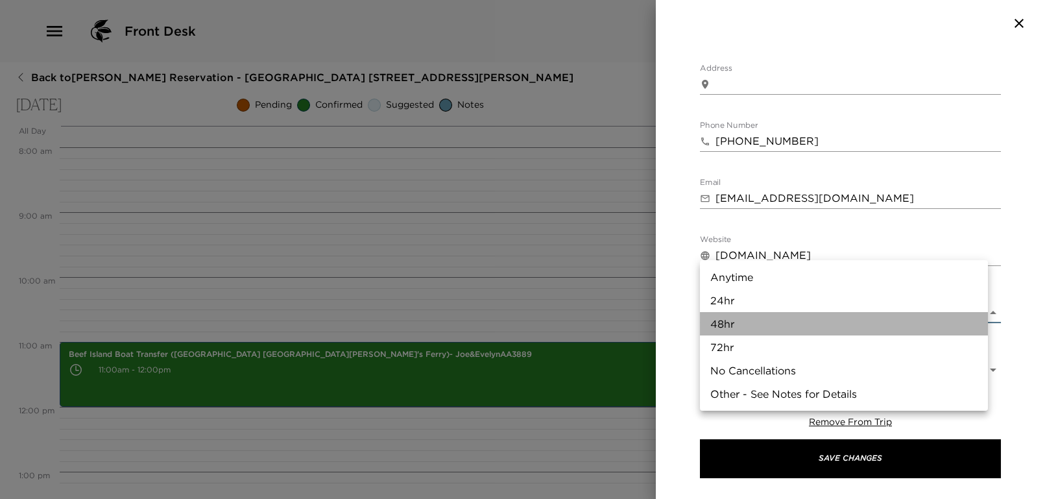
click at [749, 322] on li "48hr" at bounding box center [844, 323] width 288 height 23
type input "48hr"
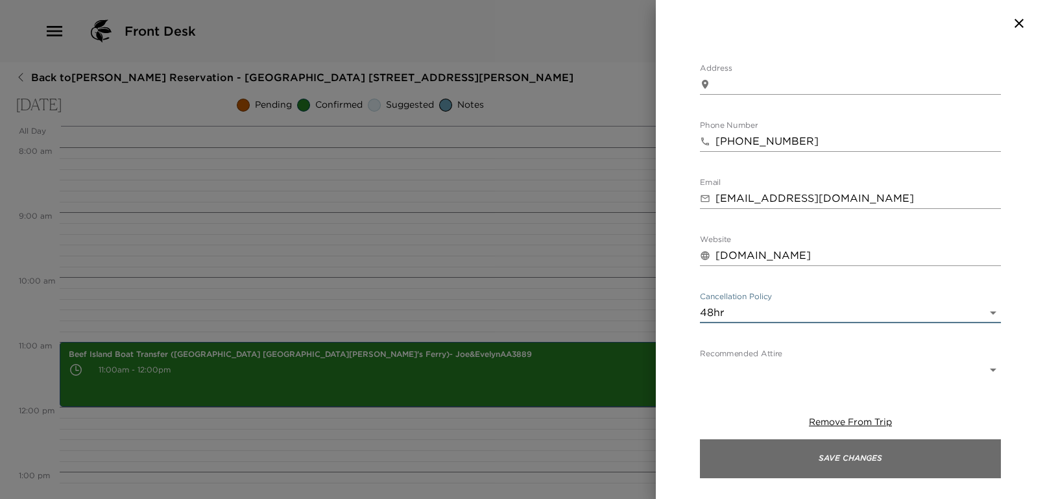
click at [837, 466] on button "Save Changes" at bounding box center [850, 458] width 301 height 39
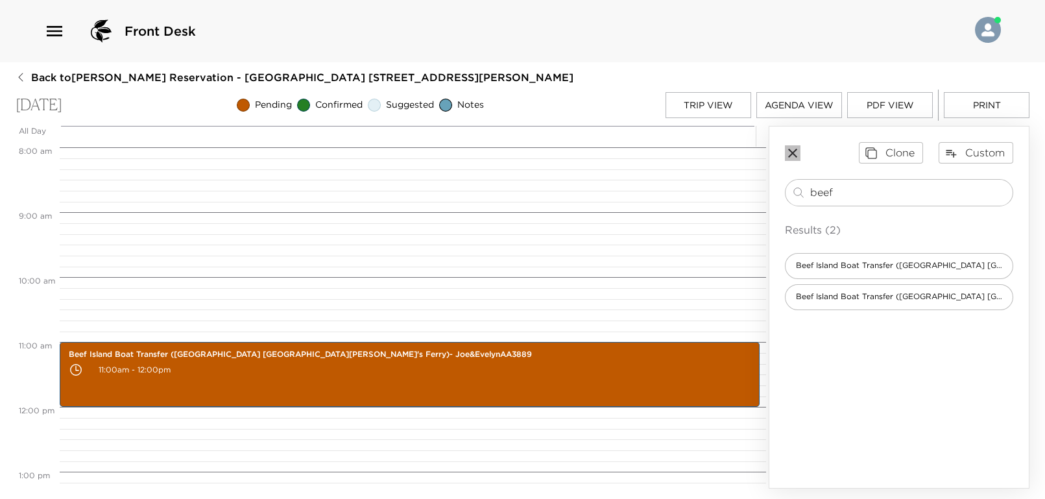
click at [794, 151] on icon "button" at bounding box center [792, 153] width 9 height 9
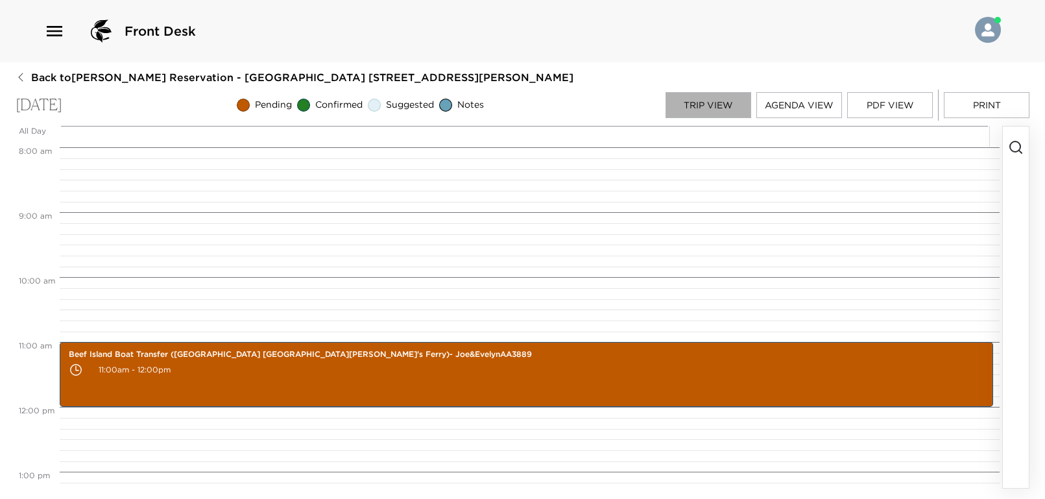
click at [691, 101] on button "Trip View" at bounding box center [708, 105] width 86 height 26
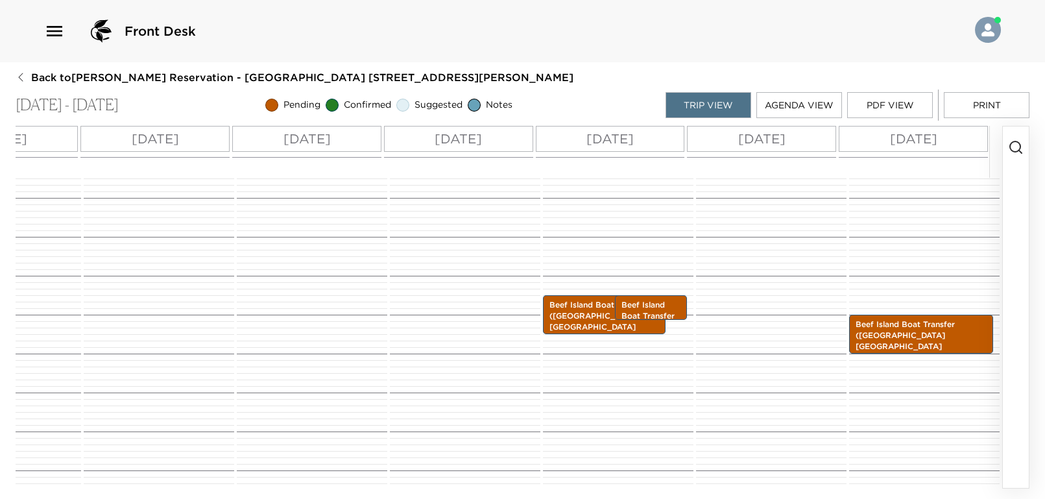
scroll to position [205, 0]
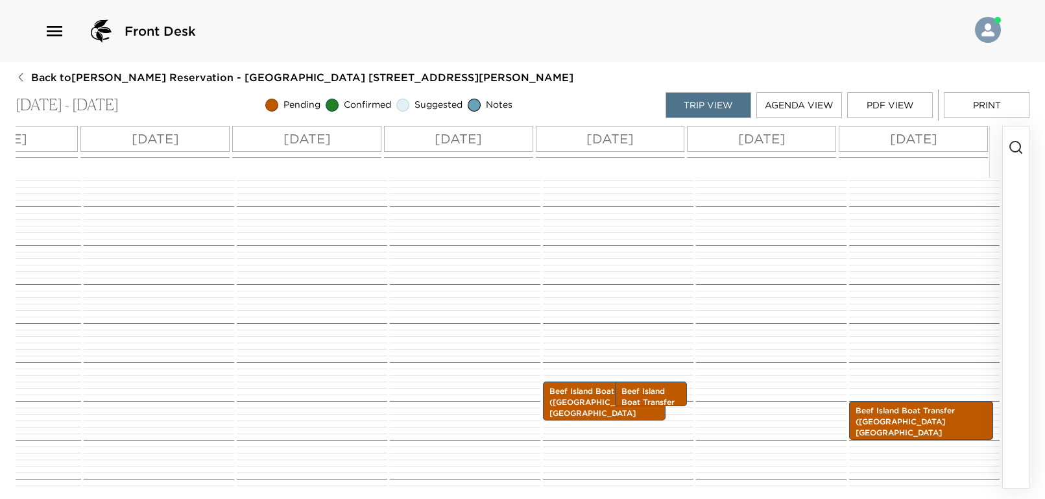
click at [1016, 146] on icon "button" at bounding box center [1016, 147] width 16 height 16
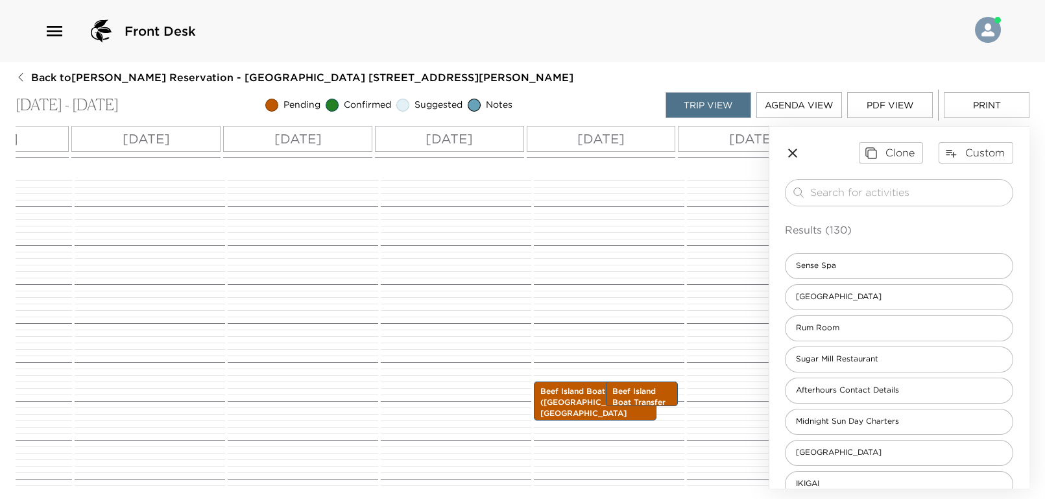
click at [721, 108] on button "Trip View" at bounding box center [708, 105] width 86 height 26
click at [793, 160] on icon "button" at bounding box center [793, 153] width 16 height 16
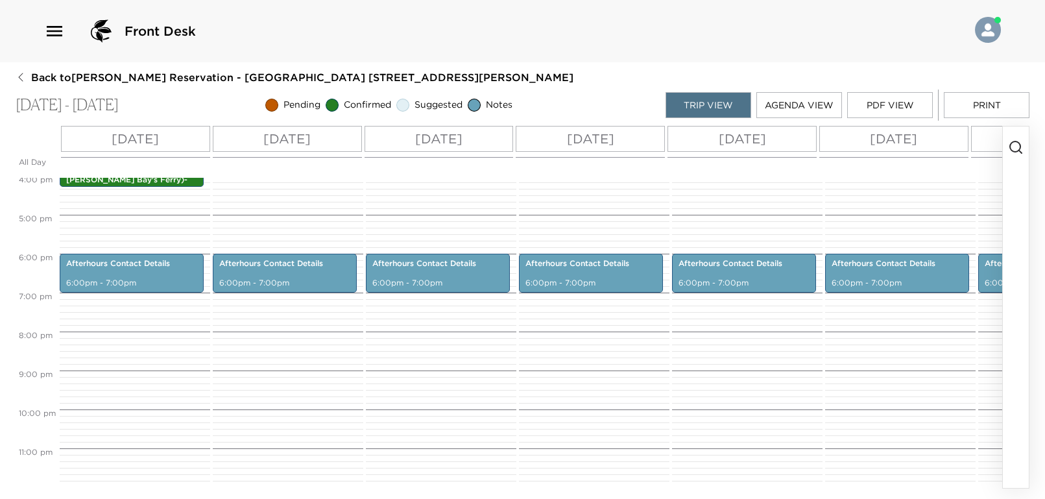
scroll to position [551, 0]
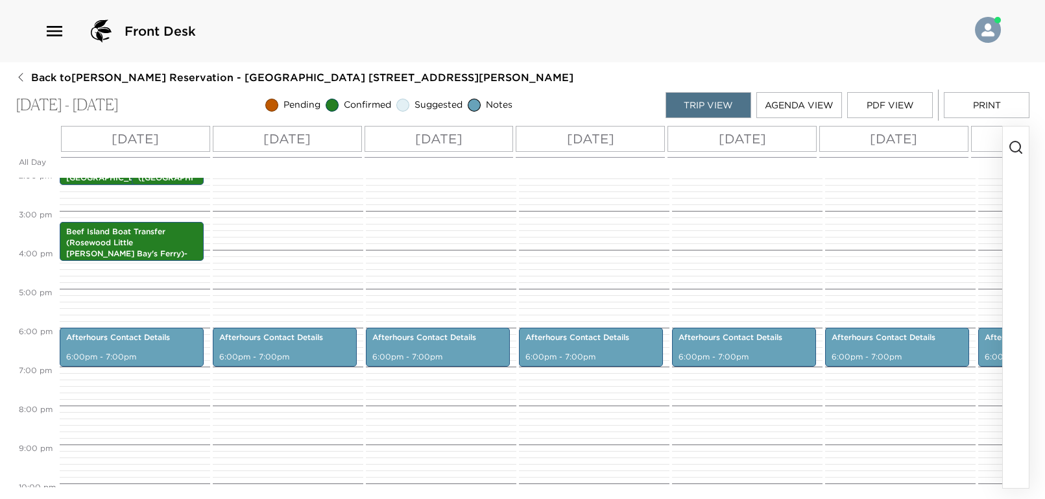
click at [286, 145] on p "[DATE]" at bounding box center [286, 138] width 47 height 19
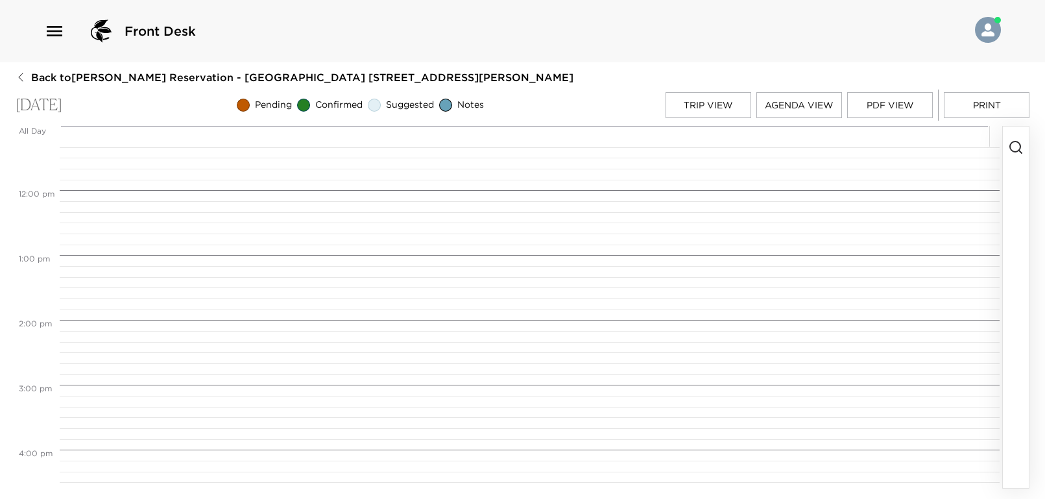
scroll to position [1167, 0]
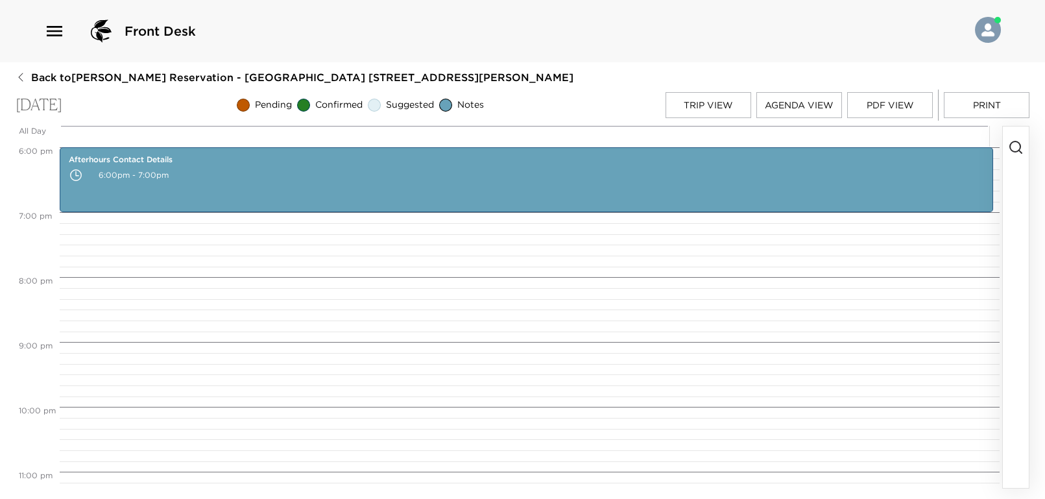
click at [1019, 150] on line "button" at bounding box center [1020, 151] width 3 height 3
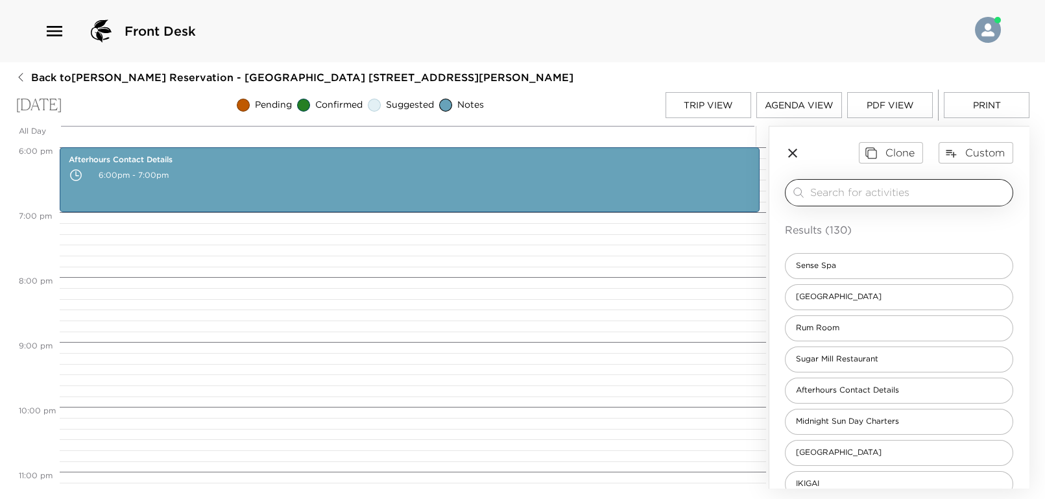
click at [899, 195] on input "search" at bounding box center [908, 192] width 197 height 15
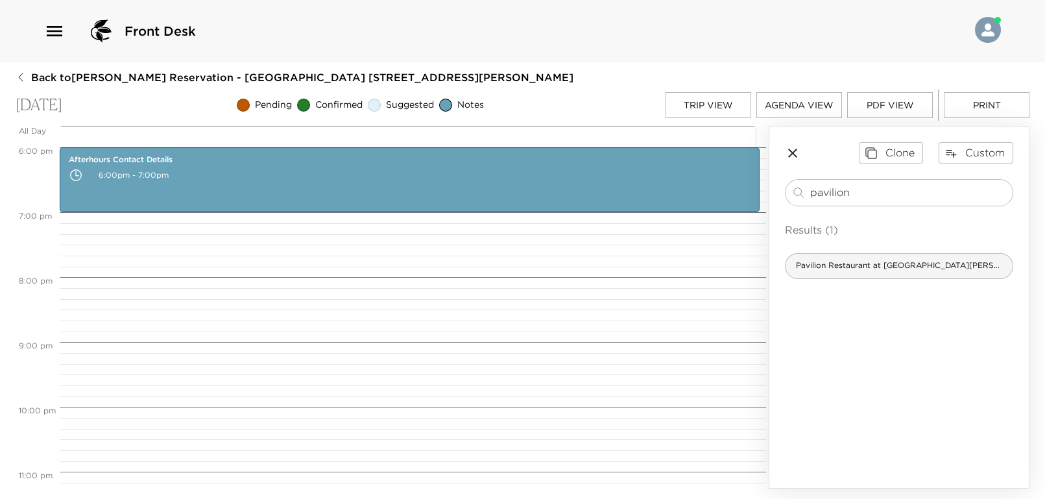
type input "pavilion"
click at [903, 268] on span "Pavilion Restaurant at Little Dix Resort" at bounding box center [898, 265] width 227 height 11
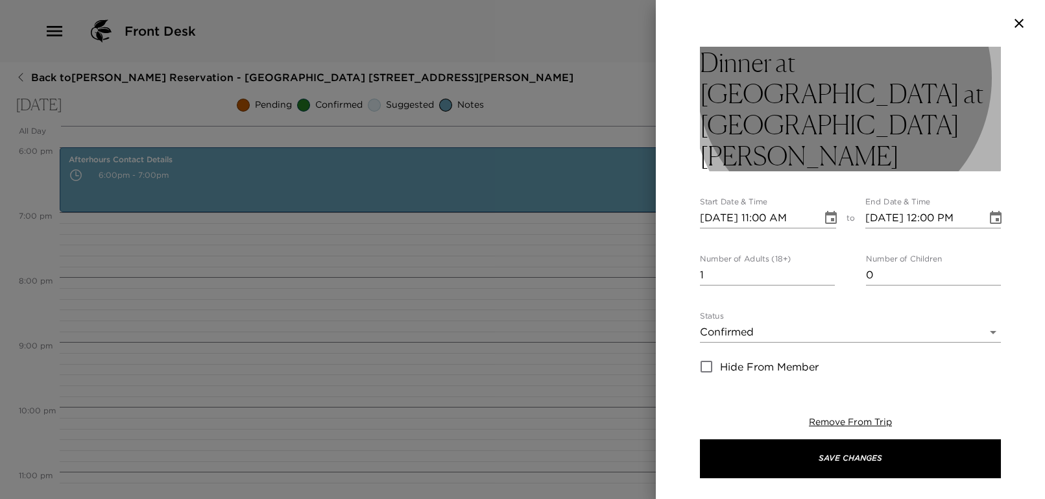
click at [855, 96] on h3 "Dinner at The Pavilion at Little Dix Bay" at bounding box center [850, 109] width 301 height 125
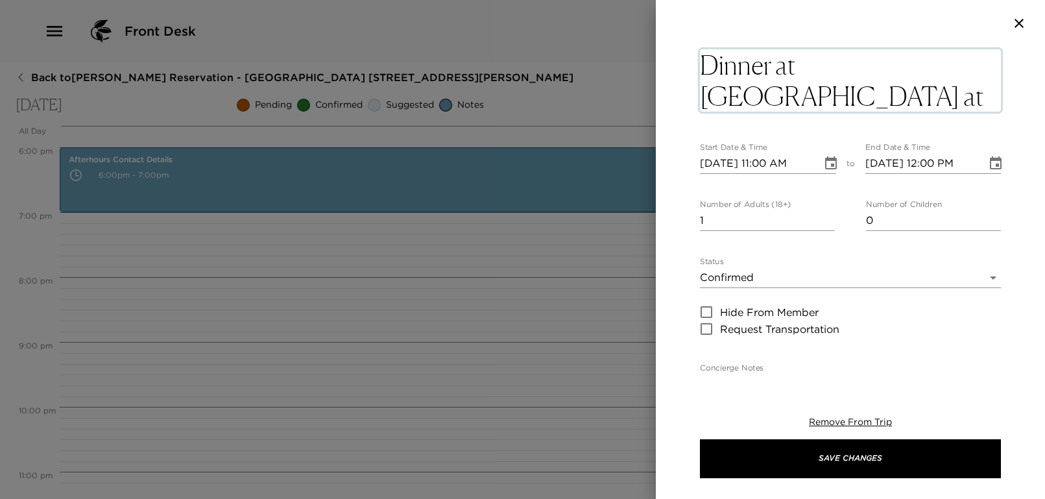
click at [855, 96] on textarea "Dinner at The Pavilion at Little Dix Bay" at bounding box center [850, 80] width 301 height 62
type textarea "Dinner at The Pavilion at Little Dix Bay- Cut Night"
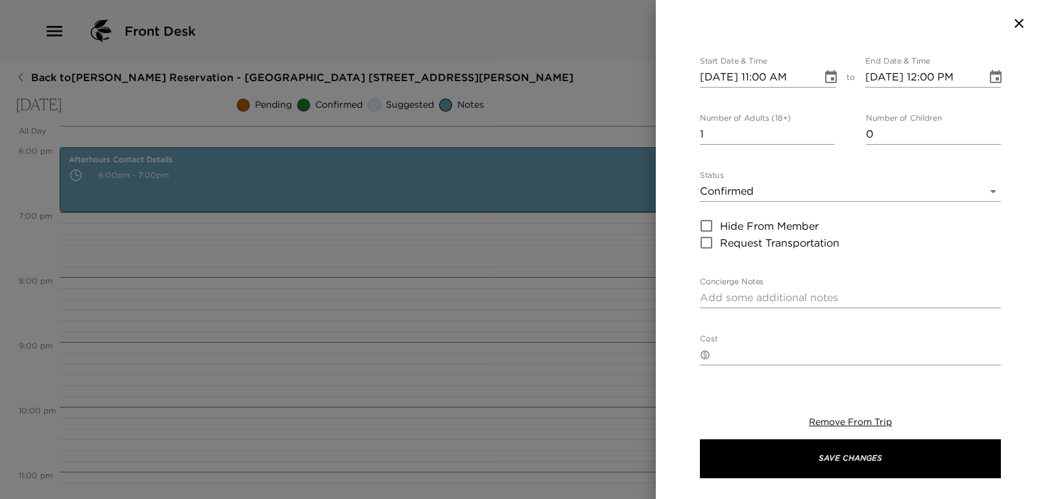
scroll to position [0, 0]
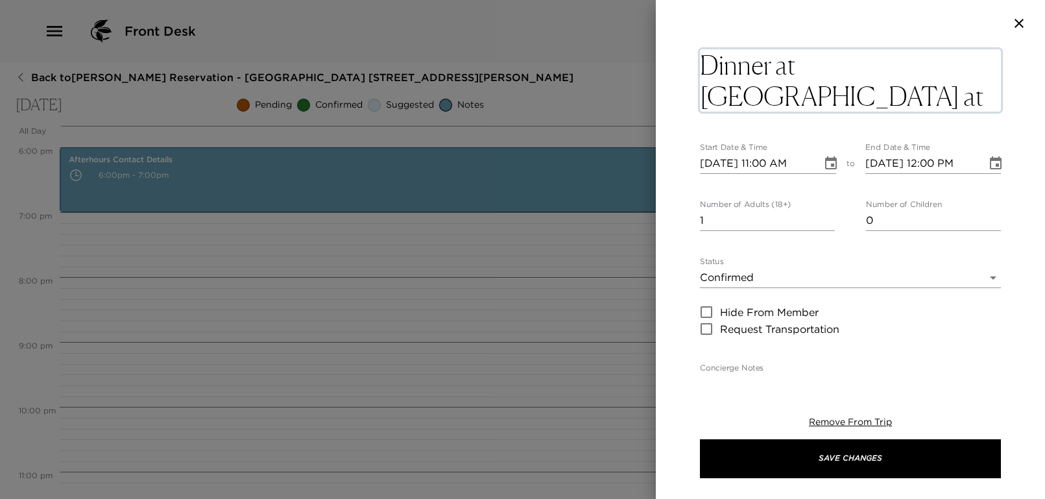
click at [761, 160] on input "10/17/2025 11:00 AM" at bounding box center [756, 163] width 113 height 21
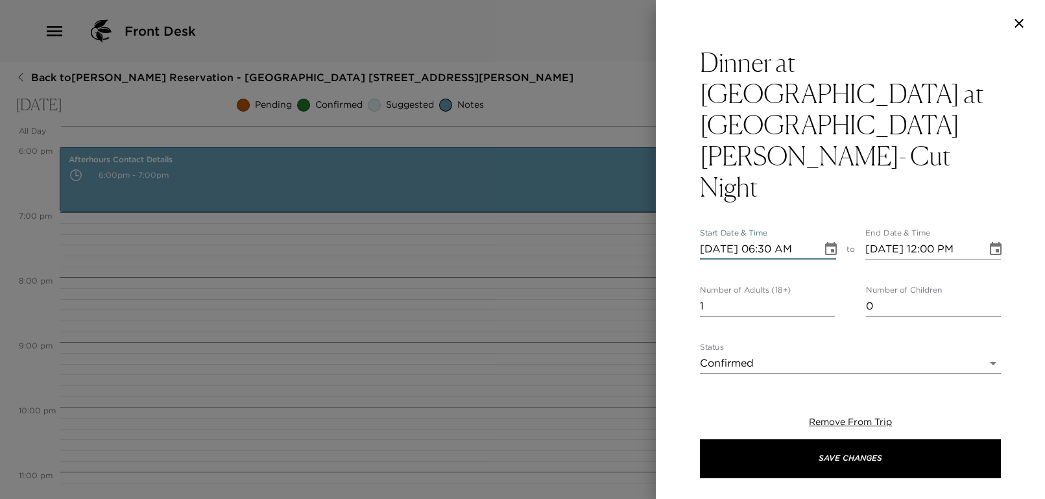
type input "10/17/2025 06:30 PM"
type input "10/17/2025 07:30 PM"
type input "10/17/2025 06:30 PM"
click at [696, 170] on div "Dinner at The Pavilion at Little Dix Bay- Cut Night Start Date & Time 10/17/202…" at bounding box center [850, 211] width 389 height 328
click at [742, 296] on input "1" at bounding box center [767, 306] width 135 height 21
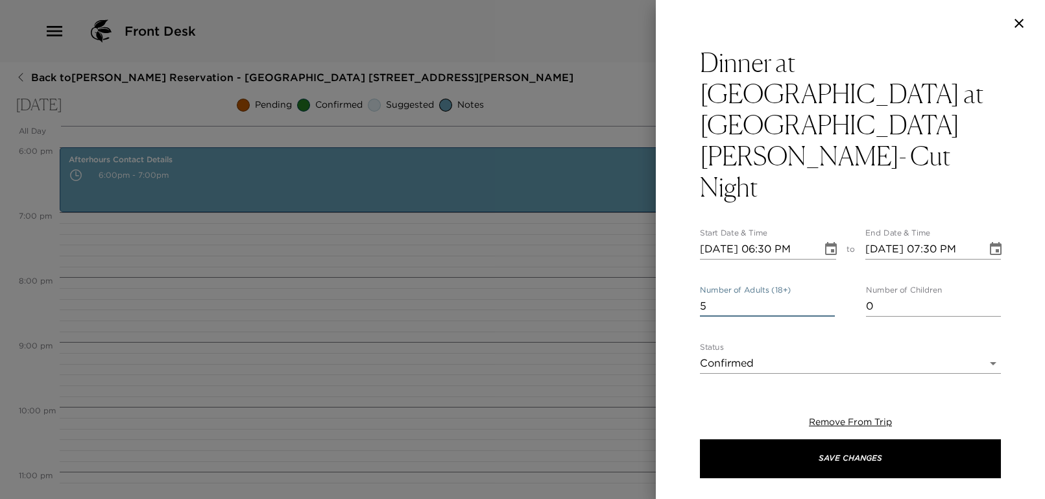
type input "5"
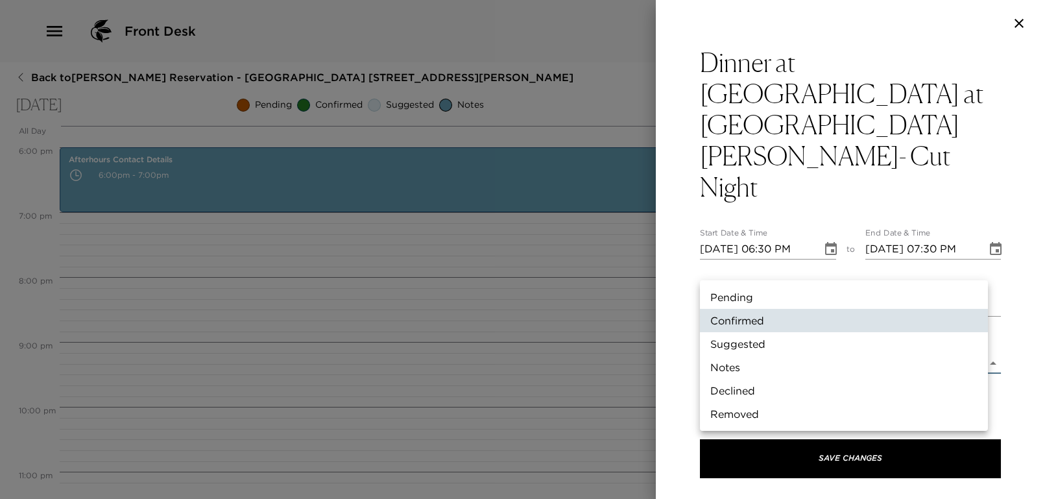
click at [783, 267] on body "Front Desk Back to Joseph Jenkins Reservation - Mahoe Bay 305 Little Dix Bay Fr…" at bounding box center [522, 249] width 1045 height 499
click at [749, 296] on li "Pending" at bounding box center [844, 296] width 288 height 23
type input "Pending"
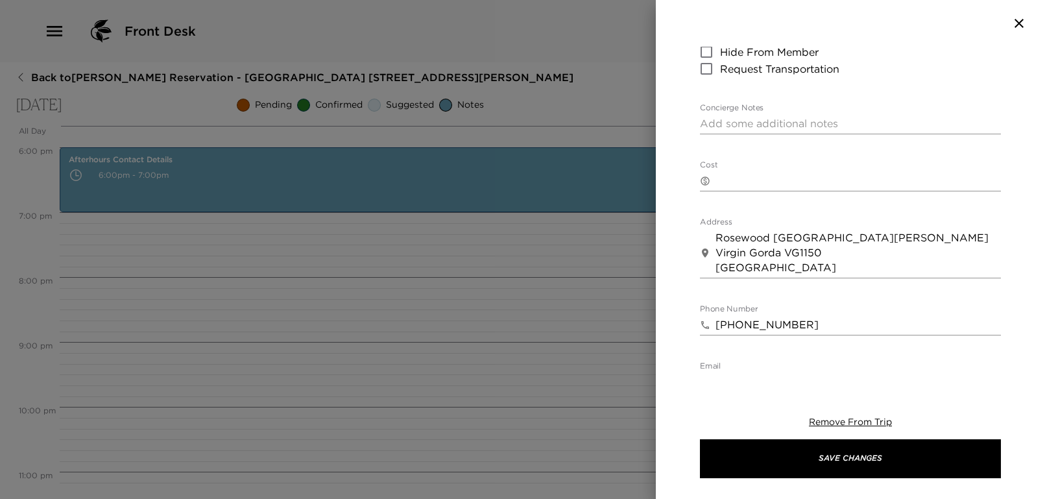
scroll to position [504, 0]
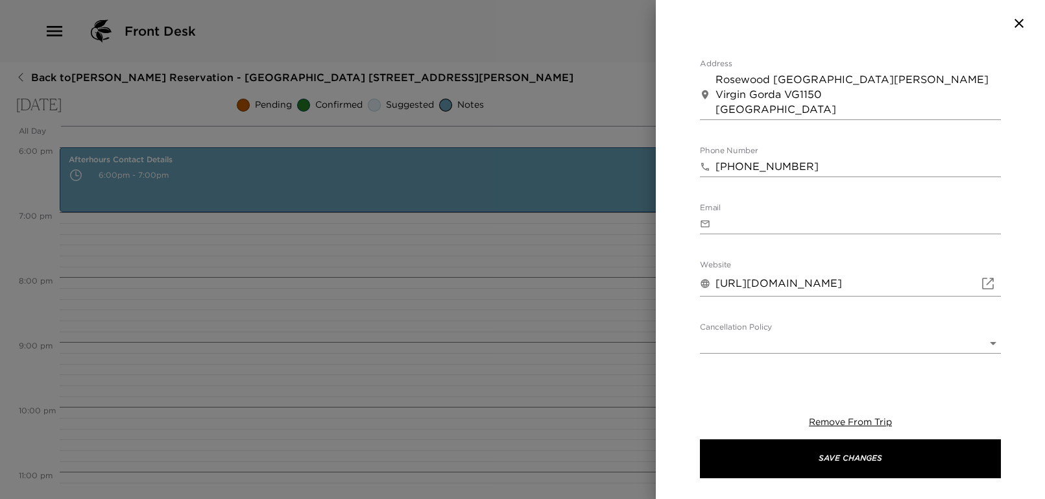
click at [760, 248] on body "Front Desk Back to Joseph Jenkins Reservation - Mahoe Bay 305 Little Dix Bay Fr…" at bounding box center [522, 249] width 1045 height 499
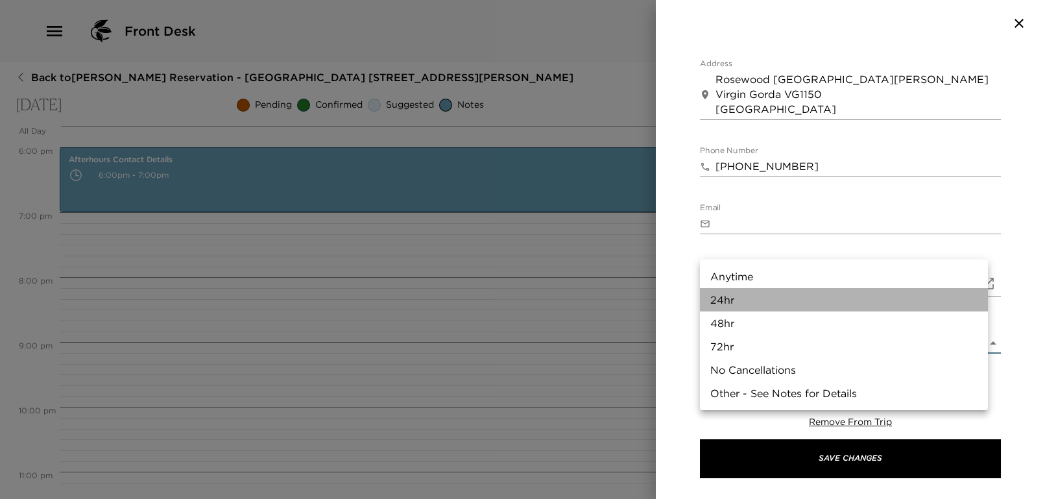
click at [752, 298] on li "24hr" at bounding box center [844, 299] width 288 height 23
type input "24hr"
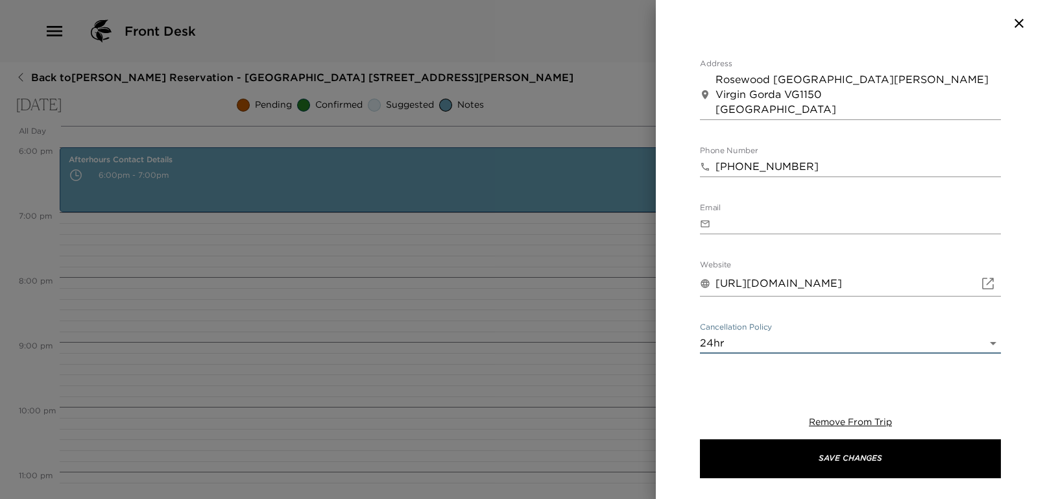
click at [753, 303] on body "Front Desk Back to Joseph Jenkins Reservation - Mahoe Bay 305 Little Dix Bay Fr…" at bounding box center [522, 249] width 1045 height 499
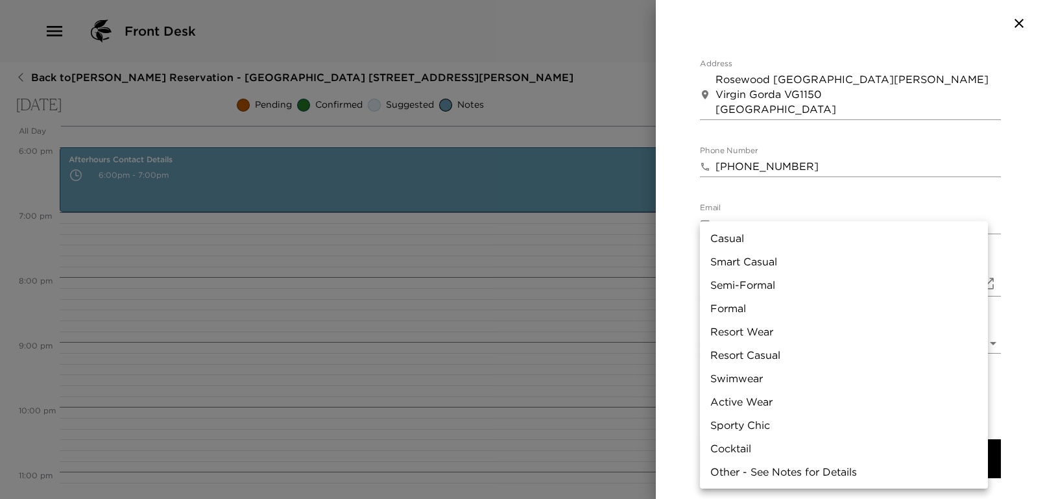
click at [764, 350] on li "Resort Casual" at bounding box center [844, 354] width 288 height 23
type input "Resort Casual"
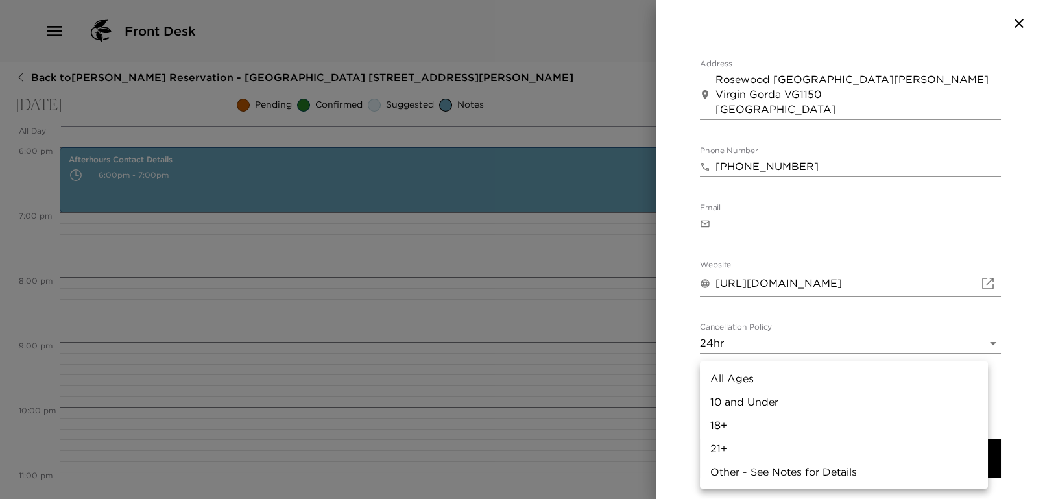
click at [760, 365] on body "Front Desk Back to Joseph Jenkins Reservation - Mahoe Bay 305 Little Dix Bay Fr…" at bounding box center [522, 249] width 1045 height 499
click at [756, 383] on li "All Ages" at bounding box center [844, 377] width 288 height 23
type input "All Ages"
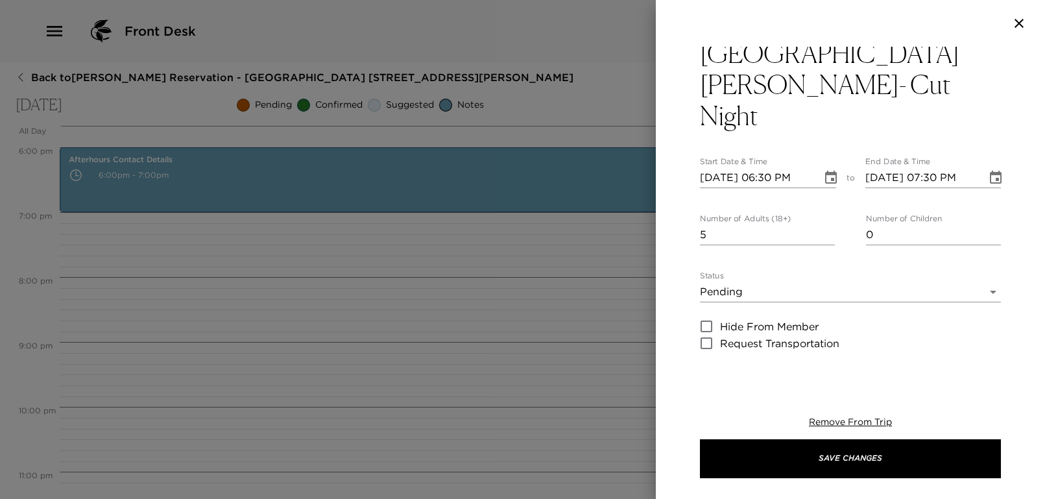
scroll to position [0, 0]
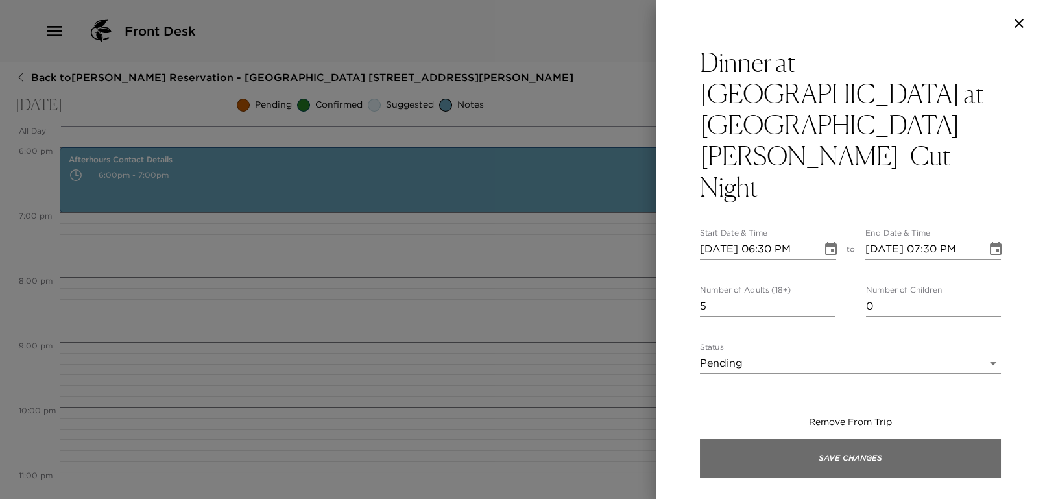
click at [875, 462] on button "Save Changes" at bounding box center [850, 458] width 301 height 39
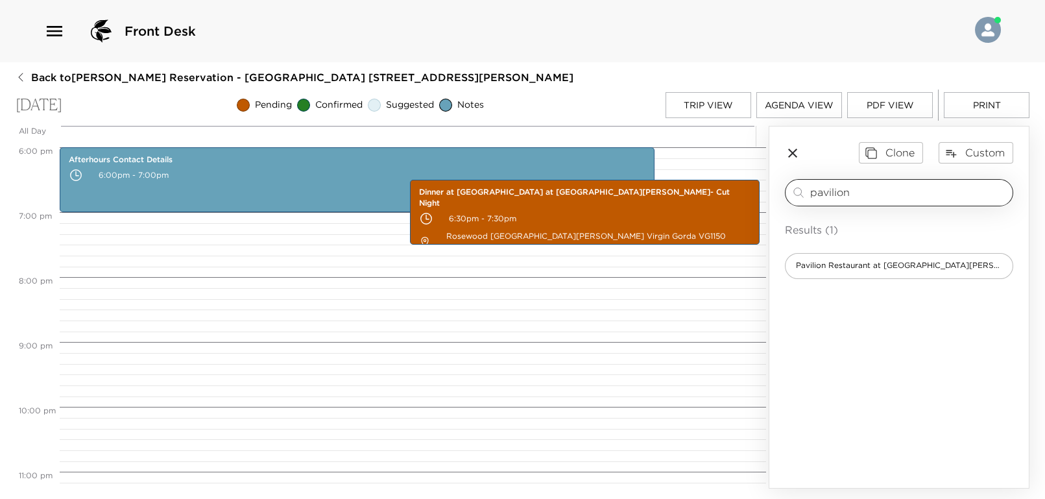
click at [868, 197] on input "pavilion" at bounding box center [908, 192] width 197 height 15
type input "p"
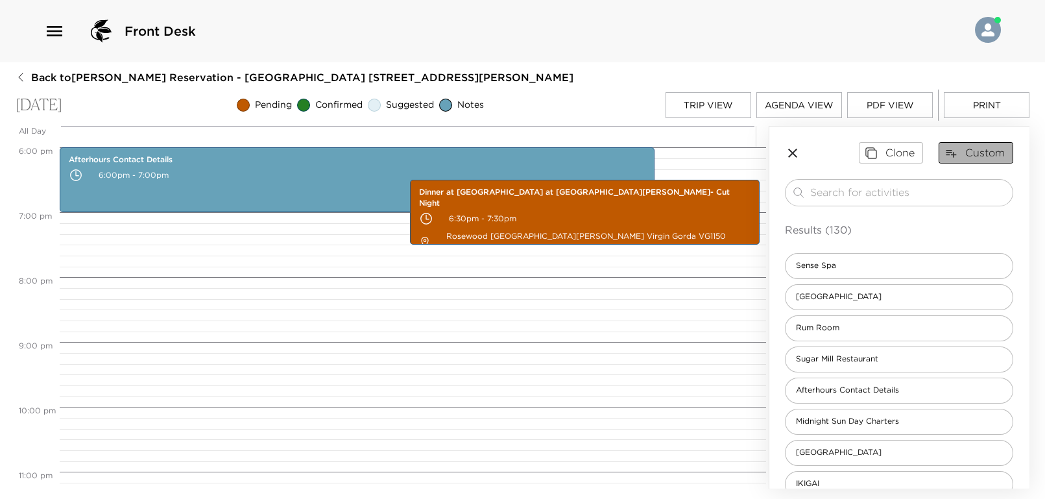
click at [968, 148] on button "Custom" at bounding box center [976, 152] width 75 height 21
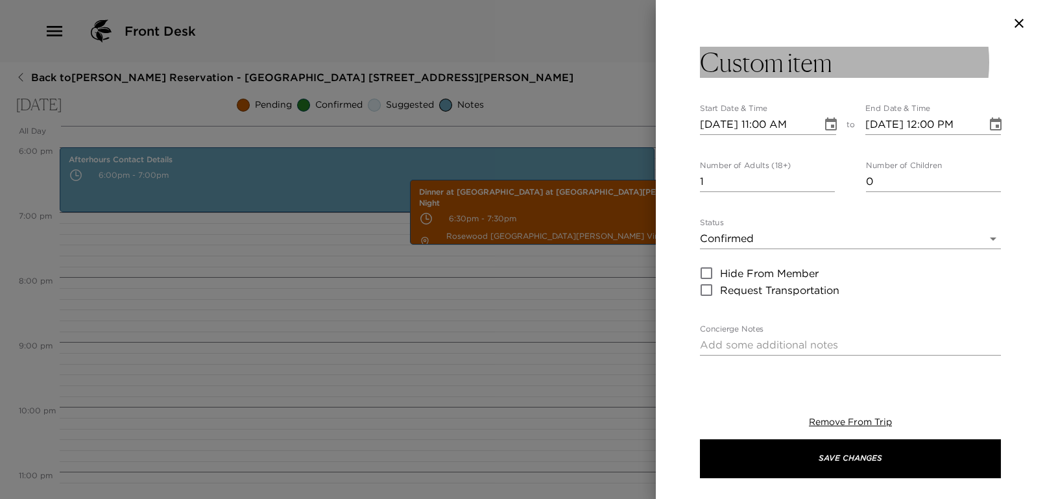
click at [802, 77] on h3 "Custom item" at bounding box center [766, 62] width 132 height 31
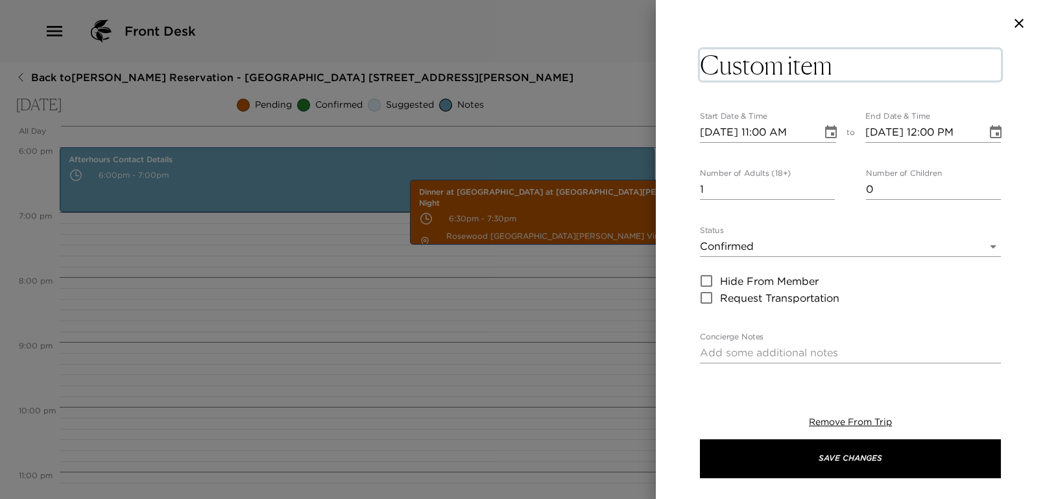
drag, startPoint x: 830, startPoint y: 70, endPoint x: 697, endPoint y: 61, distance: 132.6
click at [697, 62] on div "Custom item x Start Date & Time 10/17/2025 11:00 AM to End Date & Time 10/17/20…" at bounding box center [850, 211] width 389 height 328
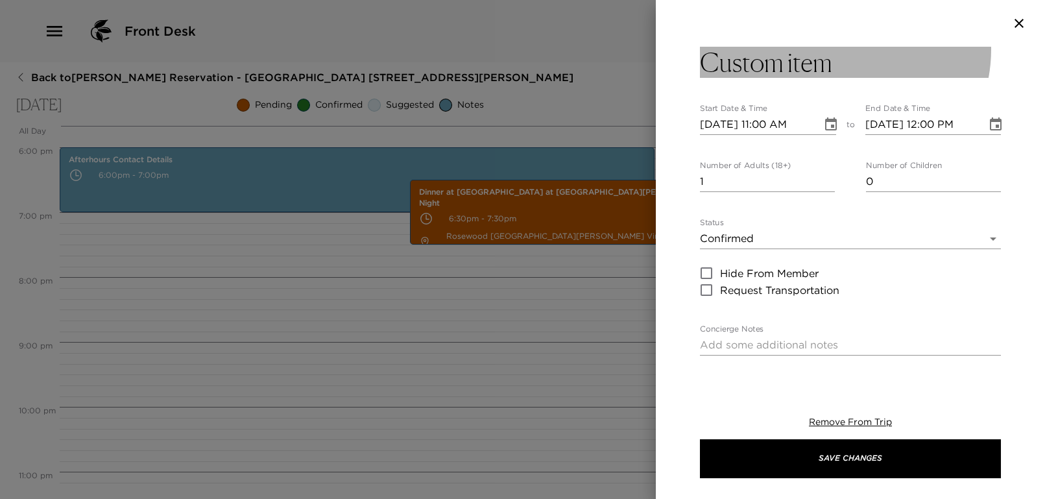
click at [836, 49] on button "Custom item" at bounding box center [850, 62] width 301 height 31
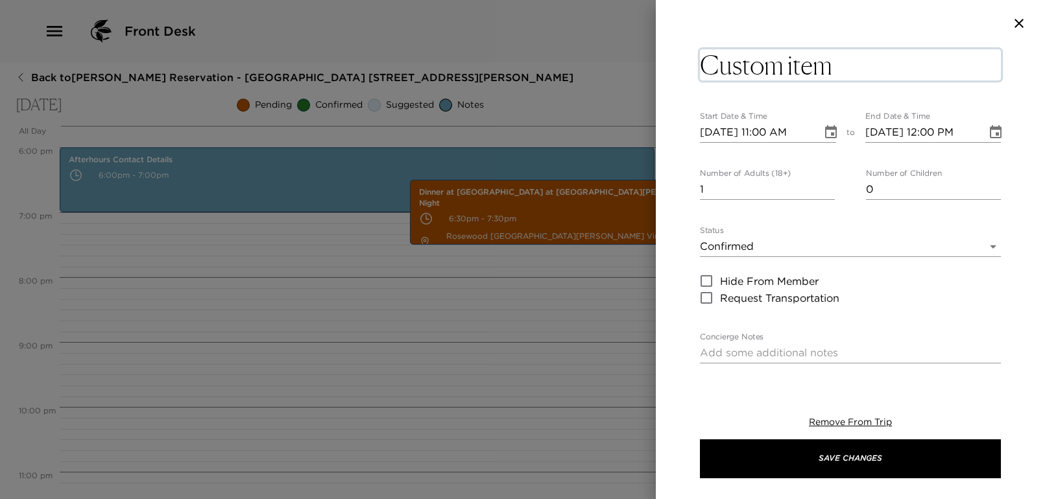
click at [839, 60] on textarea "Custom item" at bounding box center [850, 64] width 301 height 31
type textarea "C"
type textarea "Beach Day"
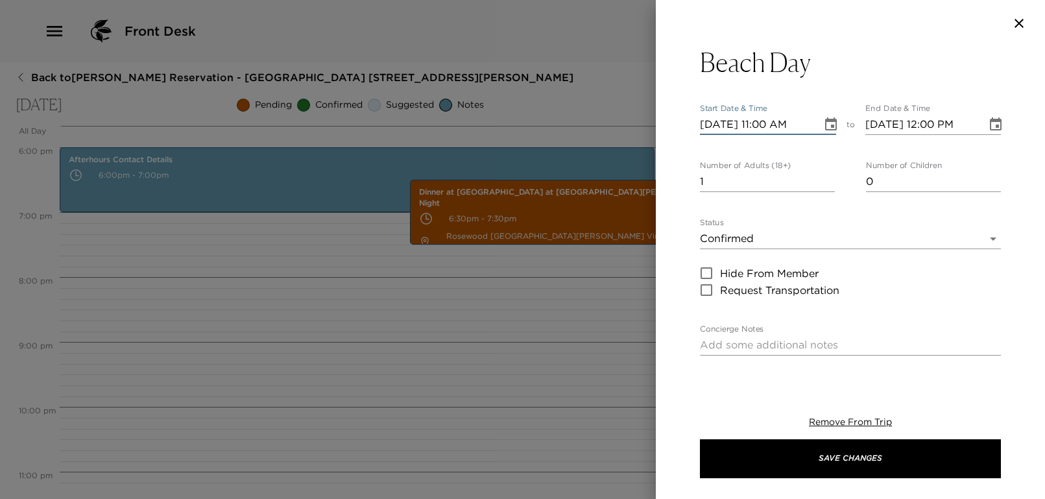
click at [767, 136] on div "Beach Day Start Date & Time 10/17/2025 11:00 AM to End Date & Time 10/17/2025 1…" at bounding box center [850, 429] width 301 height 765
click at [760, 119] on input "10/17/2025 11:00 AM" at bounding box center [756, 124] width 113 height 21
click at [763, 121] on input "10/17/2025 11:00 AM" at bounding box center [756, 124] width 113 height 21
click at [831, 126] on icon "Choose date, selected date is Oct 17, 2025" at bounding box center [831, 125] width 16 height 16
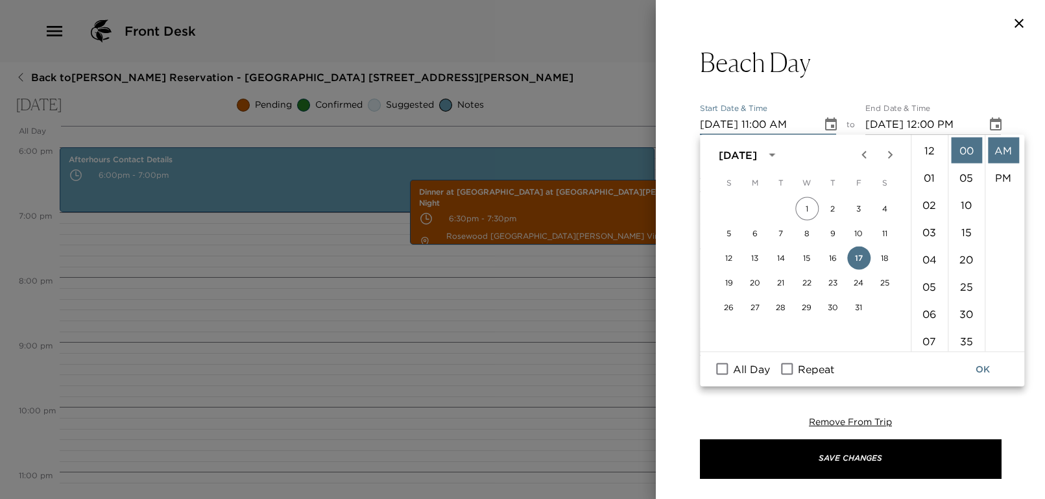
scroll to position [299, 0]
click at [744, 372] on span "All Day" at bounding box center [751, 369] width 37 height 16
click at [736, 372] on input "All Day" at bounding box center [721, 369] width 27 height 17
checkbox input "true"
type input "10/17/2025"
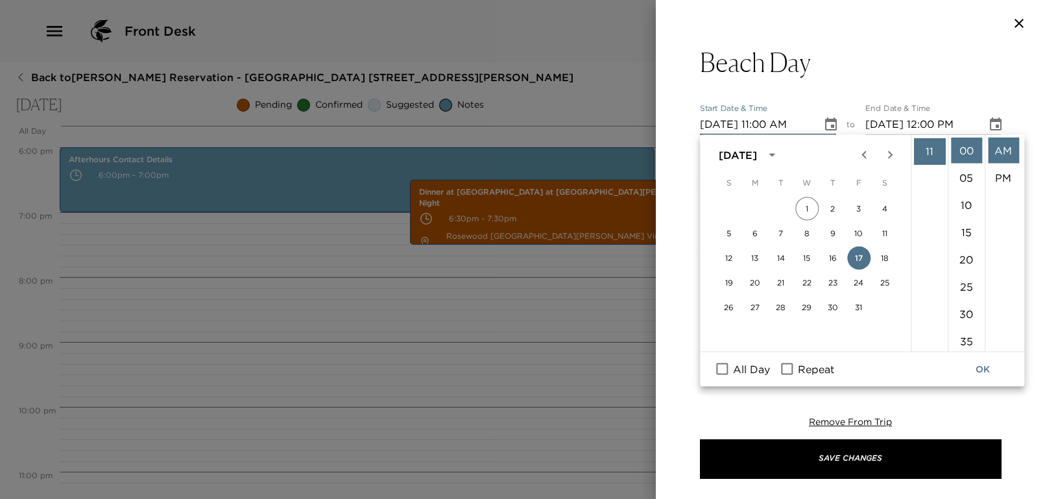
type input "10/17/2025"
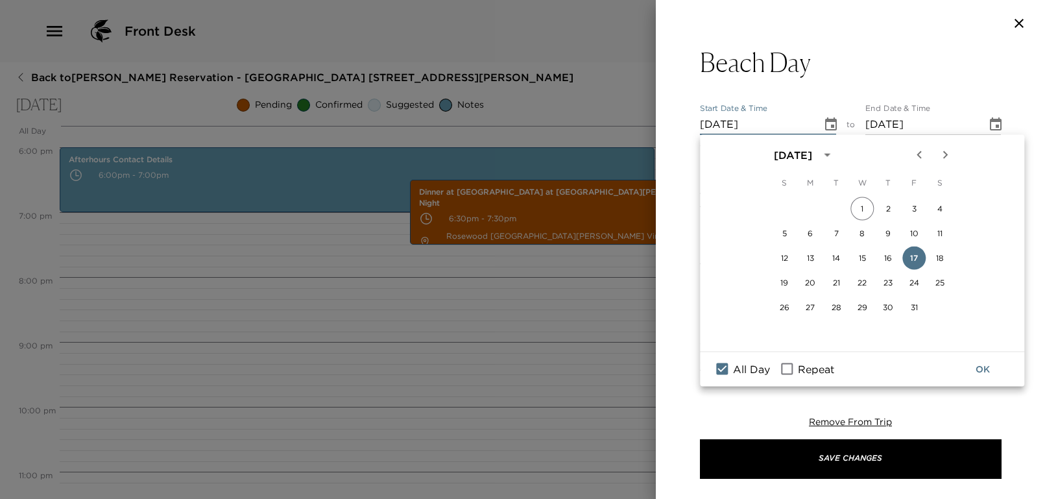
click at [986, 365] on button "OK" at bounding box center [983, 369] width 42 height 24
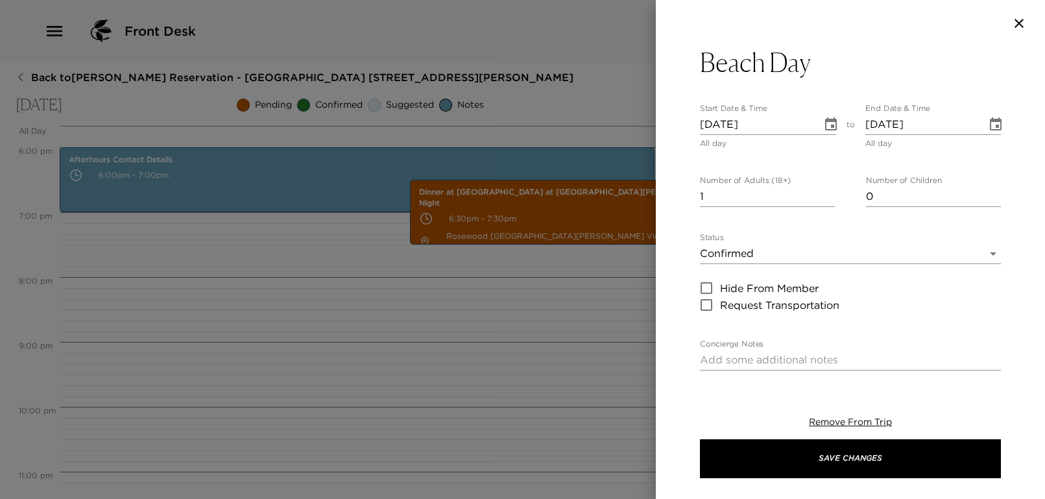
click at [721, 202] on input "1" at bounding box center [767, 196] width 135 height 21
type input "0"
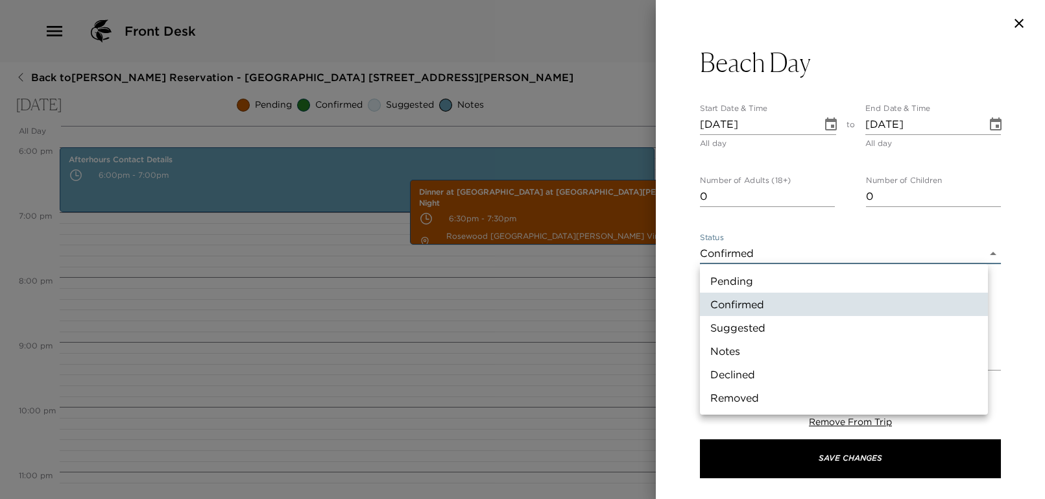
click at [765, 254] on body "Front Desk Back to Joseph Jenkins Reservation - Mahoe Bay 305 Little Dix Bay Fr…" at bounding box center [522, 249] width 1045 height 499
click at [749, 353] on li "Notes" at bounding box center [844, 350] width 288 height 23
type input "Concierge Note"
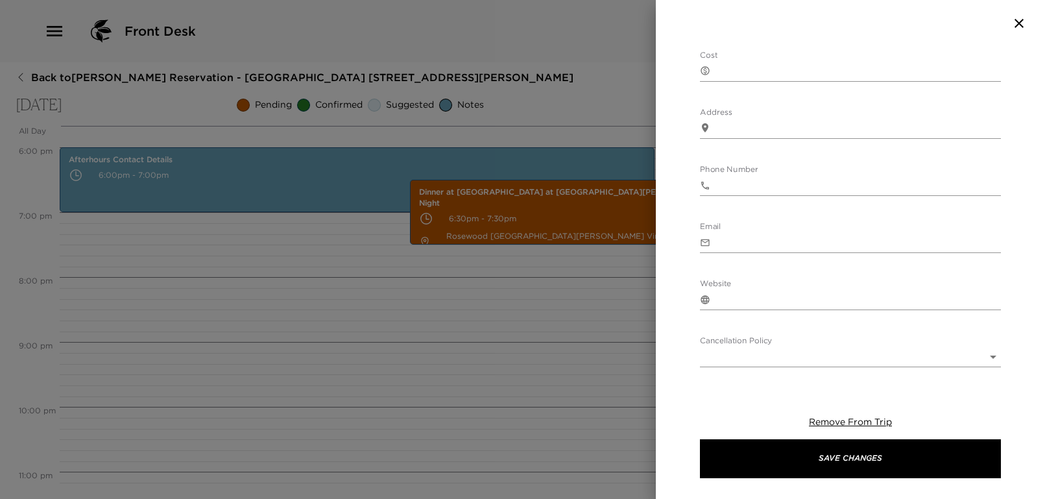
scroll to position [452, 0]
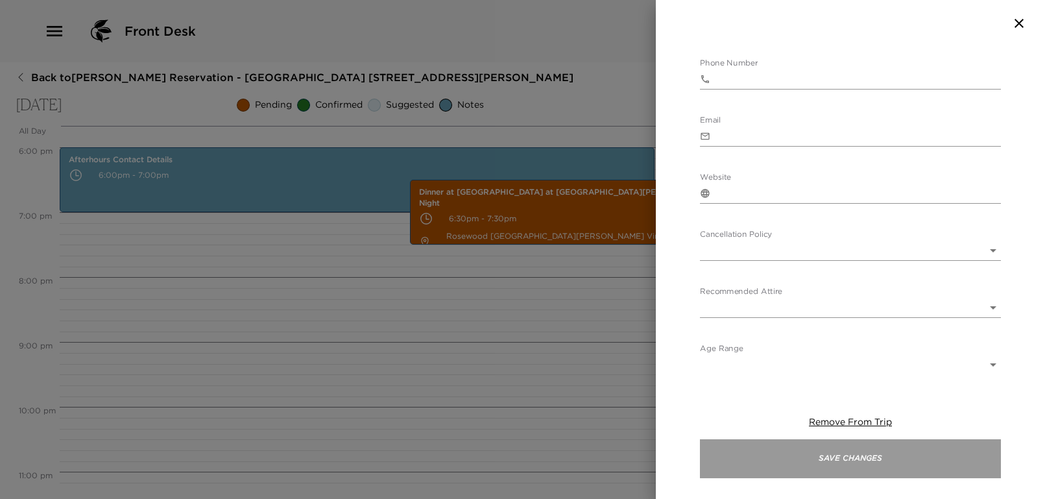
click at [833, 462] on button "Save Changes" at bounding box center [850, 458] width 301 height 39
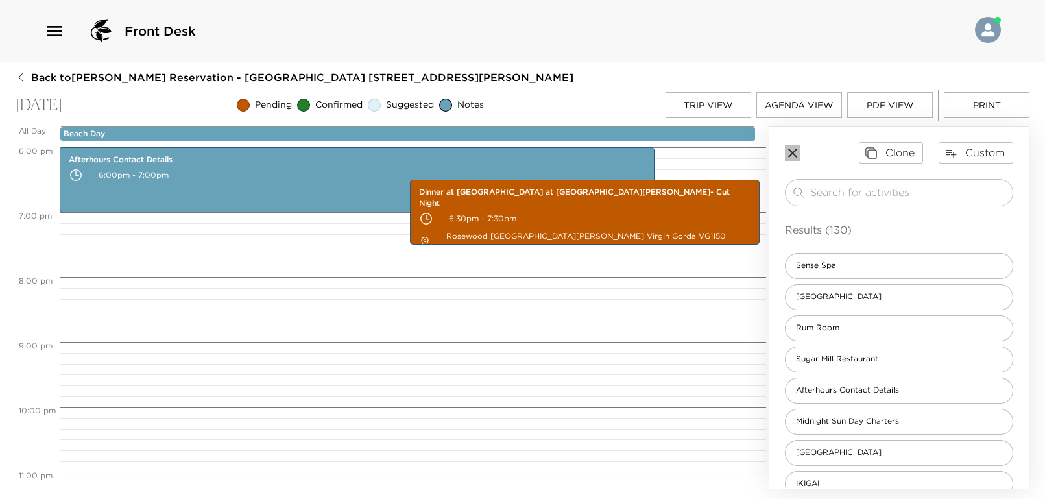
click at [795, 154] on icon "button" at bounding box center [793, 153] width 16 height 16
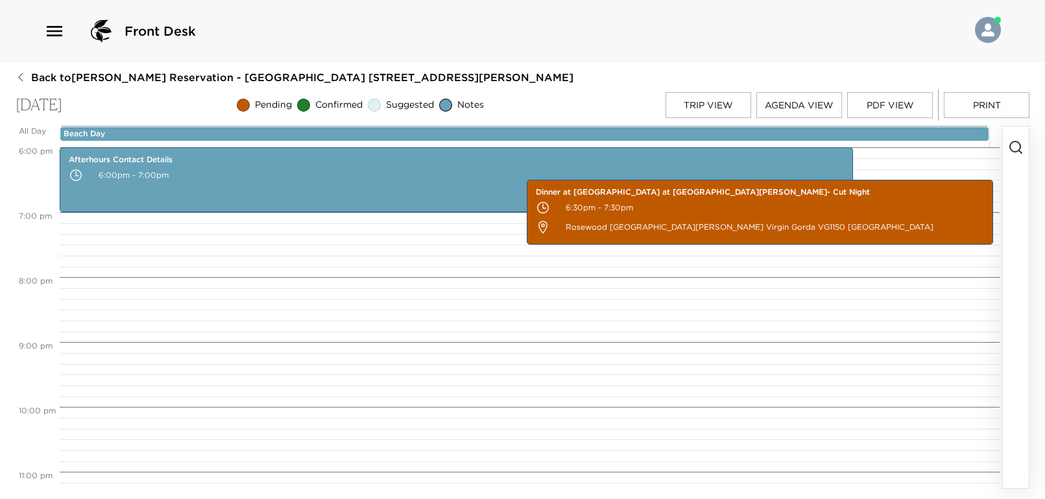
scroll to position [994, 0]
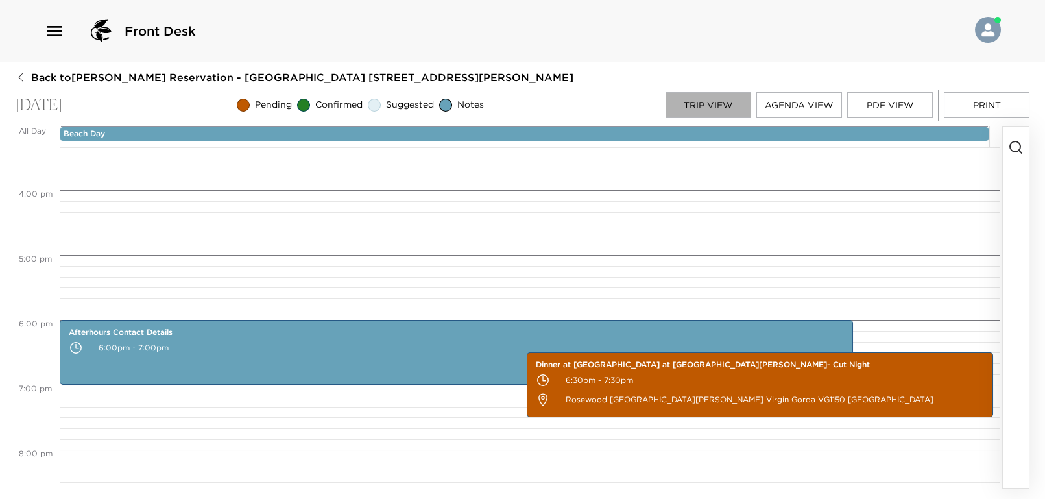
click at [702, 106] on button "Trip View" at bounding box center [708, 105] width 86 height 26
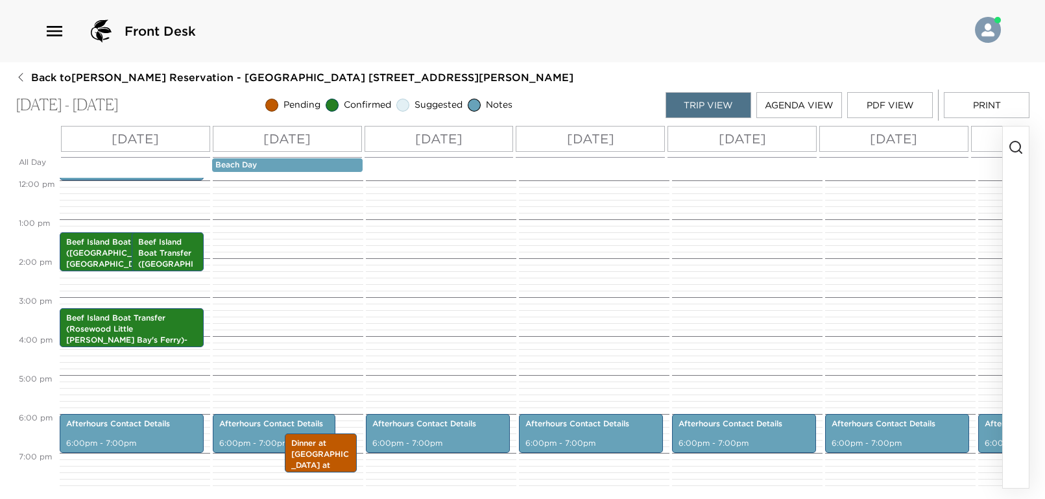
scroll to position [378, 0]
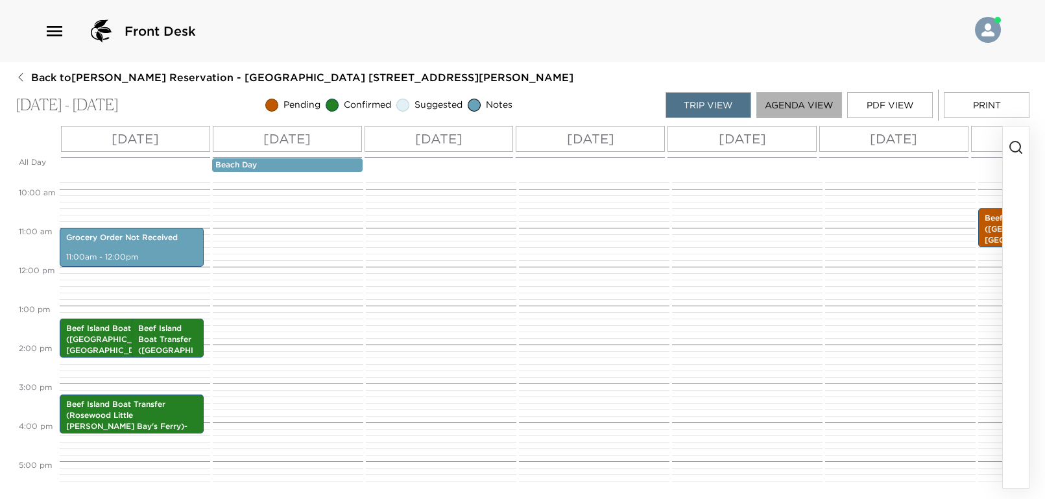
click at [802, 100] on button "Agenda View" at bounding box center [799, 105] width 86 height 26
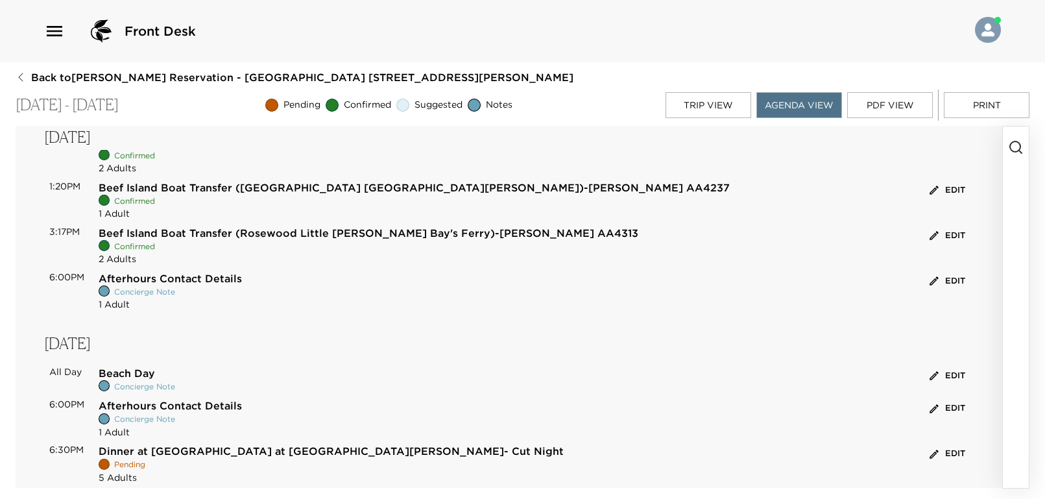
scroll to position [259, 0]
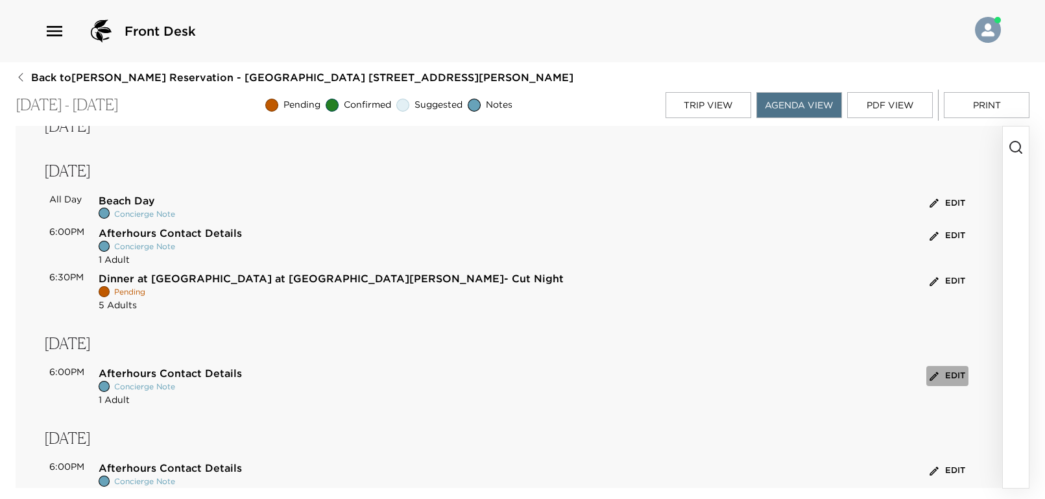
click at [937, 376] on button "Edit" at bounding box center [947, 376] width 42 height 20
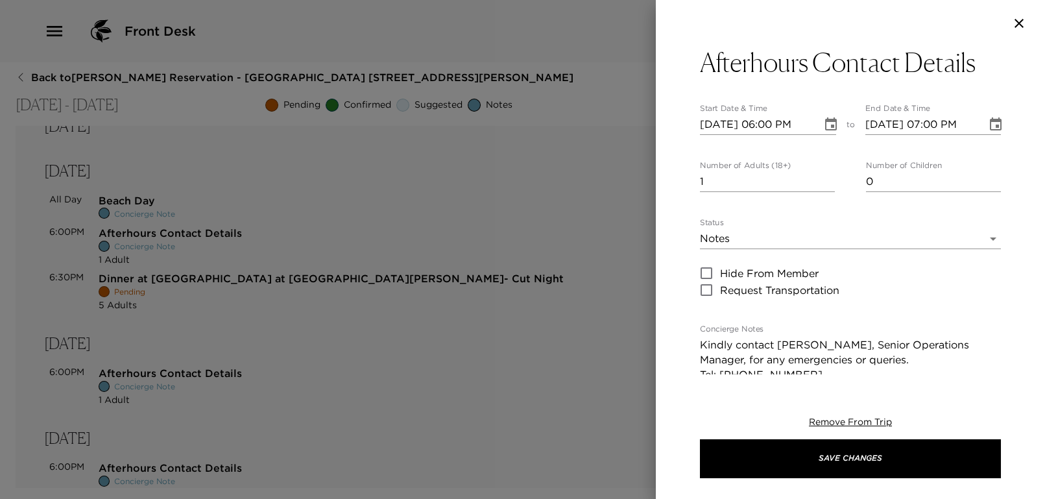
click at [583, 382] on div at bounding box center [522, 249] width 1045 height 499
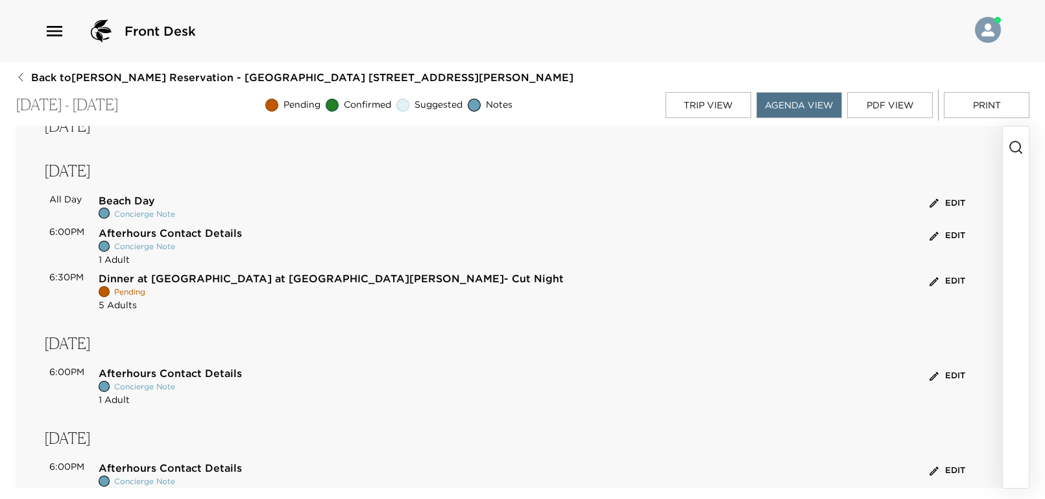
scroll to position [0, 0]
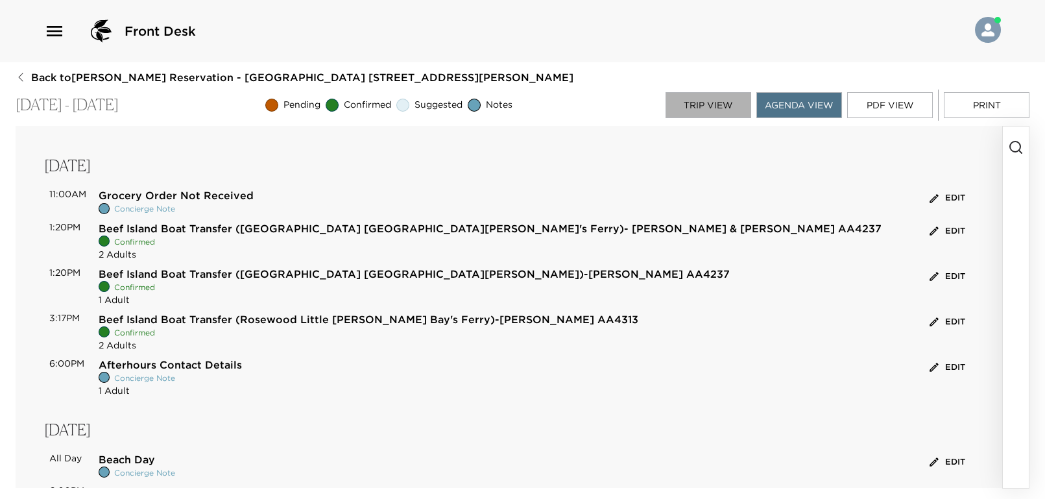
click at [704, 107] on button "Trip View" at bounding box center [708, 105] width 86 height 26
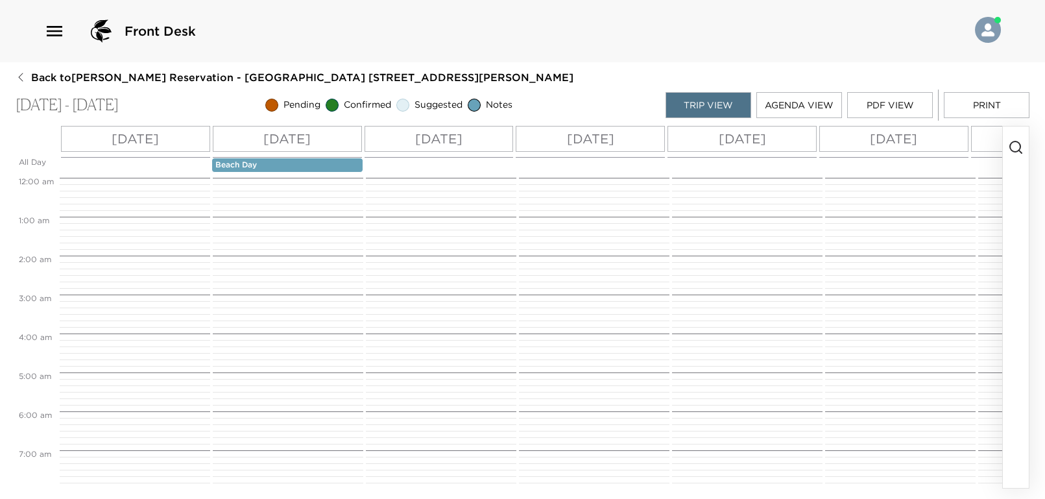
scroll to position [409, 0]
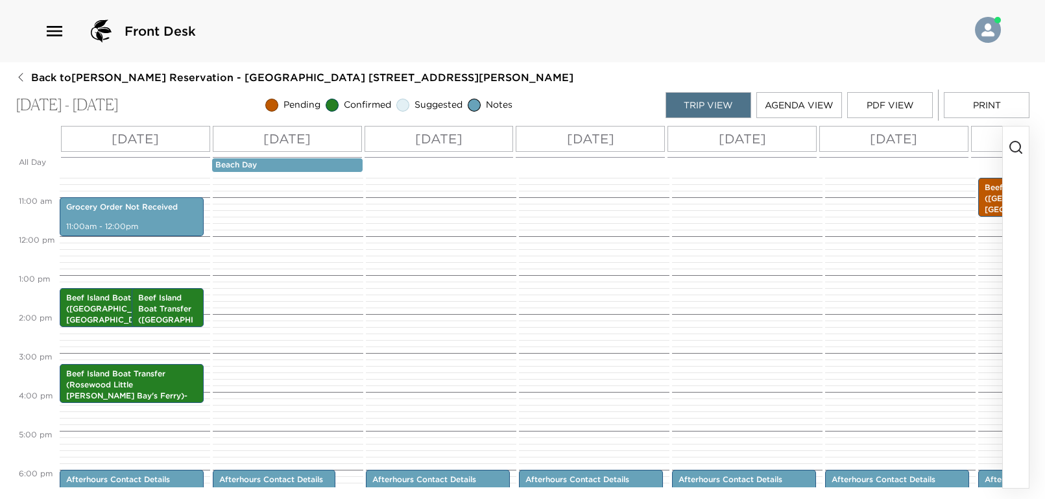
click at [477, 140] on div "[DATE]" at bounding box center [439, 139] width 149 height 26
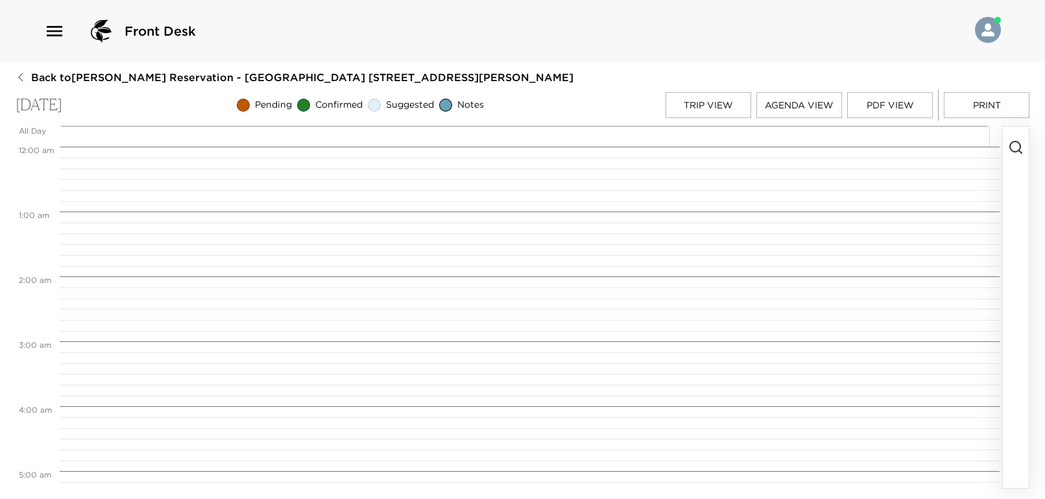
scroll to position [1167, 0]
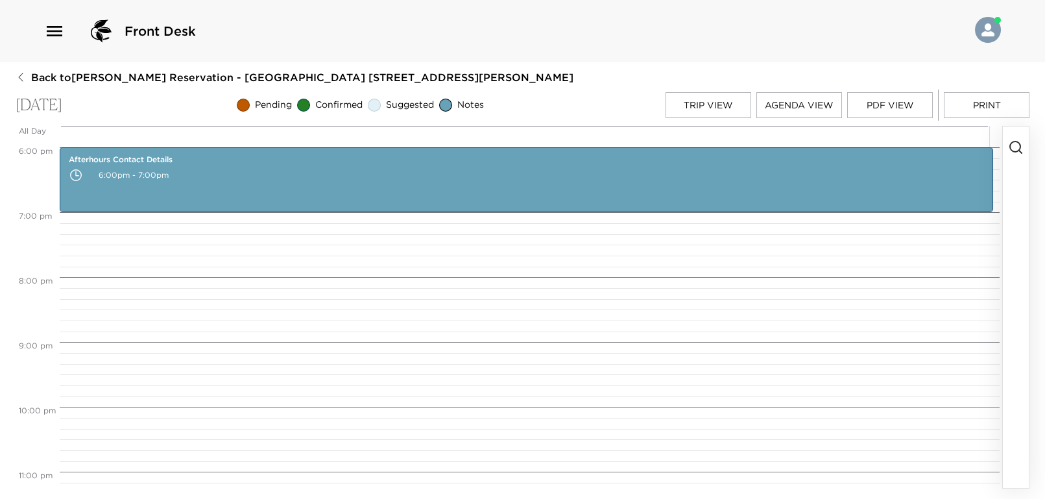
click at [1015, 150] on icon "button" at bounding box center [1016, 147] width 16 height 16
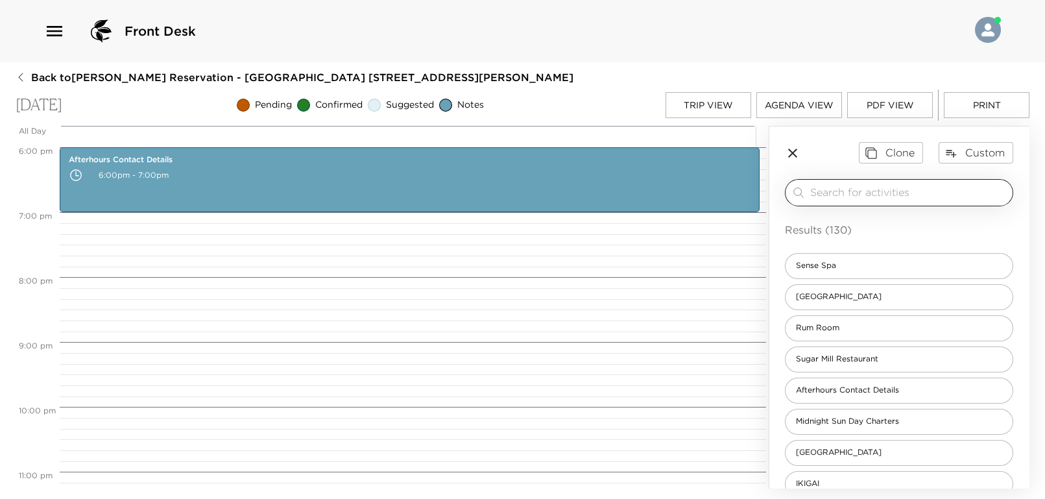
click at [893, 199] on div "​" at bounding box center [908, 193] width 197 height 16
click at [885, 196] on input "search" at bounding box center [908, 192] width 197 height 15
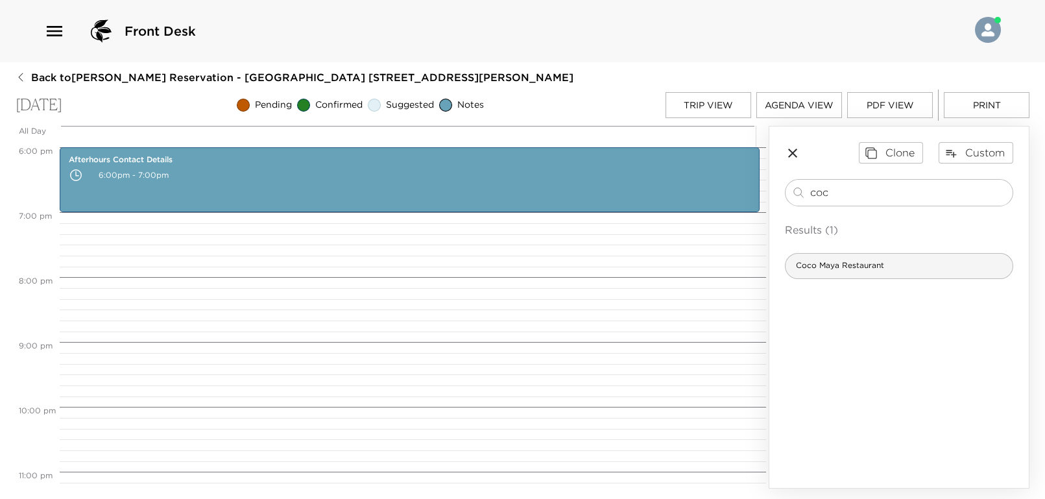
type input "coc"
click at [885, 263] on span "Coco Maya Restaurant" at bounding box center [839, 265] width 109 height 11
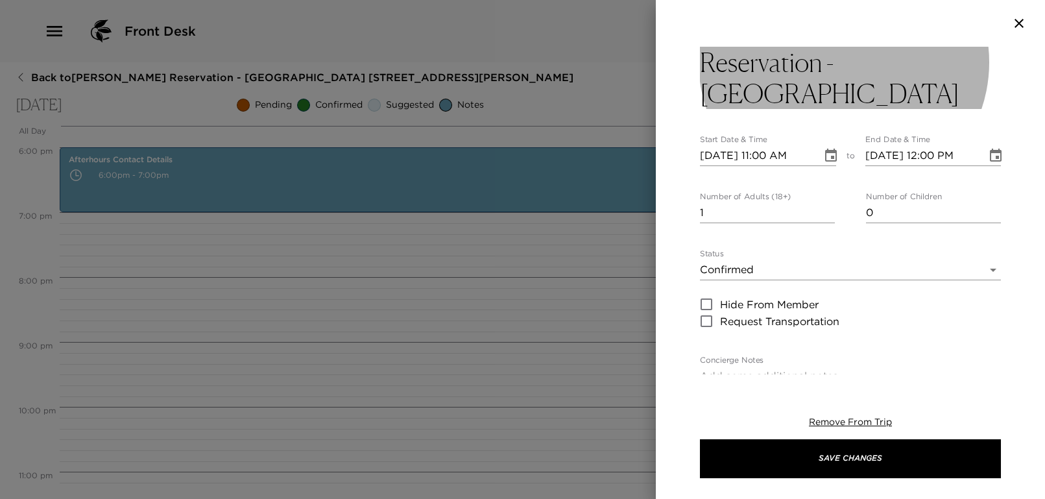
click at [917, 86] on h3 "Reservation - Coco Maya Restaurant" at bounding box center [850, 78] width 301 height 62
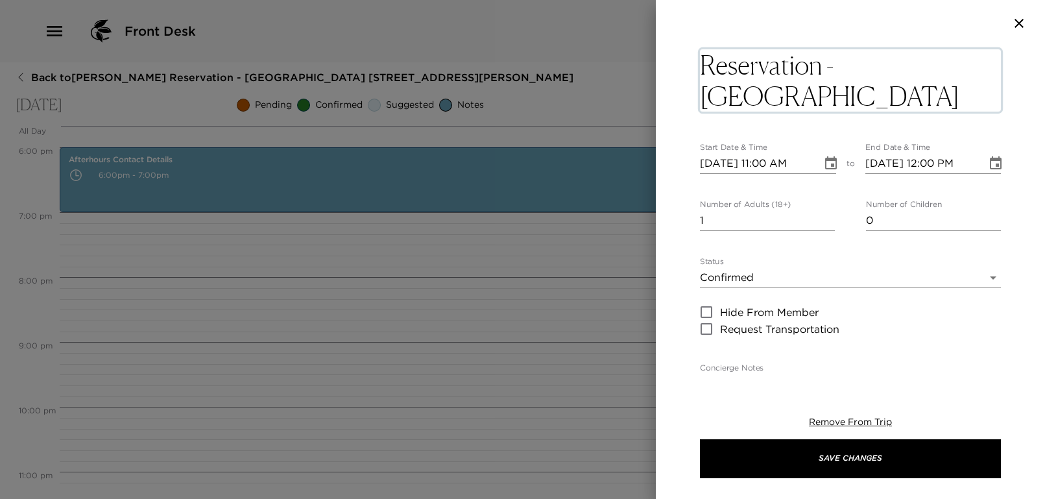
click at [913, 89] on textarea "Reservation - Coco Maya Restaurant" at bounding box center [850, 80] width 301 height 62
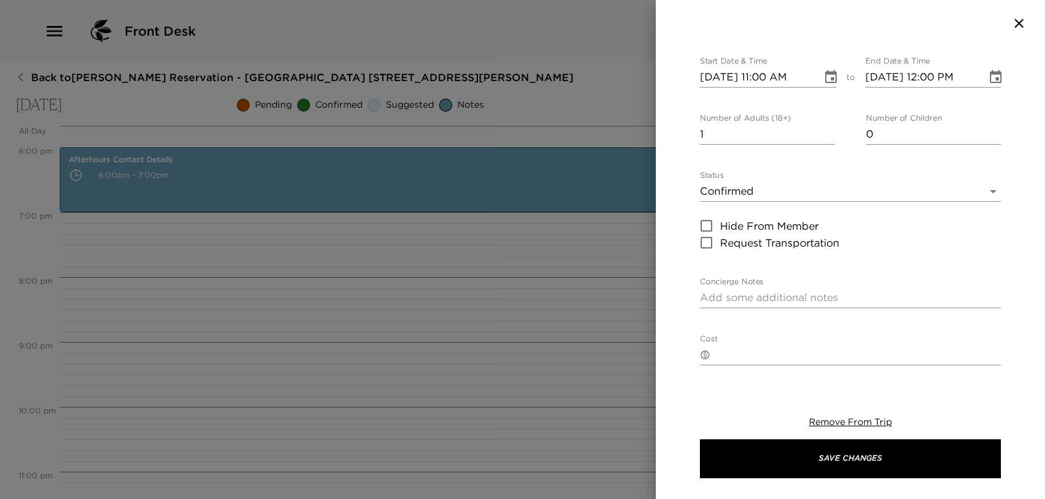
scroll to position [0, 0]
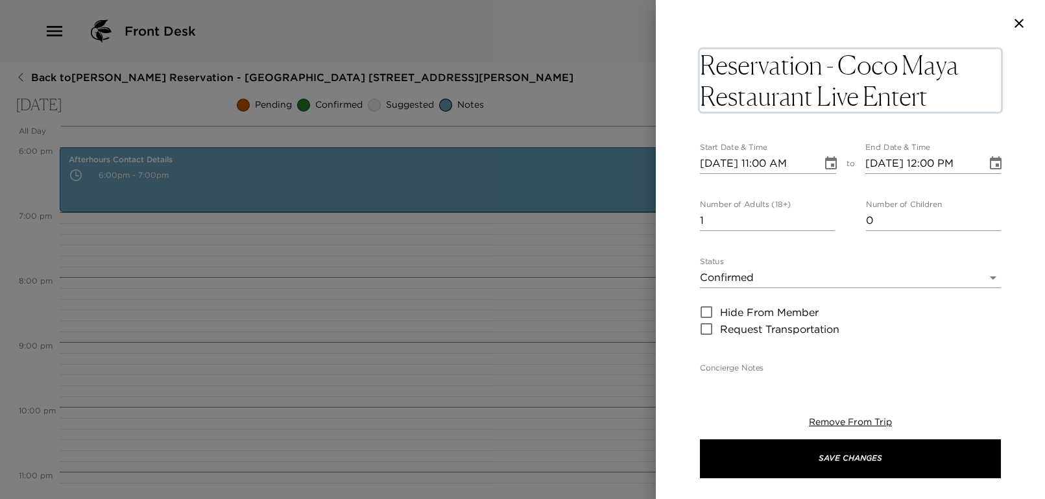
click at [870, 98] on textarea "Reservation - Coco Maya Restaurant Live Entert" at bounding box center [850, 80] width 301 height 62
click at [935, 98] on textarea "Reservation - Coco Maya Restaurant Live Entert" at bounding box center [850, 80] width 301 height 62
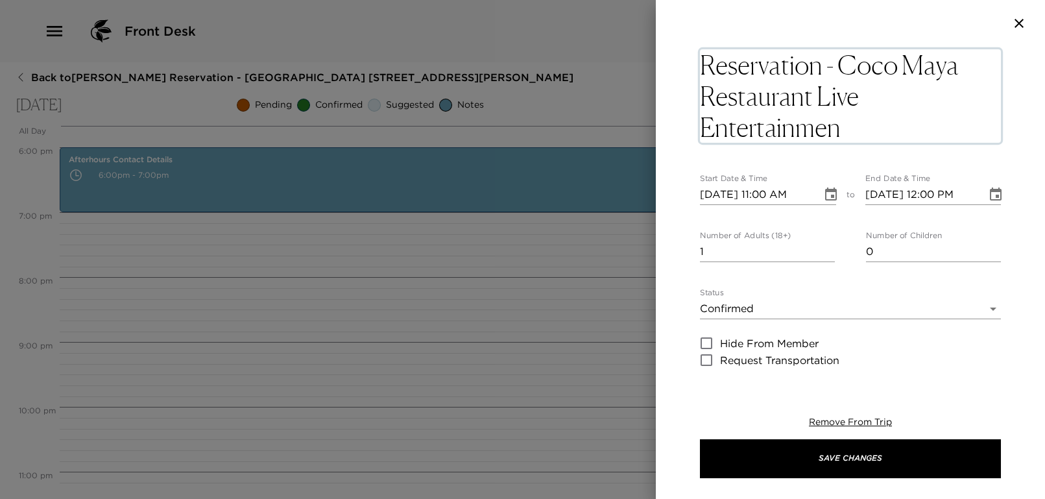
type textarea "Reservation - Coco Maya Restaurant Live Entertainment"
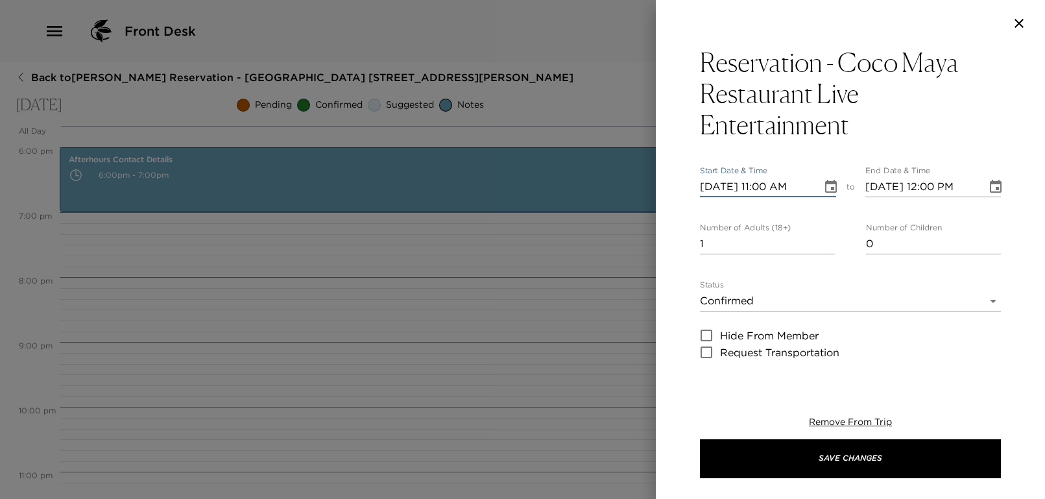
click at [765, 196] on input "10/18/2025 11:00 AM" at bounding box center [756, 186] width 113 height 21
type input "10/18/2025 06:30 PM"
type input "10/18/2025 07:30 PM"
type input "10/18/2025 06:30 PM"
click at [734, 299] on body "Front Desk Back to Joseph Jenkins Reservation - Mahoe Bay 305 Little Dix Bay Sa…" at bounding box center [522, 249] width 1045 height 499
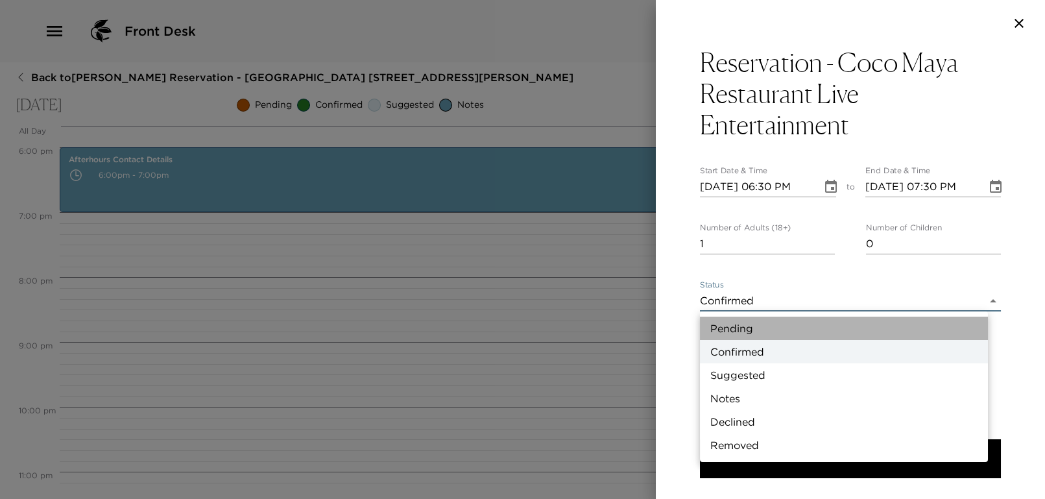
click at [739, 330] on li "Pending" at bounding box center [844, 328] width 288 height 23
type input "Pending"
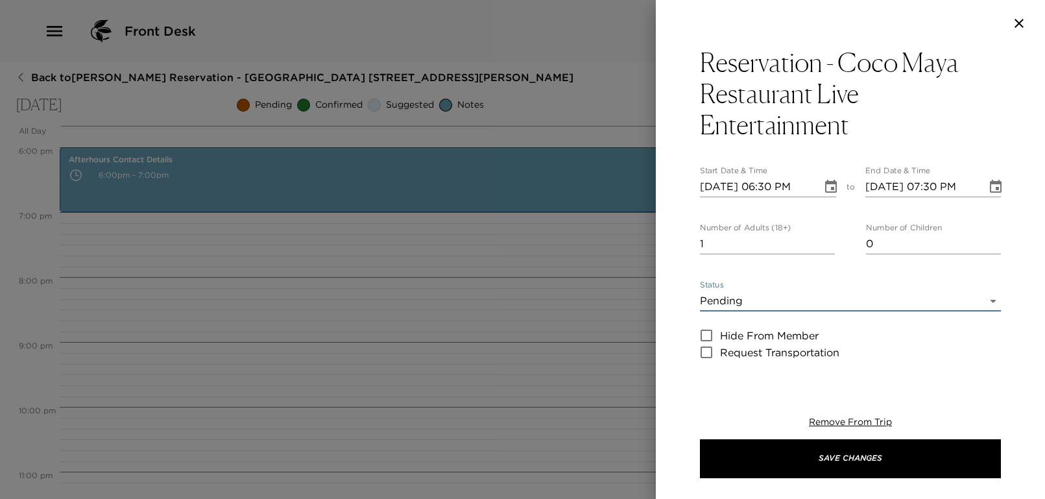
click at [735, 243] on input "1" at bounding box center [767, 244] width 135 height 21
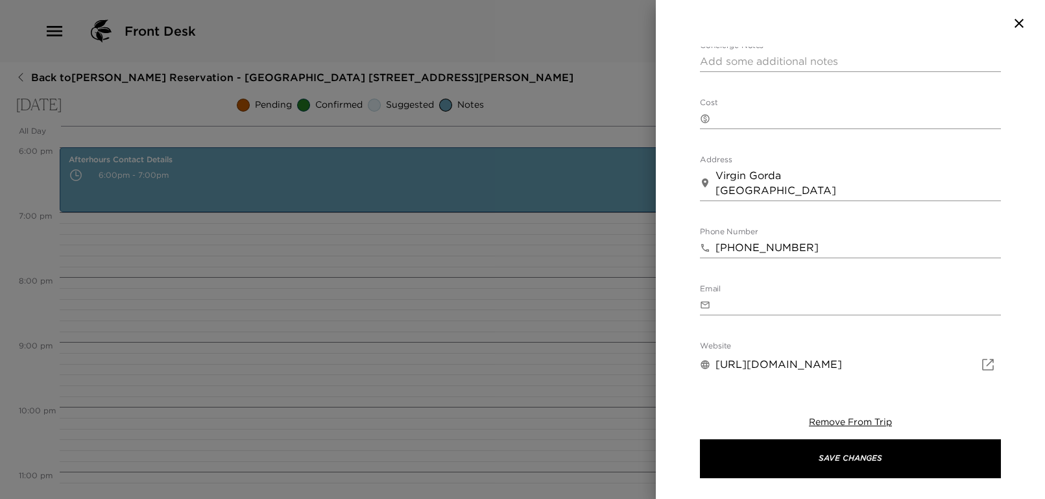
scroll to position [520, 0]
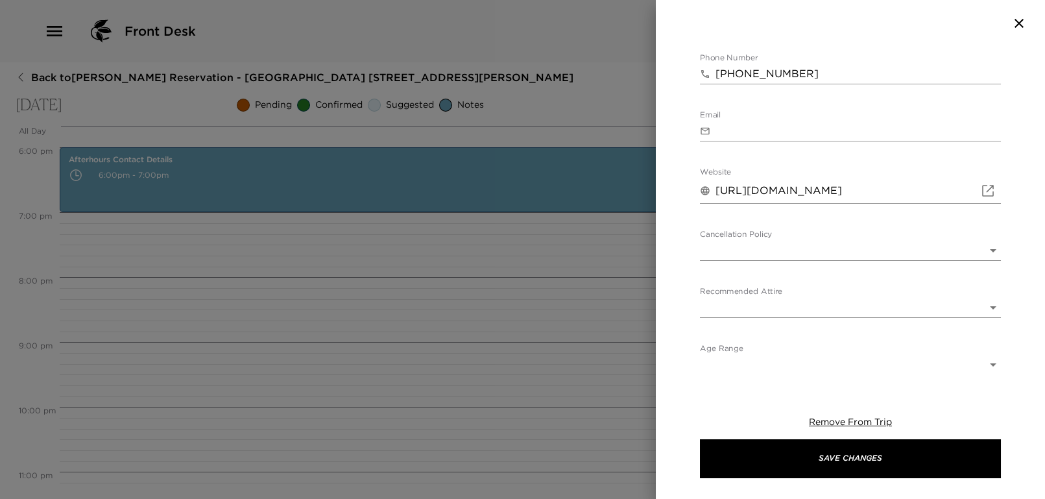
type input "5"
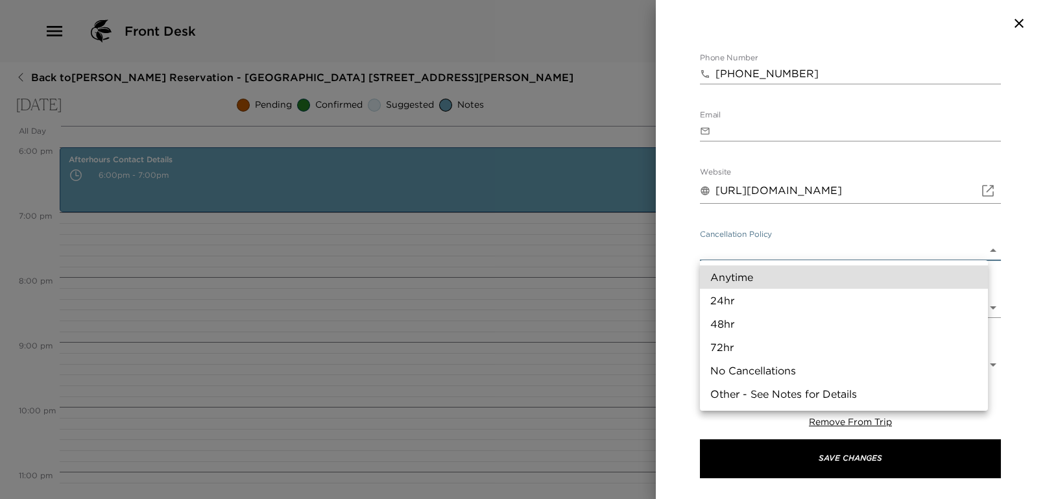
drag, startPoint x: 739, startPoint y: 252, endPoint x: 742, endPoint y: 274, distance: 22.3
click at [739, 256] on body "Front Desk Back to Joseph Jenkins Reservation - Mahoe Bay 305 Little Dix Bay Sa…" at bounding box center [522, 249] width 1045 height 499
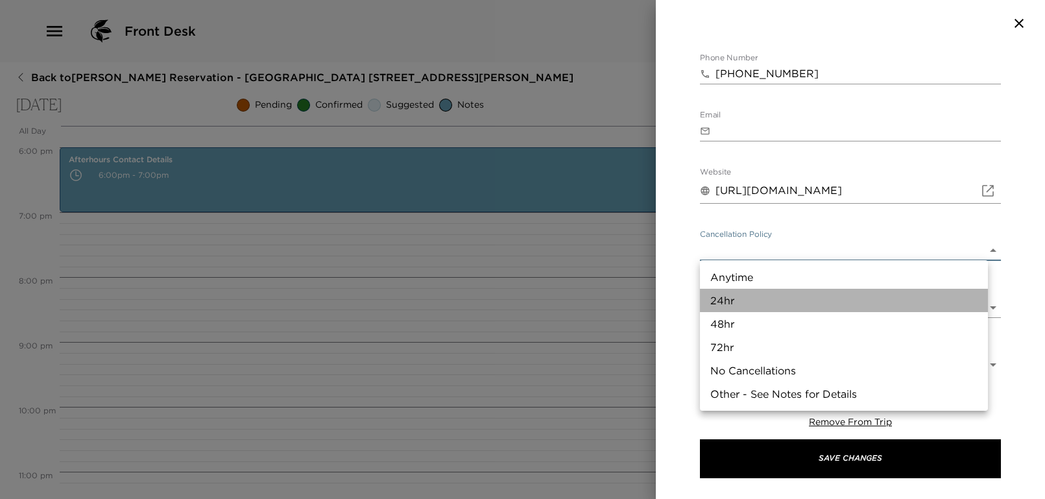
click at [728, 300] on li "24hr" at bounding box center [844, 300] width 288 height 23
type input "24hr"
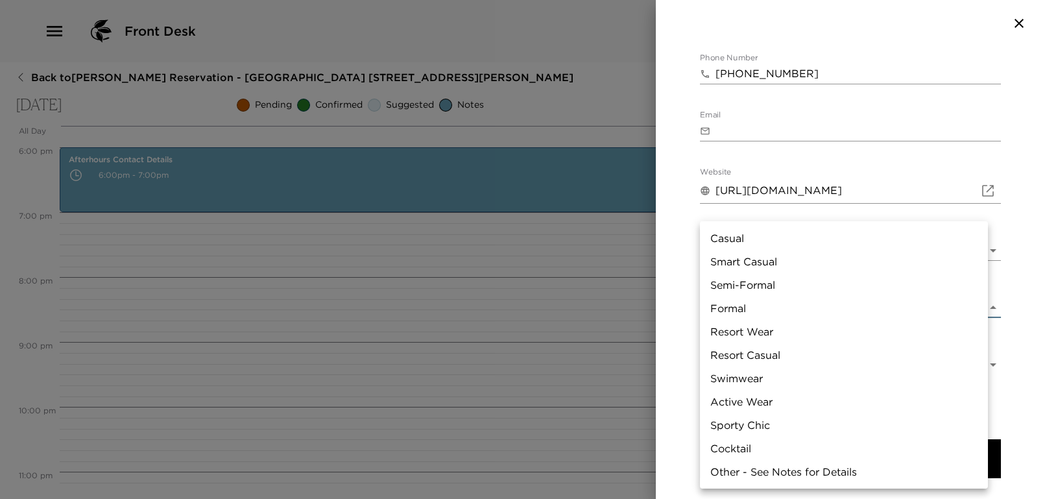
click at [749, 298] on body "Front Desk Back to Joseph Jenkins Reservation - Mahoe Bay 305 Little Dix Bay Sa…" at bounding box center [522, 249] width 1045 height 499
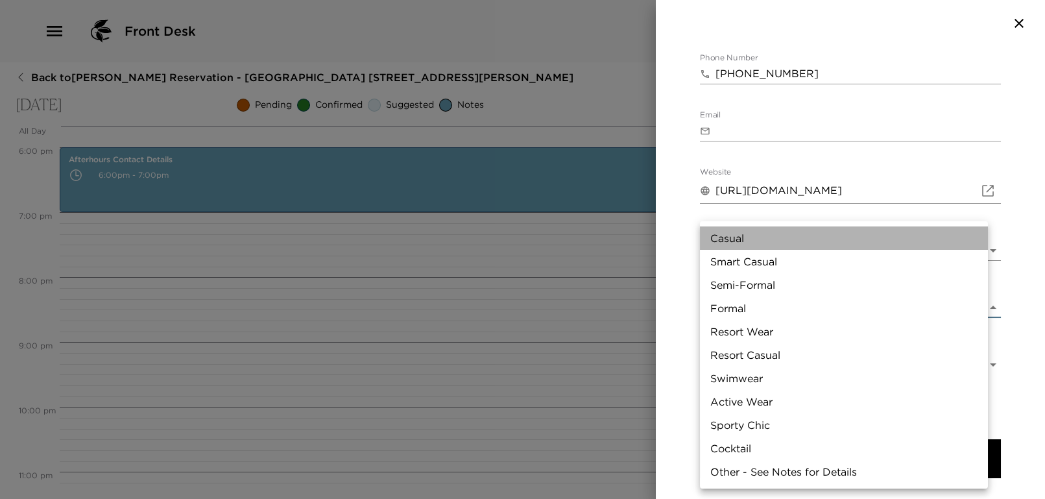
click at [745, 242] on li "Casual" at bounding box center [844, 237] width 288 height 23
type input "Casual"
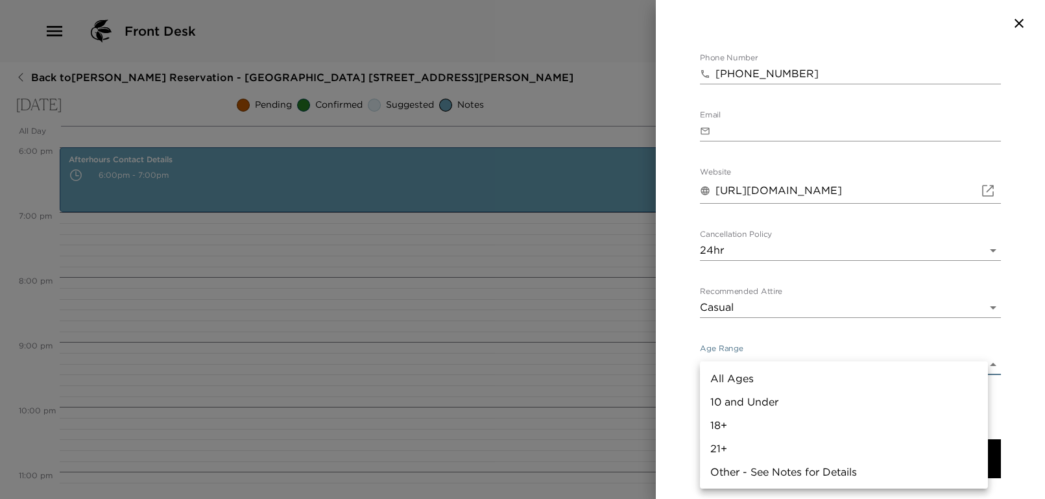
click at [794, 355] on body "Front Desk Back to Joseph Jenkins Reservation - Mahoe Bay 305 Little Dix Bay Sa…" at bounding box center [522, 249] width 1045 height 499
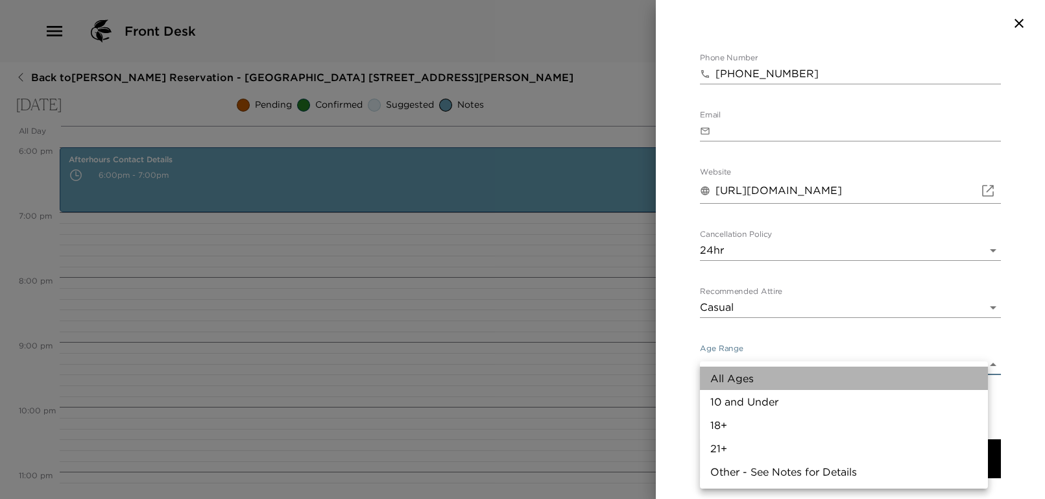
click at [785, 380] on li "All Ages" at bounding box center [844, 377] width 288 height 23
type input "All Ages"
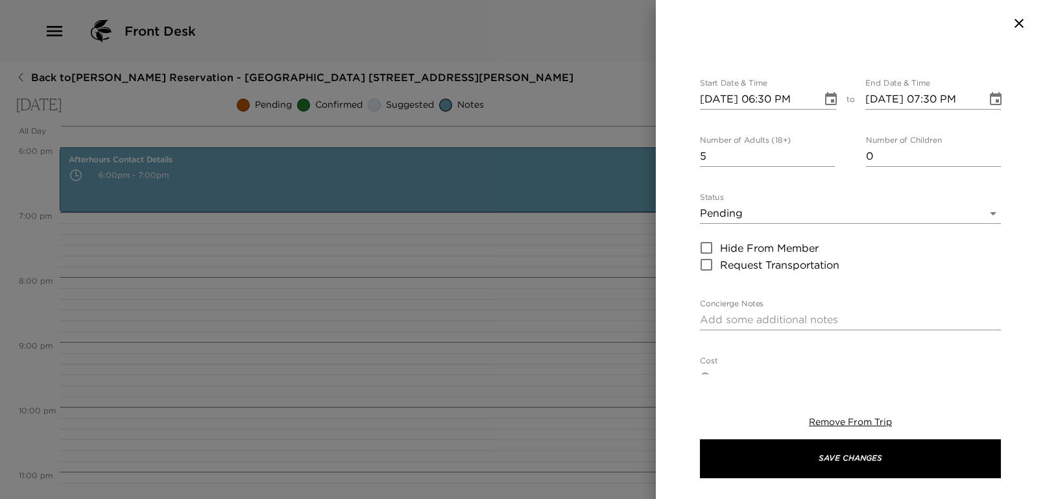
scroll to position [0, 0]
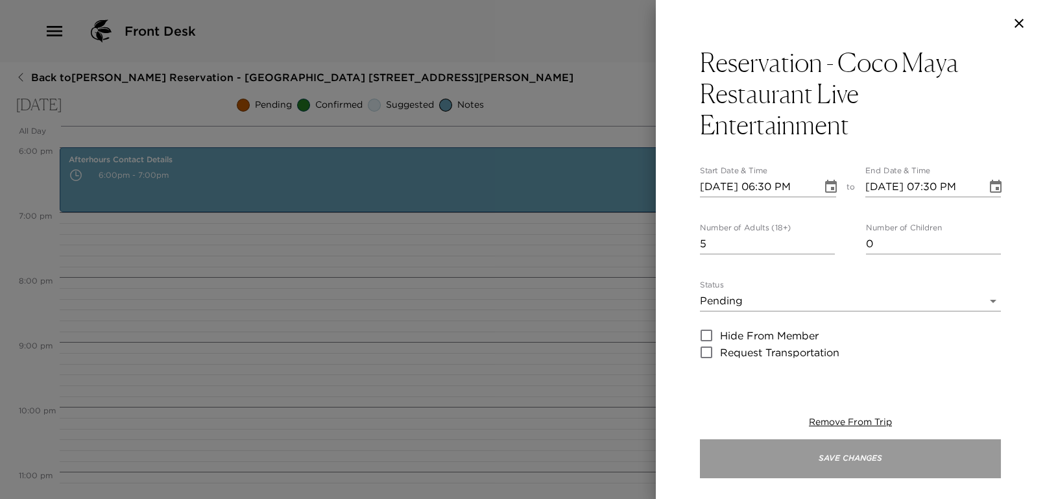
click at [837, 455] on button "Save Changes" at bounding box center [850, 458] width 301 height 39
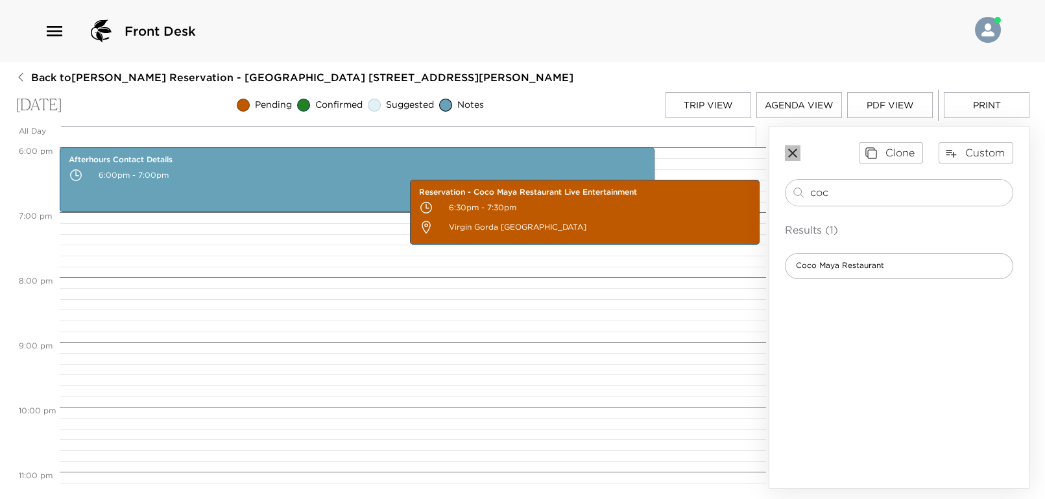
click at [794, 153] on icon "button" at bounding box center [792, 153] width 9 height 9
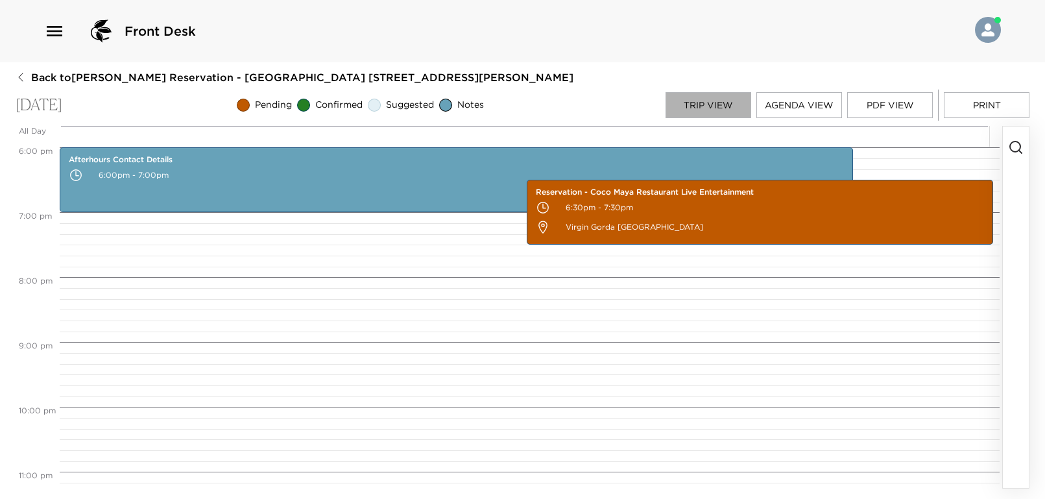
click at [721, 102] on button "Trip View" at bounding box center [708, 105] width 86 height 26
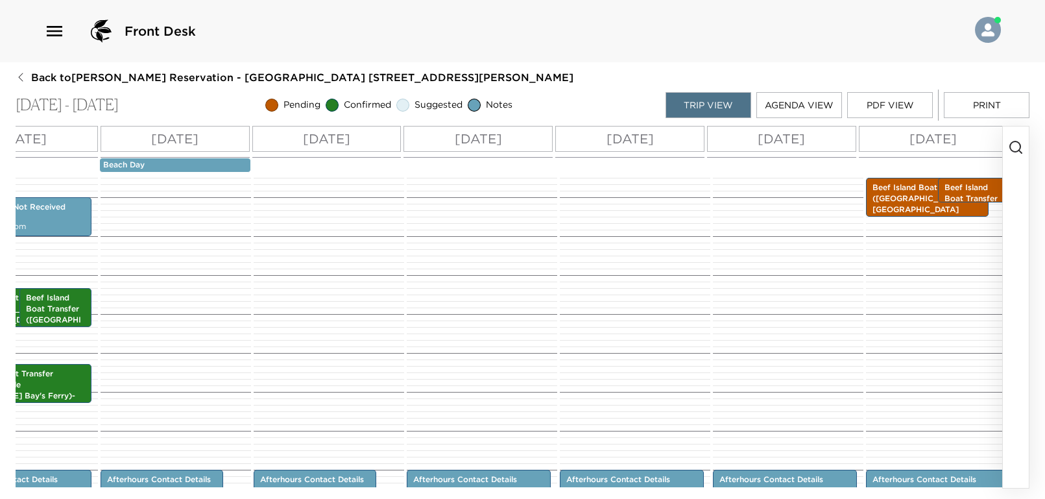
scroll to position [0, 103]
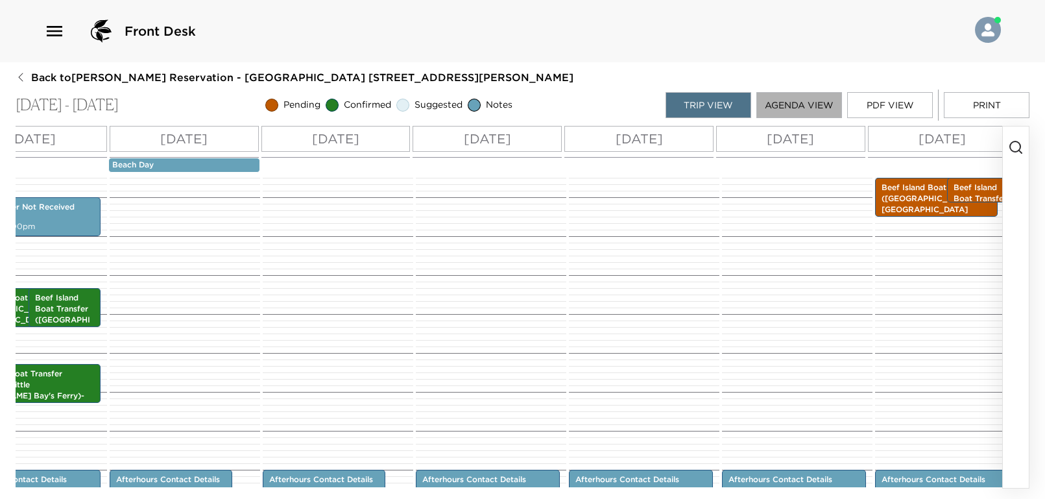
click at [813, 102] on button "Agenda View" at bounding box center [799, 105] width 86 height 26
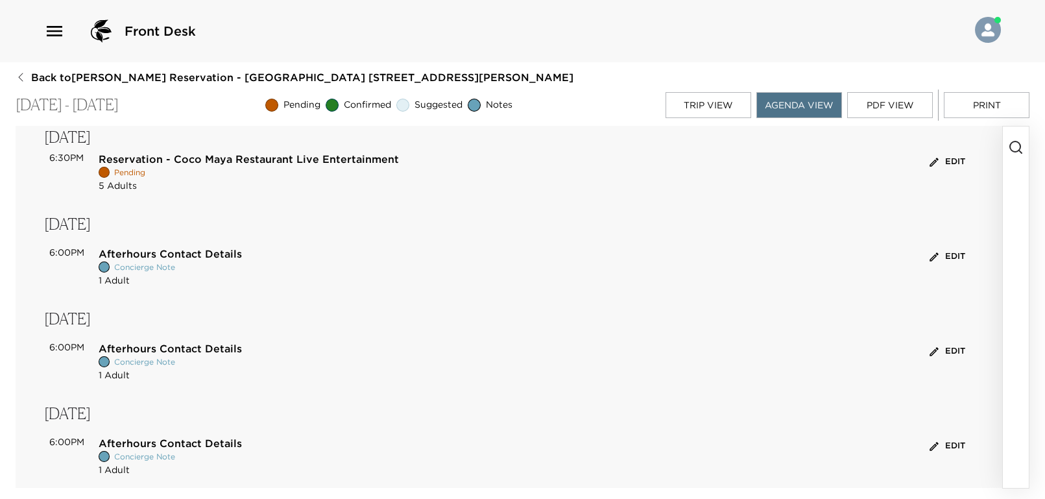
scroll to position [605, 0]
